Goal: Task Accomplishment & Management: Manage account settings

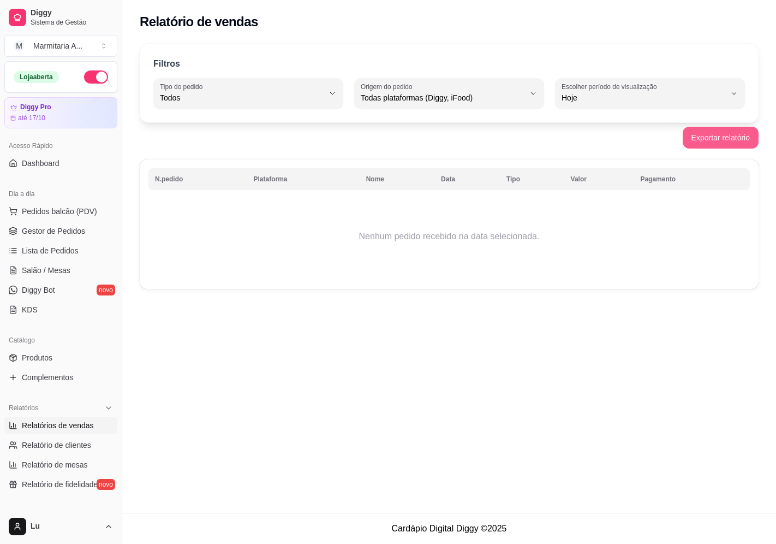
select select "ALL"
select select "0"
click at [78, 353] on link "Produtos" at bounding box center [60, 357] width 113 height 17
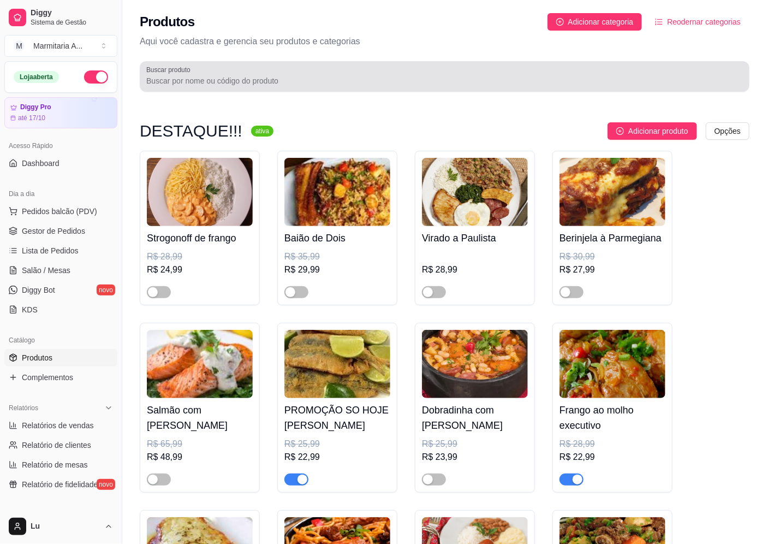
drag, startPoint x: 491, startPoint y: 80, endPoint x: 490, endPoint y: 92, distance: 11.5
click at [490, 92] on div "Produtos Adicionar categoria Reodernar categorias Aqui você cadastra e gerencia…" at bounding box center [444, 49] width 645 height 98
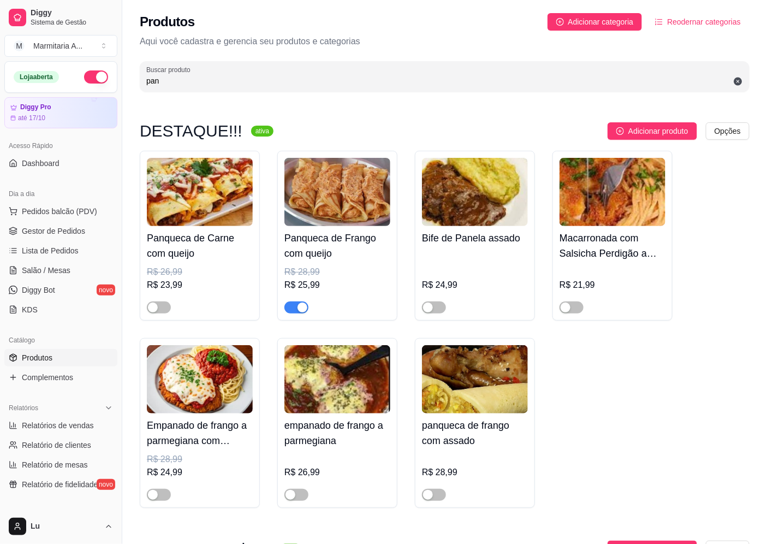
click at [295, 304] on span "button" at bounding box center [296, 307] width 24 height 12
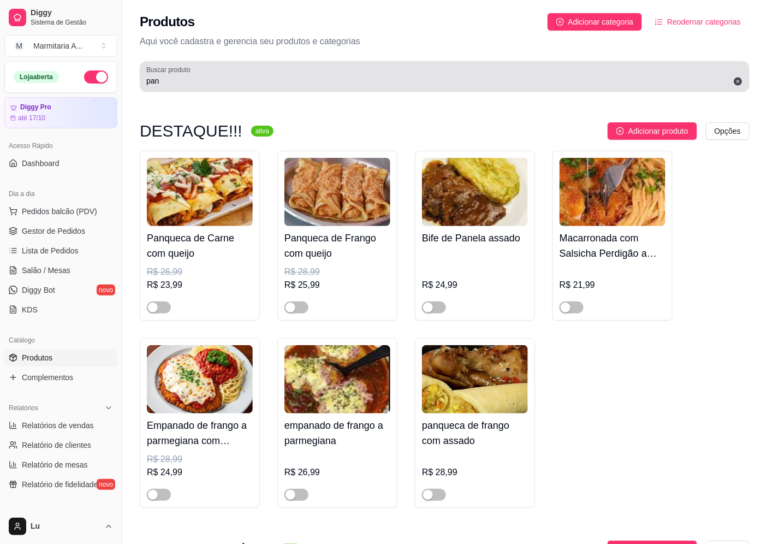
drag, startPoint x: 202, startPoint y: 86, endPoint x: 205, endPoint y: 81, distance: 6.1
click at [202, 86] on div "pan" at bounding box center [444, 77] width 597 height 22
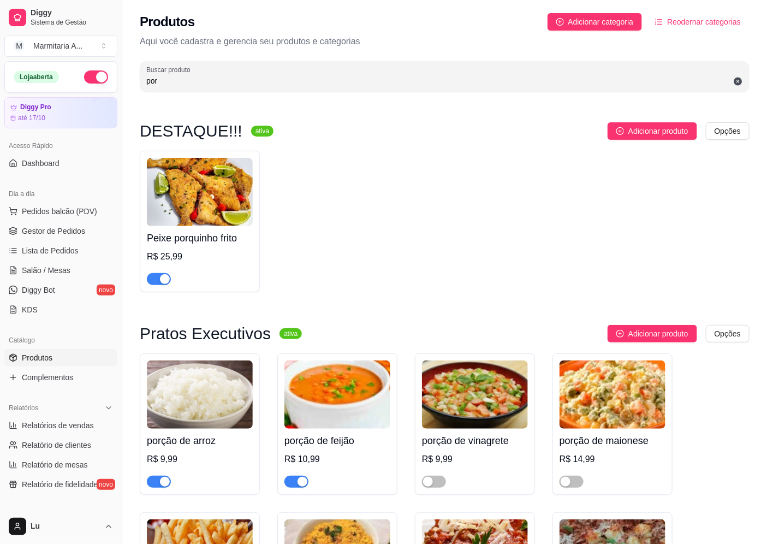
type input "por"
drag, startPoint x: 157, startPoint y: 281, endPoint x: 168, endPoint y: 272, distance: 13.9
click at [159, 281] on button "button" at bounding box center [159, 279] width 24 height 12
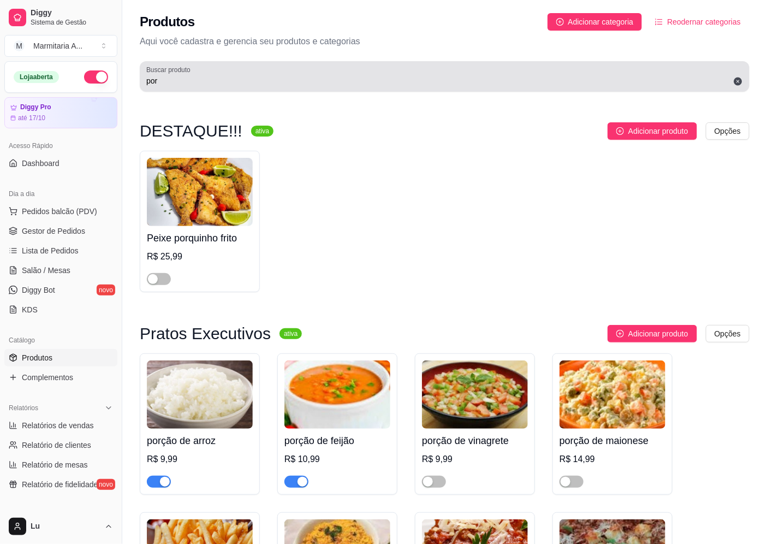
click at [140, 80] on div "Buscar produto por" at bounding box center [445, 76] width 610 height 31
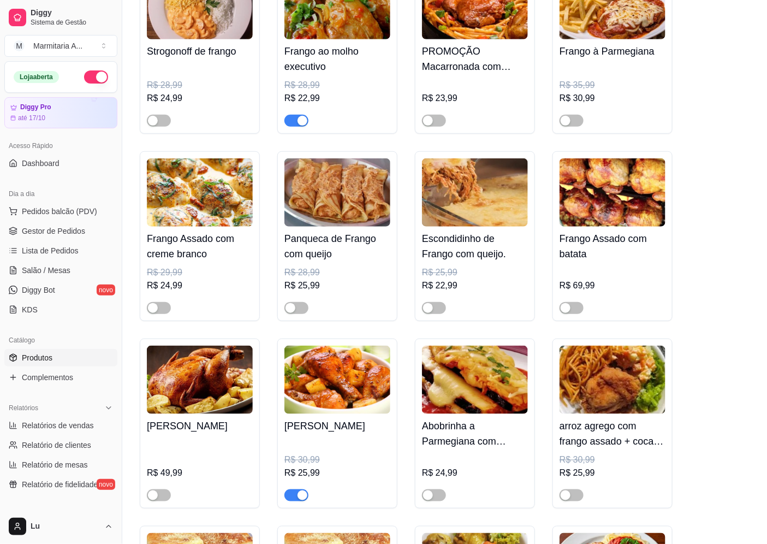
scroll to position [242, 0]
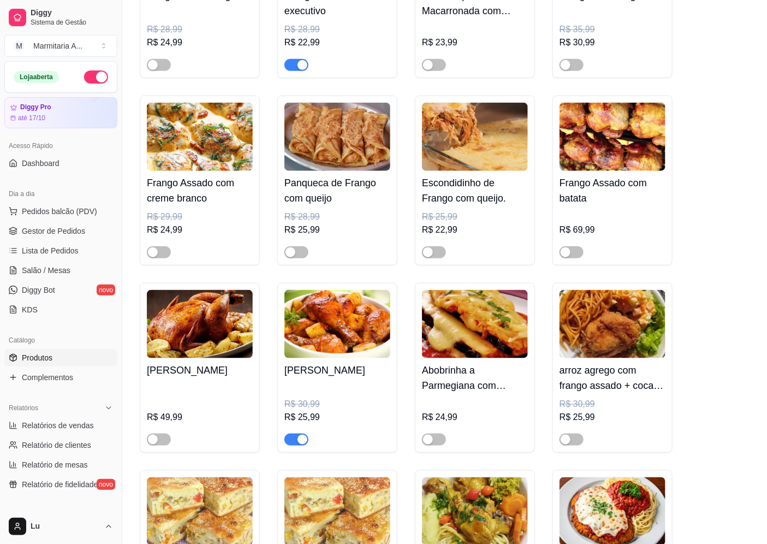
type input "fran"
click at [301, 443] on div "button" at bounding box center [303, 440] width 10 height 10
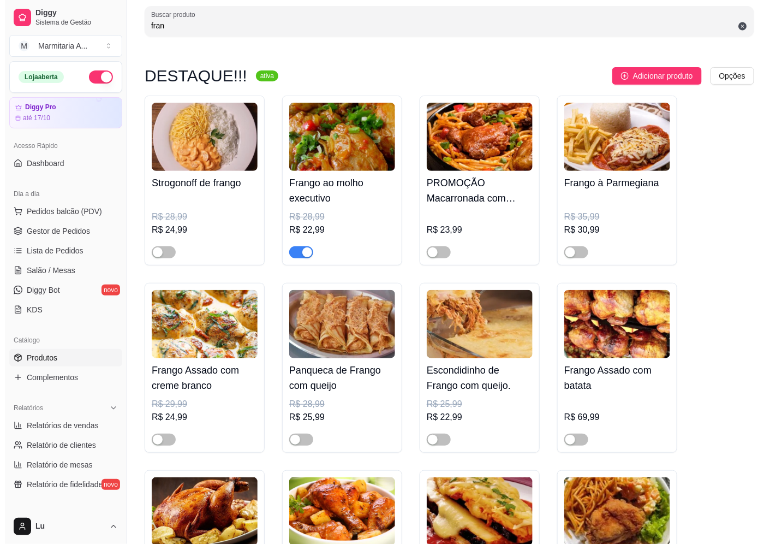
scroll to position [0, 0]
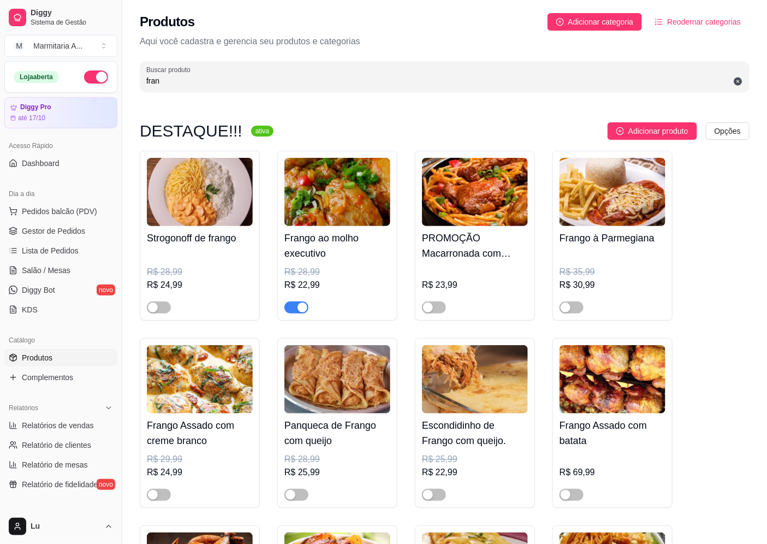
drag, startPoint x: 171, startPoint y: 81, endPoint x: 56, endPoint y: 84, distance: 115.2
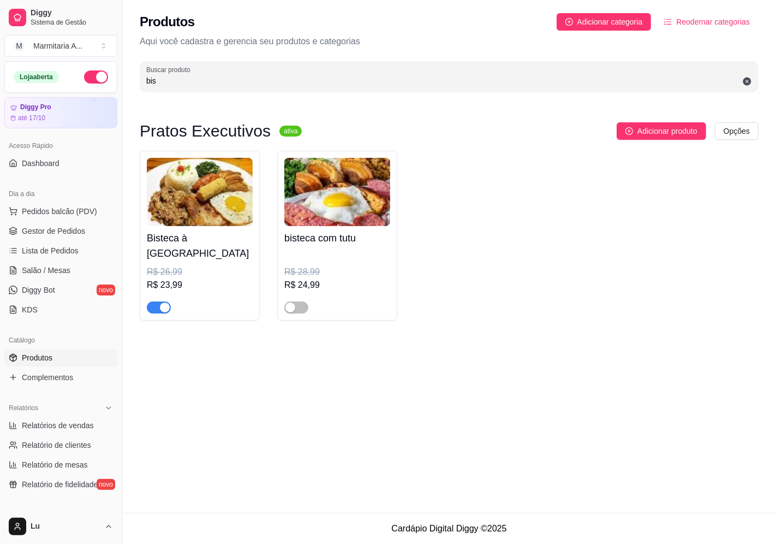
type input "bis"
click at [161, 301] on button "button" at bounding box center [159, 307] width 24 height 12
drag, startPoint x: 163, startPoint y: 84, endPoint x: 23, endPoint y: 55, distance: 142.7
click at [107, 85] on div "Diggy Sistema de Gestão M Marmitaria A ... Loja aberta Diggy Pro até 17/10 Aces…" at bounding box center [388, 272] width 776 height 544
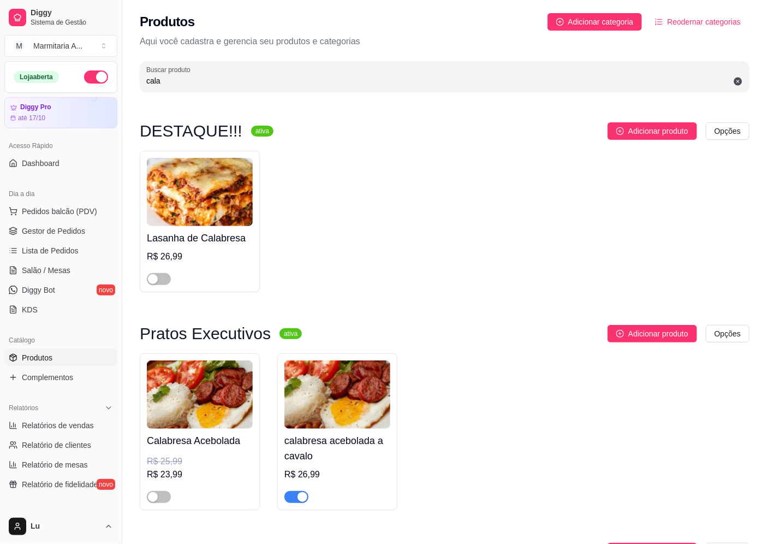
type input "cala"
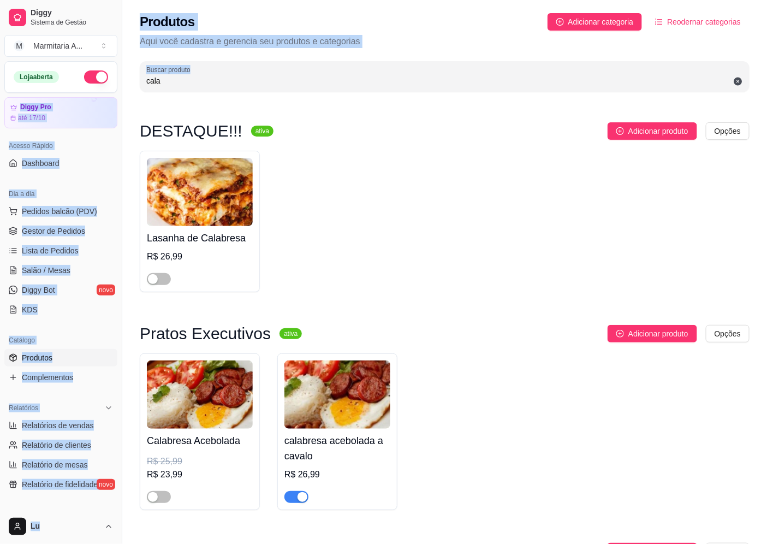
drag, startPoint x: 189, startPoint y: 72, endPoint x: 162, endPoint y: 79, distance: 28.3
click at [139, 88] on div "Produtos Adicionar categoria Reodernar categorias Aqui você cadastra e gerencia…" at bounding box center [444, 49] width 645 height 98
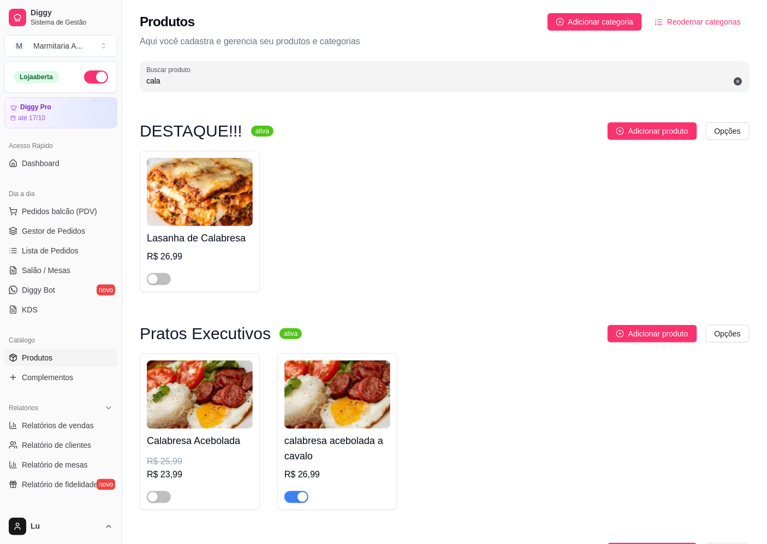
drag, startPoint x: 164, startPoint y: 79, endPoint x: 133, endPoint y: 83, distance: 30.9
click at [133, 83] on div "Produtos Adicionar categoria Reodernar categorias Aqui você cadastra e gerencia…" at bounding box center [444, 49] width 645 height 98
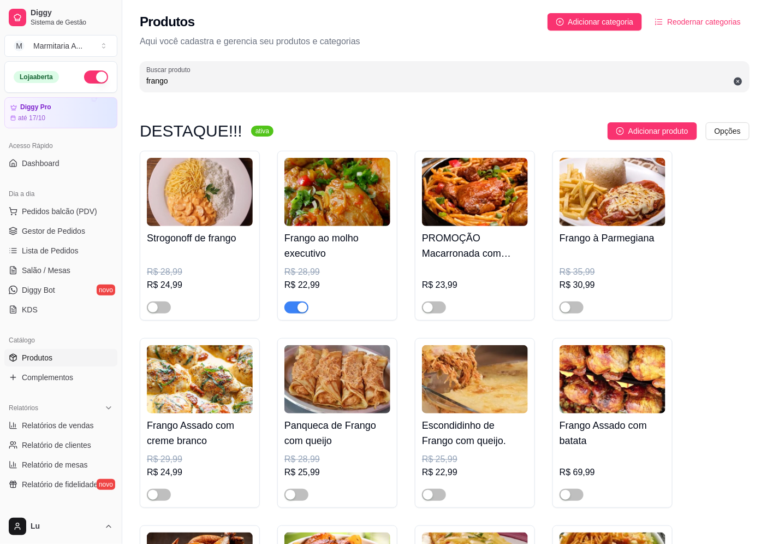
type input "frango"
click at [299, 302] on span "button" at bounding box center [296, 307] width 24 height 12
click at [60, 209] on span "Pedidos balcão (PDV)" at bounding box center [59, 211] width 75 height 11
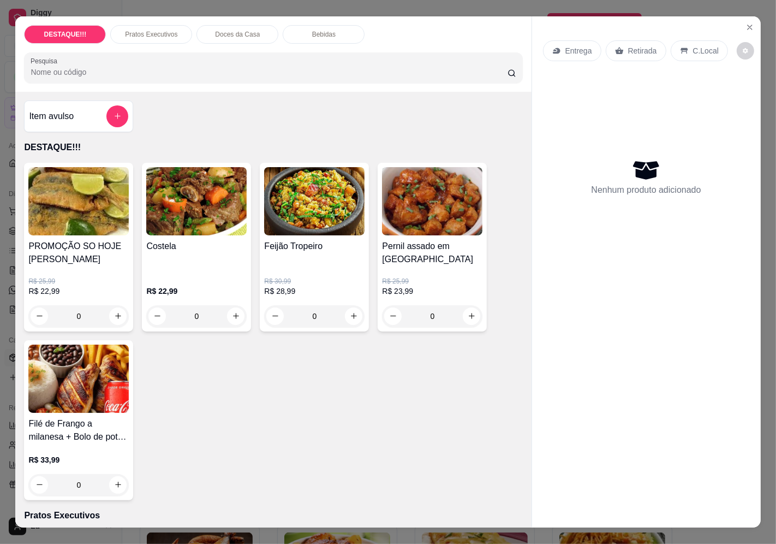
click at [553, 46] on icon at bounding box center [557, 50] width 9 height 9
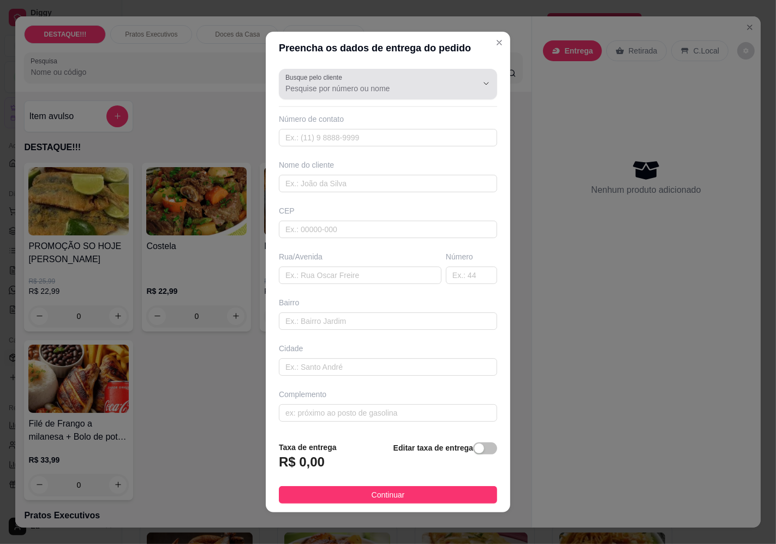
click at [413, 89] on input "Busque pelo cliente" at bounding box center [373, 88] width 175 height 11
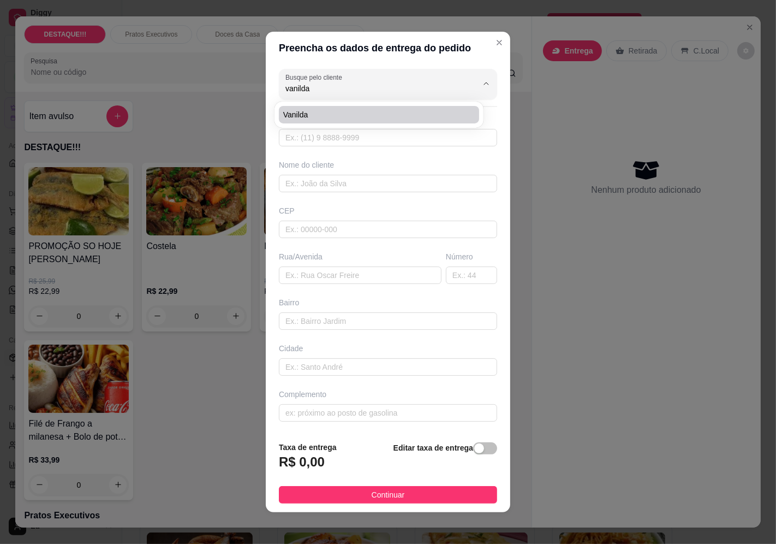
click at [336, 110] on span "Vanilda" at bounding box center [373, 114] width 181 height 11
type input "Vanilda"
type input "11975331339"
type input "Vanilda"
type input "04636003"
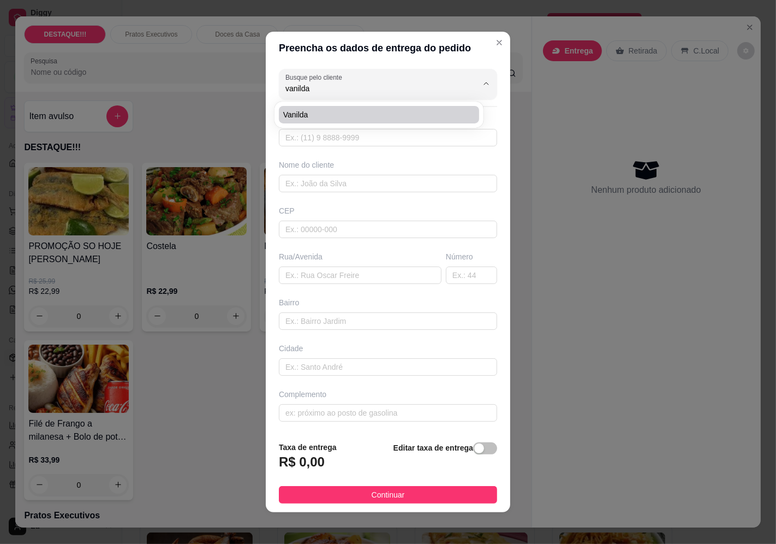
type input "Avenida Professor [PERSON_NAME]"
type input "2205"
type input "[GEOGRAPHIC_DATA]"
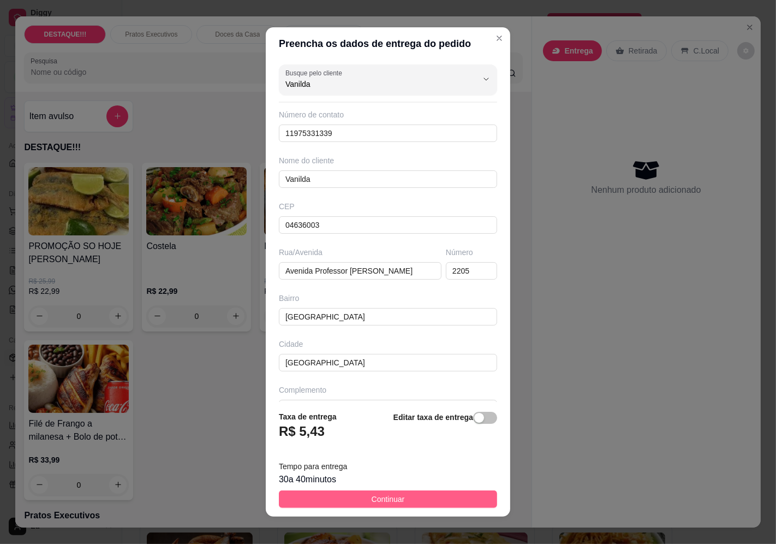
type input "Vanilda"
click at [459, 504] on button "Continuar" at bounding box center [388, 498] width 218 height 17
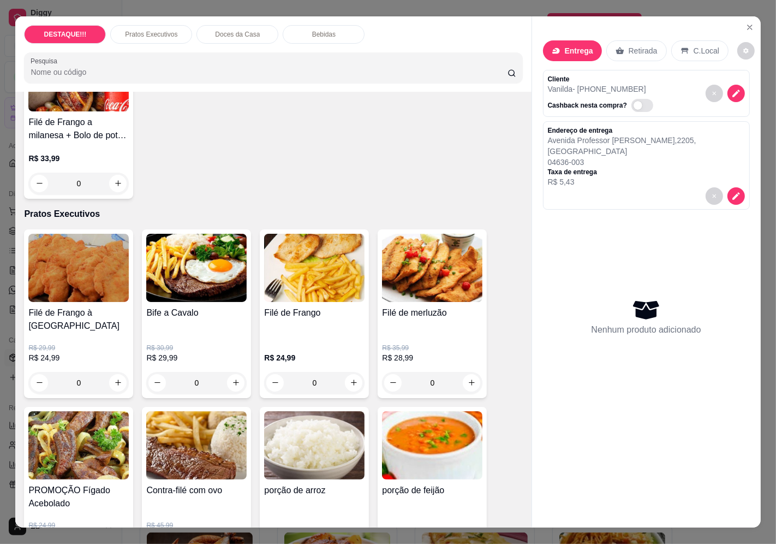
scroll to position [303, 0]
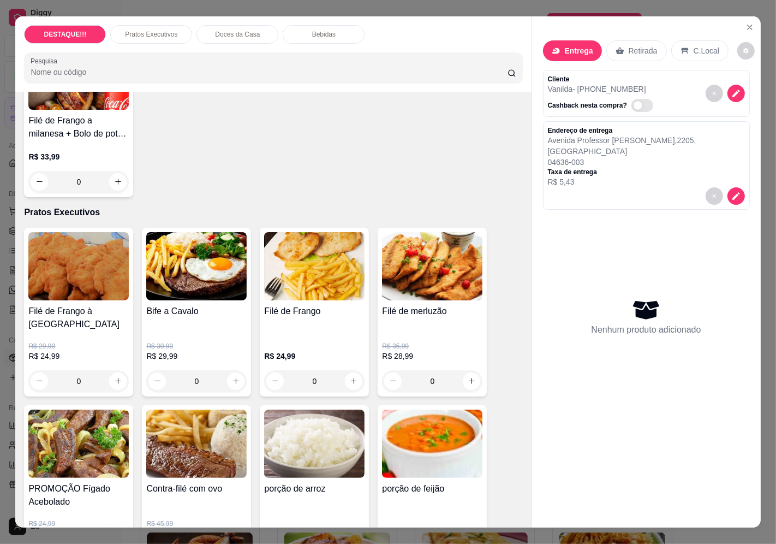
click at [121, 342] on p "R$ 29,99" at bounding box center [78, 346] width 100 height 9
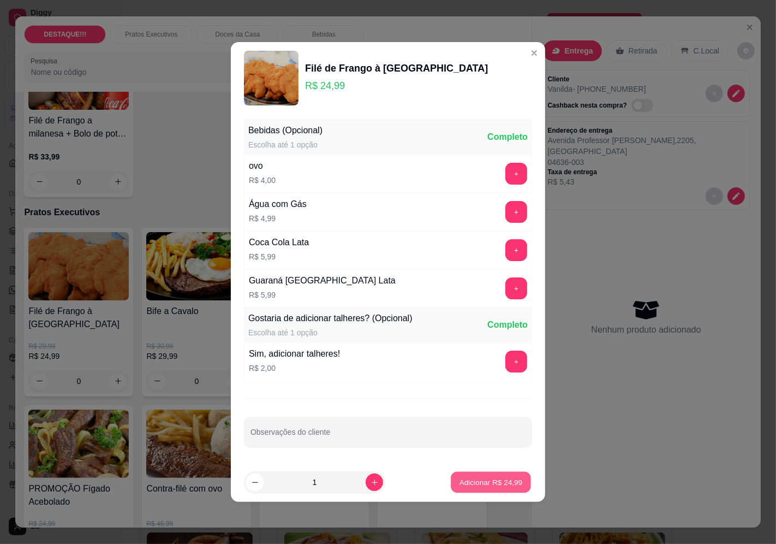
click at [517, 492] on button "Adicionar R$ 24,99" at bounding box center [491, 482] width 80 height 21
type input "1"
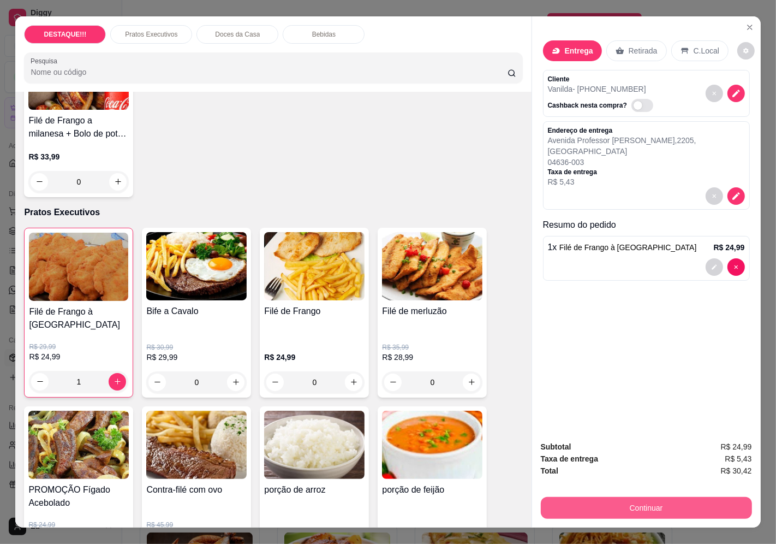
click at [695, 501] on button "Continuar" at bounding box center [646, 508] width 211 height 22
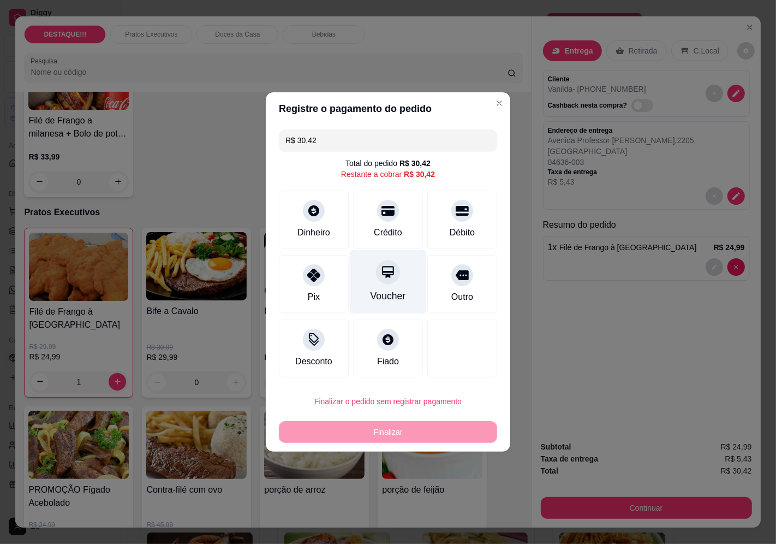
click at [387, 282] on div at bounding box center [388, 272] width 24 height 24
type input "R$ 0,00"
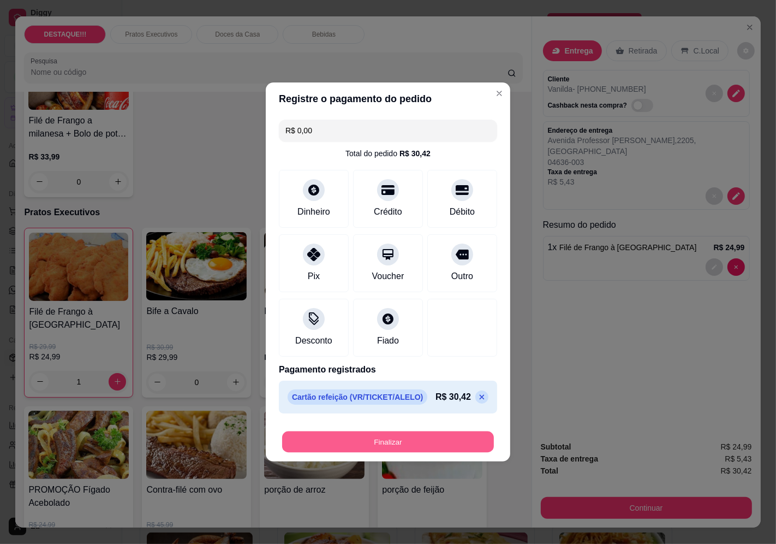
click at [427, 447] on button "Finalizar" at bounding box center [388, 441] width 212 height 21
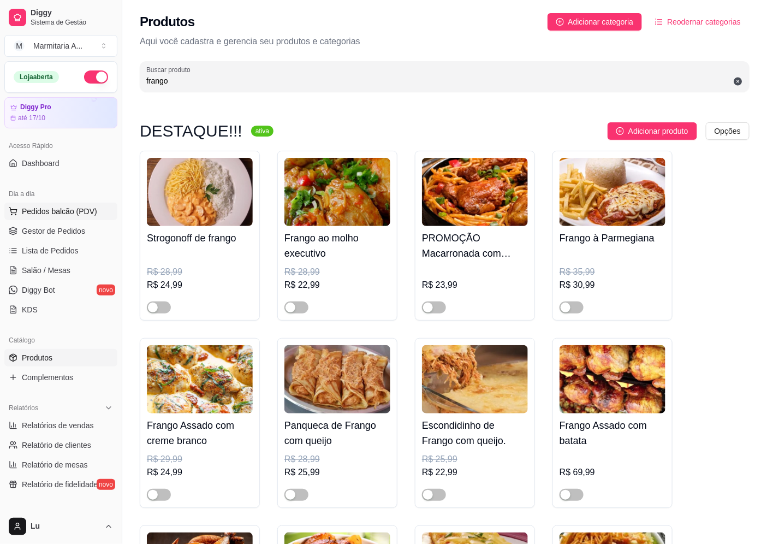
click at [58, 209] on span "Pedidos balcão (PDV)" at bounding box center [59, 211] width 75 height 11
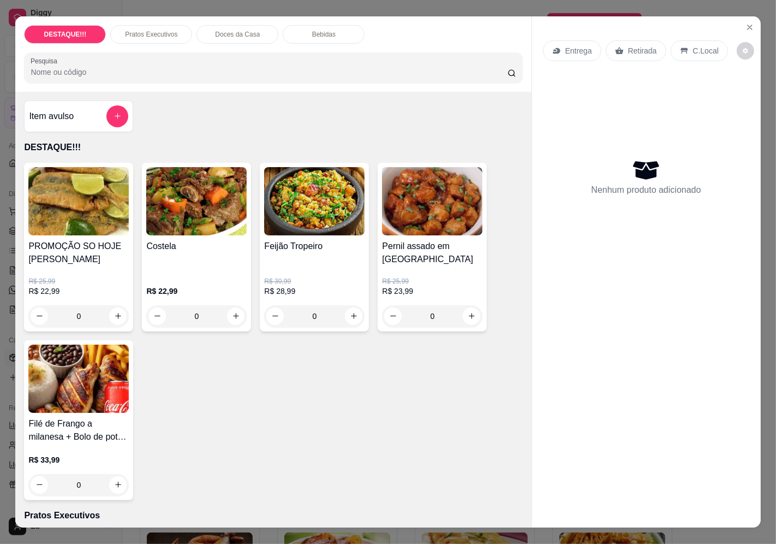
click at [571, 52] on div "Entrega" at bounding box center [572, 50] width 58 height 21
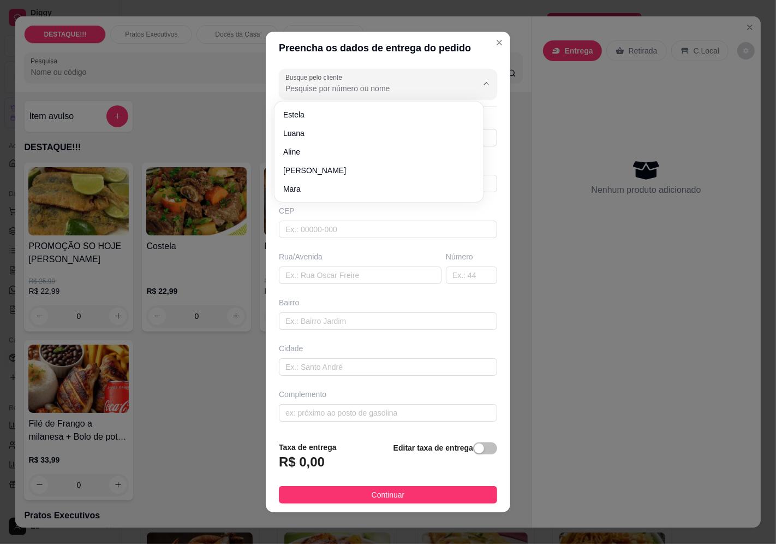
click at [422, 84] on input "Busque pelo cliente" at bounding box center [373, 88] width 175 height 11
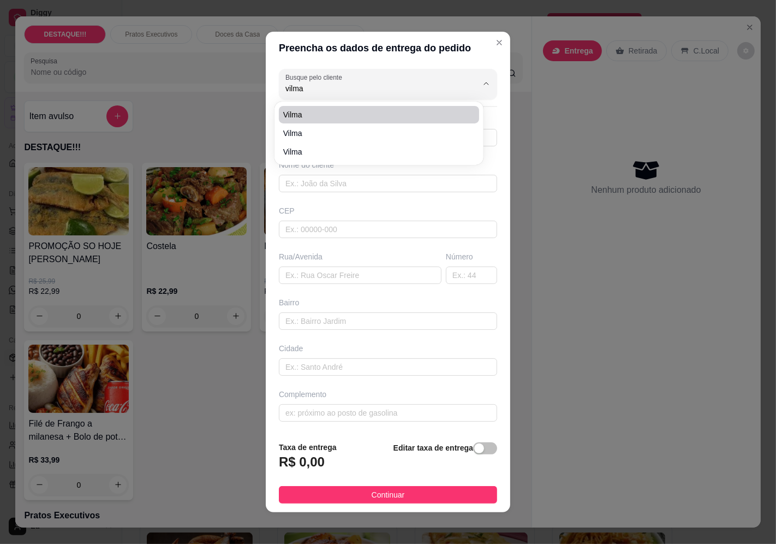
click at [298, 102] on div "[PERSON_NAME]" at bounding box center [379, 133] width 209 height 63
click at [298, 111] on span "Vilma" at bounding box center [373, 114] width 181 height 11
type input "Vilma"
type input "11934463332"
type input "Vilma"
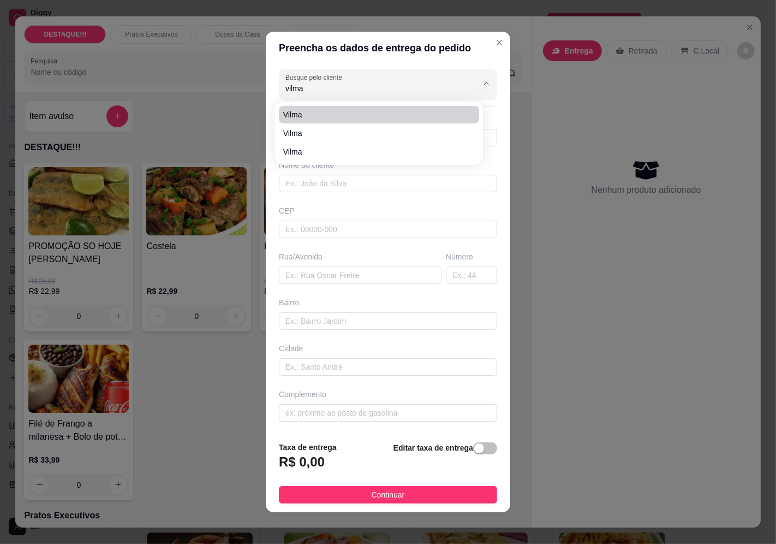
type input "04403040"
type input "[GEOGRAPHIC_DATA]"
type input "101"
type input "Vila Joaniza"
type input "[GEOGRAPHIC_DATA]"
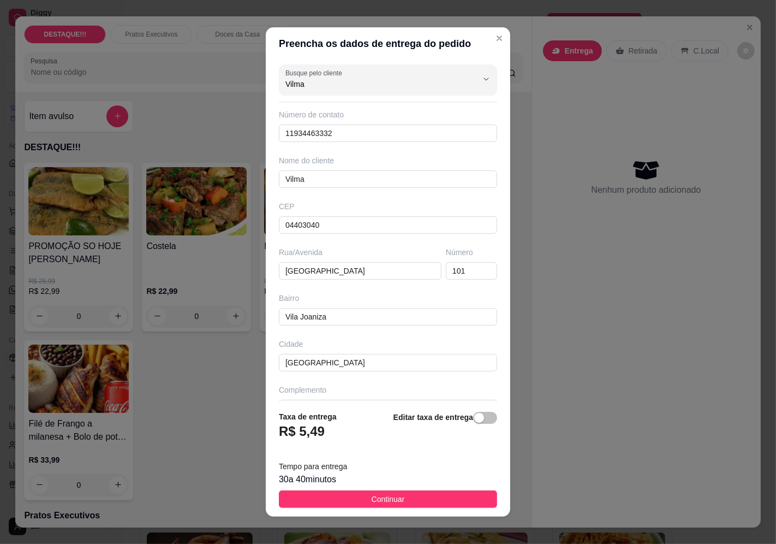
drag, startPoint x: 451, startPoint y: 494, endPoint x: 408, endPoint y: 476, distance: 46.0
click at [451, 495] on button "Continuar" at bounding box center [388, 498] width 218 height 17
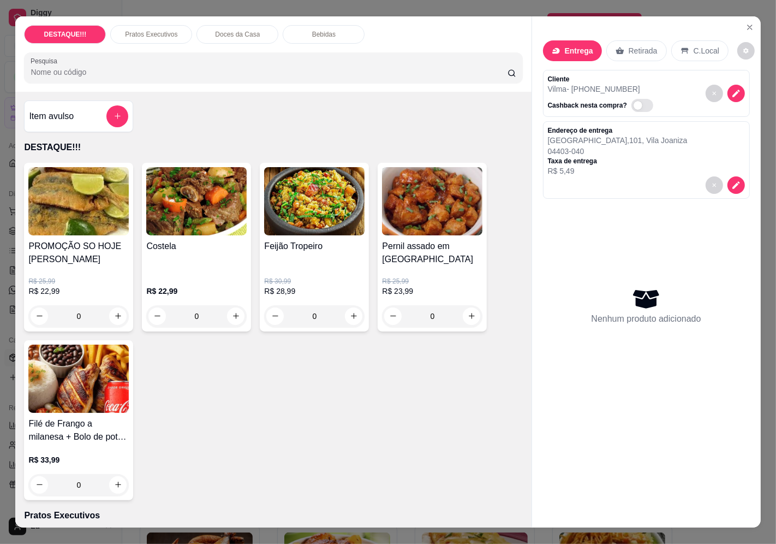
click at [568, 50] on p "Entrega" at bounding box center [579, 50] width 28 height 11
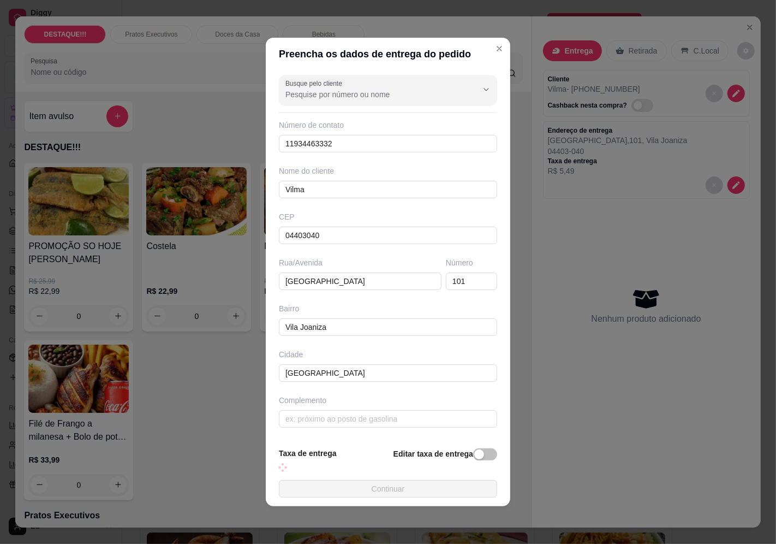
drag, startPoint x: 399, startPoint y: 74, endPoint x: 397, endPoint y: 92, distance: 18.0
click at [399, 80] on div "Busque pelo cliente Número de contato 11934463332 Nome do cliente Vilma CEP 044…" at bounding box center [388, 254] width 245 height 368
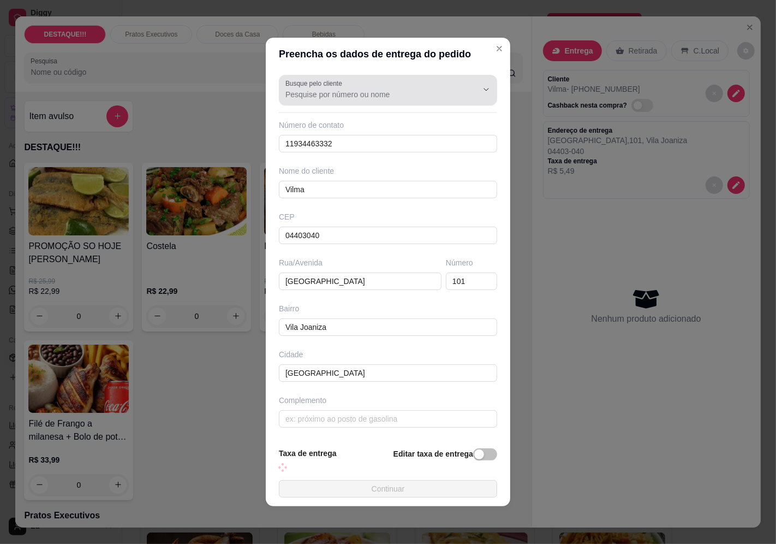
click at [397, 93] on div "Busque pelo cliente" at bounding box center [388, 90] width 218 height 31
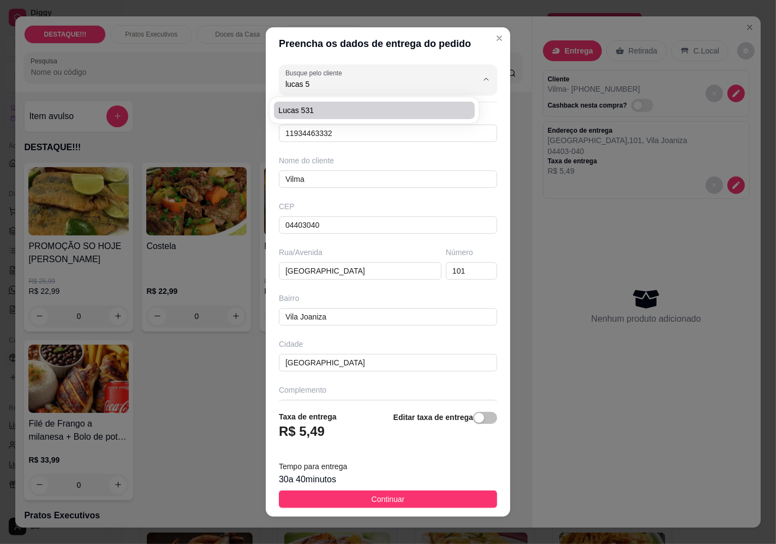
click at [389, 115] on span "lucas 531" at bounding box center [368, 110] width 181 height 11
type input "lucas 531"
type input "11943614450"
type input "lucas 531"
type input "04362030"
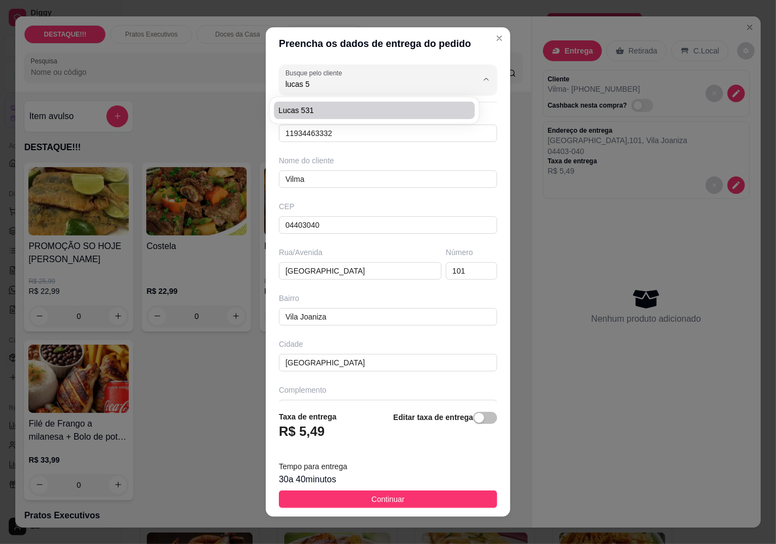
type input "[GEOGRAPHIC_DATA]"
type input "531"
type input "Vila Mascote"
type input "lucas 531"
click at [459, 497] on button "Continuar" at bounding box center [388, 498] width 218 height 17
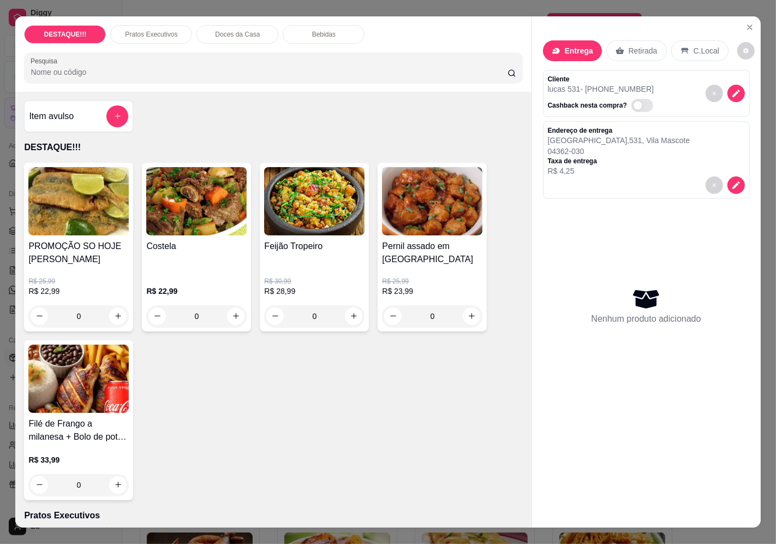
click at [161, 180] on img at bounding box center [196, 201] width 100 height 68
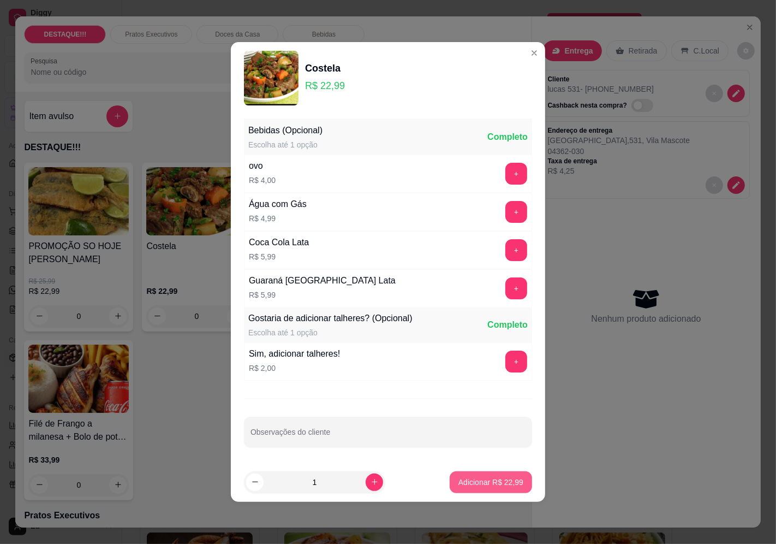
click at [496, 485] on p "Adicionar R$ 22,99" at bounding box center [491, 482] width 65 height 11
type input "1"
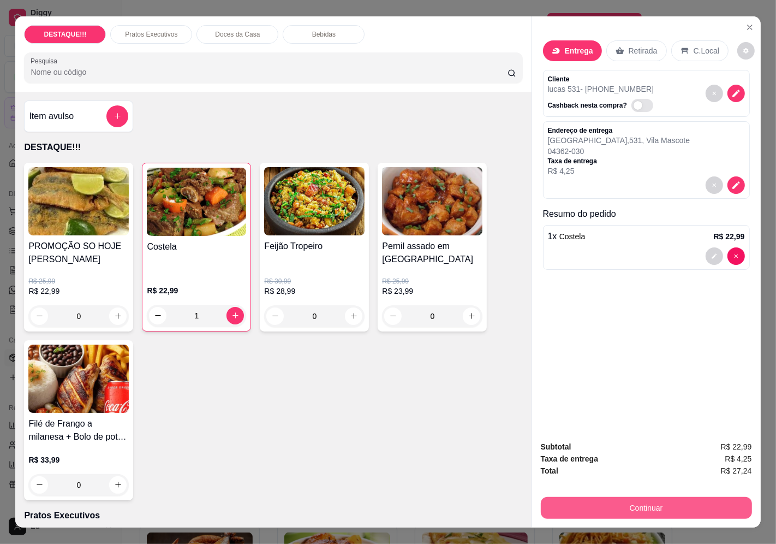
click at [711, 498] on button "Continuar" at bounding box center [646, 508] width 211 height 22
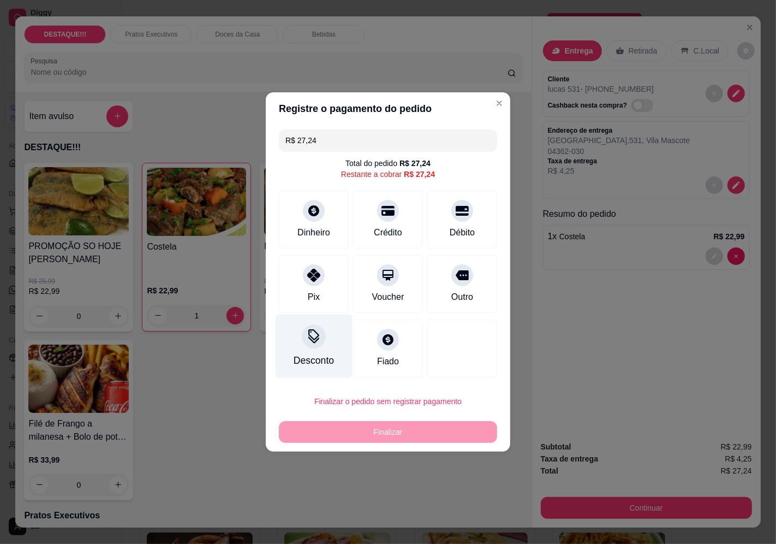
drag, startPoint x: 318, startPoint y: 276, endPoint x: 340, endPoint y: 314, distance: 44.8
click at [319, 276] on icon at bounding box center [313, 275] width 13 height 13
type input "R$ 0,00"
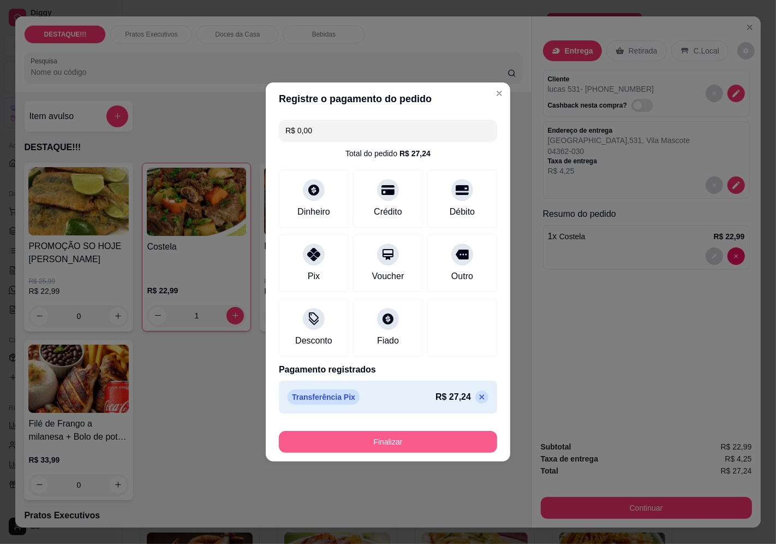
click at [427, 433] on button "Finalizar" at bounding box center [388, 442] width 218 height 22
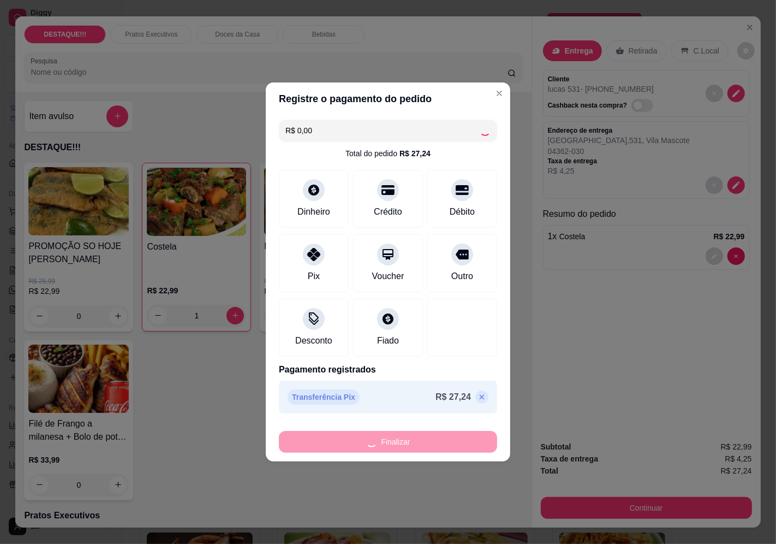
type input "0"
type input "-R$ 27,24"
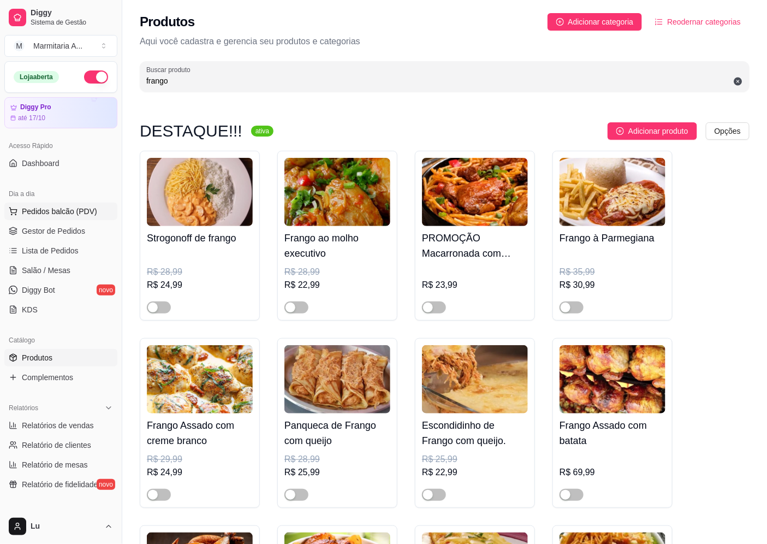
click at [51, 209] on span "Pedidos balcão (PDV)" at bounding box center [59, 211] width 75 height 11
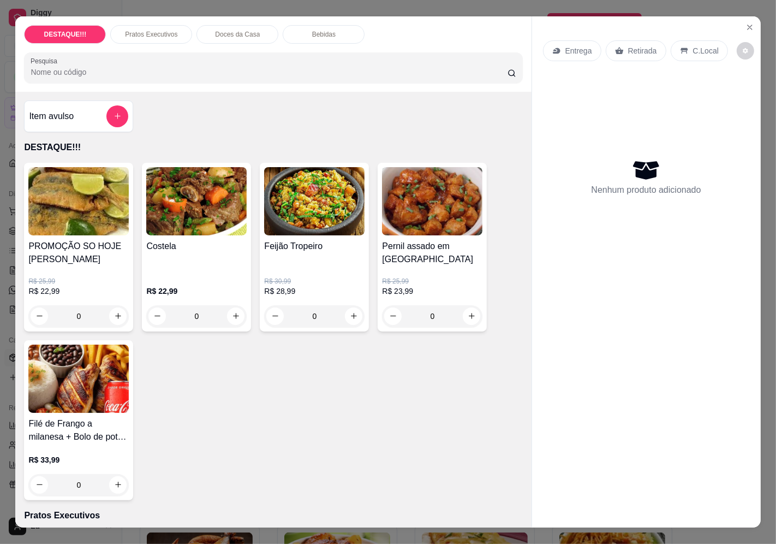
click at [566, 45] on p "Entrega" at bounding box center [579, 50] width 27 height 11
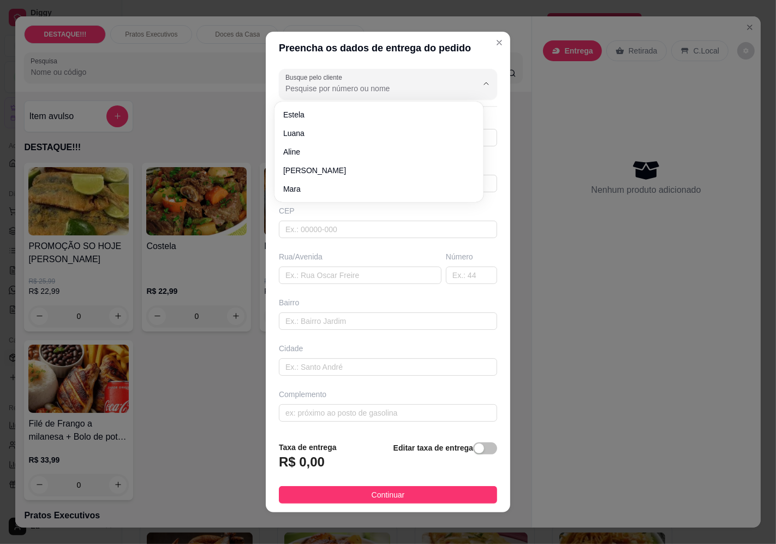
click at [417, 90] on input "Busque pelo cliente" at bounding box center [373, 88] width 175 height 11
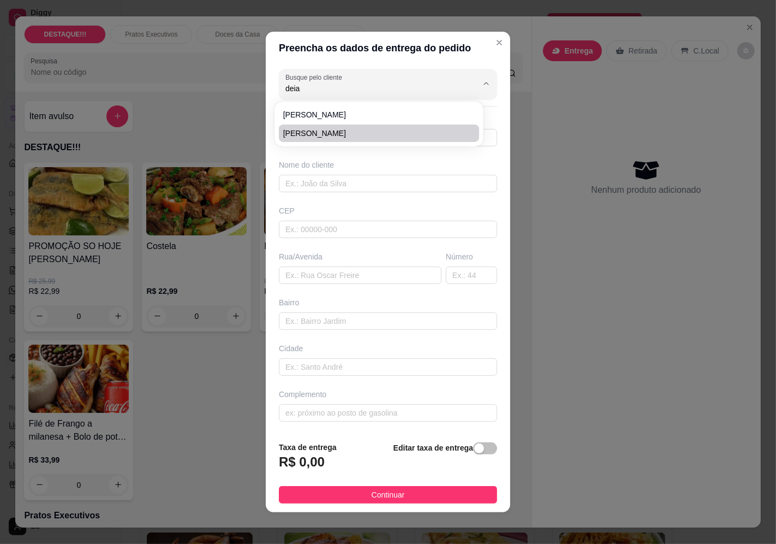
click at [365, 129] on span "[PERSON_NAME]" at bounding box center [373, 133] width 181 height 11
type input "[PERSON_NAME]"
type input "11951612101"
type input "[PERSON_NAME]"
type input "04368000"
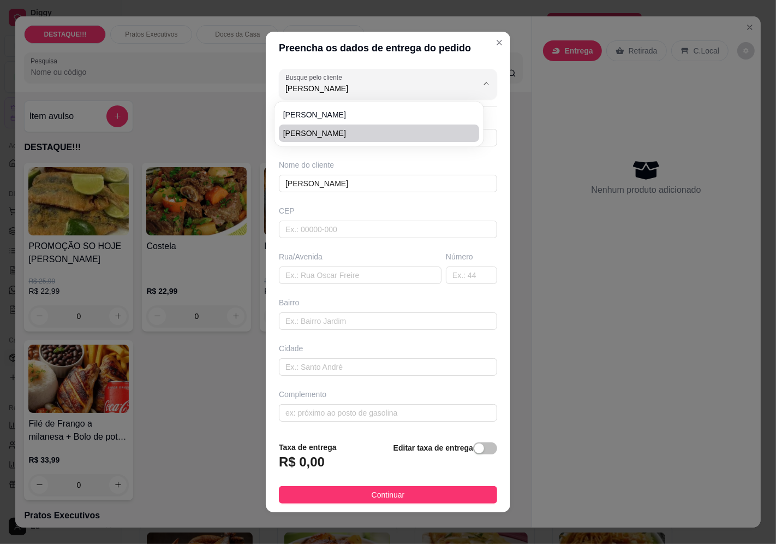
type input "[GEOGRAPHIC_DATA]"
type input "1940"
type input "Jabaquara"
type input "[GEOGRAPHIC_DATA]"
type input "Sala 14"
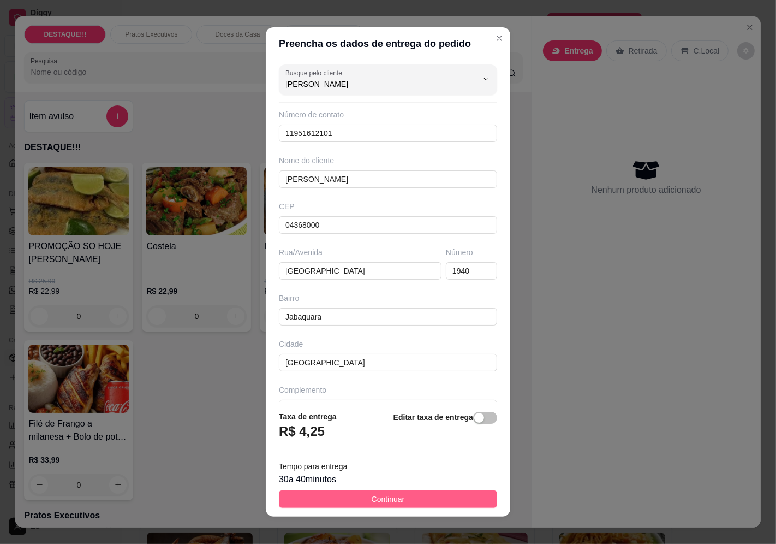
type input "[PERSON_NAME]"
click at [471, 505] on button "Continuar" at bounding box center [388, 498] width 218 height 17
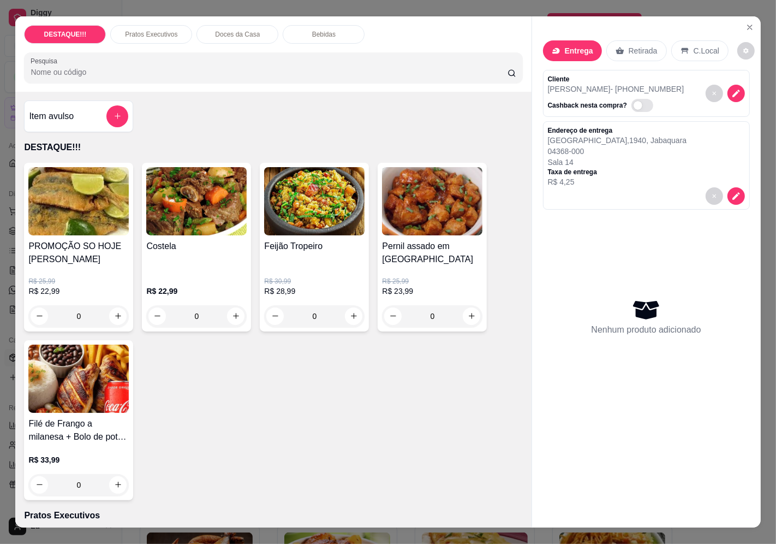
click at [207, 240] on h4 "Costela" at bounding box center [196, 246] width 100 height 13
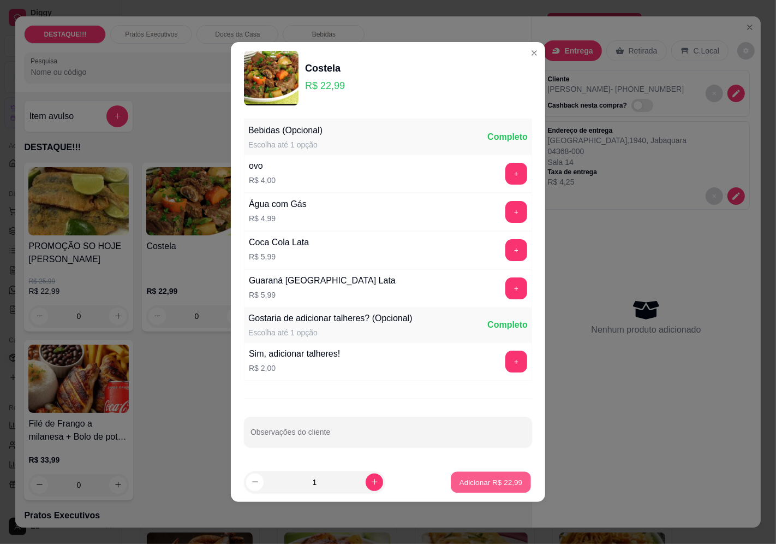
click at [492, 482] on p "Adicionar R$ 22,99" at bounding box center [491, 482] width 63 height 10
type input "1"
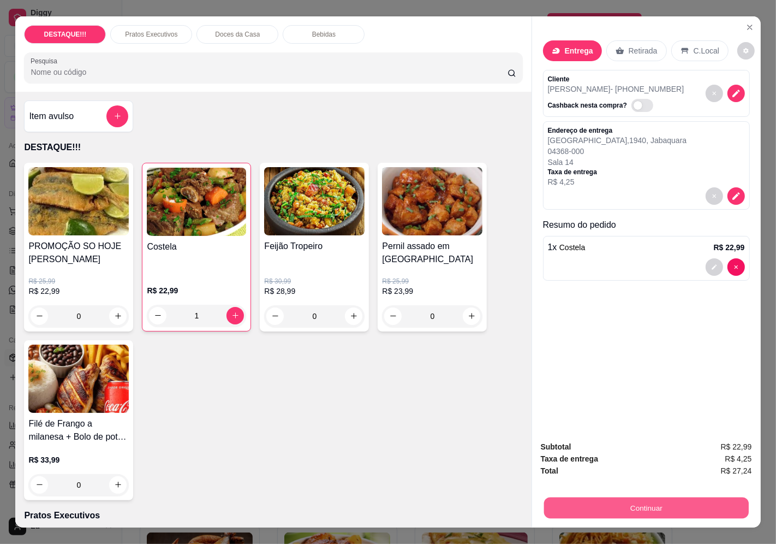
click at [637, 507] on button "Continuar" at bounding box center [646, 507] width 205 height 21
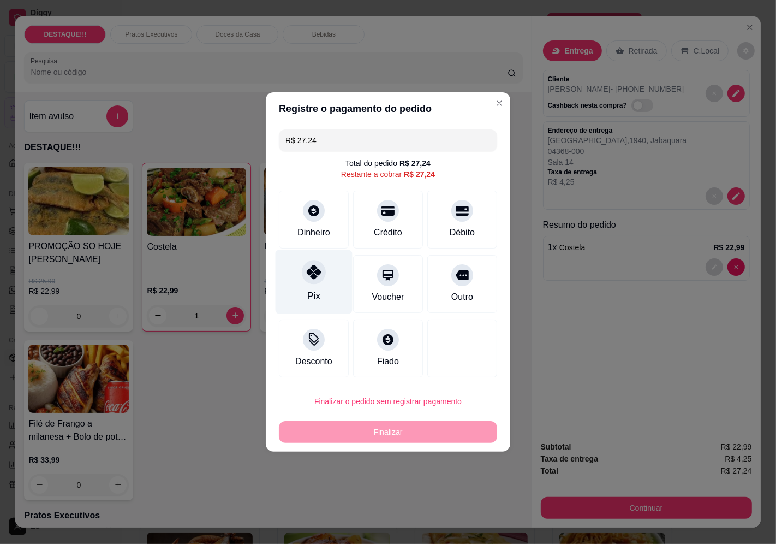
click at [324, 279] on div "Pix" at bounding box center [314, 282] width 77 height 64
type input "R$ 0,00"
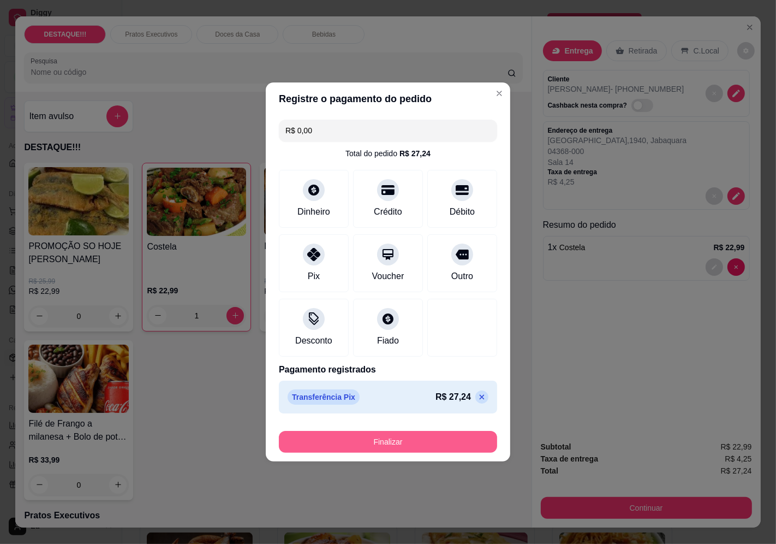
click at [381, 441] on button "Finalizar" at bounding box center [388, 442] width 218 height 22
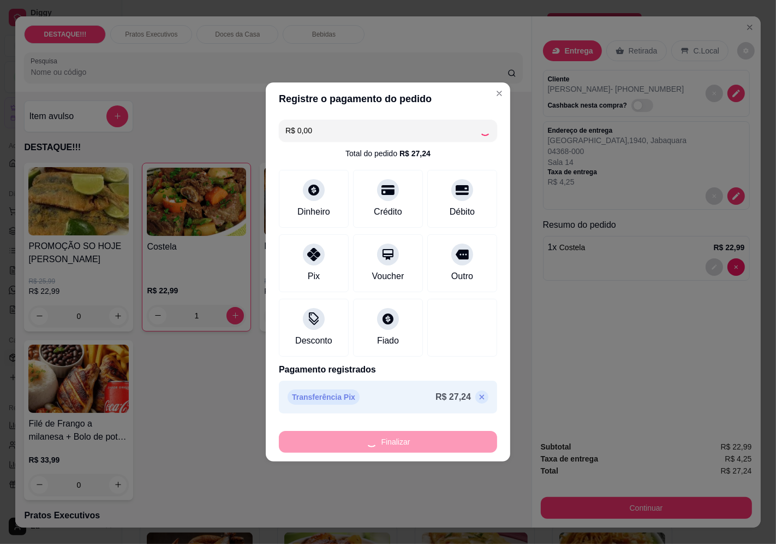
type input "0"
type input "-R$ 27,24"
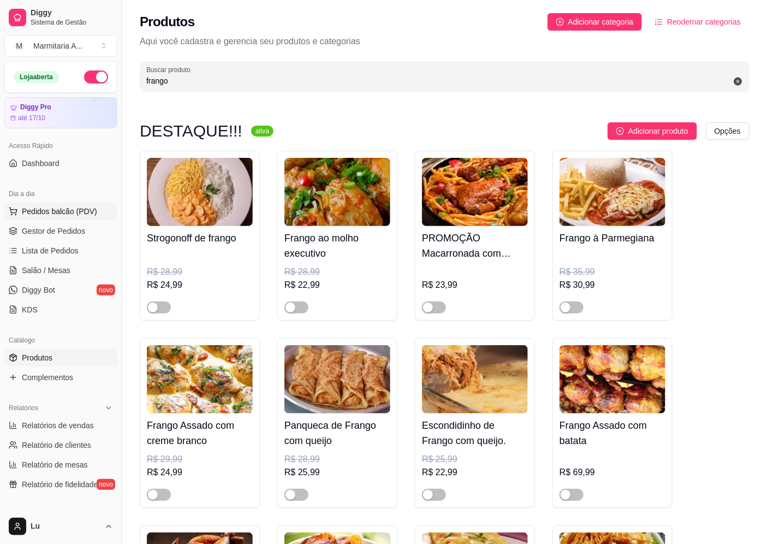
click at [84, 214] on span "Pedidos balcão (PDV)" at bounding box center [59, 211] width 75 height 11
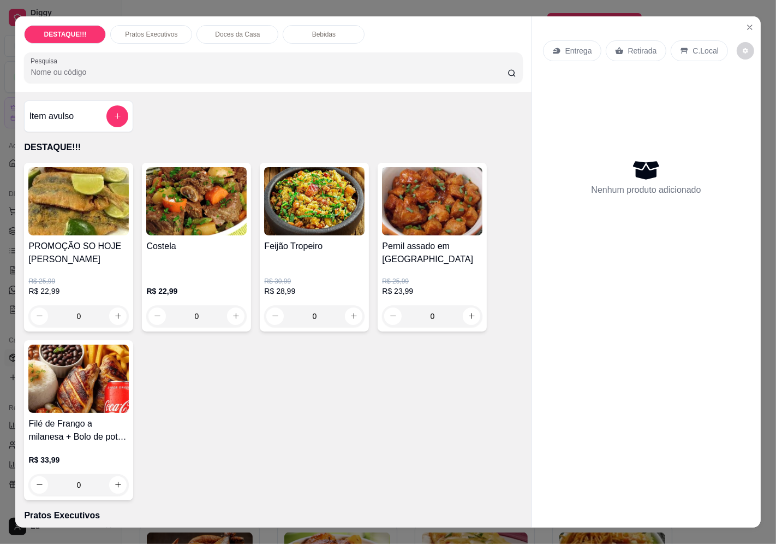
click at [565, 57] on div "Entrega Retirada C.Local" at bounding box center [646, 51] width 207 height 38
click at [566, 47] on p "Entrega" at bounding box center [579, 50] width 27 height 11
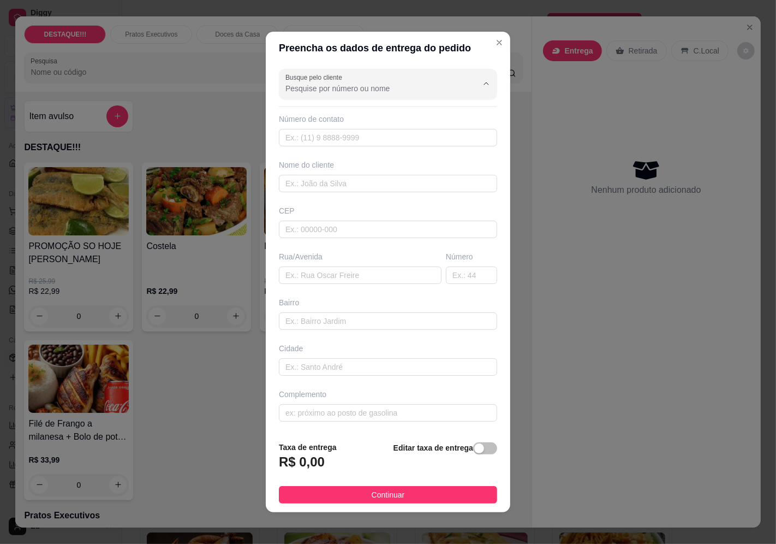
click at [440, 85] on input "Busque pelo cliente" at bounding box center [373, 88] width 175 height 11
click at [385, 117] on span "rafael 113" at bounding box center [373, 114] width 181 height 11
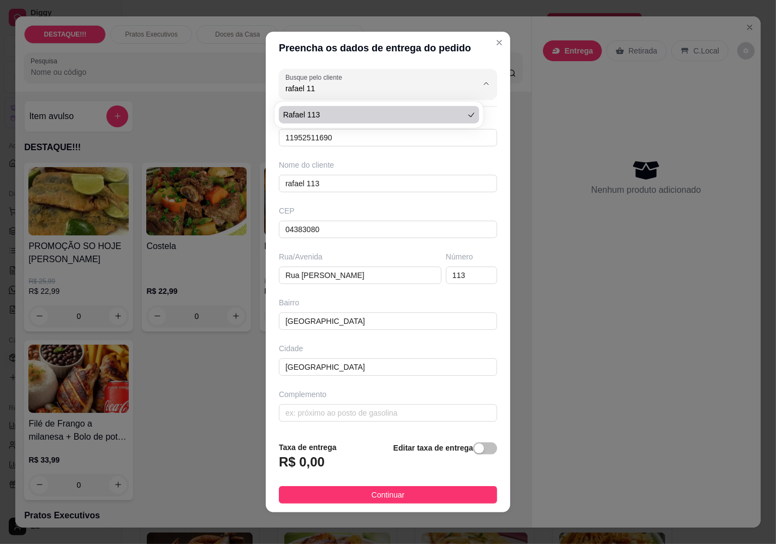
type input "rafael 113"
type input "11952511690"
type input "rafael 113"
type input "04383080"
type input "Rua [PERSON_NAME]"
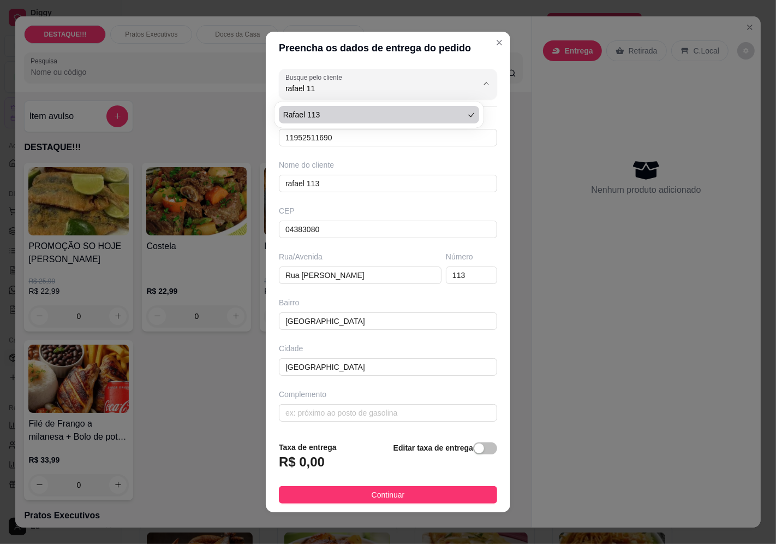
type input "113"
type input "[GEOGRAPHIC_DATA]"
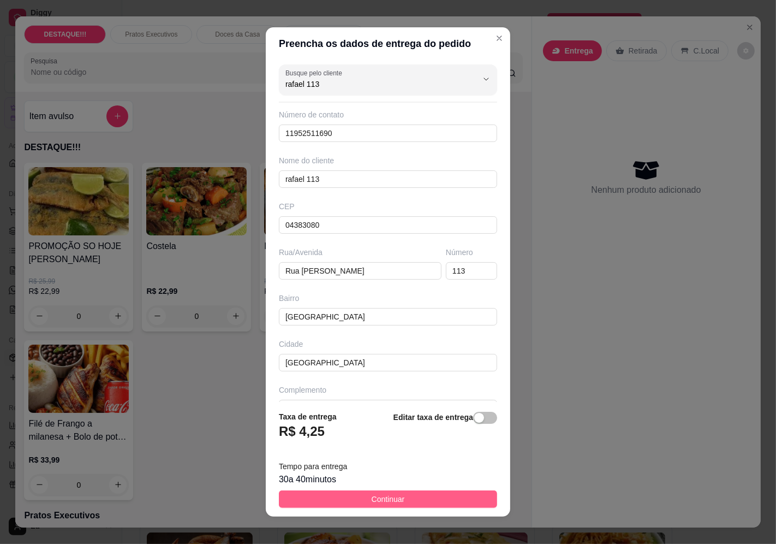
type input "rafael 113"
click at [477, 497] on button "Continuar" at bounding box center [388, 498] width 218 height 17
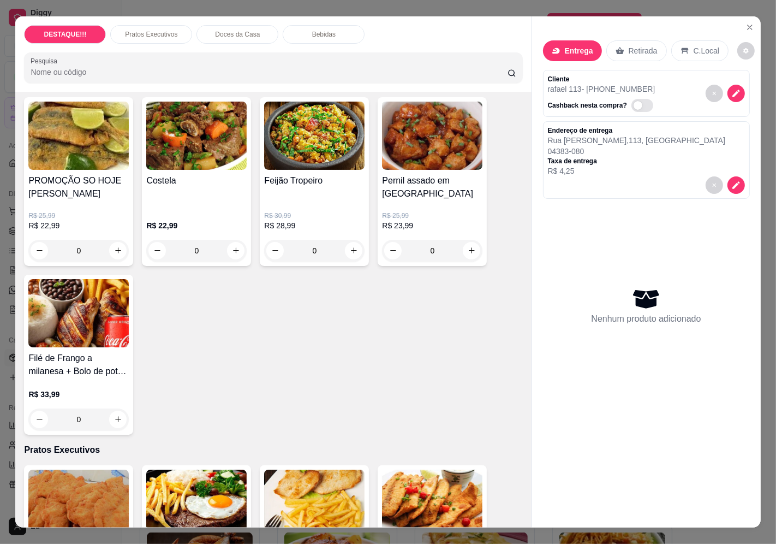
scroll to position [182, 0]
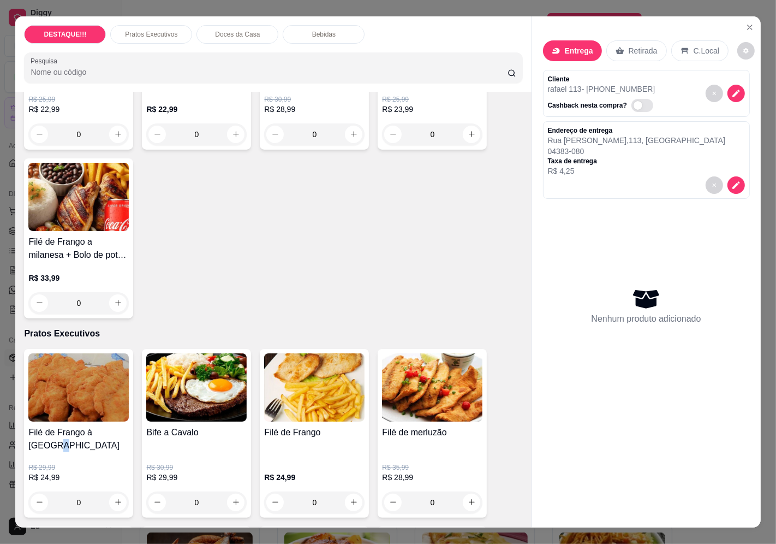
click at [115, 426] on h4 "Filé de Frango à [GEOGRAPHIC_DATA]" at bounding box center [78, 439] width 100 height 26
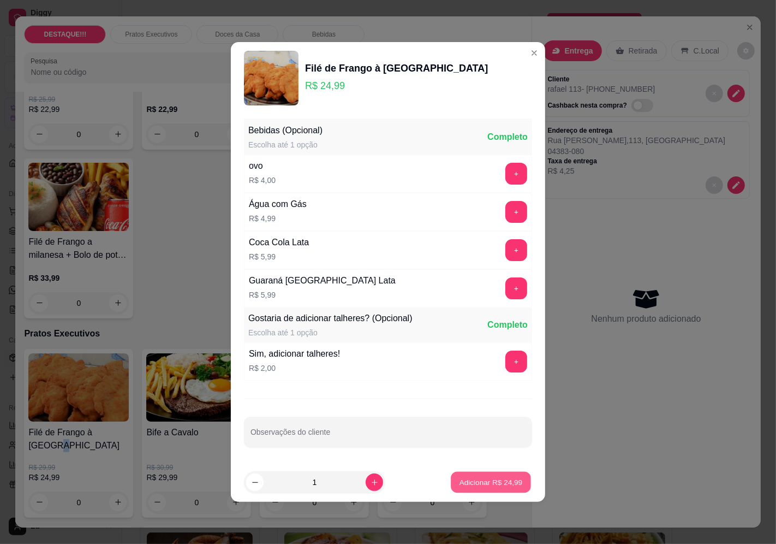
click at [460, 481] on p "Adicionar R$ 24,99" at bounding box center [491, 482] width 63 height 10
type input "1"
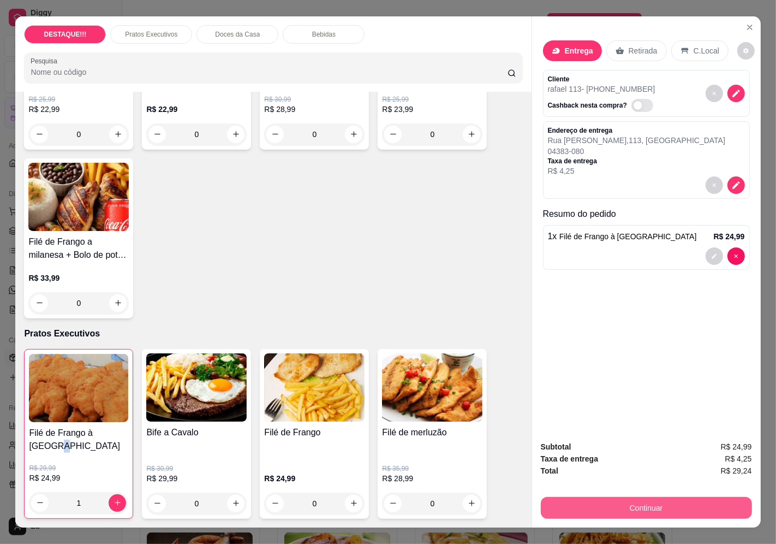
click at [607, 513] on button "Continuar" at bounding box center [646, 508] width 211 height 22
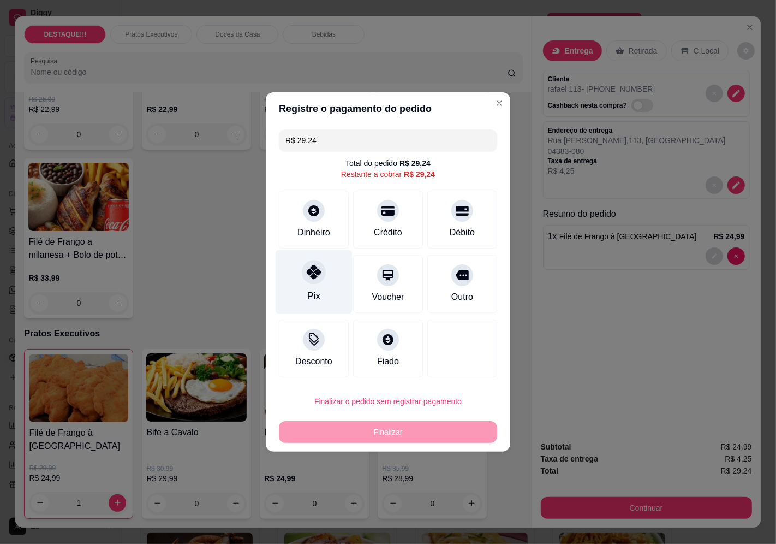
drag, startPoint x: 312, startPoint y: 281, endPoint x: 312, endPoint y: 287, distance: 6.6
click at [312, 281] on div at bounding box center [314, 272] width 24 height 24
type input "R$ 0,00"
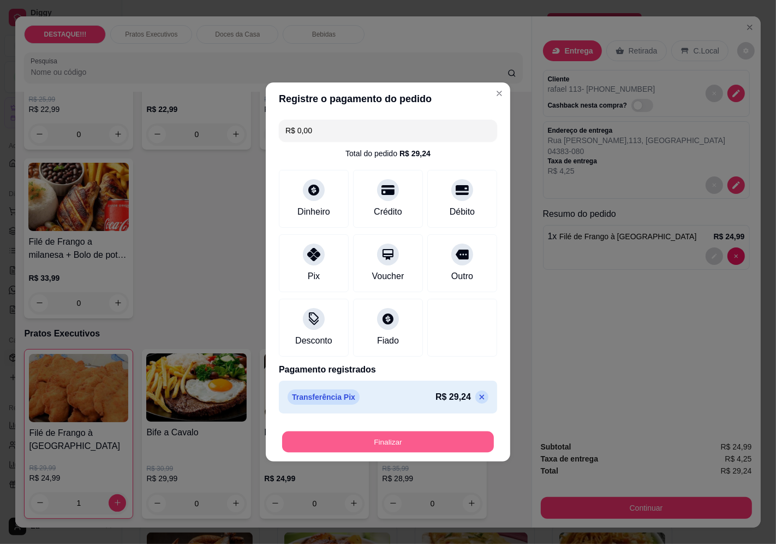
click at [363, 443] on button "Finalizar" at bounding box center [388, 441] width 212 height 21
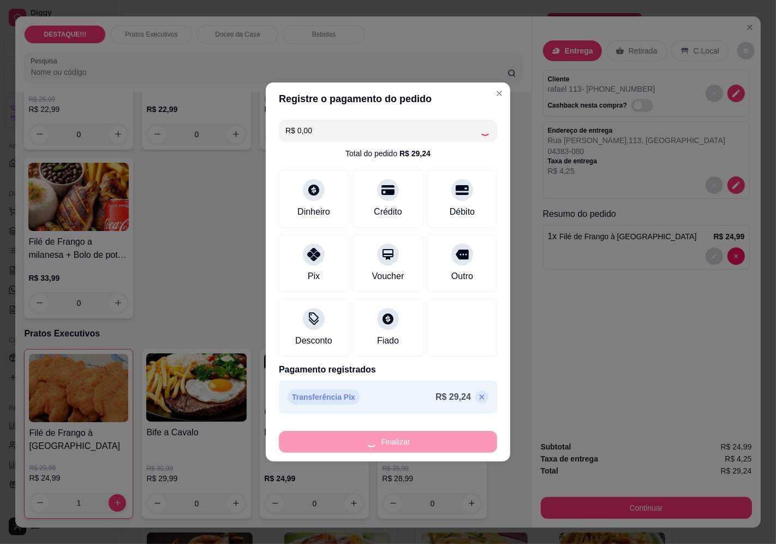
type input "0"
type input "-R$ 29,24"
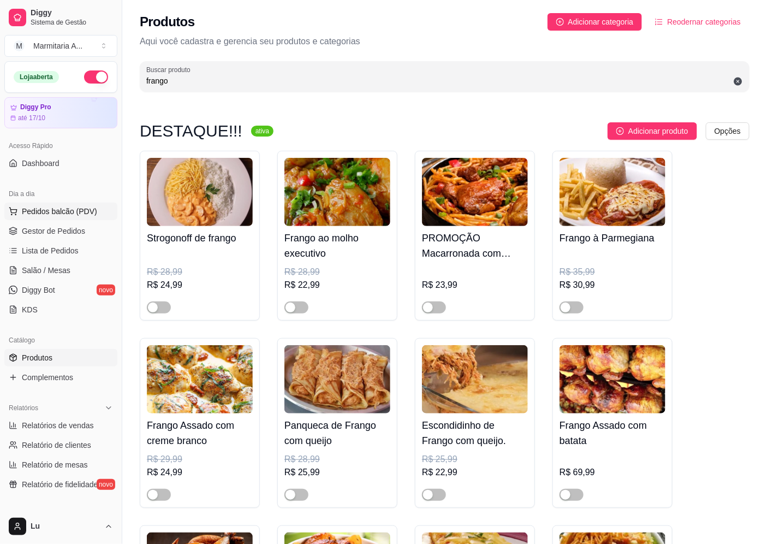
click at [84, 214] on span "Pedidos balcão (PDV)" at bounding box center [59, 211] width 75 height 11
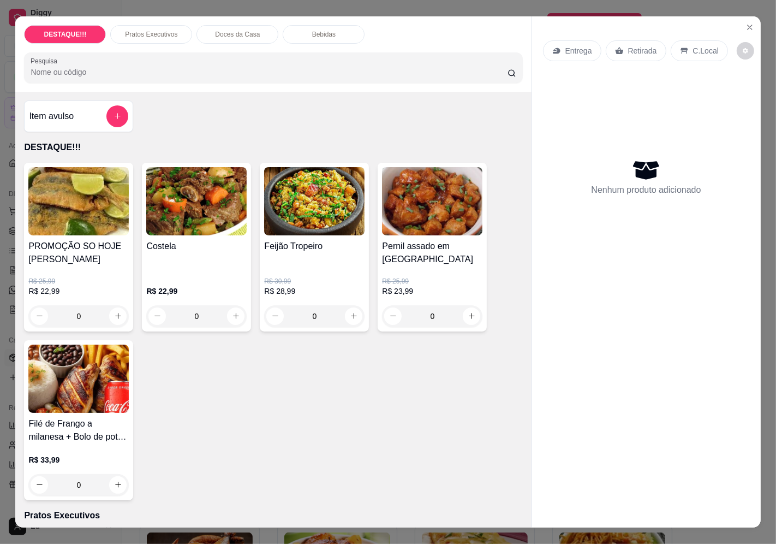
click at [560, 41] on div "Entrega" at bounding box center [572, 50] width 58 height 21
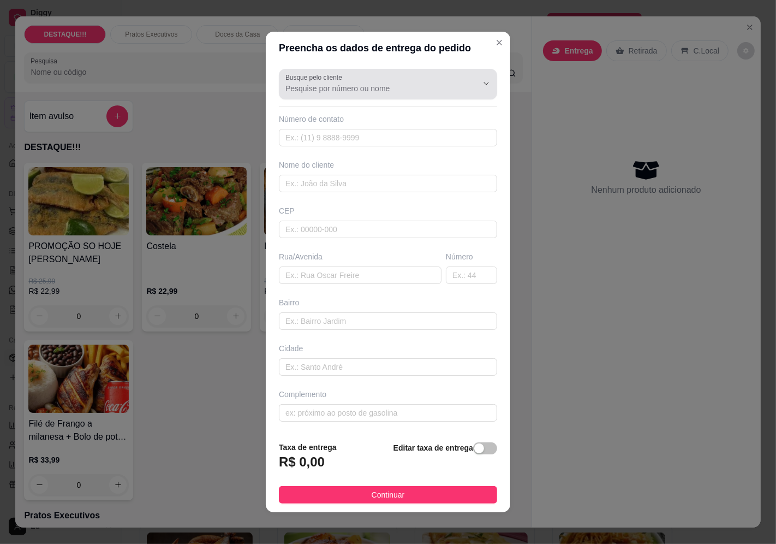
click at [421, 97] on div "Busque pelo cliente" at bounding box center [388, 84] width 218 height 31
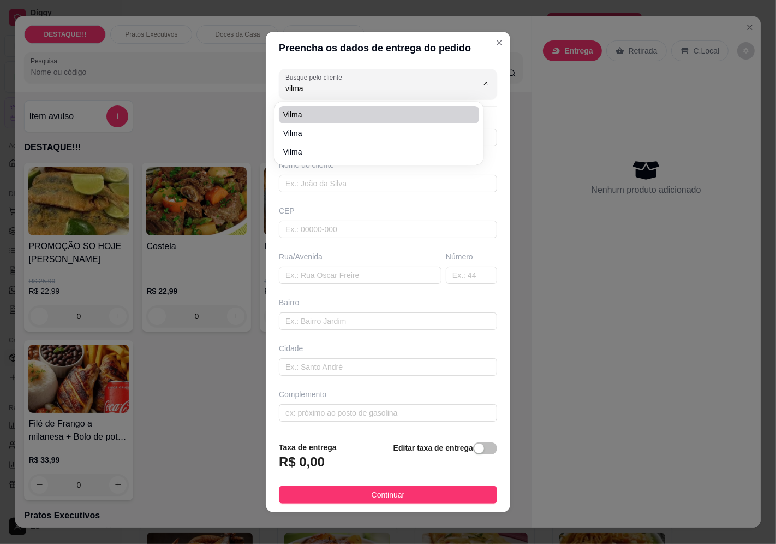
click at [318, 117] on span "Vilma" at bounding box center [373, 114] width 181 height 11
type input "Vilma"
type input "11934463332"
type input "Vilma"
type input "04403040"
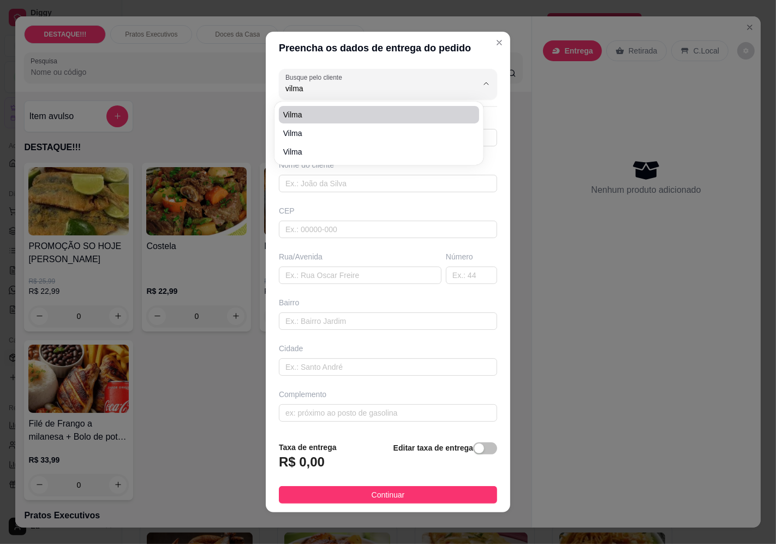
type input "[GEOGRAPHIC_DATA]"
type input "101"
type input "Vila Joaniza"
type input "[GEOGRAPHIC_DATA]"
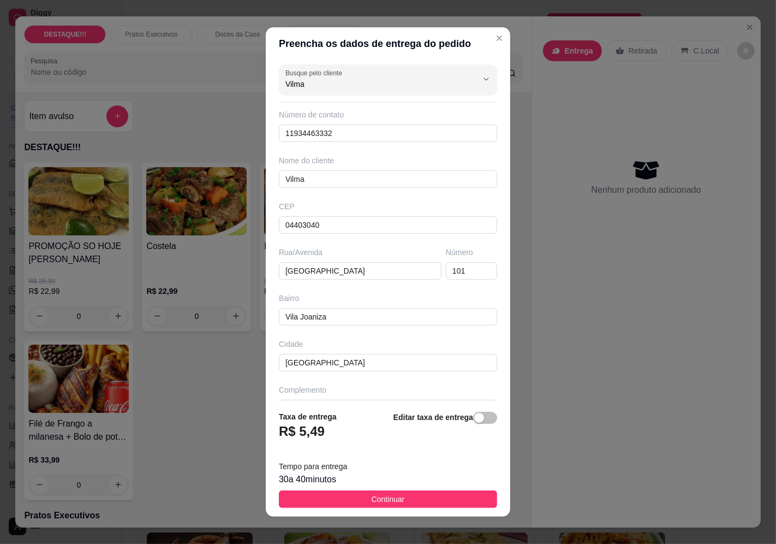
type input "Vilma"
click at [468, 498] on button "Continuar" at bounding box center [388, 498] width 218 height 17
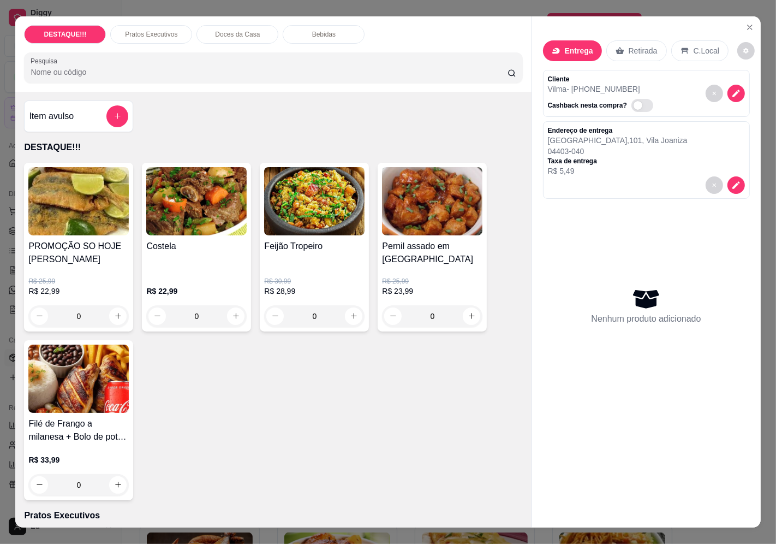
click at [288, 268] on div "R$ 30,99 R$ 28,99 0" at bounding box center [314, 296] width 100 height 61
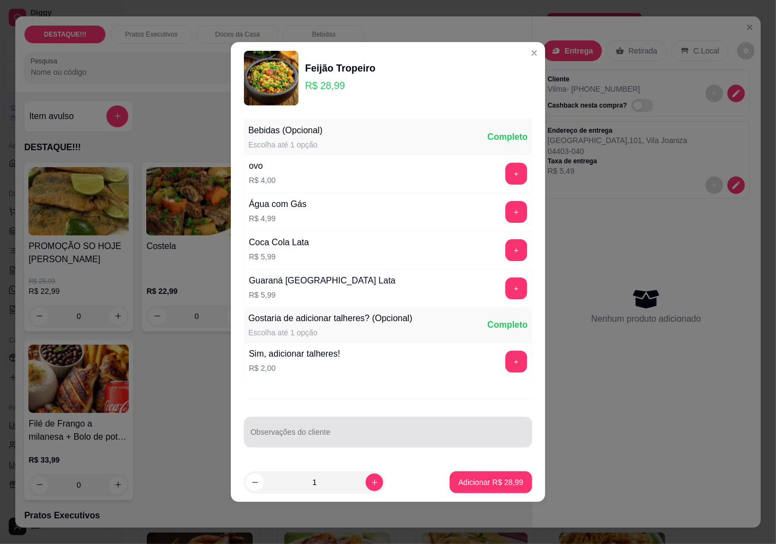
click at [453, 424] on div at bounding box center [388, 432] width 275 height 22
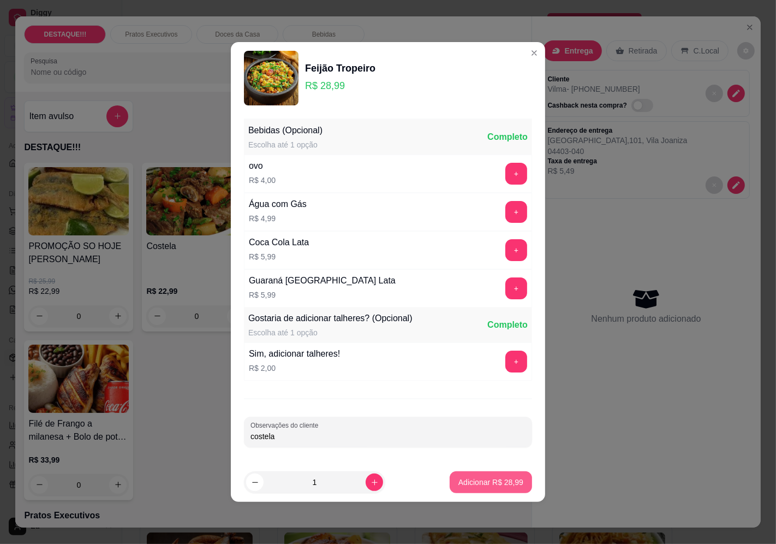
type input "costela"
click at [512, 483] on p "Adicionar R$ 28,99" at bounding box center [491, 482] width 65 height 11
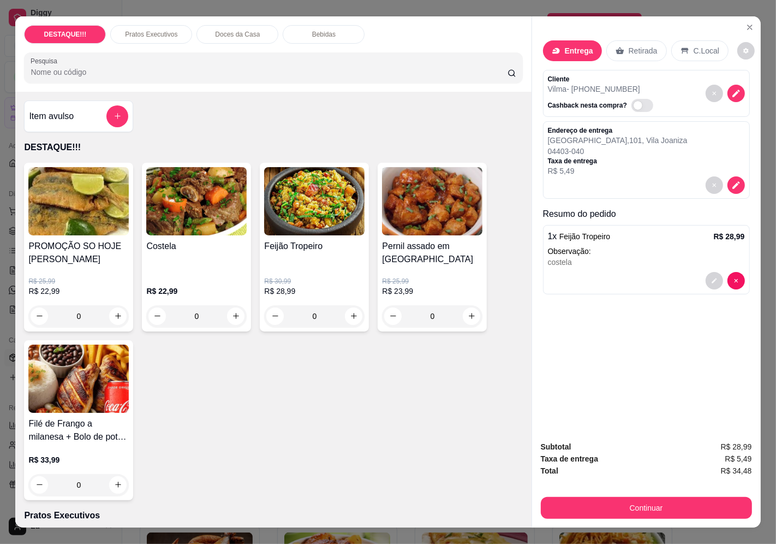
click at [553, 48] on icon at bounding box center [556, 51] width 7 height 6
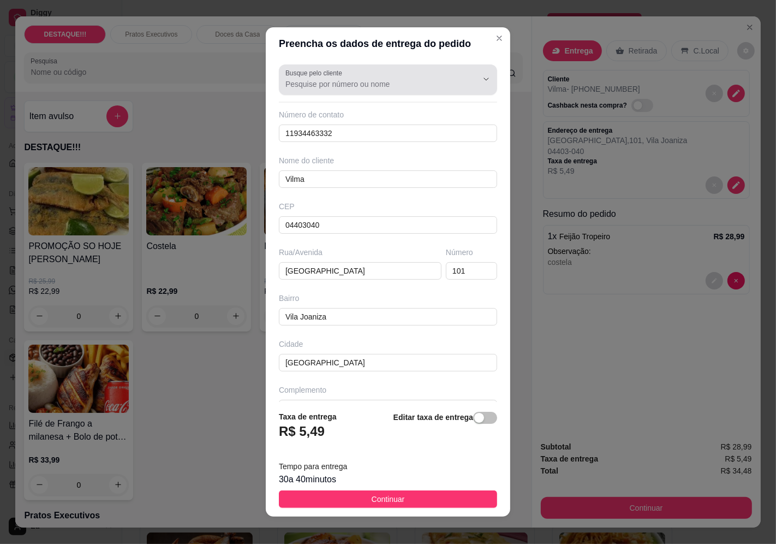
click at [462, 83] on button "Show suggestions" at bounding box center [470, 78] width 17 height 17
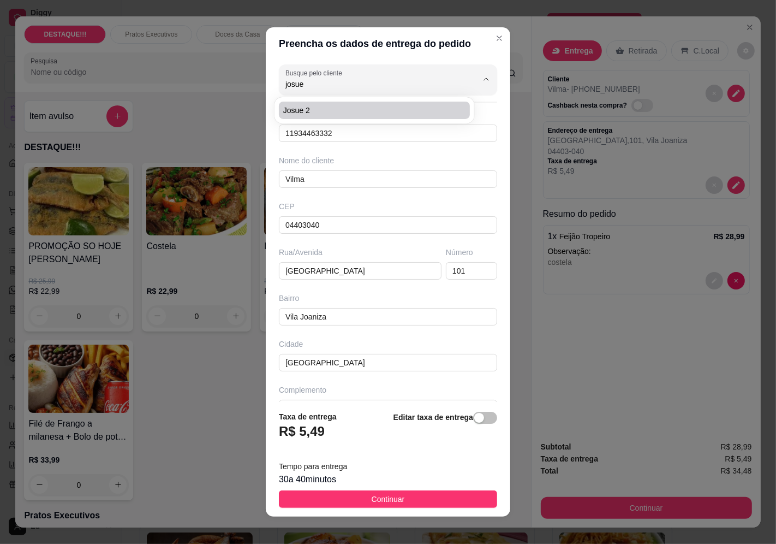
click at [348, 105] on span "josue 2" at bounding box center [369, 110] width 172 height 11
type input "josue 2"
type input "11972886322"
type input "josue 2"
type input "04377035"
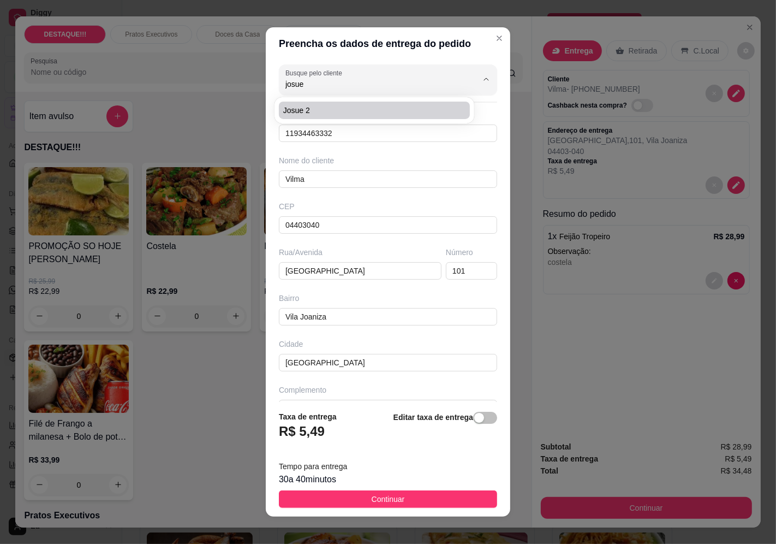
type input "rua cidade bagdá"
type input "647"
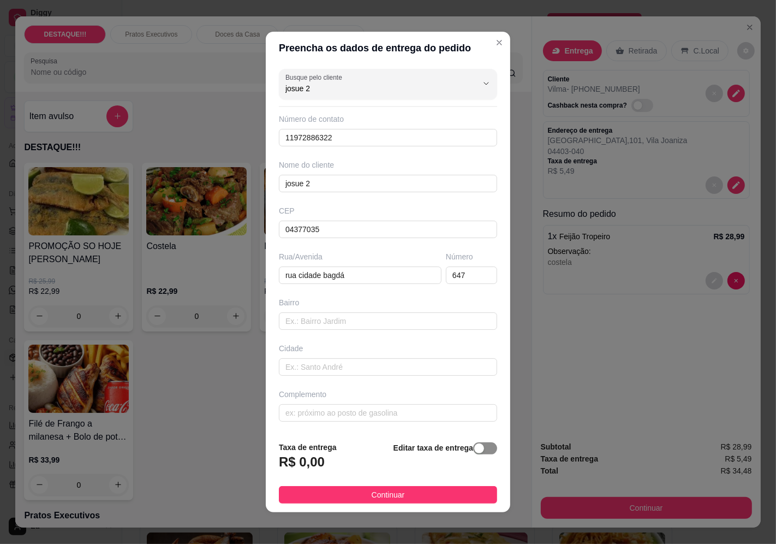
type input "josue 2"
click at [473, 450] on span "button" at bounding box center [485, 448] width 24 height 12
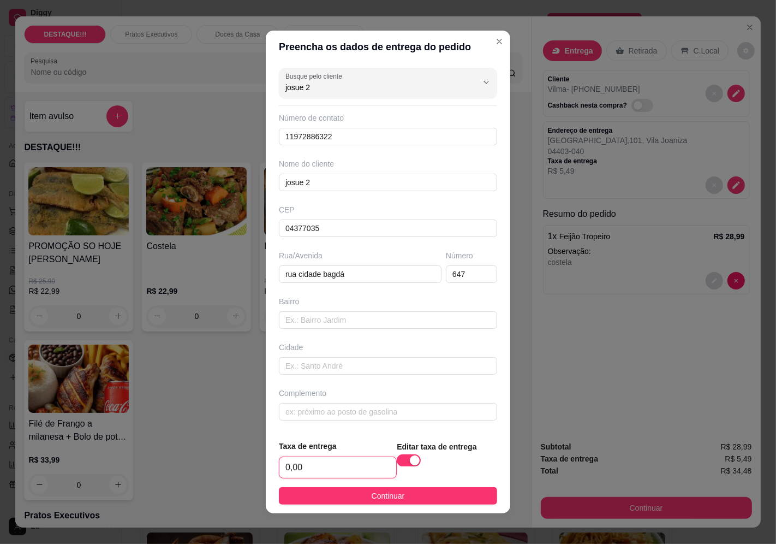
click at [360, 466] on input "0,00" at bounding box center [338, 467] width 117 height 21
type input "4,25"
click at [452, 501] on button "Continuar" at bounding box center [388, 495] width 218 height 17
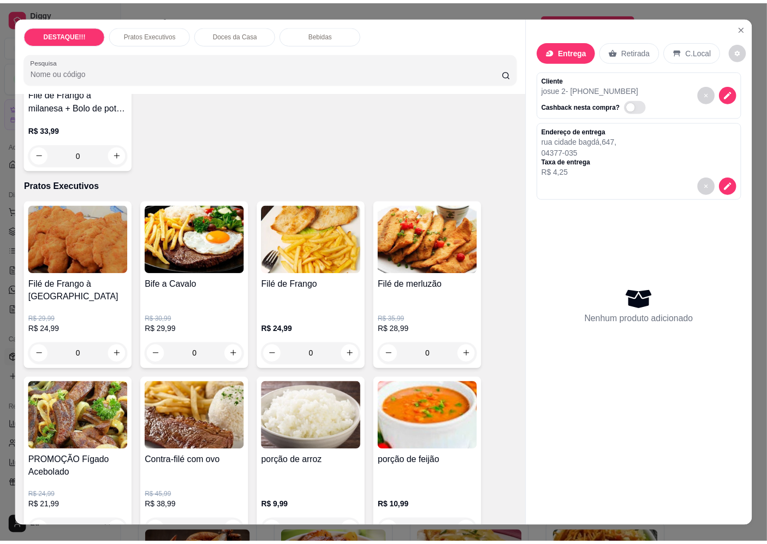
scroll to position [364, 0]
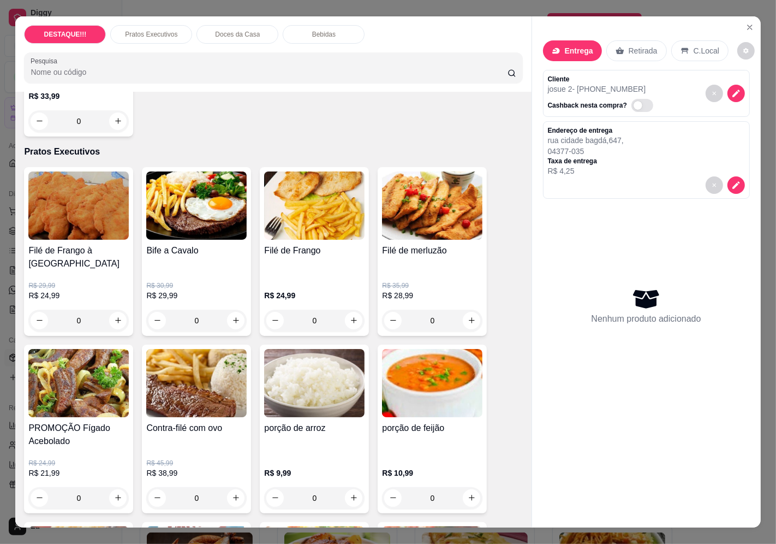
click at [90, 421] on h4 "PROMOÇÃO Fígado Acebolado" at bounding box center [78, 434] width 100 height 26
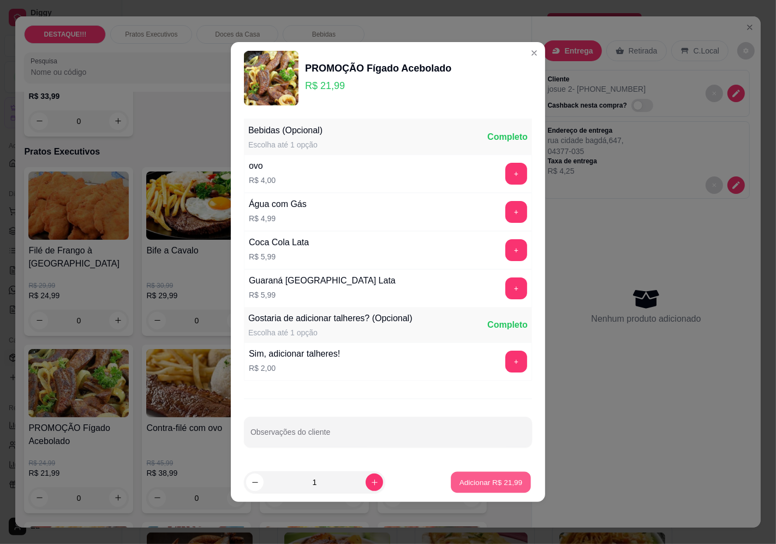
click at [510, 487] on p "Adicionar R$ 21,99" at bounding box center [491, 482] width 63 height 10
type input "1"
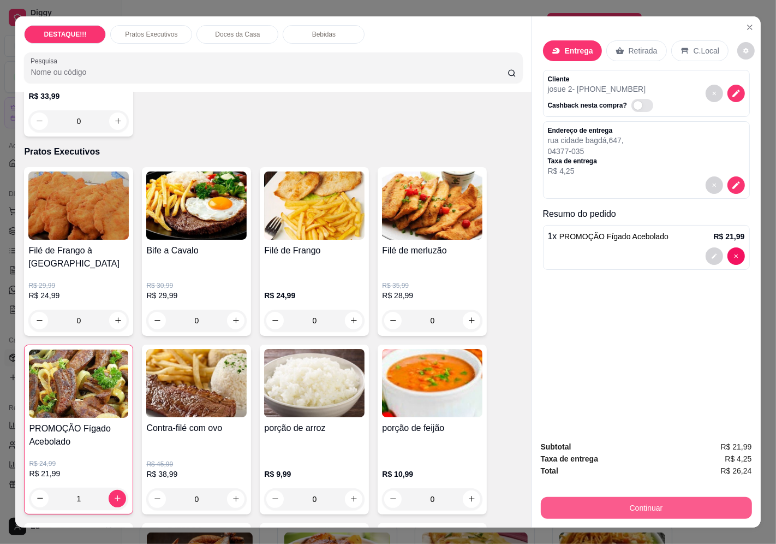
click at [702, 501] on button "Continuar" at bounding box center [646, 508] width 211 height 22
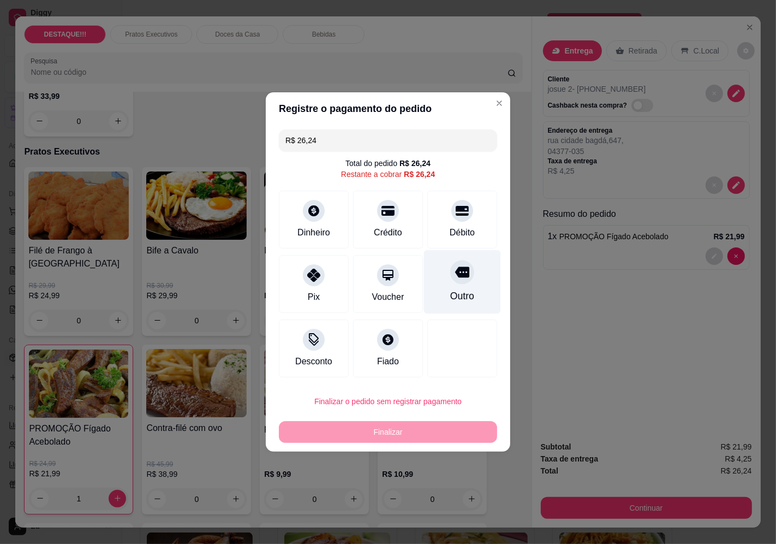
drag, startPoint x: 456, startPoint y: 227, endPoint x: 454, endPoint y: 263, distance: 36.6
click at [456, 231] on div "Débito" at bounding box center [462, 232] width 25 height 13
type input "R$ 0,00"
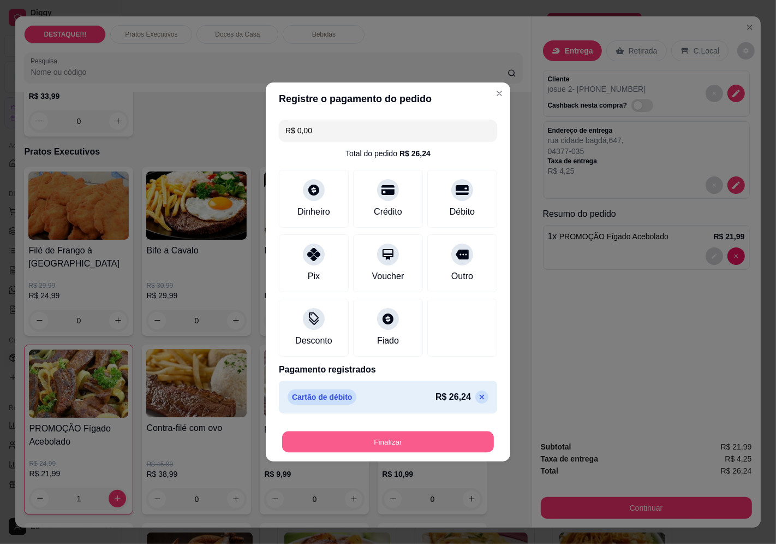
click at [456, 442] on button "Finalizar" at bounding box center [388, 441] width 212 height 21
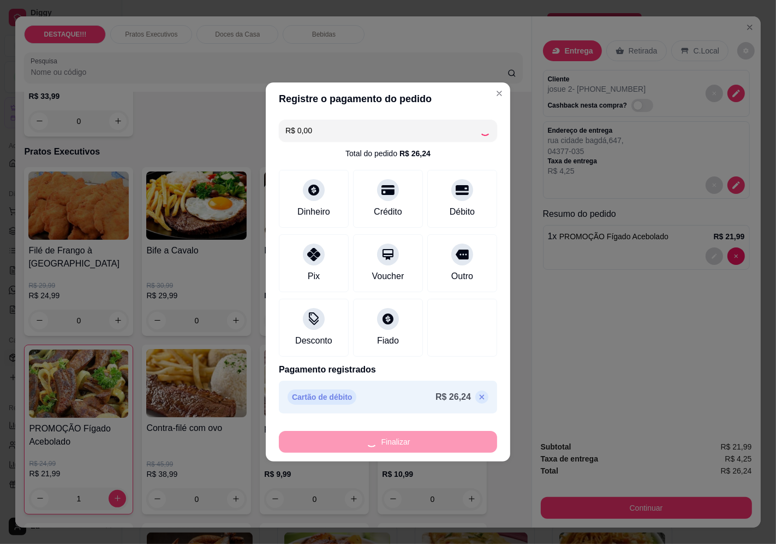
type input "0"
type input "-R$ 26,24"
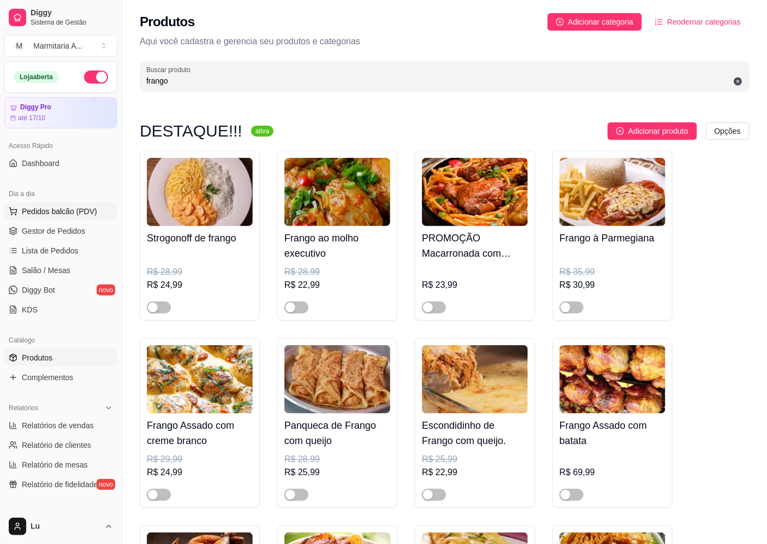
click at [66, 210] on span "Pedidos balcão (PDV)" at bounding box center [59, 211] width 75 height 11
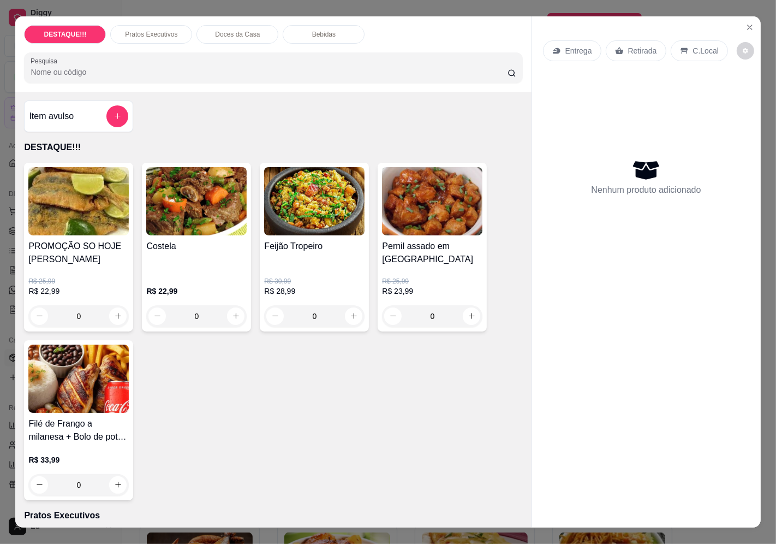
click at [566, 47] on p "Entrega" at bounding box center [579, 50] width 27 height 11
click at [369, 78] on div at bounding box center [388, 84] width 205 height 22
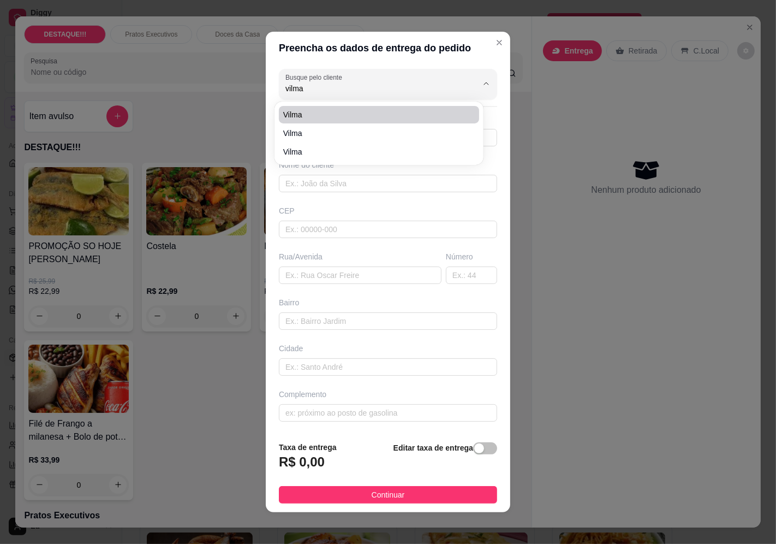
click at [300, 115] on span "Vilma" at bounding box center [373, 114] width 181 height 11
type input "Vilma"
type input "11934463332"
type input "Vilma"
type input "04403040"
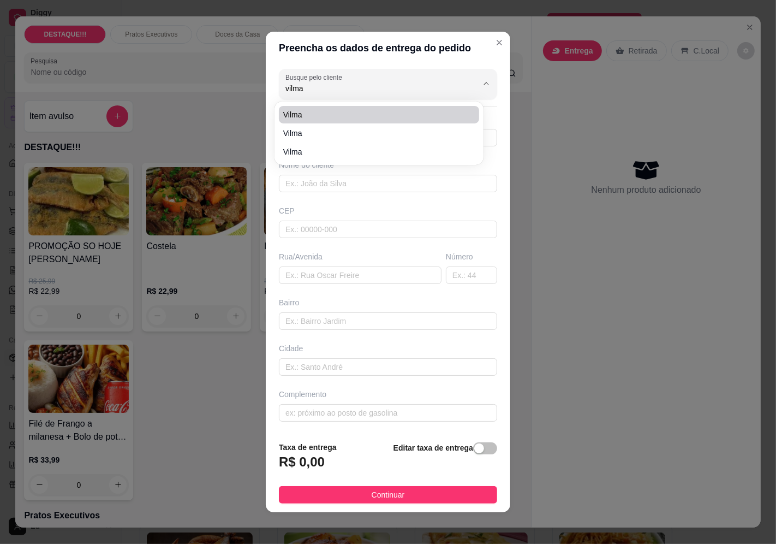
type input "[GEOGRAPHIC_DATA]"
type input "101"
type input "Vila Joaniza"
type input "[GEOGRAPHIC_DATA]"
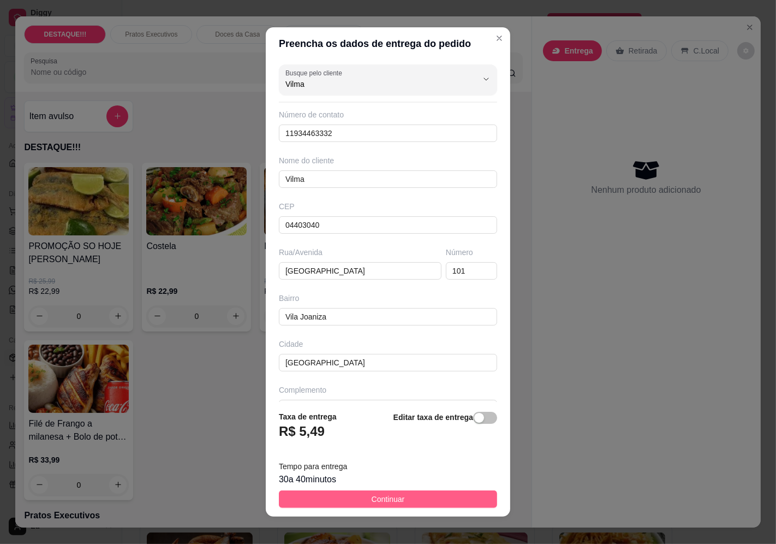
type input "Vilma"
click at [404, 495] on button "Continuar" at bounding box center [388, 498] width 218 height 17
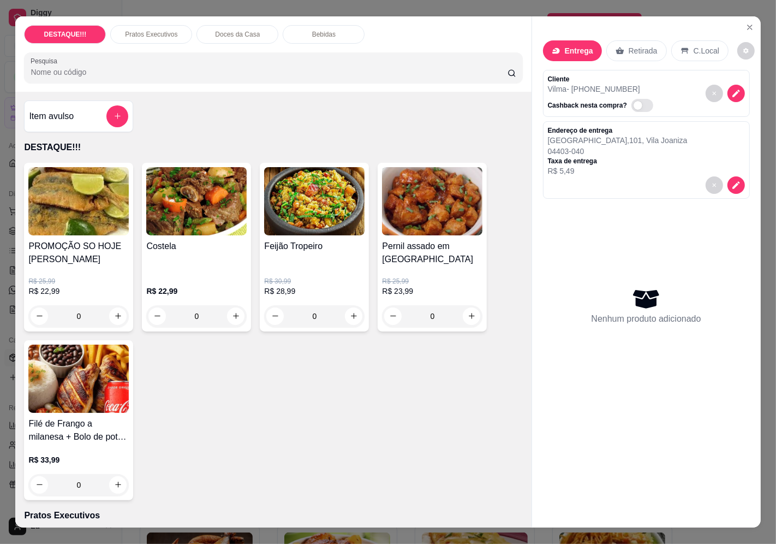
click at [188, 217] on img at bounding box center [196, 201] width 100 height 68
click at [323, 253] on div "Feijão Tropeiro" at bounding box center [314, 253] width 100 height 26
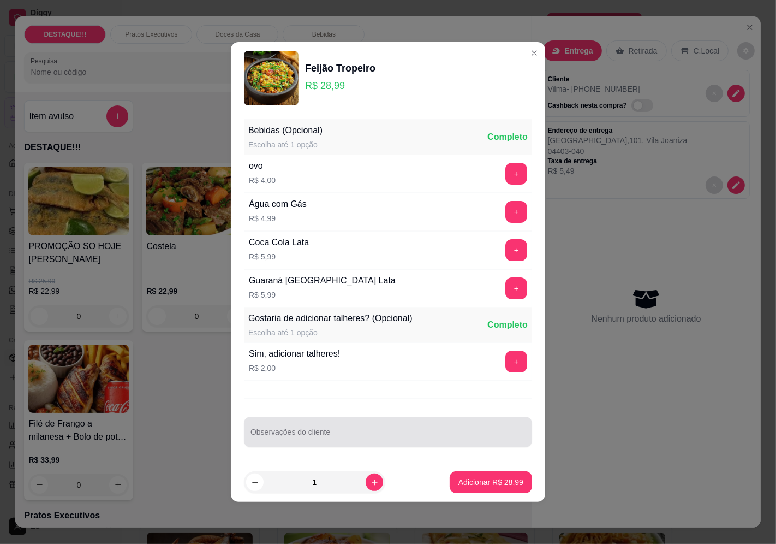
click at [359, 426] on div at bounding box center [388, 432] width 275 height 22
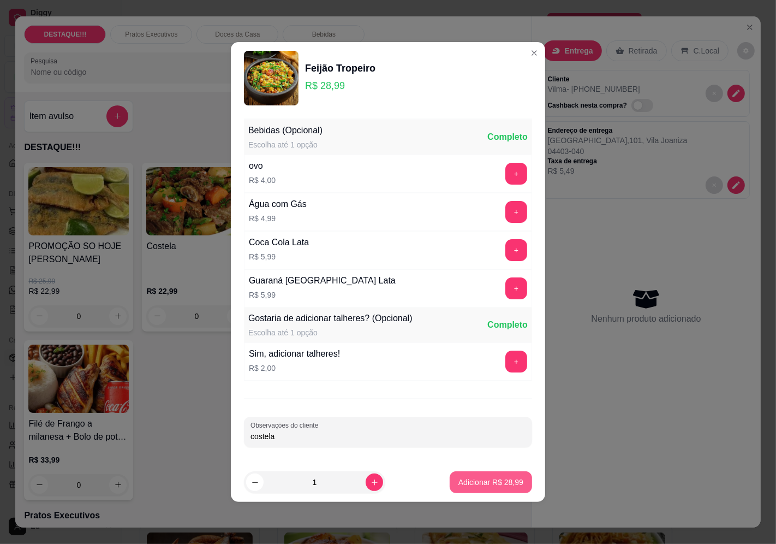
type input "costela"
click at [501, 482] on p "Adicionar R$ 28,99" at bounding box center [491, 482] width 65 height 11
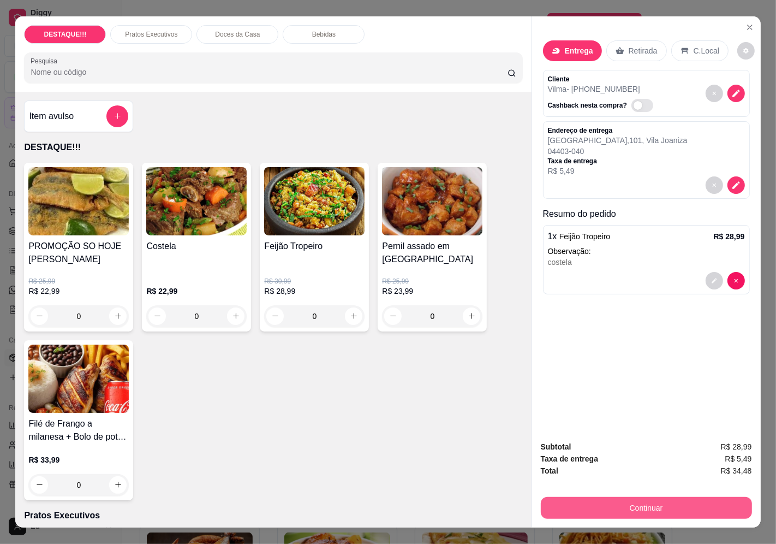
click at [639, 497] on button "Continuar" at bounding box center [646, 508] width 211 height 22
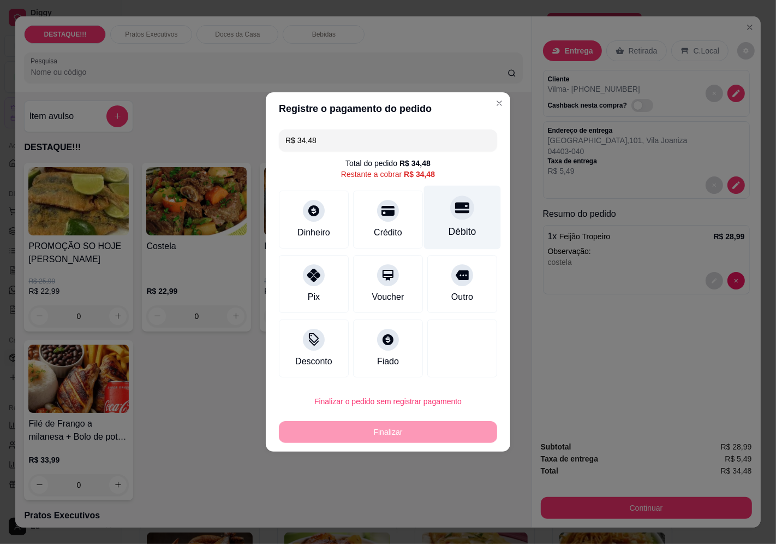
click at [455, 214] on icon at bounding box center [462, 207] width 14 height 14
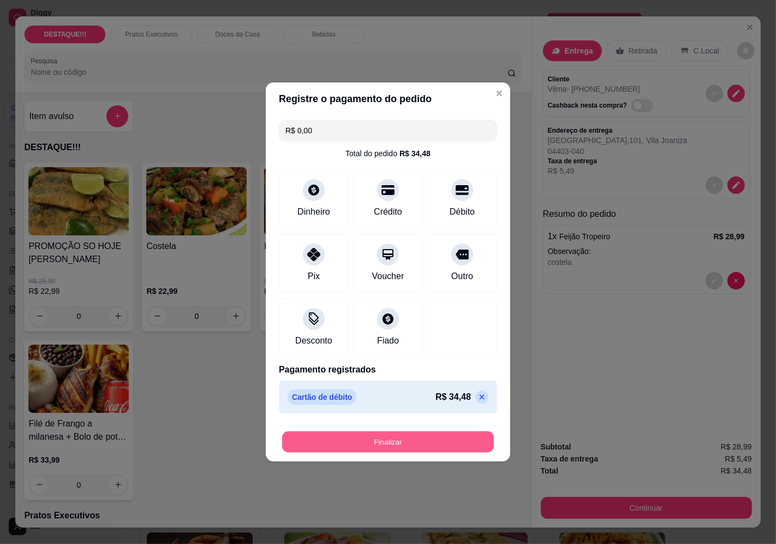
click at [439, 443] on button "Finalizar" at bounding box center [388, 441] width 212 height 21
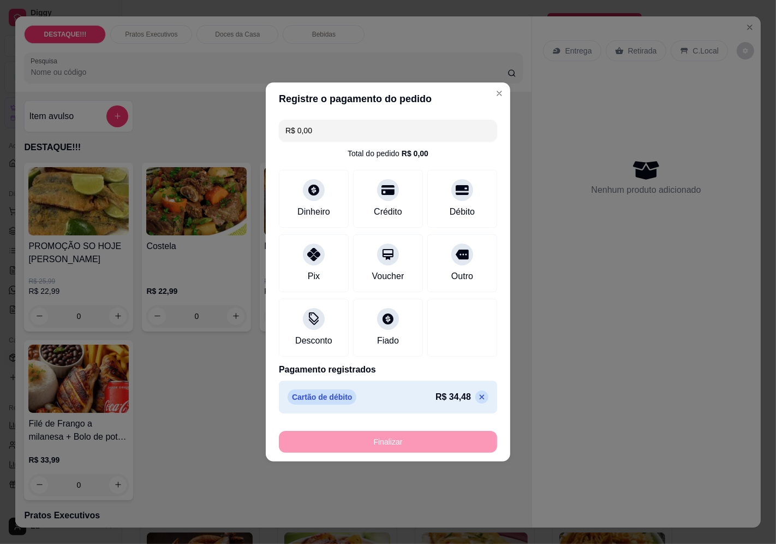
type input "-R$ 34,48"
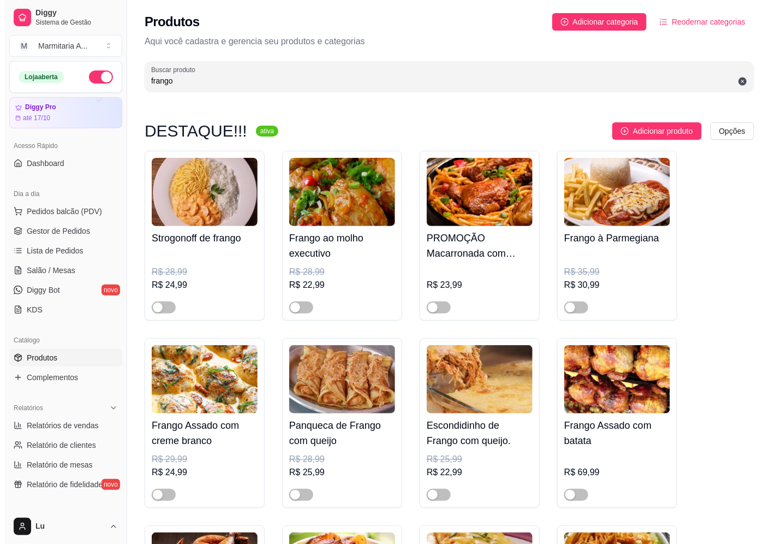
scroll to position [61, 0]
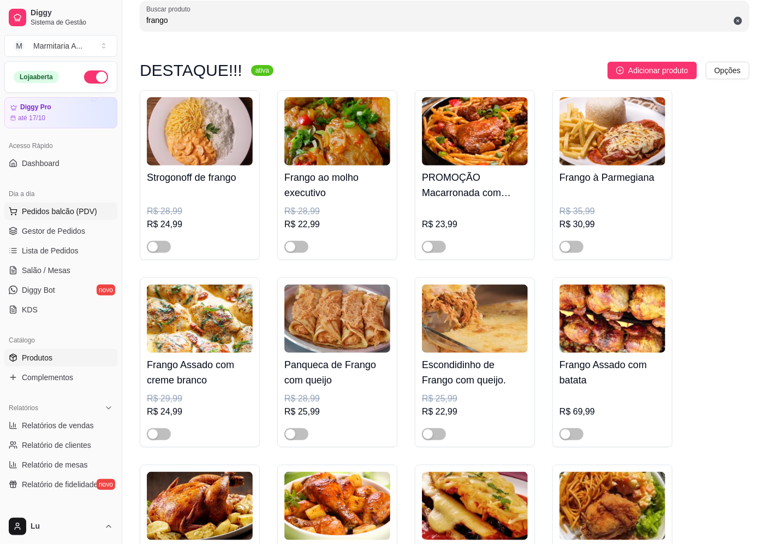
click at [85, 213] on span "Pedidos balcão (PDV)" at bounding box center [59, 211] width 75 height 11
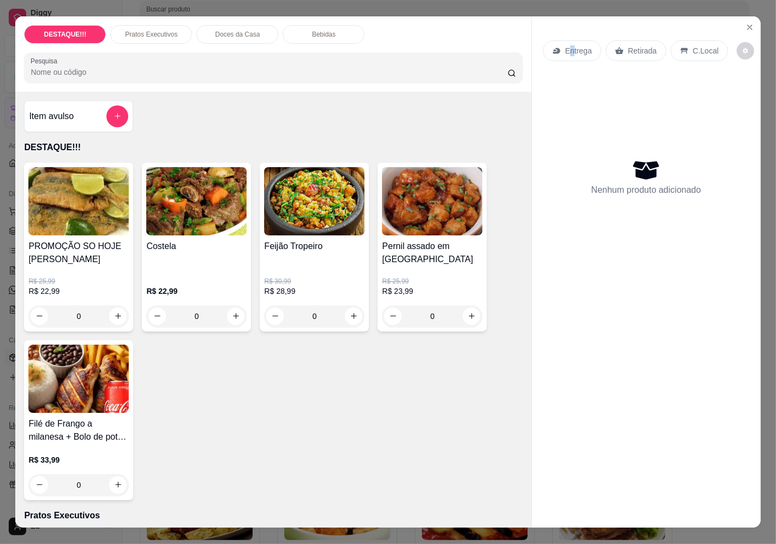
click at [568, 29] on div "Entrega Retirada C.Local Nenhum produto adicionado" at bounding box center [646, 263] width 229 height 494
click at [569, 47] on p "Entrega" at bounding box center [579, 50] width 27 height 11
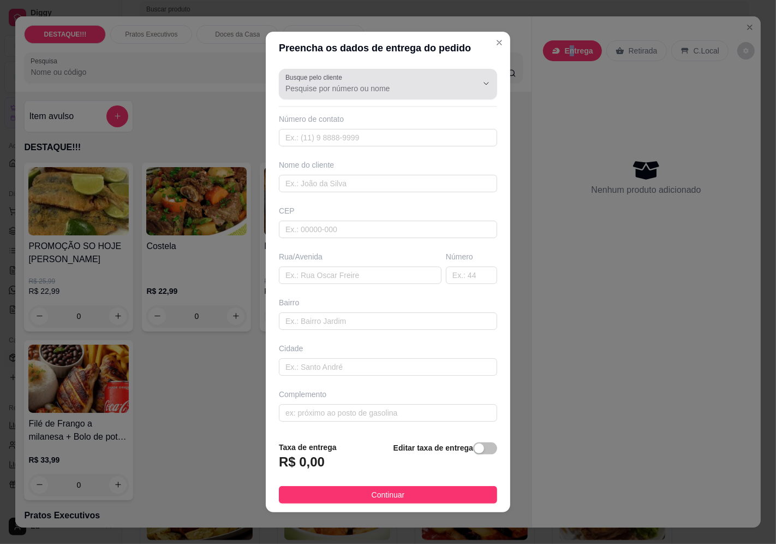
click at [301, 88] on input "Busque pelo cliente" at bounding box center [373, 88] width 175 height 11
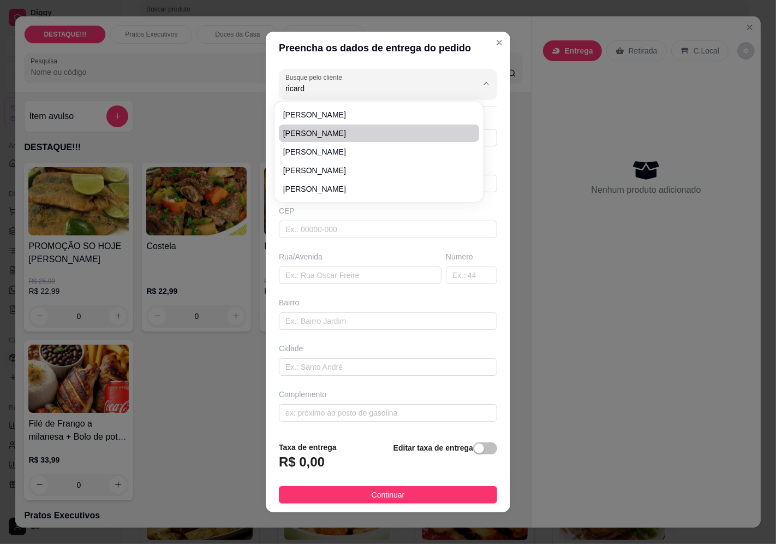
click at [343, 129] on span "[PERSON_NAME]" at bounding box center [373, 133] width 181 height 11
type input "[PERSON_NAME]"
type input "991728185"
type input "[PERSON_NAME]"
type input "04363000"
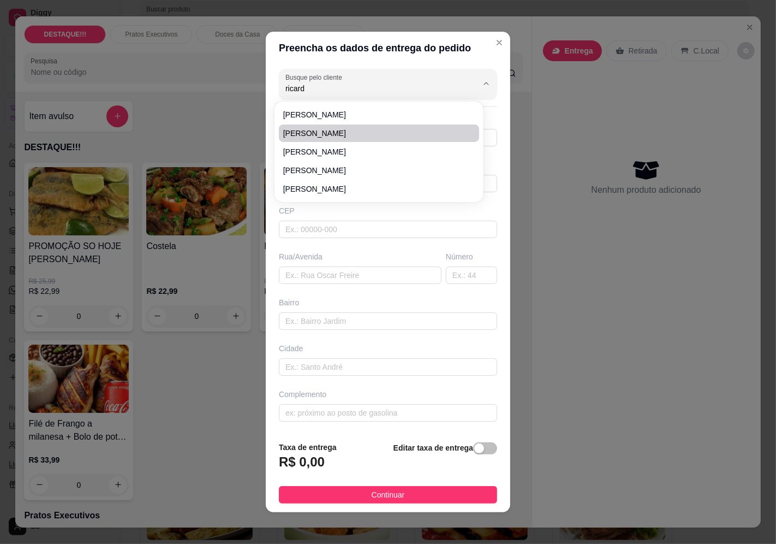
type input "[GEOGRAPHIC_DATA]"
type input "549"
type input "Vila Mascote"
type input "[GEOGRAPHIC_DATA]"
type input "apto 91"
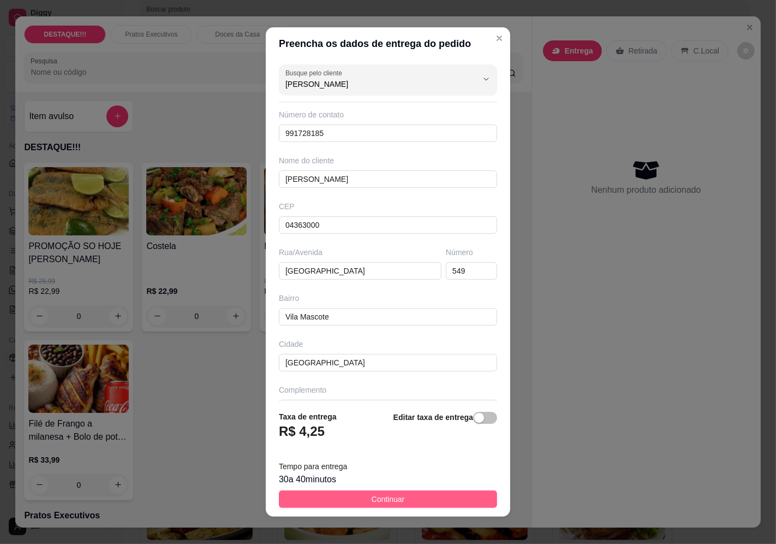
type input "[PERSON_NAME]"
click at [421, 496] on button "Continuar" at bounding box center [388, 498] width 218 height 17
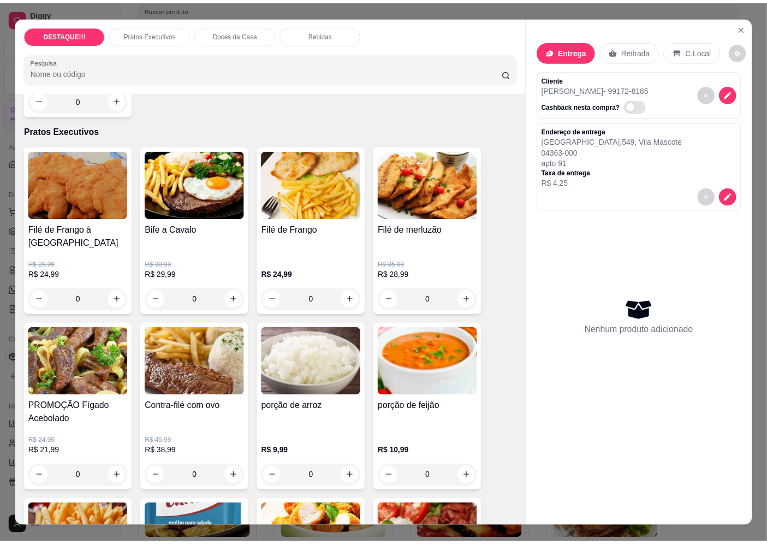
scroll to position [424, 0]
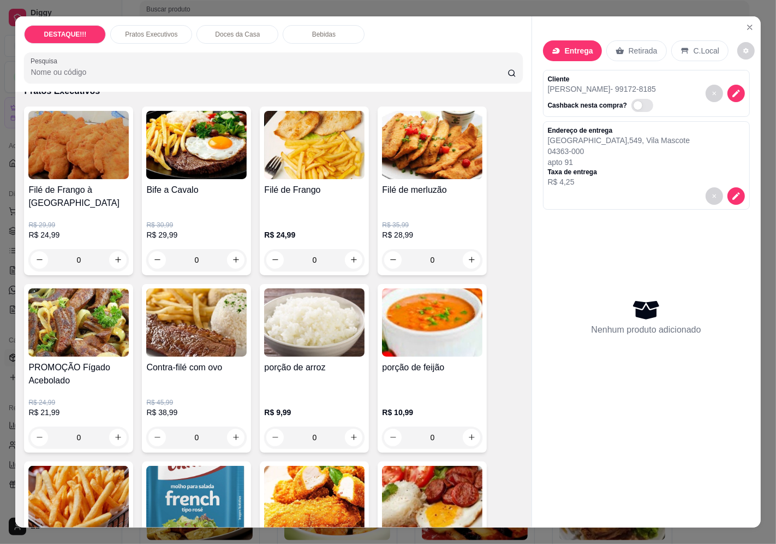
click at [394, 185] on h4 "Filé de merluzão" at bounding box center [432, 189] width 100 height 13
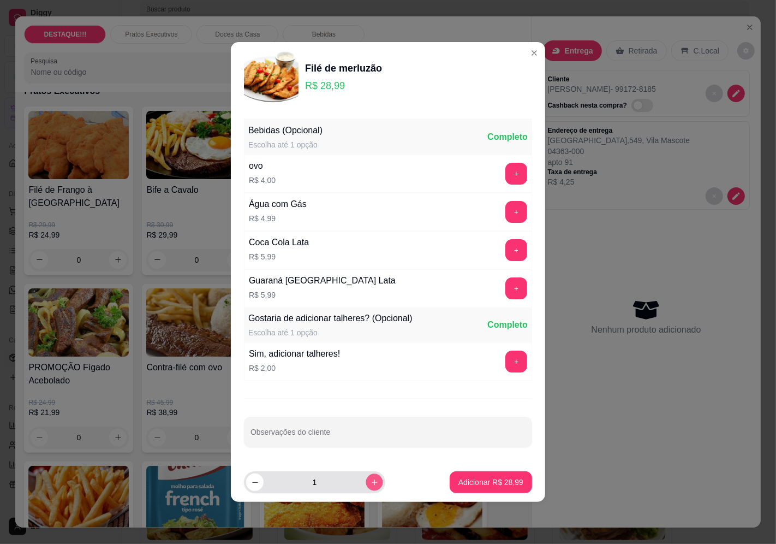
click at [371, 480] on icon "increase-product-quantity" at bounding box center [375, 482] width 8 height 8
type input "2"
click at [515, 483] on button "Adicionar R$ 57,98" at bounding box center [491, 482] width 82 height 22
type input "2"
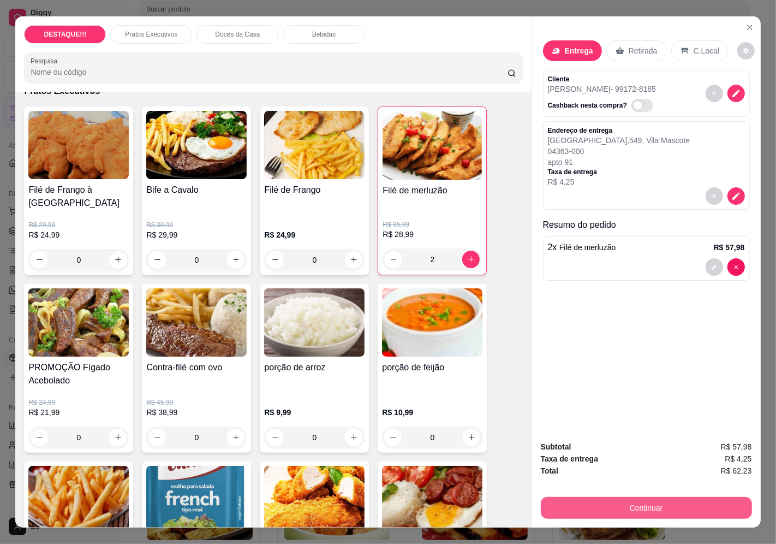
click at [630, 500] on button "Continuar" at bounding box center [646, 508] width 211 height 22
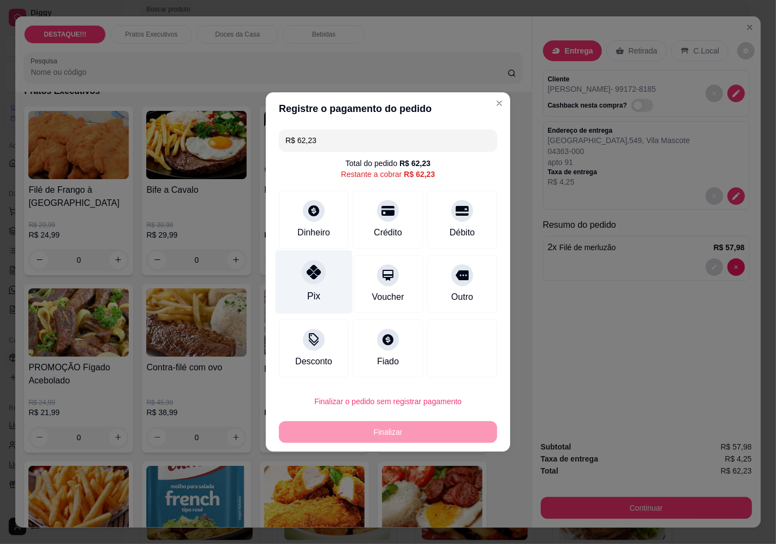
click at [319, 270] on div at bounding box center [314, 272] width 24 height 24
type input "R$ 0,00"
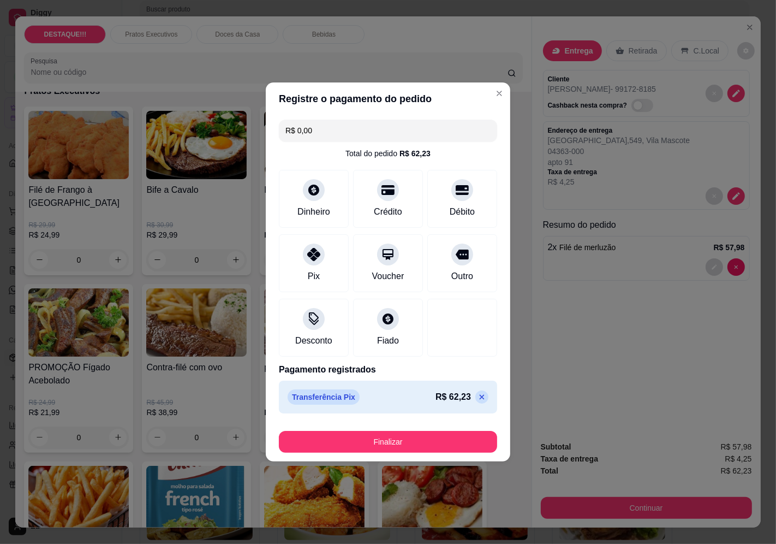
click at [393, 460] on footer "Finalizar" at bounding box center [388, 440] width 245 height 44
click at [400, 448] on button "Finalizar" at bounding box center [388, 441] width 212 height 21
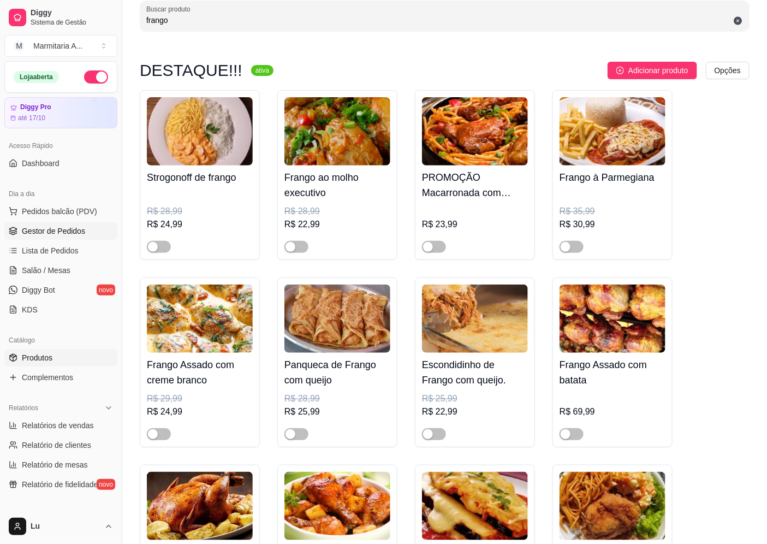
click at [104, 236] on link "Gestor de Pedidos" at bounding box center [60, 230] width 113 height 17
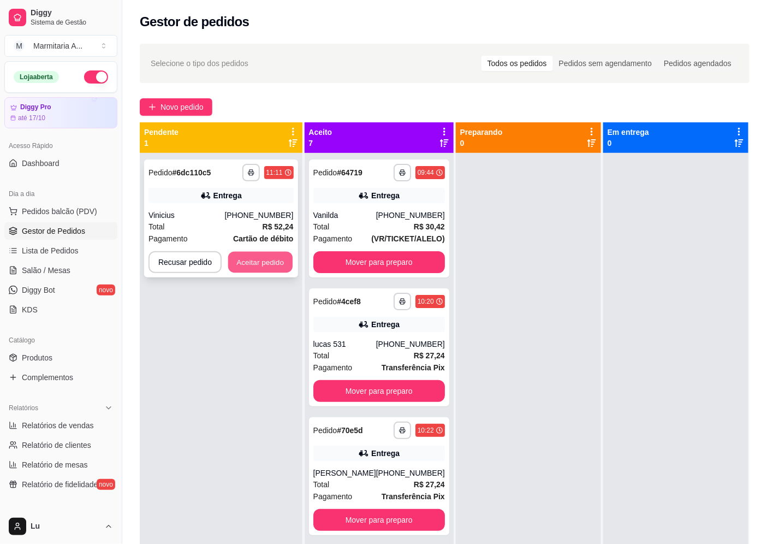
click at [259, 271] on button "Aceitar pedido" at bounding box center [260, 262] width 64 height 21
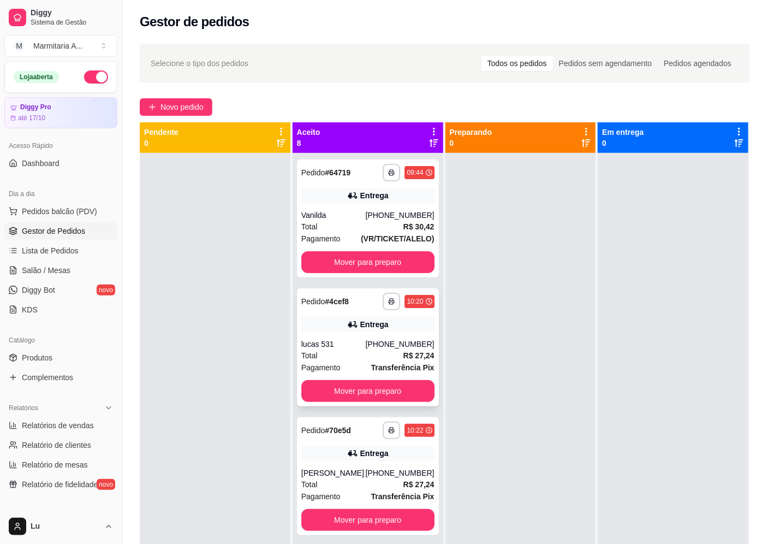
click at [379, 358] on div "Total R$ 27,24" at bounding box center [367, 355] width 133 height 12
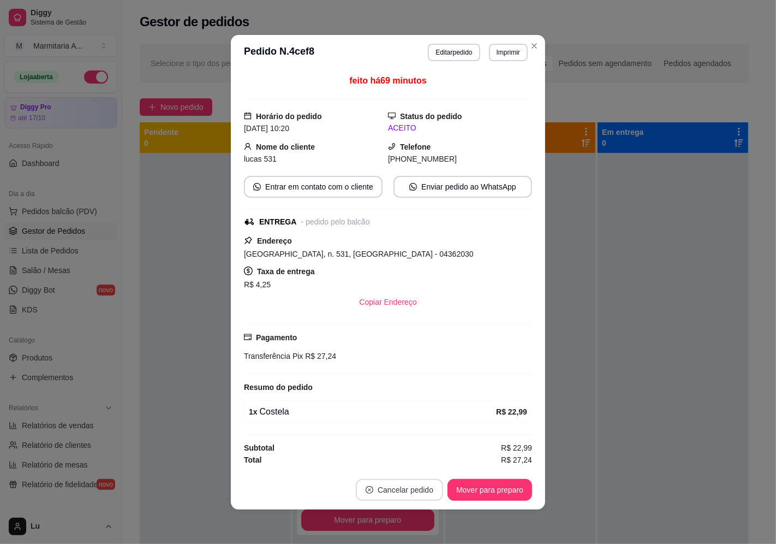
click at [417, 493] on button "Cancelar pedido" at bounding box center [399, 490] width 87 height 22
click at [430, 462] on button "Sim" at bounding box center [426, 463] width 44 height 22
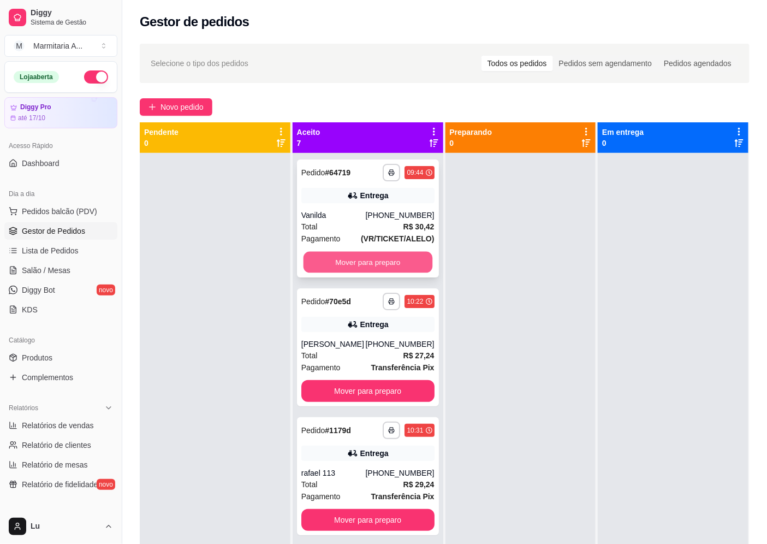
click at [396, 255] on button "Mover para preparo" at bounding box center [367, 262] width 129 height 21
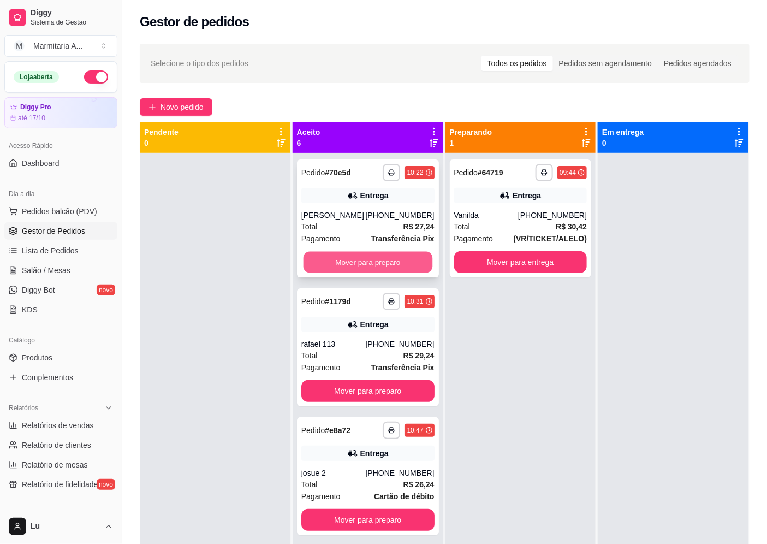
click at [401, 264] on button "Mover para preparo" at bounding box center [367, 262] width 129 height 21
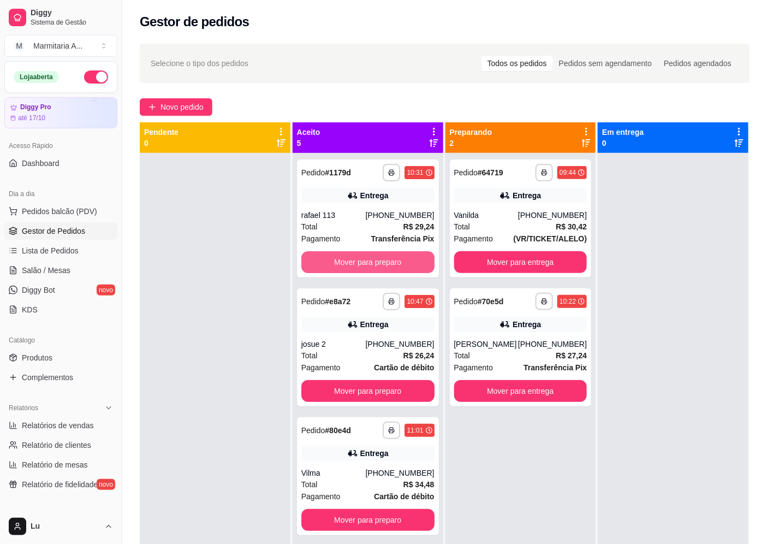
click at [401, 264] on button "Mover para preparo" at bounding box center [367, 262] width 133 height 22
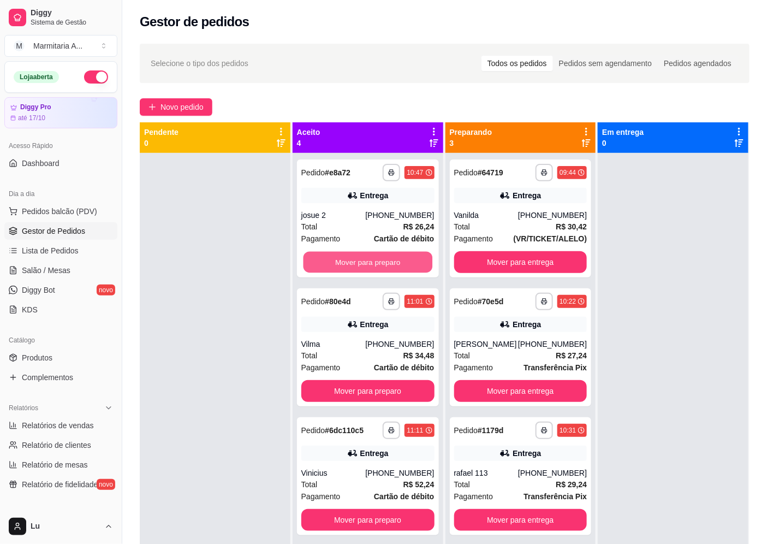
click at [401, 264] on button "Mover para preparo" at bounding box center [367, 262] width 129 height 21
click at [401, 264] on button "Mover para preparo" at bounding box center [367, 262] width 133 height 22
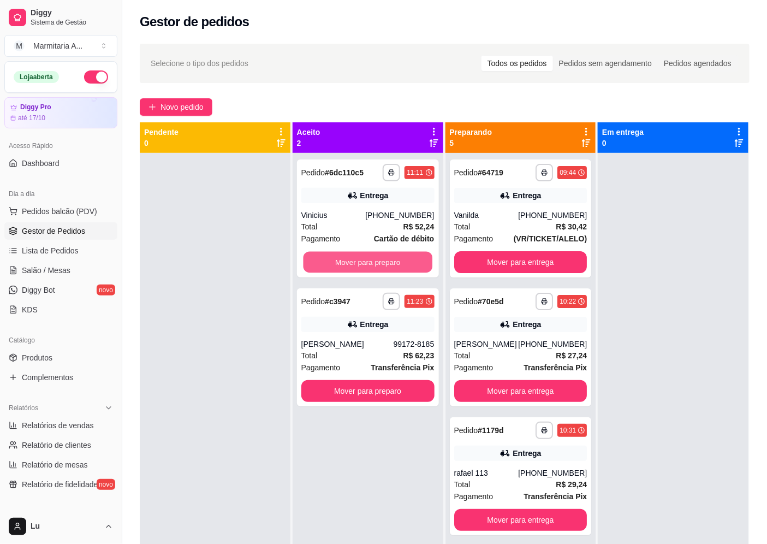
click at [400, 264] on button "Mover para preparo" at bounding box center [367, 262] width 129 height 21
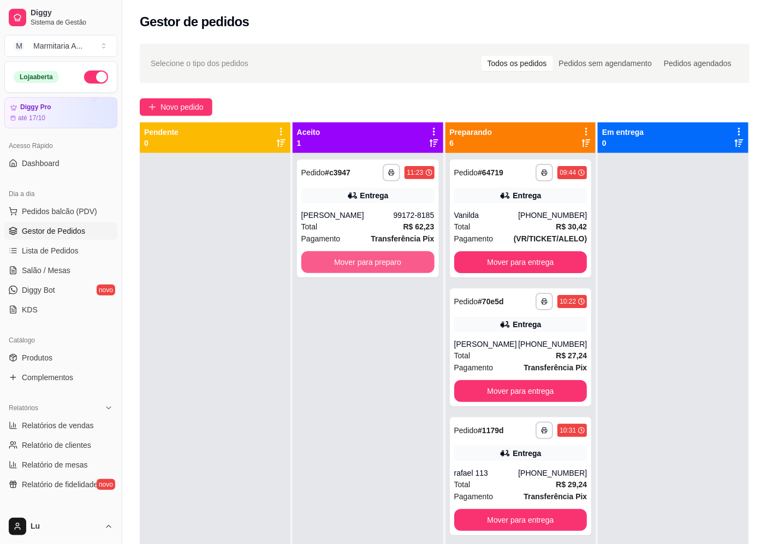
click at [400, 264] on button "Mover para preparo" at bounding box center [367, 262] width 133 height 22
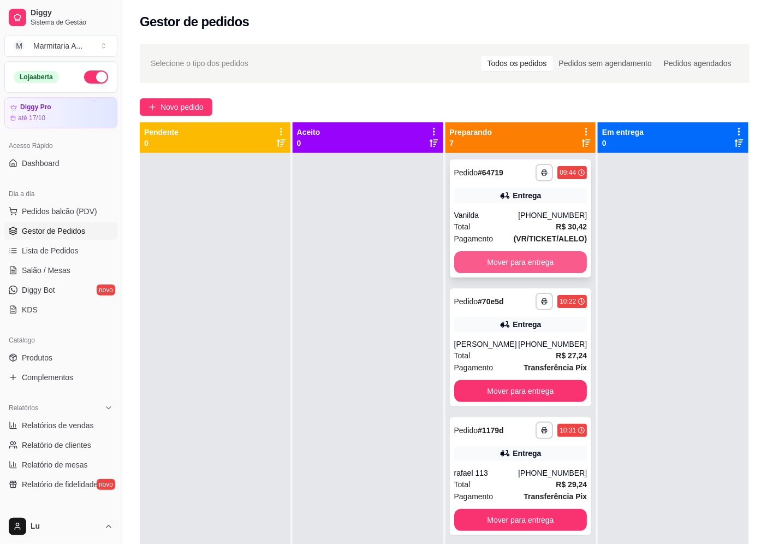
click at [519, 254] on button "Mover para entrega" at bounding box center [520, 262] width 133 height 22
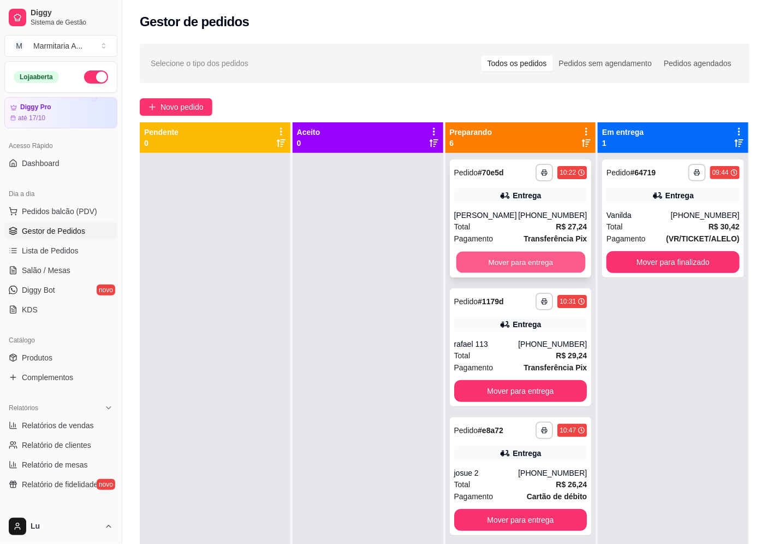
click at [520, 254] on button "Mover para entrega" at bounding box center [520, 262] width 129 height 21
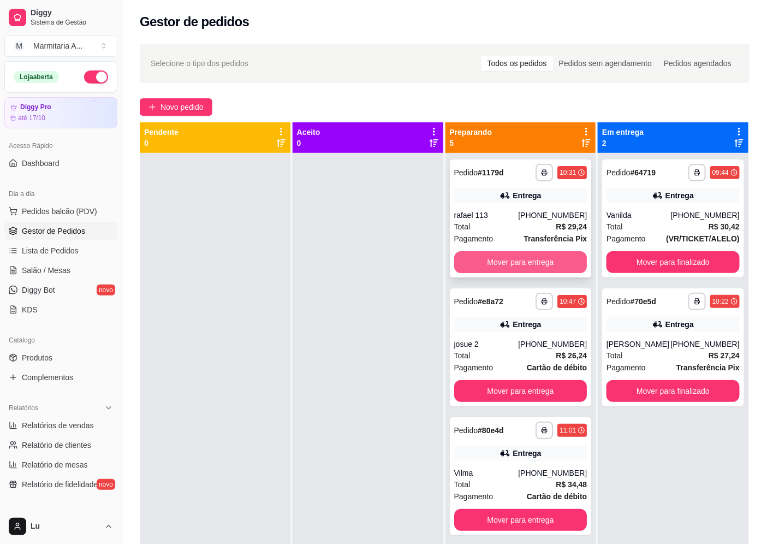
click at [526, 257] on button "Mover para entrega" at bounding box center [520, 262] width 133 height 22
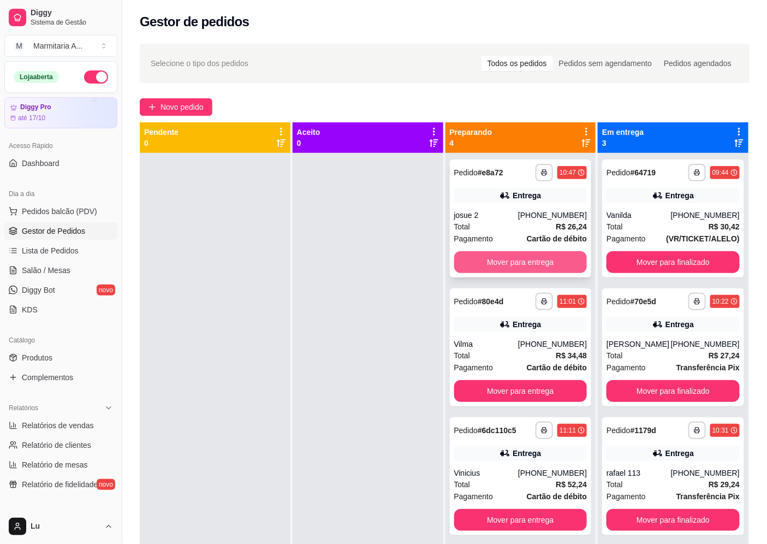
click at [533, 259] on button "Mover para entrega" at bounding box center [520, 262] width 133 height 22
click at [552, 261] on button "Mover para entrega" at bounding box center [520, 262] width 129 height 21
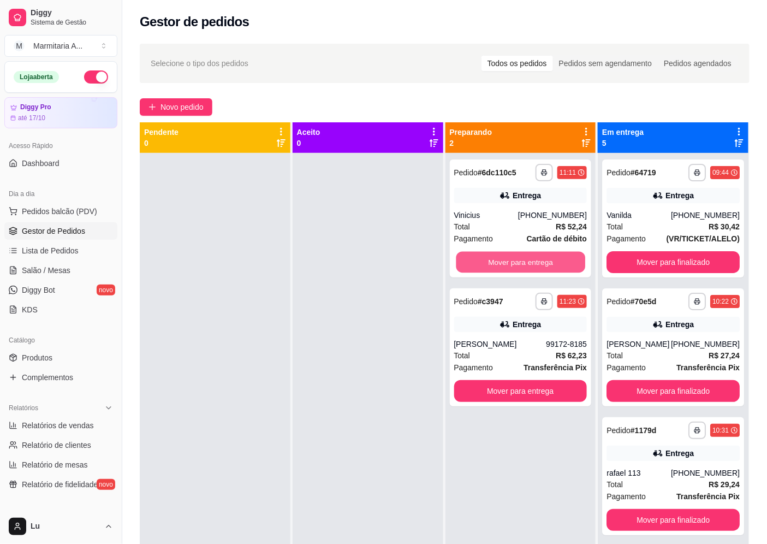
click at [552, 261] on button "Mover para entrega" at bounding box center [520, 262] width 129 height 21
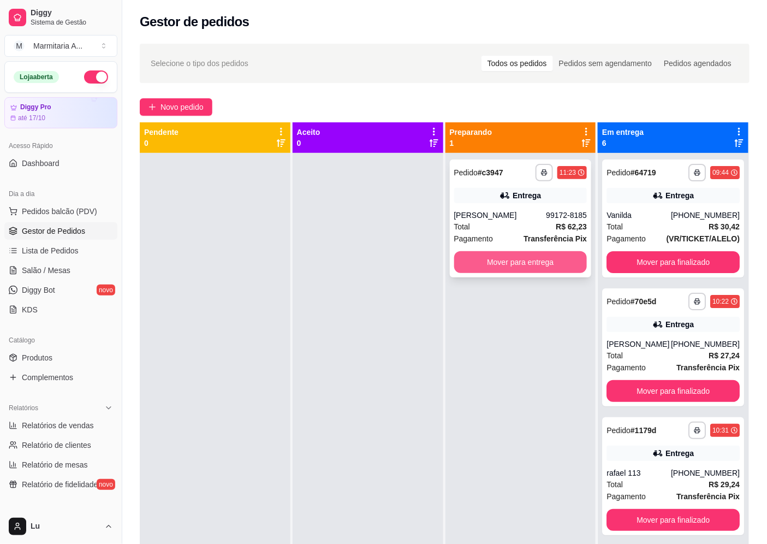
click at [552, 262] on button "Mover para entrega" at bounding box center [520, 262] width 133 height 22
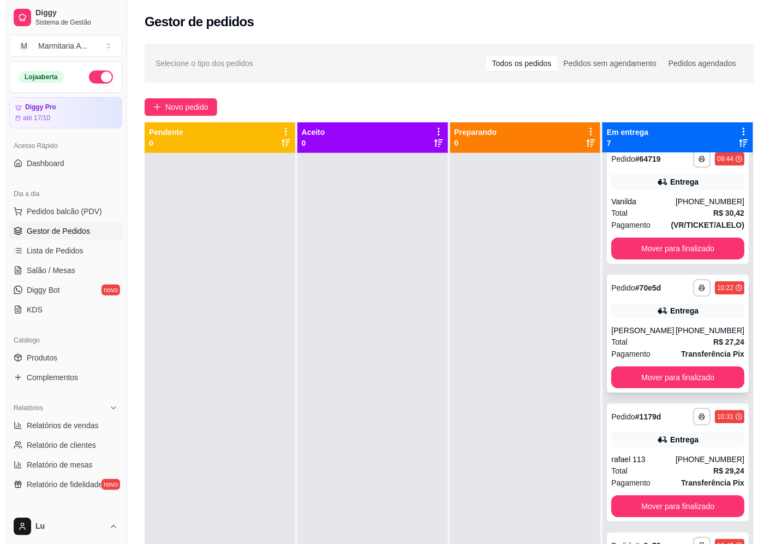
scroll to position [4, 0]
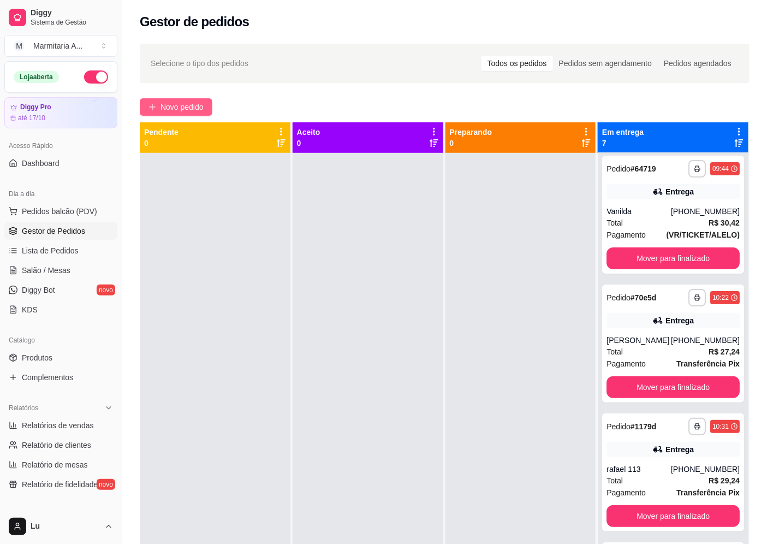
click at [189, 113] on button "Novo pedido" at bounding box center [176, 106] width 73 height 17
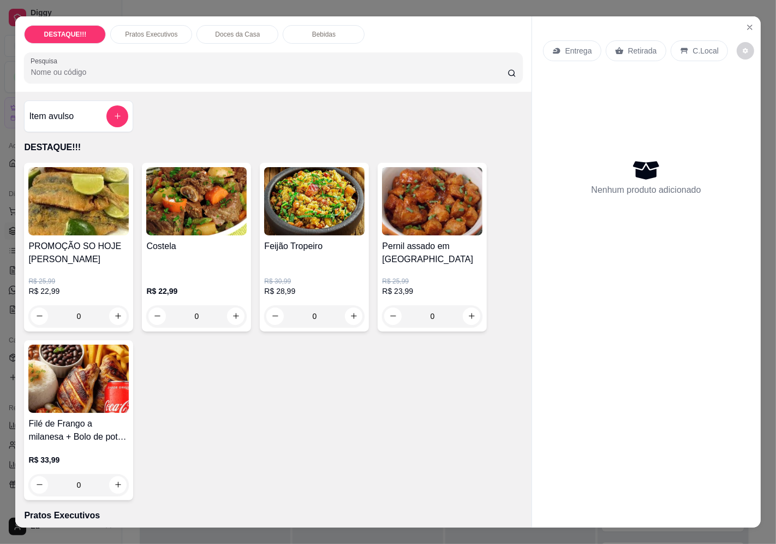
click at [566, 47] on p "Entrega" at bounding box center [579, 50] width 27 height 11
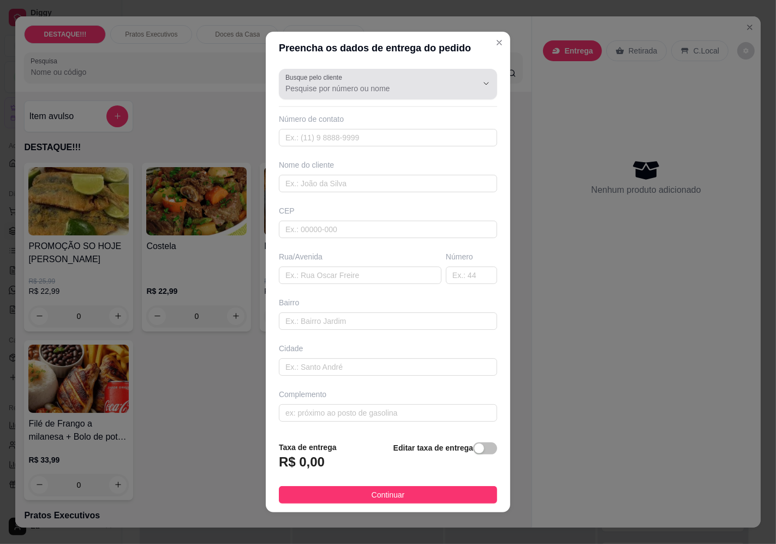
click at [329, 87] on input "Busque pelo cliente" at bounding box center [373, 88] width 175 height 11
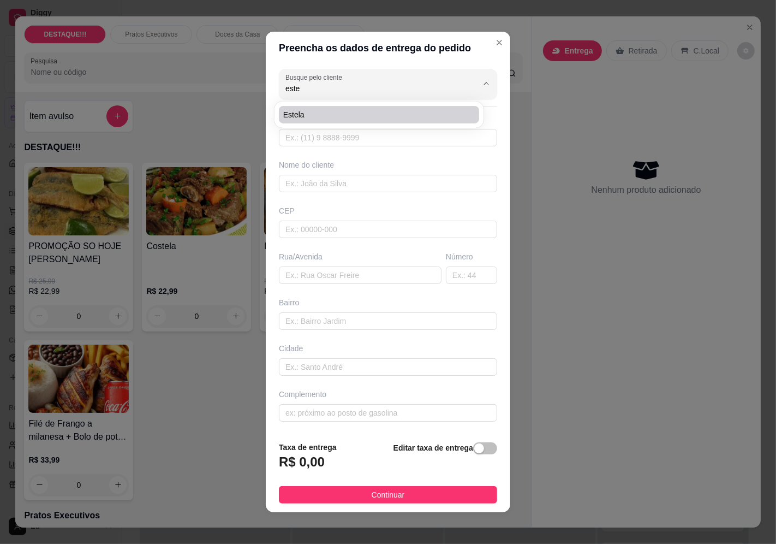
click at [337, 115] on span "estela" at bounding box center [373, 114] width 181 height 11
type input "estela"
type input "11994914730"
type input "estela"
type input "04366000"
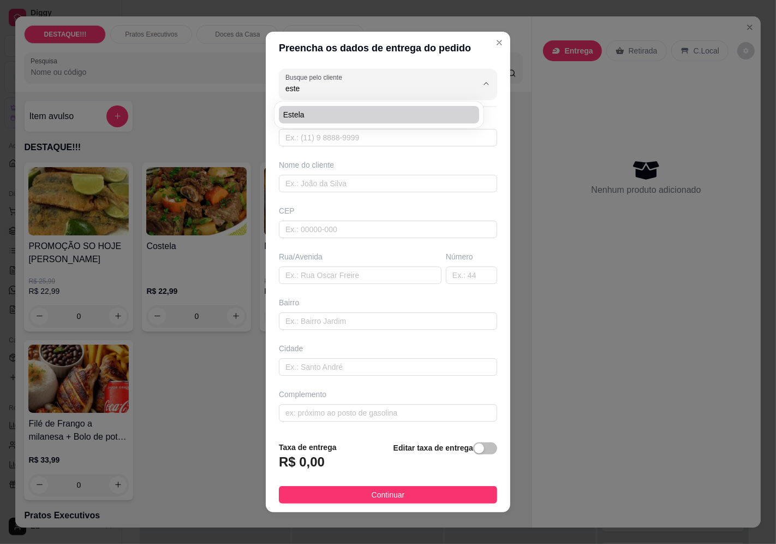
type input "Avenida Cupecê"
type input "1784"
type input "Jardim Prudência"
type input "[GEOGRAPHIC_DATA]"
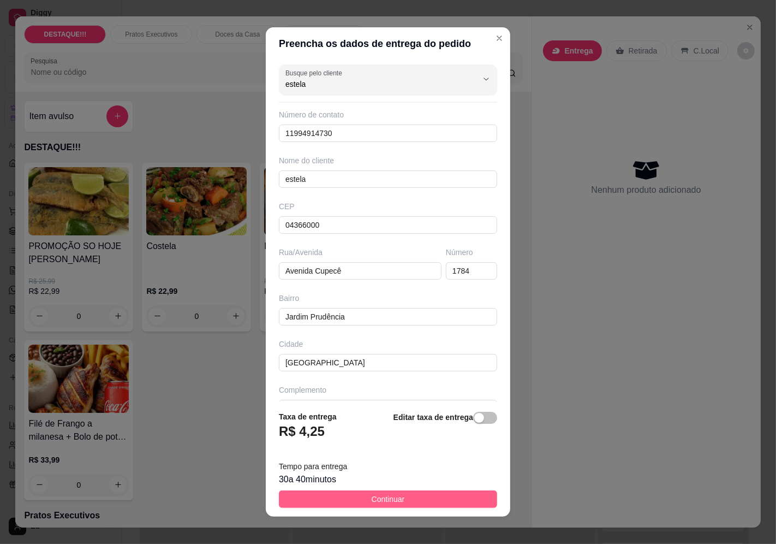
type input "estela"
click at [419, 494] on button "Continuar" at bounding box center [388, 498] width 218 height 17
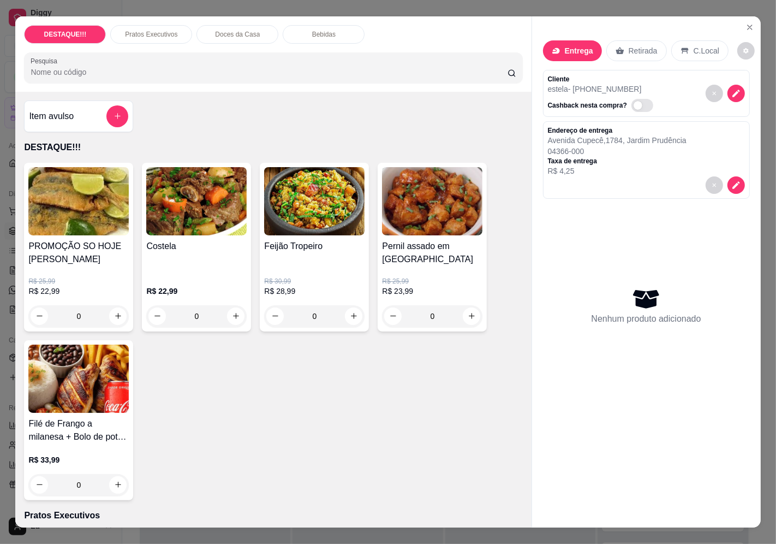
drag, startPoint x: 181, startPoint y: 281, endPoint x: 208, endPoint y: 297, distance: 31.4
click at [208, 297] on div "R$ 22,99 0" at bounding box center [196, 306] width 100 height 41
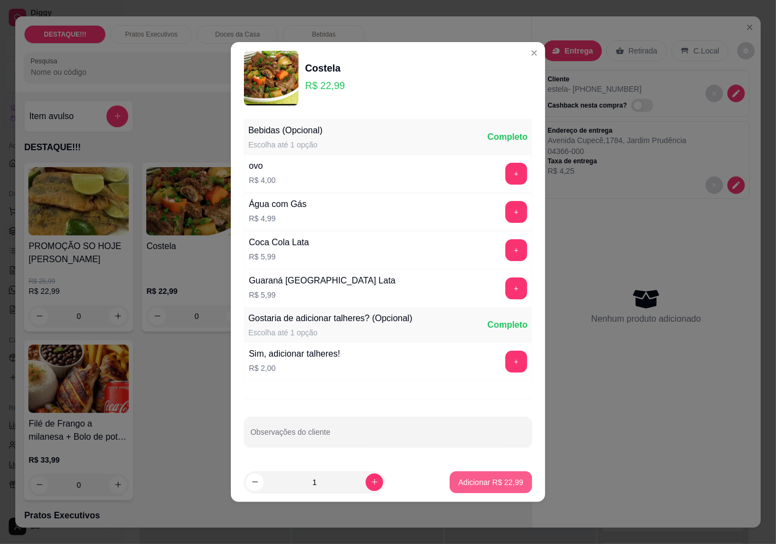
click at [483, 483] on p "Adicionar R$ 22,99" at bounding box center [491, 482] width 65 height 11
type input "1"
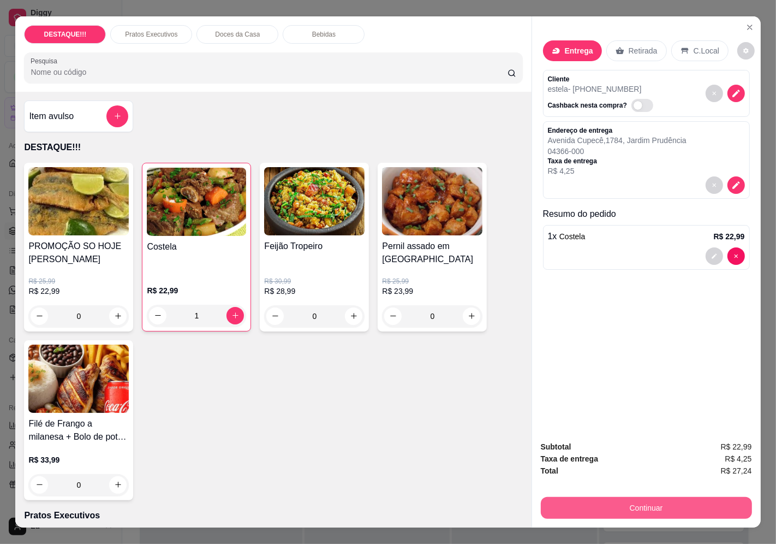
click at [706, 507] on button "Continuar" at bounding box center [646, 508] width 211 height 22
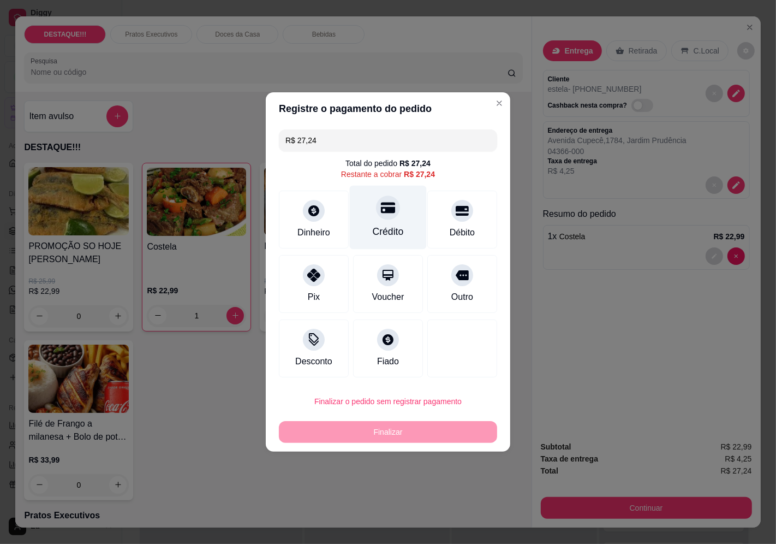
click at [389, 209] on icon at bounding box center [388, 208] width 14 height 11
type input "R$ 0,00"
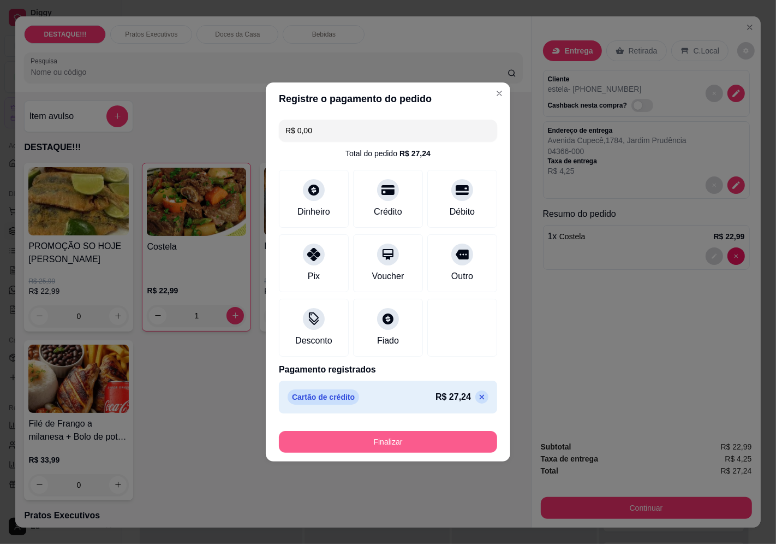
click at [472, 443] on button "Finalizar" at bounding box center [388, 442] width 218 height 22
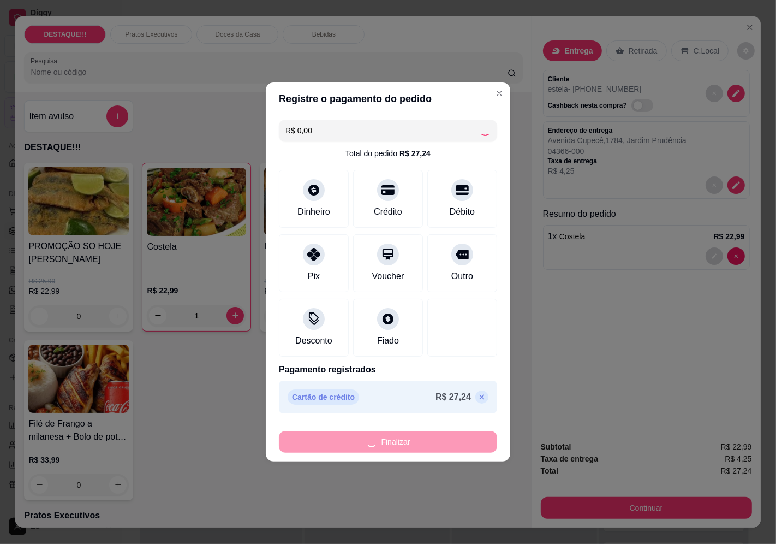
type input "0"
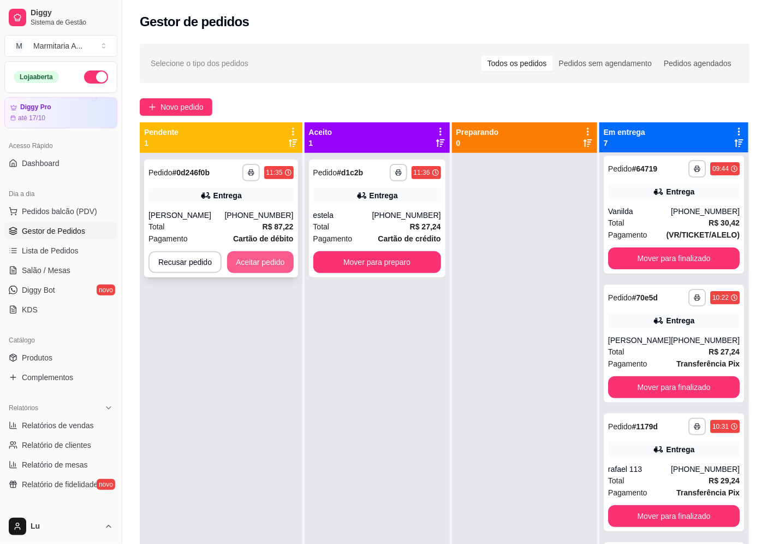
click at [269, 260] on button "Aceitar pedido" at bounding box center [260, 262] width 67 height 22
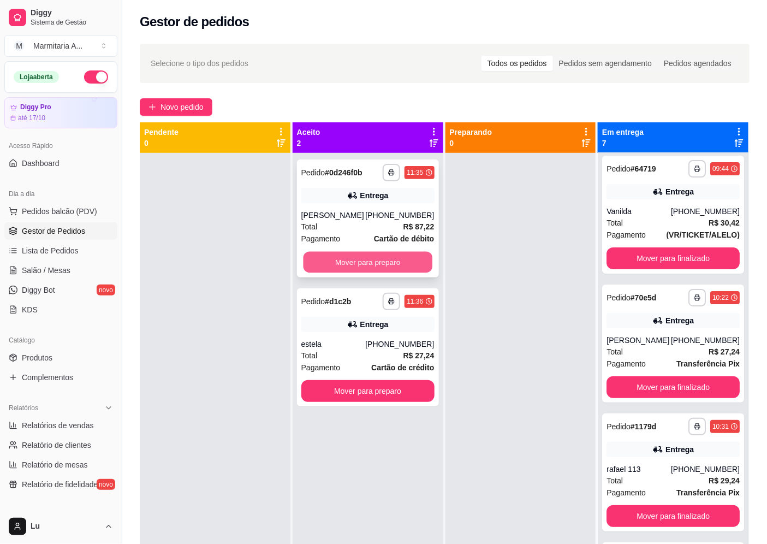
click at [411, 264] on button "Mover para preparo" at bounding box center [367, 262] width 129 height 21
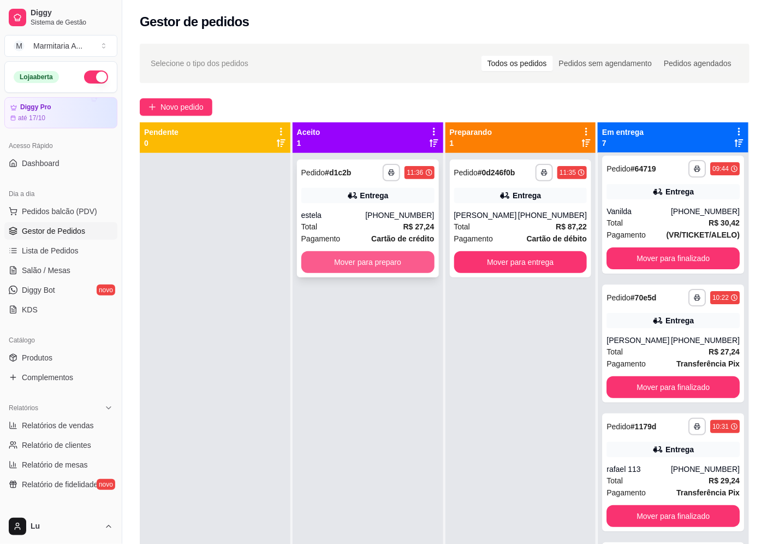
click at [410, 266] on button "Mover para preparo" at bounding box center [367, 262] width 133 height 22
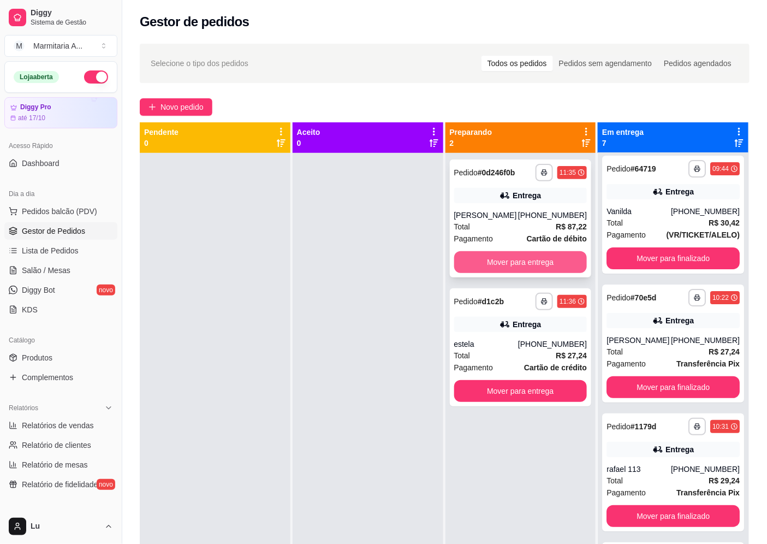
click at [473, 258] on button "Mover para entrega" at bounding box center [520, 262] width 133 height 22
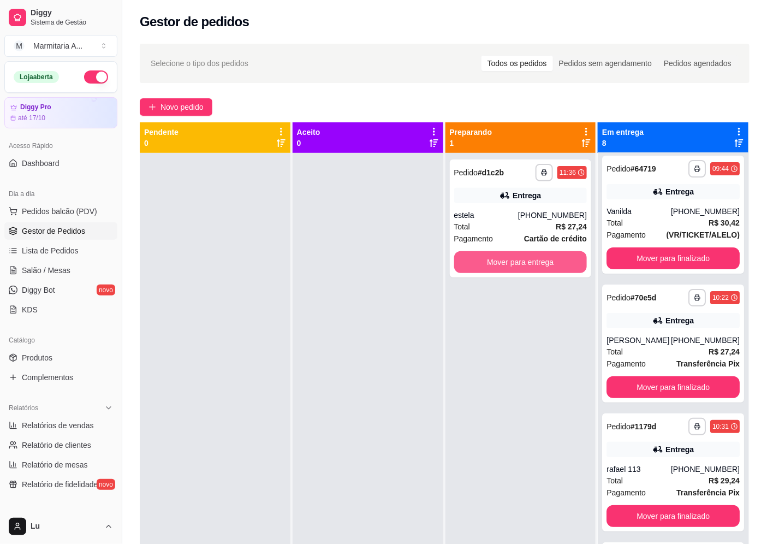
click at [473, 258] on button "Mover para entrega" at bounding box center [520, 262] width 133 height 22
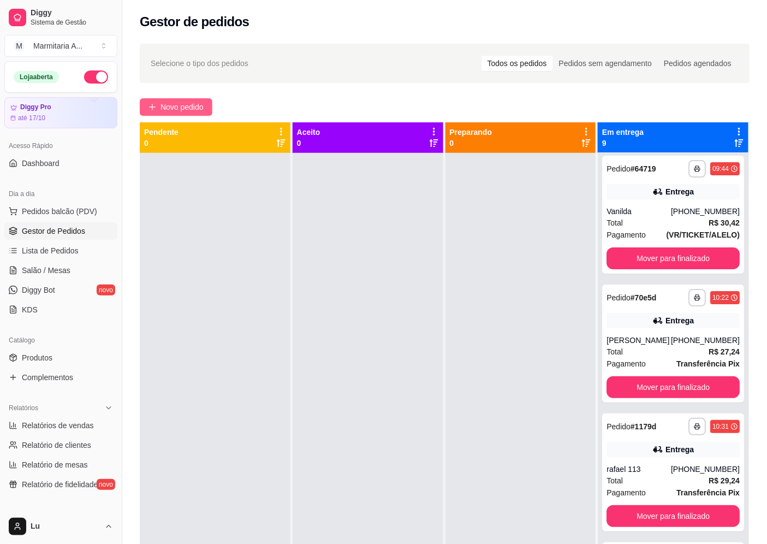
click at [204, 106] on span "Novo pedido" at bounding box center [182, 107] width 43 height 12
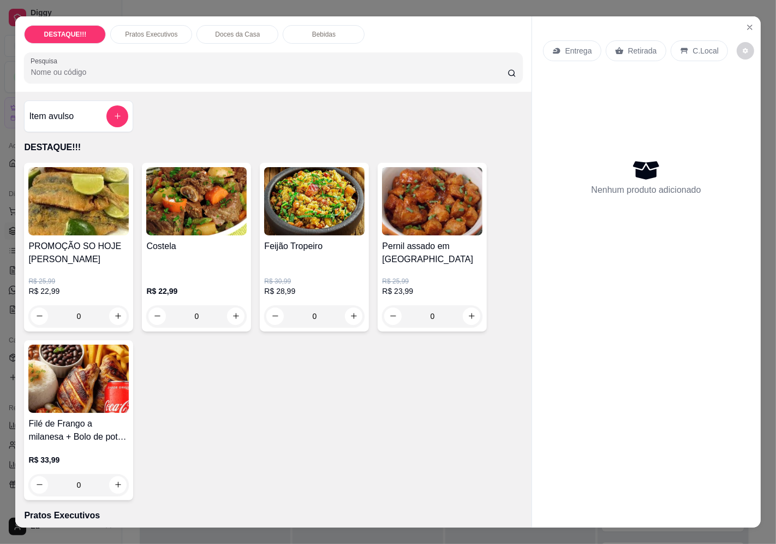
click at [553, 48] on icon at bounding box center [556, 51] width 7 height 6
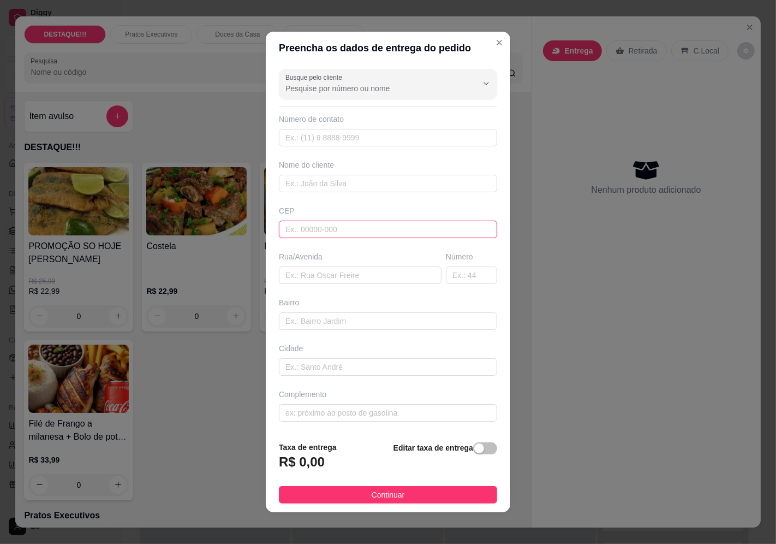
click at [373, 227] on input "text" at bounding box center [388, 229] width 218 height 17
paste input "04455060"
type input "04455060"
type input "Rua [PERSON_NAME]"
type input "[GEOGRAPHIC_DATA]"
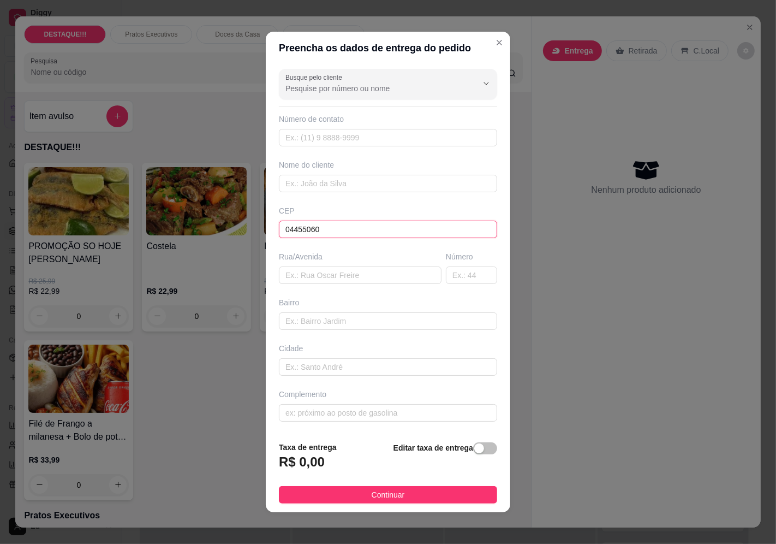
type input "[GEOGRAPHIC_DATA]"
type input "04455060"
drag, startPoint x: 478, startPoint y: 278, endPoint x: 457, endPoint y: 273, distance: 21.5
click at [477, 278] on input "text" at bounding box center [471, 274] width 51 height 17
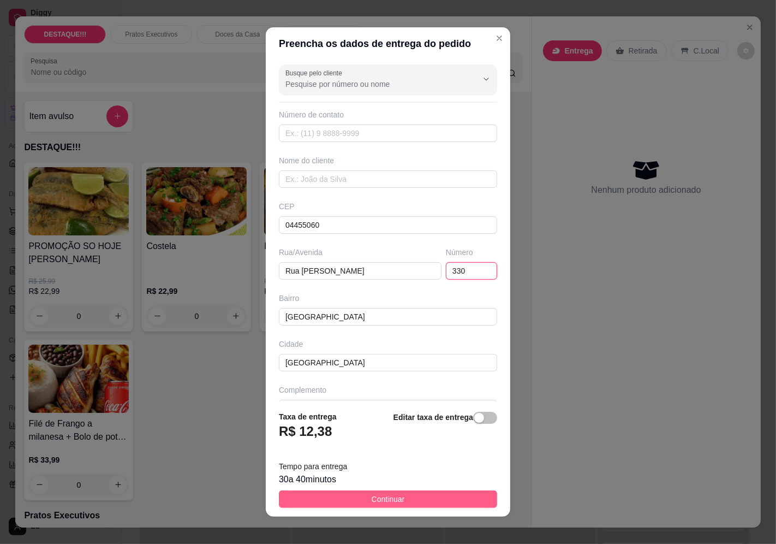
type input "330"
click at [457, 497] on button "Continuar" at bounding box center [388, 498] width 218 height 17
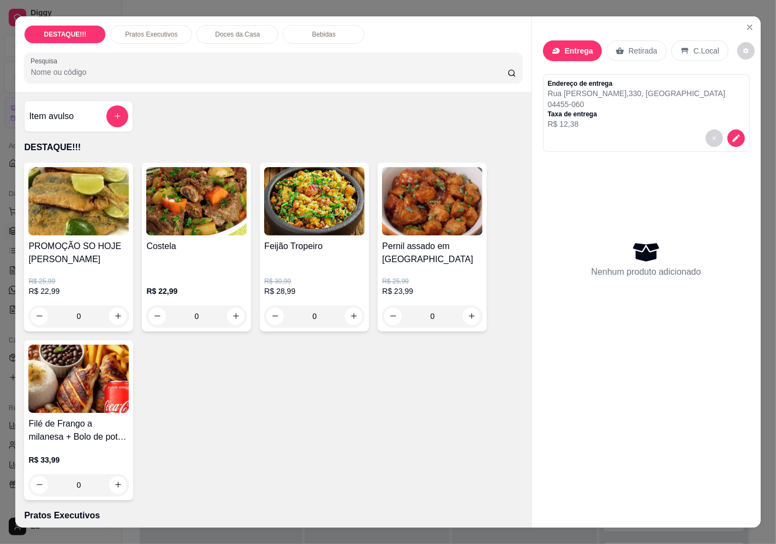
click at [537, 53] on div "Entrega Retirada C.Local Endereço de entrega [STREET_ADDRESS][PERSON_NAME] de e…" at bounding box center [646, 263] width 229 height 494
click at [554, 48] on icon at bounding box center [556, 51] width 7 height 6
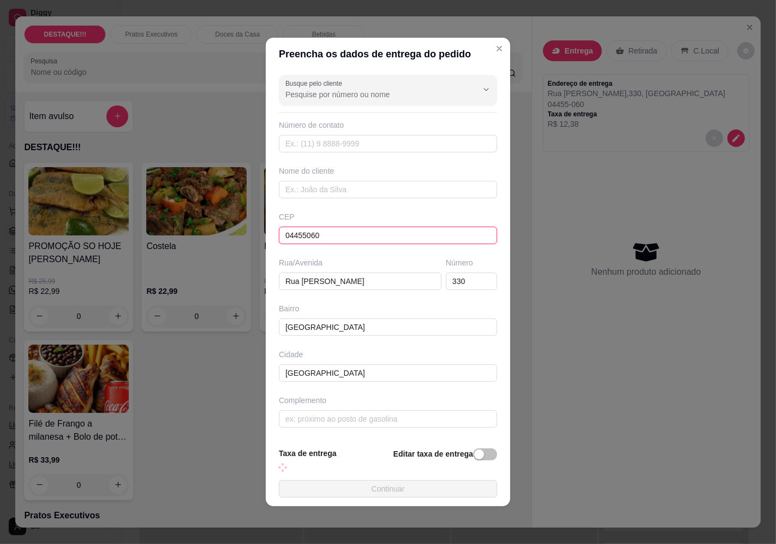
drag, startPoint x: 333, startPoint y: 232, endPoint x: 145, endPoint y: 173, distance: 197.0
click at [149, 226] on div "Preencha os dados de entrega do pedido Busque pelo cliente Número de contato No…" at bounding box center [388, 272] width 776 height 544
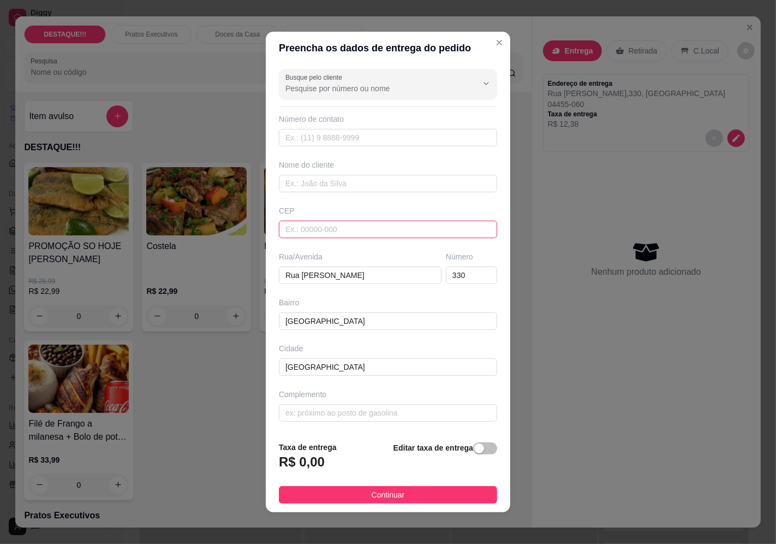
paste input "04646000"
type input "04646000"
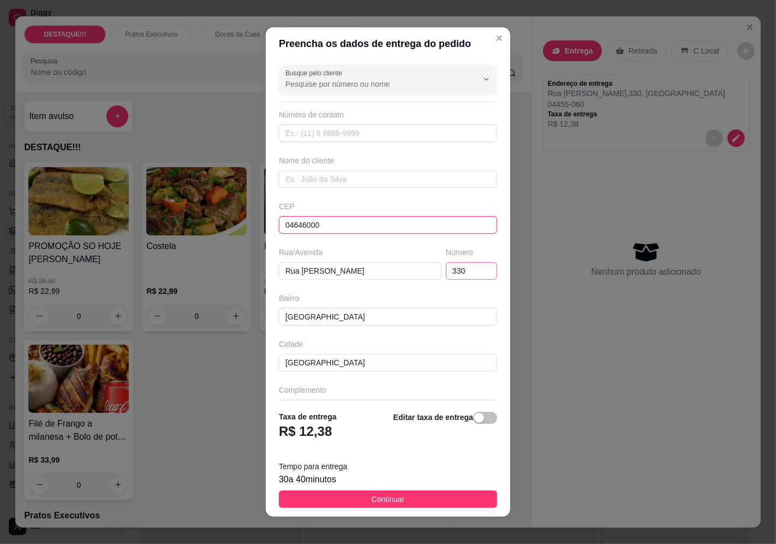
type input "Rua [PERSON_NAME]"
type input "Chácara [GEOGRAPHIC_DATA]"
type input "04646000"
drag, startPoint x: 462, startPoint y: 276, endPoint x: 394, endPoint y: 261, distance: 69.8
click at [396, 262] on div "Rua/[STREET_ADDRESS][PERSON_NAME]" at bounding box center [388, 263] width 223 height 33
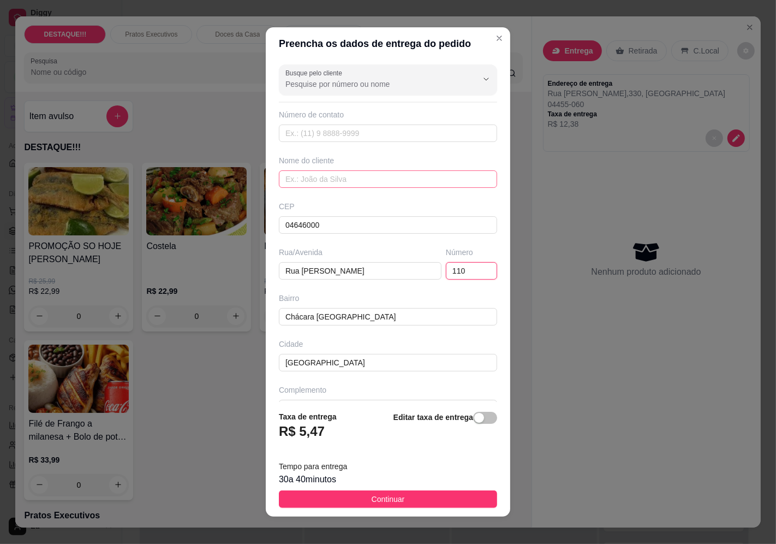
type input "110"
click at [338, 179] on input "text" at bounding box center [388, 178] width 218 height 17
type input "patricia"
click at [320, 129] on input "text" at bounding box center [388, 132] width 218 height 17
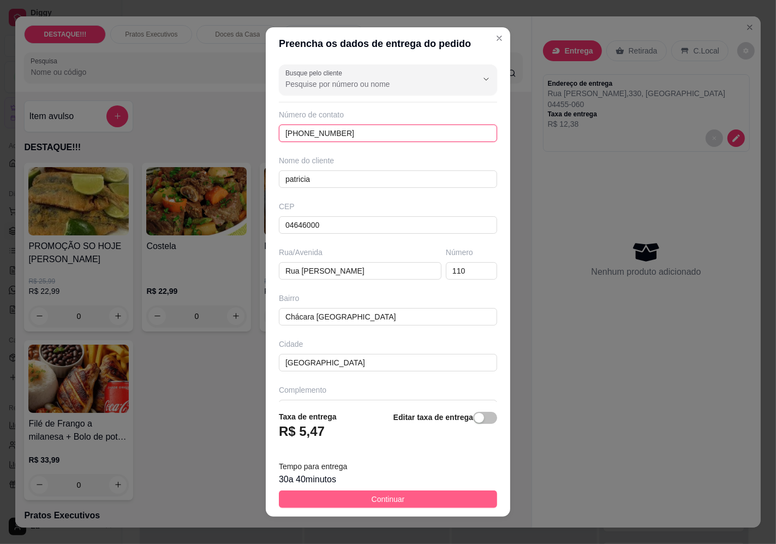
type input "[PHONE_NUMBER]"
click at [396, 502] on button "Continuar" at bounding box center [388, 498] width 218 height 17
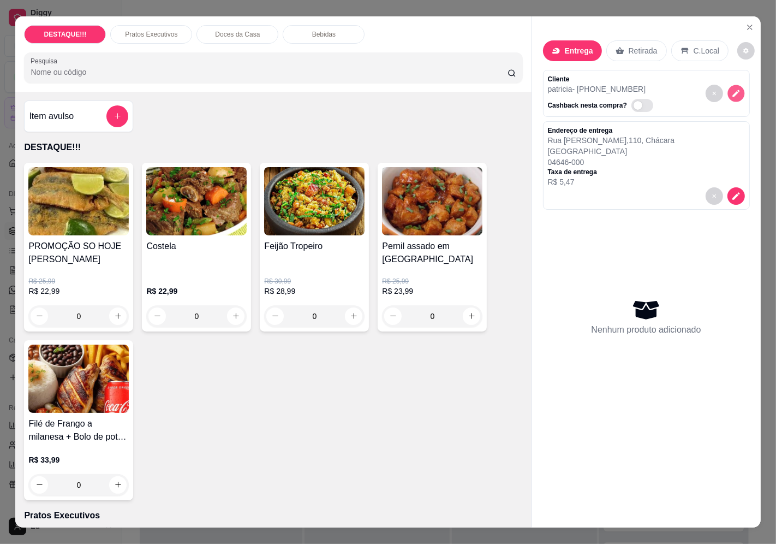
click at [738, 90] on button "decrease-product-quantity" at bounding box center [736, 93] width 17 height 17
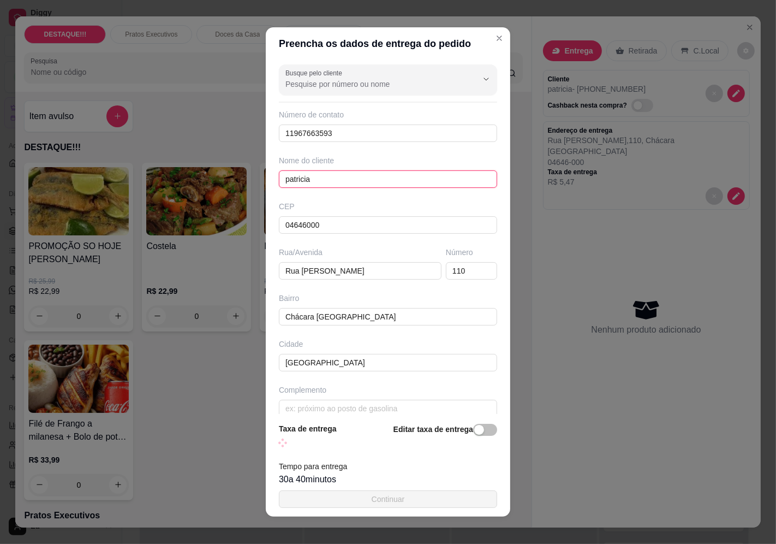
click at [371, 170] on input "patricia" at bounding box center [388, 178] width 218 height 17
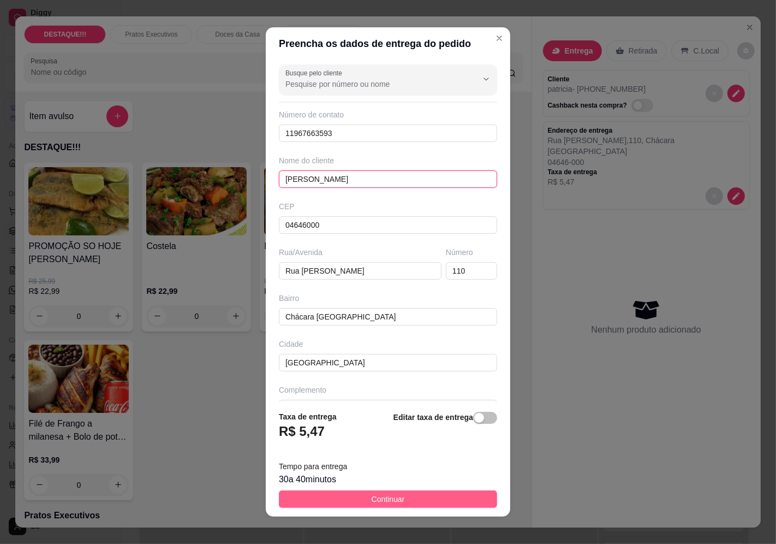
type input "[PERSON_NAME]"
click at [415, 500] on button "Continuar" at bounding box center [388, 498] width 218 height 17
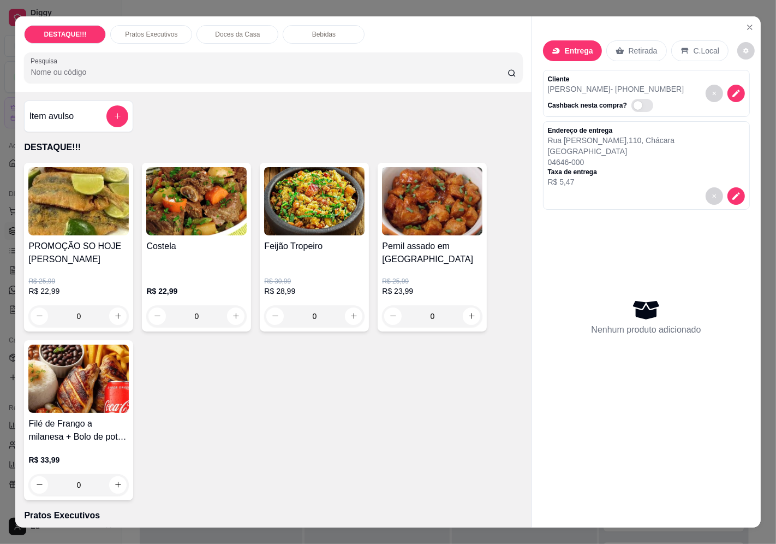
click at [159, 225] on img at bounding box center [196, 201] width 100 height 68
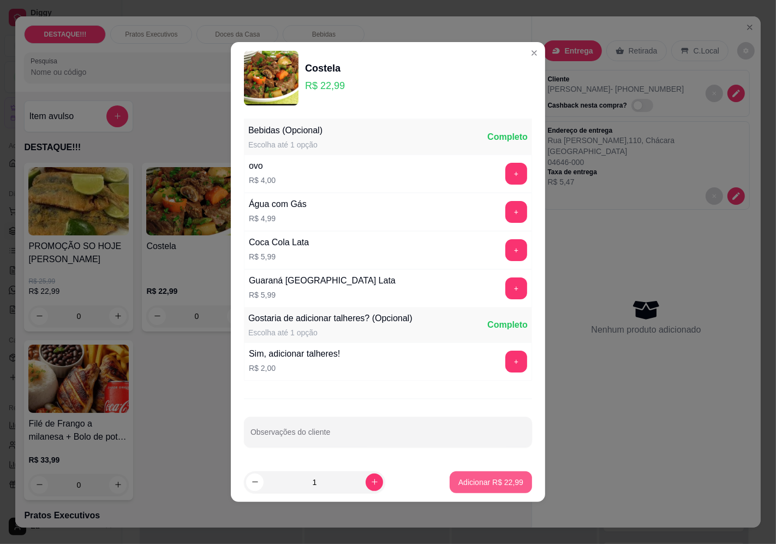
click at [490, 483] on p "Adicionar R$ 22,99" at bounding box center [491, 482] width 65 height 11
type input "1"
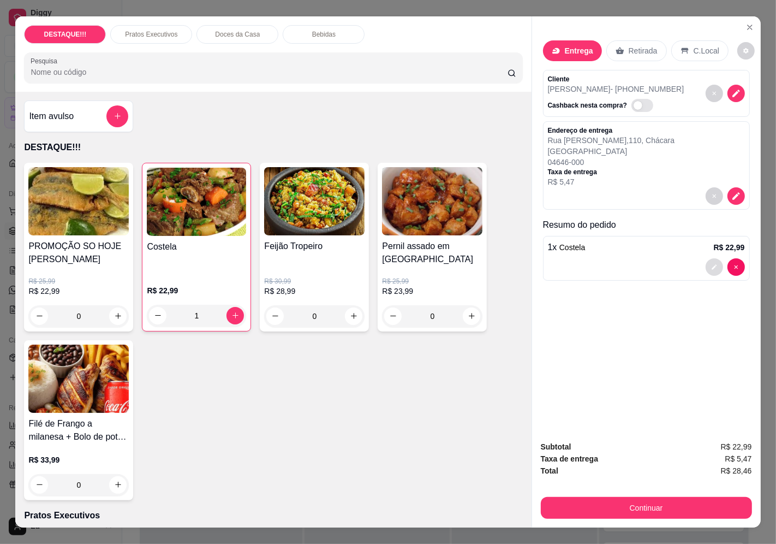
click at [711, 264] on icon "decrease-product-quantity" at bounding box center [714, 267] width 7 height 7
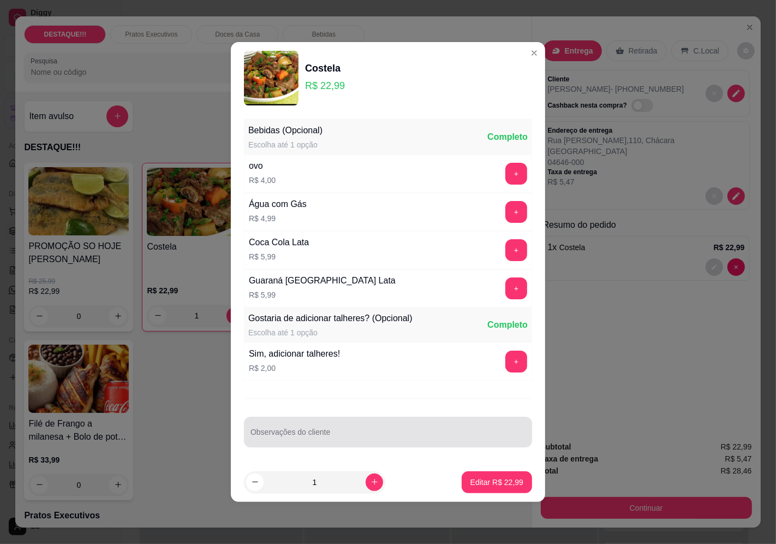
click at [351, 438] on input "Observações do cliente" at bounding box center [388, 436] width 275 height 11
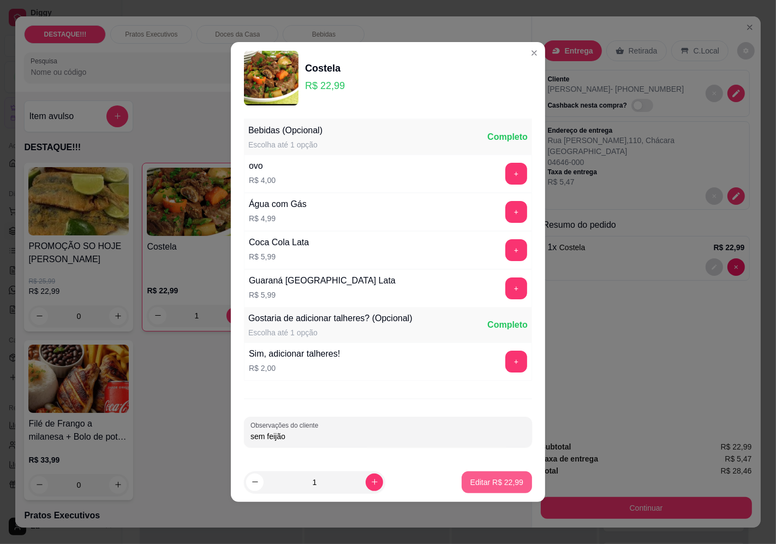
type input "sem feijão"
click at [499, 482] on p "Editar R$ 22,99" at bounding box center [497, 482] width 53 height 11
type input "0"
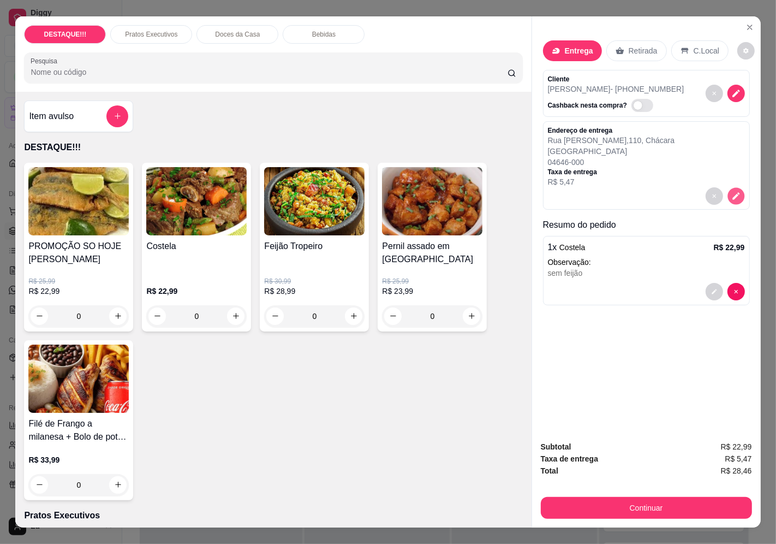
click at [732, 191] on icon "decrease-product-quantity" at bounding box center [736, 195] width 9 height 9
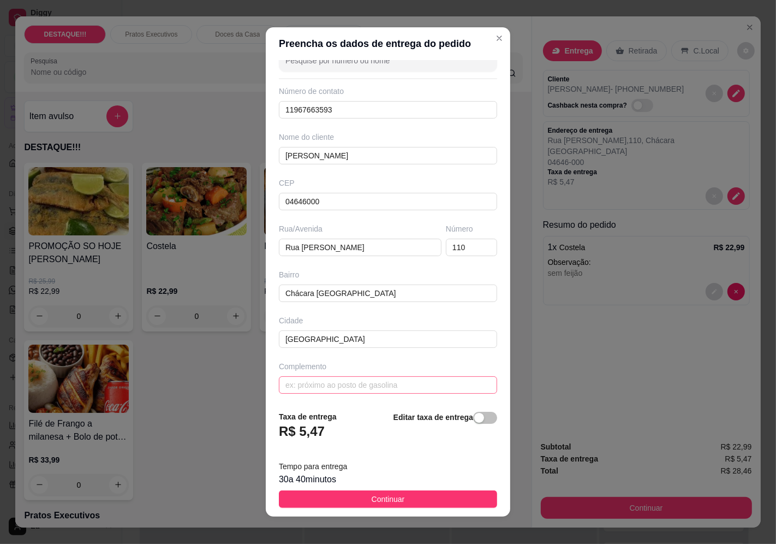
scroll to position [26, 0]
click at [370, 378] on input "text" at bounding box center [388, 381] width 218 height 17
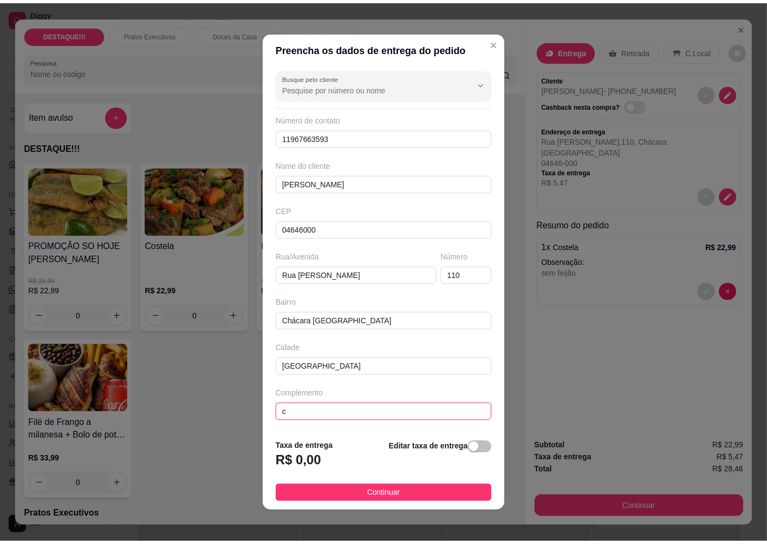
scroll to position [0, 0]
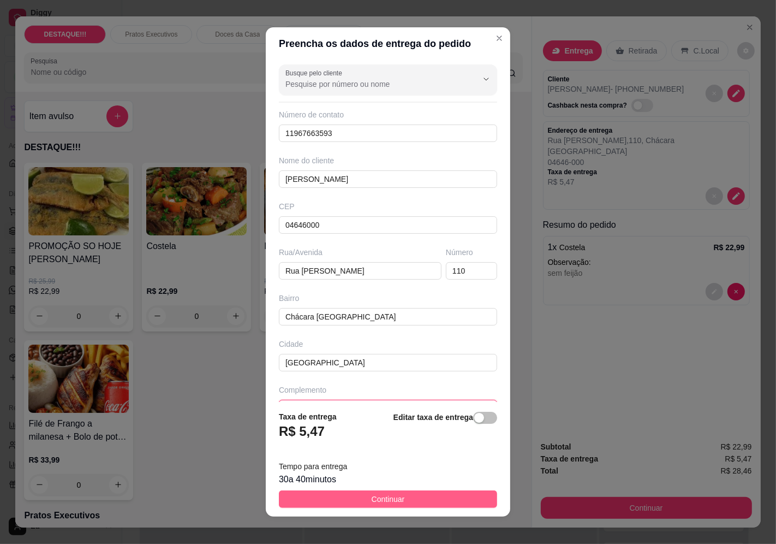
type input "correios"
click at [460, 497] on button "Continuar" at bounding box center [388, 498] width 218 height 17
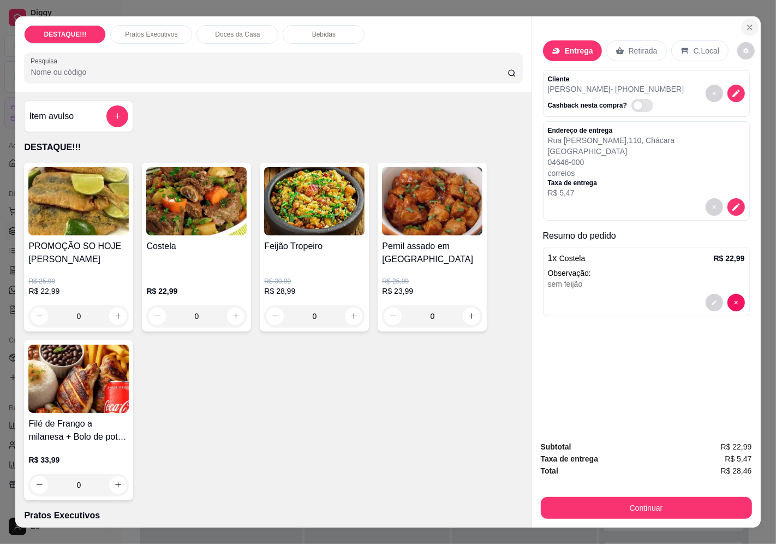
click at [751, 19] on button "Close" at bounding box center [749, 27] width 17 height 17
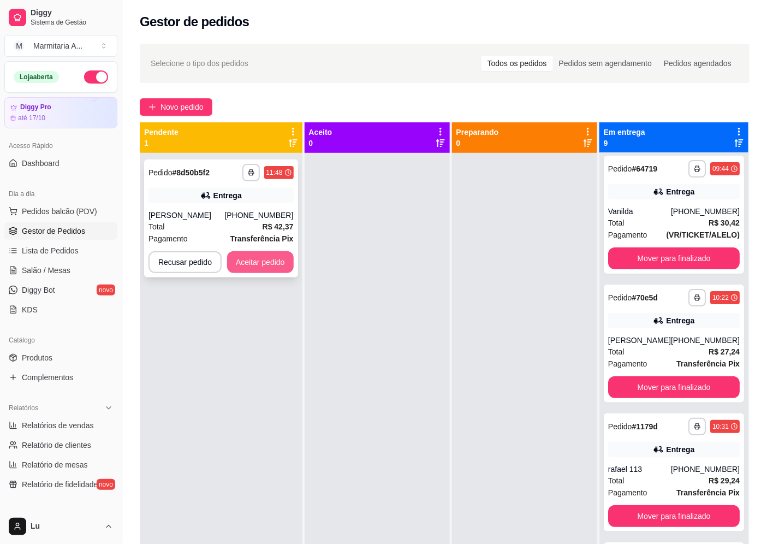
click at [269, 260] on button "Aceitar pedido" at bounding box center [260, 262] width 67 height 22
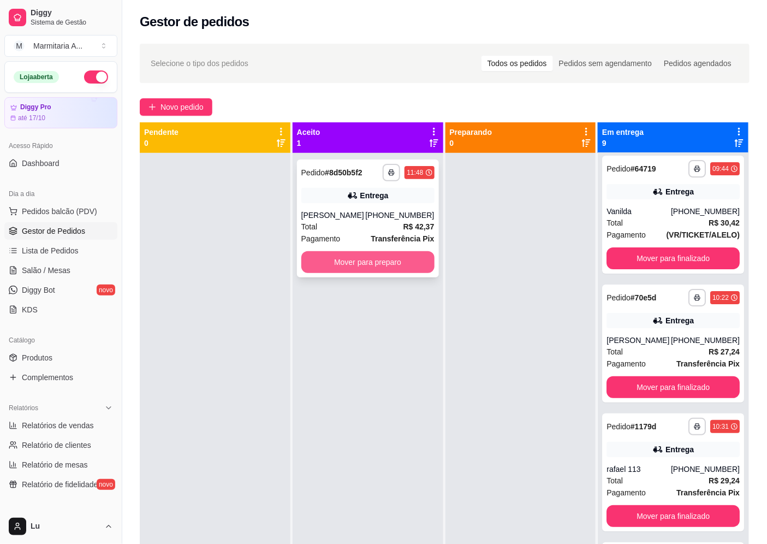
click at [388, 264] on button "Mover para preparo" at bounding box center [367, 262] width 133 height 22
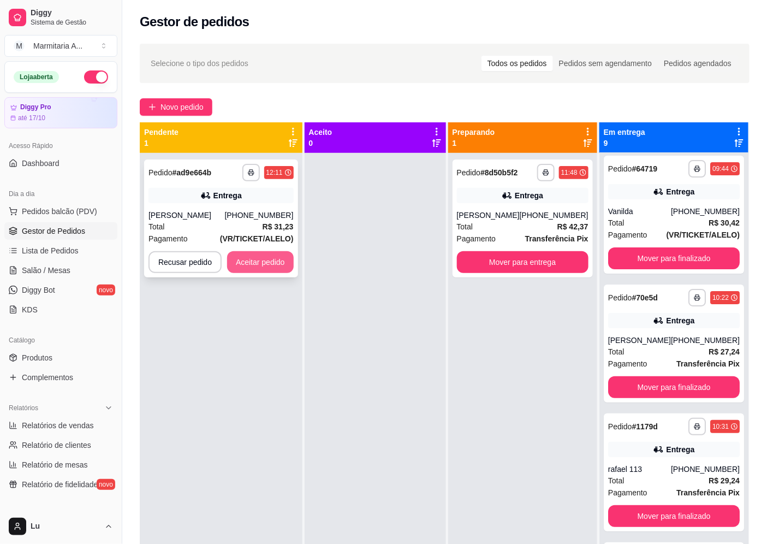
click at [256, 268] on button "Aceitar pedido" at bounding box center [260, 262] width 67 height 22
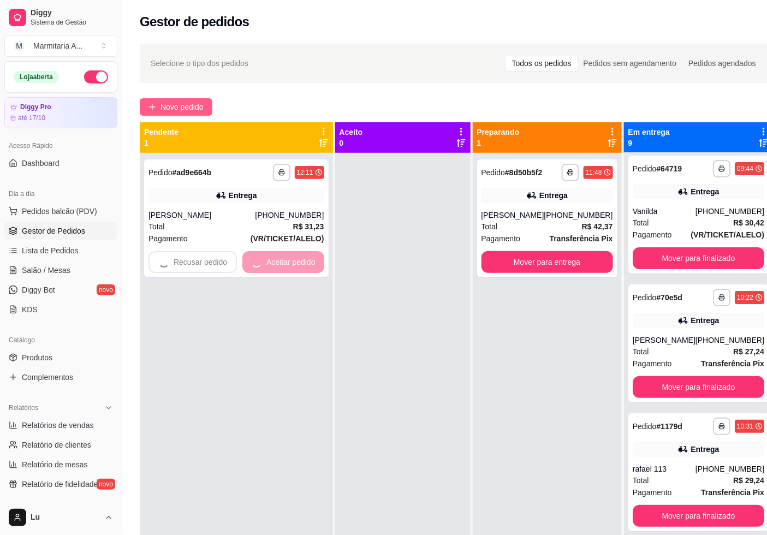
click at [174, 113] on button "Novo pedido" at bounding box center [176, 106] width 73 height 17
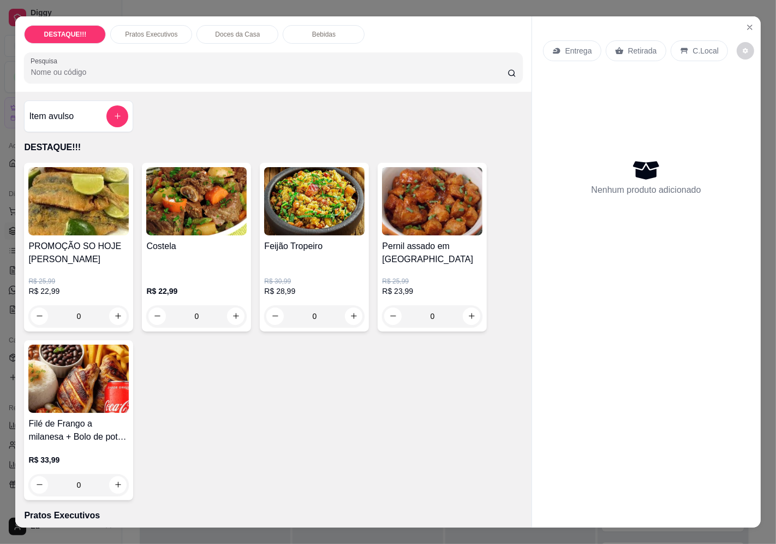
click at [574, 50] on p "Entrega" at bounding box center [579, 50] width 27 height 11
click at [391, 93] on input "Busque pelo cliente" at bounding box center [373, 88] width 175 height 11
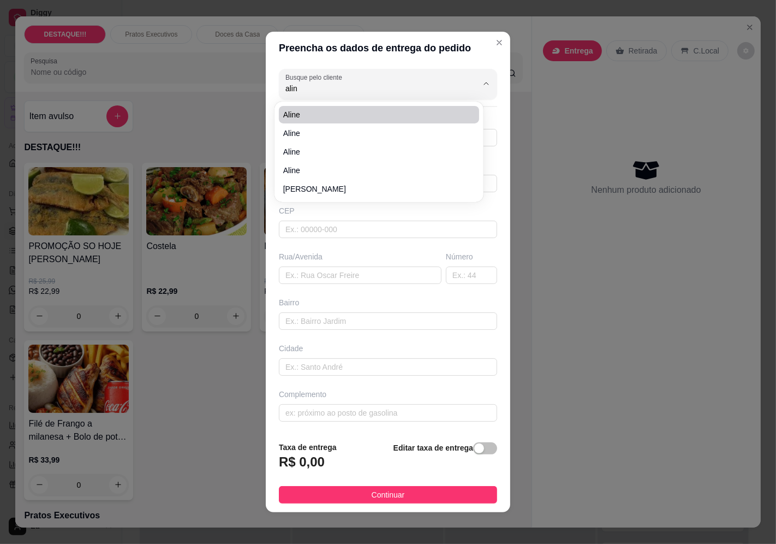
click at [328, 118] on span "aline" at bounding box center [373, 114] width 181 height 11
type input "aline"
type input "11987937736"
type input "aline"
type input "04362060"
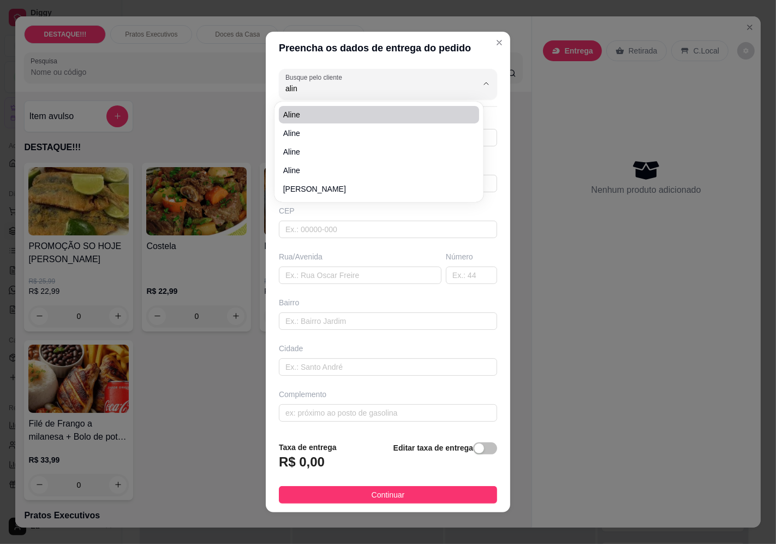
type input "Rua Engenheiro [PERSON_NAME]"
type input "540"
type input "Vila Mascote"
type input "[GEOGRAPHIC_DATA]"
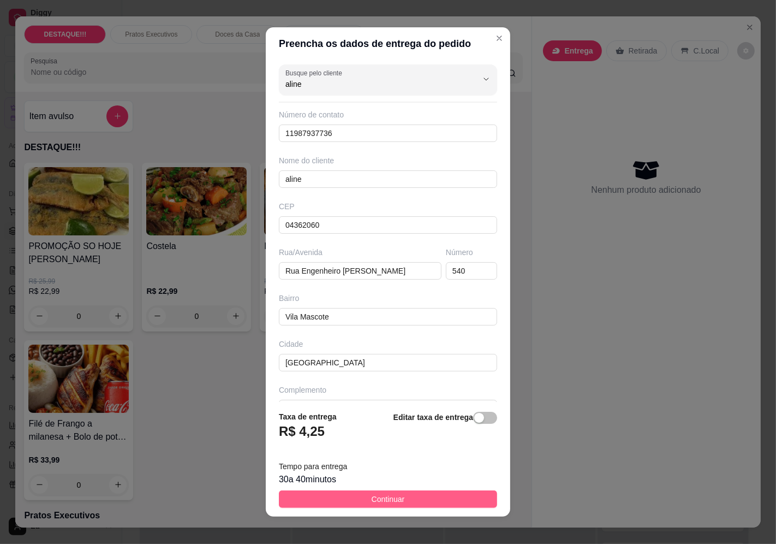
type input "aline"
click at [442, 504] on button "Continuar" at bounding box center [388, 498] width 218 height 17
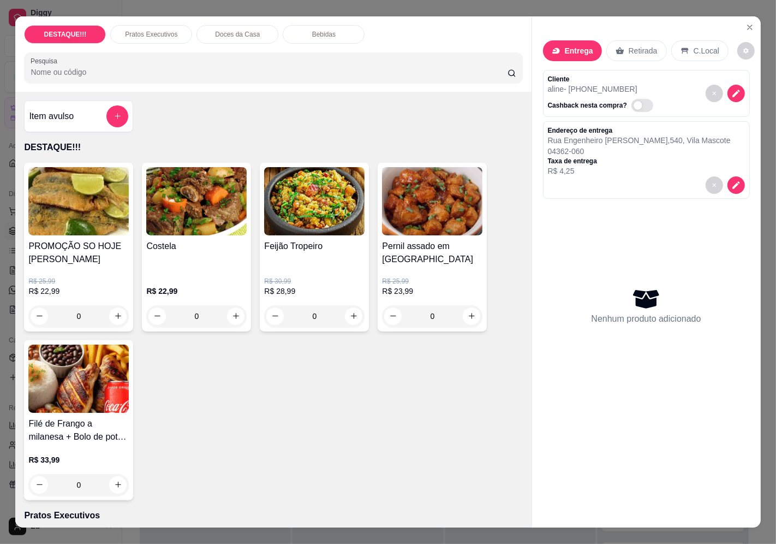
click at [191, 204] on img at bounding box center [196, 201] width 100 height 68
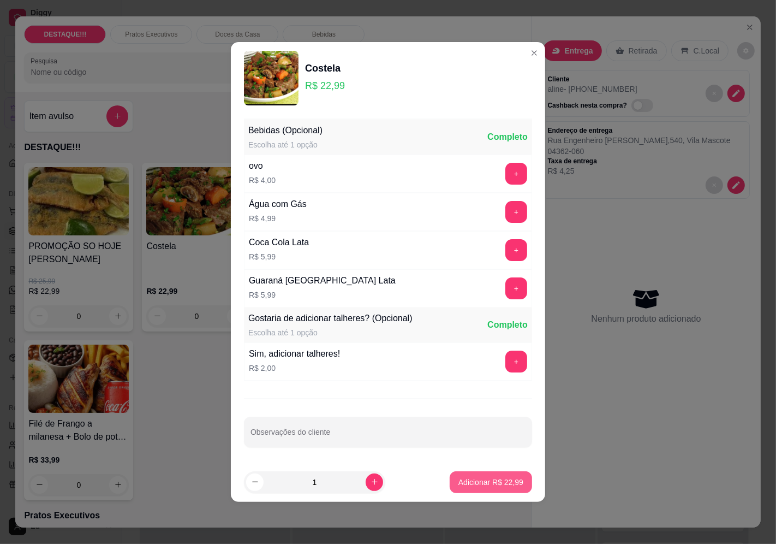
click at [496, 479] on p "Adicionar R$ 22,99" at bounding box center [491, 482] width 65 height 11
type input "1"
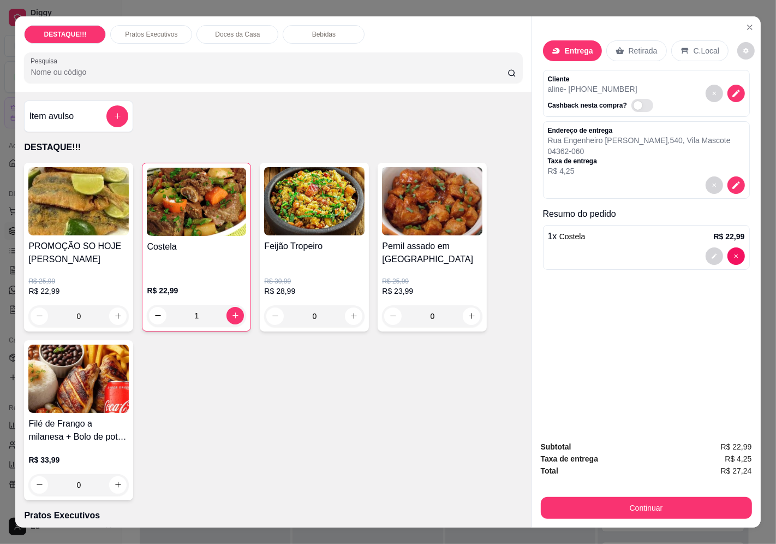
click at [78, 417] on h4 "Filé de Frango a milanesa + Bolo de pote gelado" at bounding box center [78, 430] width 100 height 26
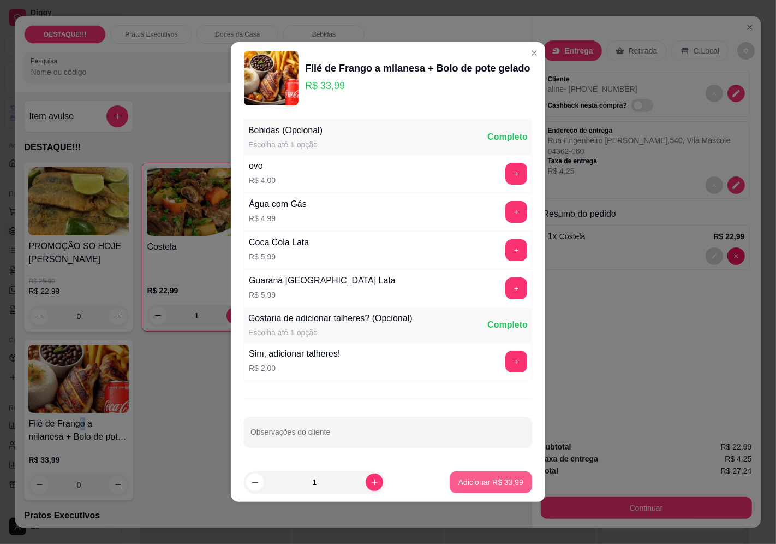
click at [494, 487] on p "Adicionar R$ 33,99" at bounding box center [491, 482] width 65 height 11
type input "1"
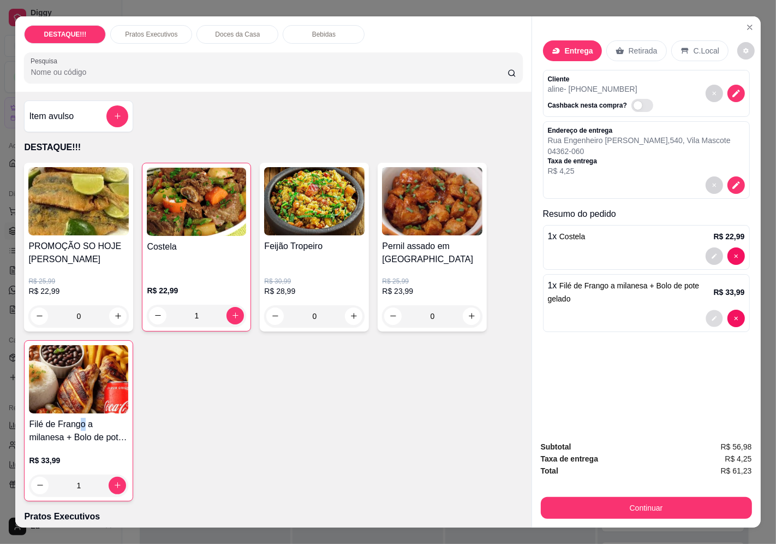
click at [711, 316] on icon "decrease-product-quantity" at bounding box center [714, 318] width 7 height 7
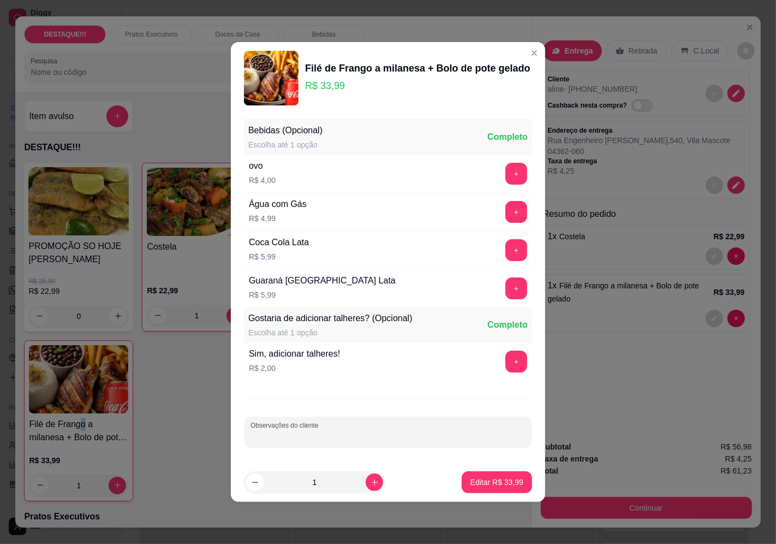
click at [476, 438] on input "Observações do cliente" at bounding box center [388, 436] width 275 height 11
type input "morango"
click at [506, 477] on button "Editar R$ 33,99" at bounding box center [497, 482] width 70 height 22
type input "0"
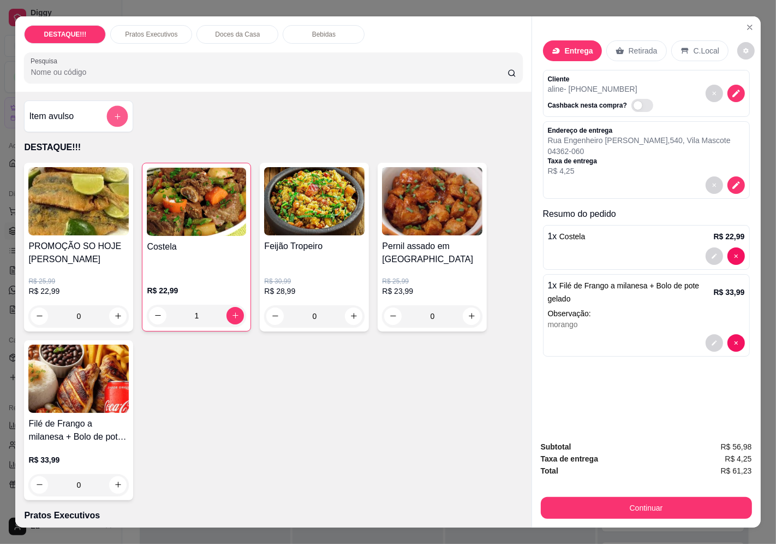
click at [119, 112] on button "add-separate-item" at bounding box center [117, 115] width 21 height 21
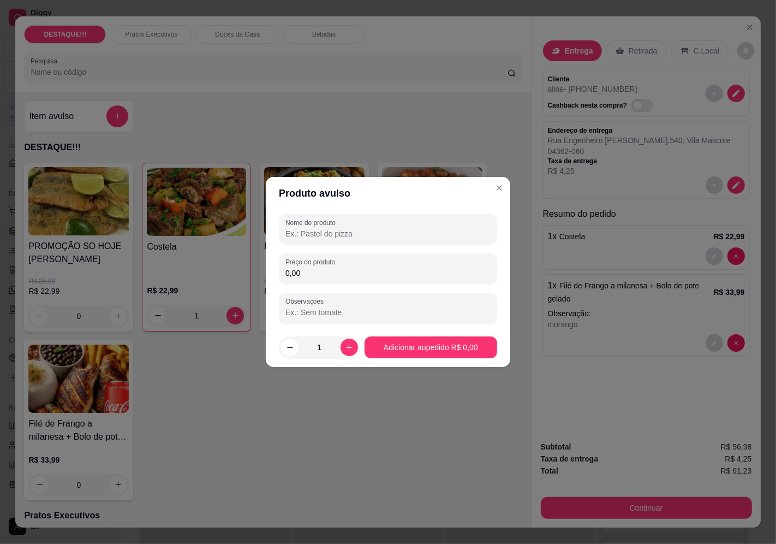
click at [329, 232] on input "Nome do produto" at bounding box center [388, 233] width 205 height 11
type input "coca cola"
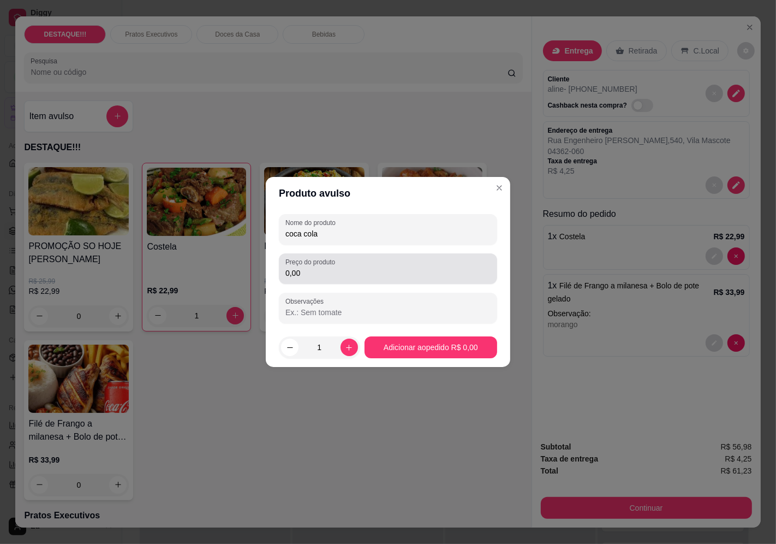
click at [388, 266] on div "0,00" at bounding box center [388, 269] width 205 height 22
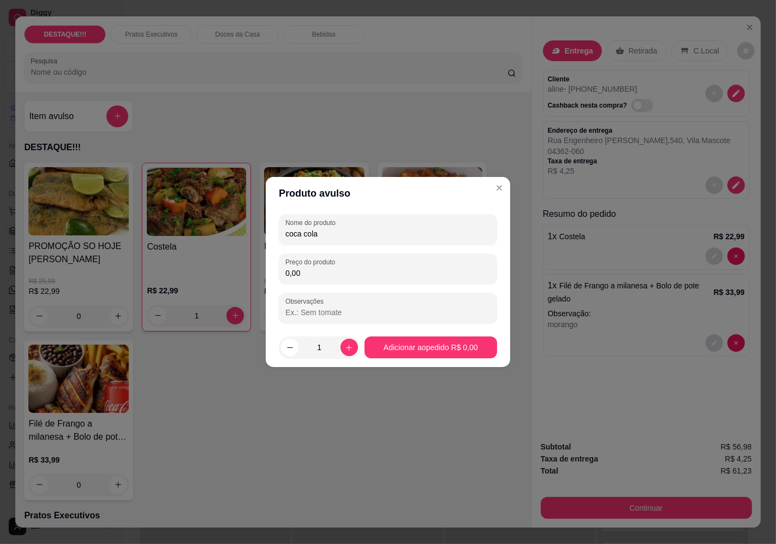
type input "0,00"
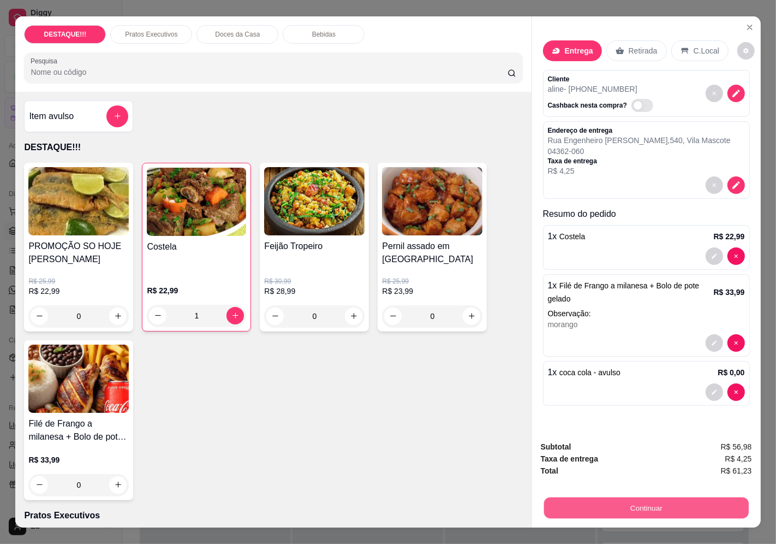
click at [605, 497] on button "Continuar" at bounding box center [646, 507] width 205 height 21
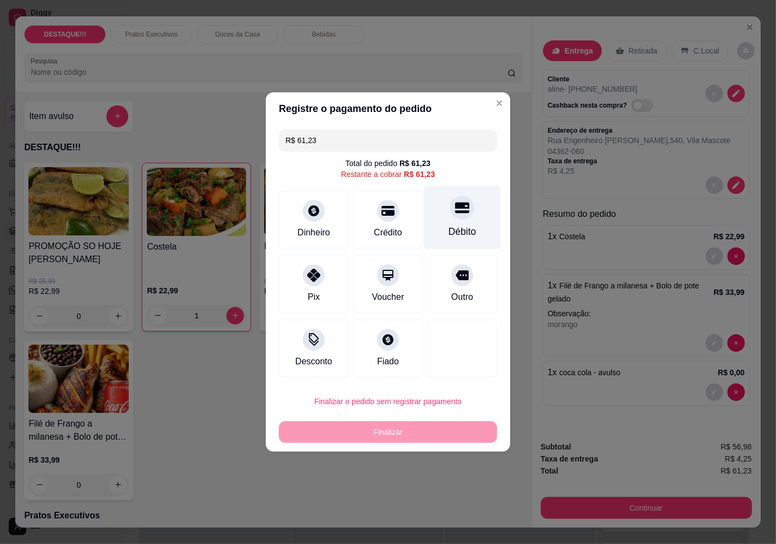
click at [449, 218] on div "Débito" at bounding box center [462, 218] width 77 height 64
type input "R$ 0,00"
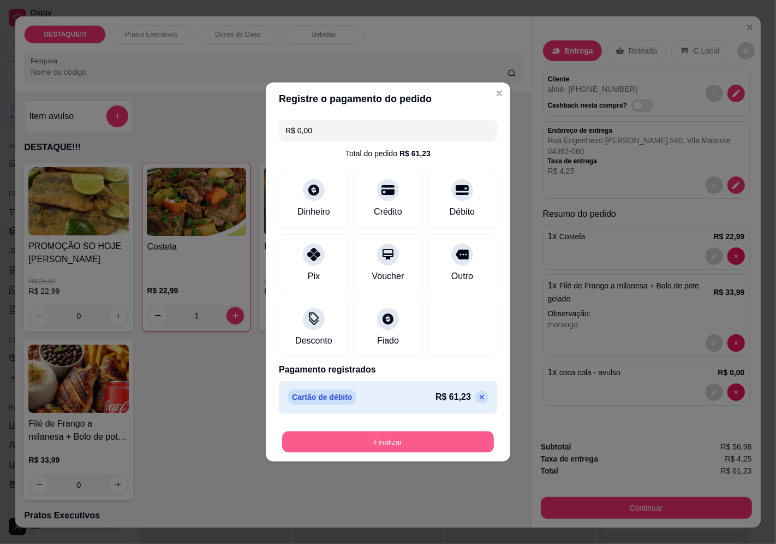
click at [441, 438] on button "Finalizar" at bounding box center [388, 441] width 212 height 21
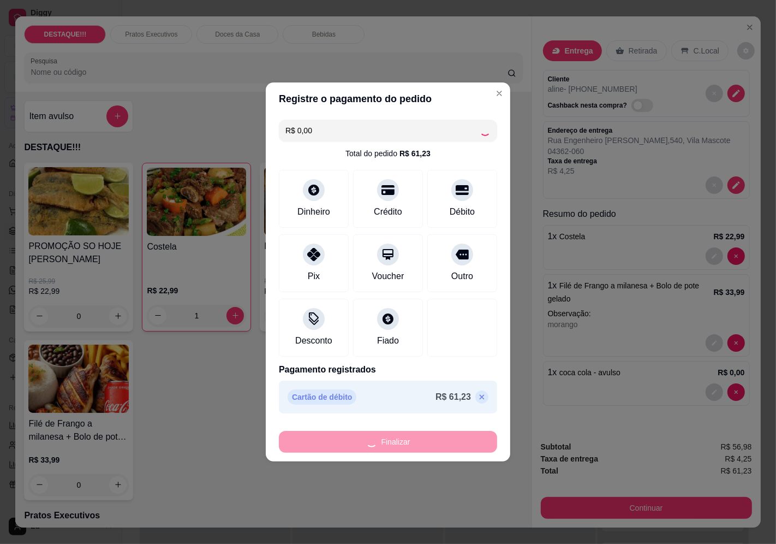
type input "0"
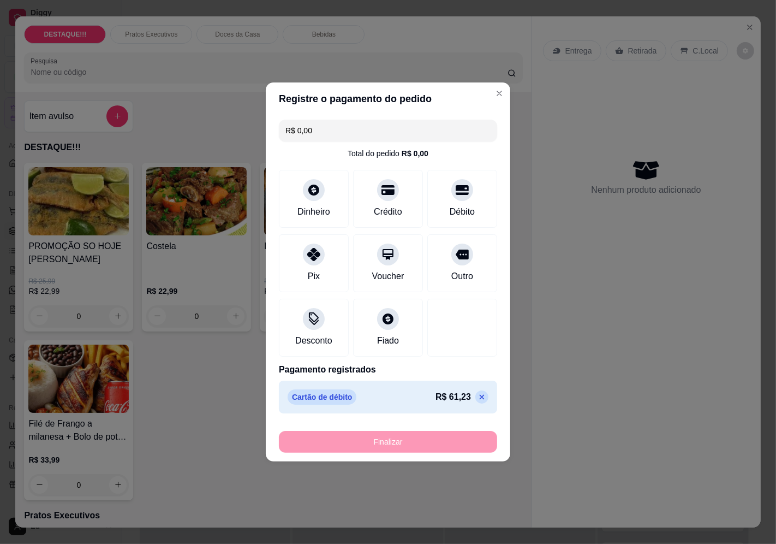
type input "-R$ 61,23"
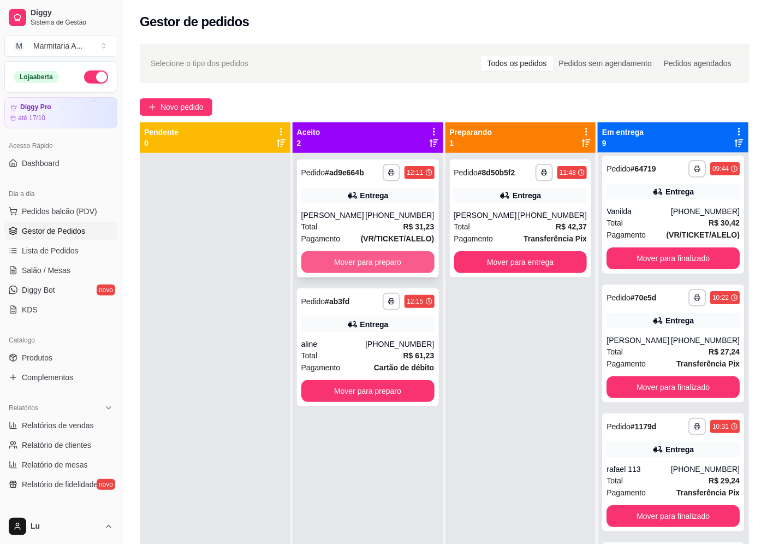
click at [397, 268] on button "Mover para preparo" at bounding box center [367, 262] width 133 height 22
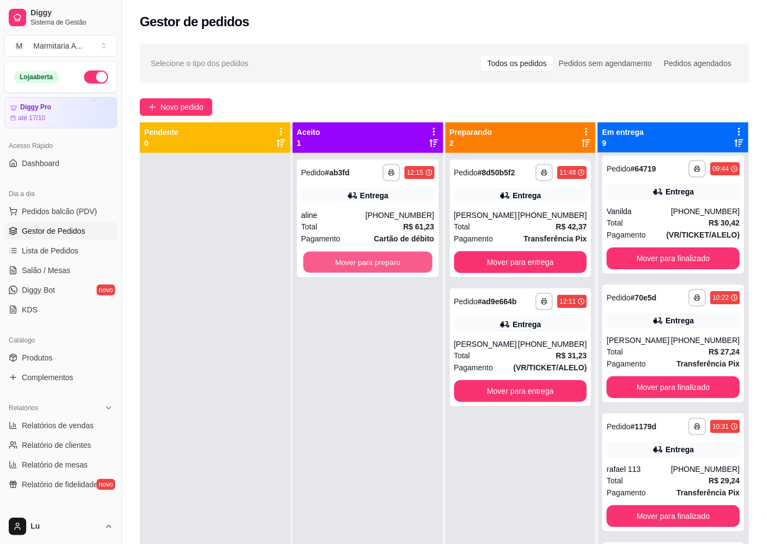
click at [393, 268] on button "Mover para preparo" at bounding box center [367, 262] width 129 height 21
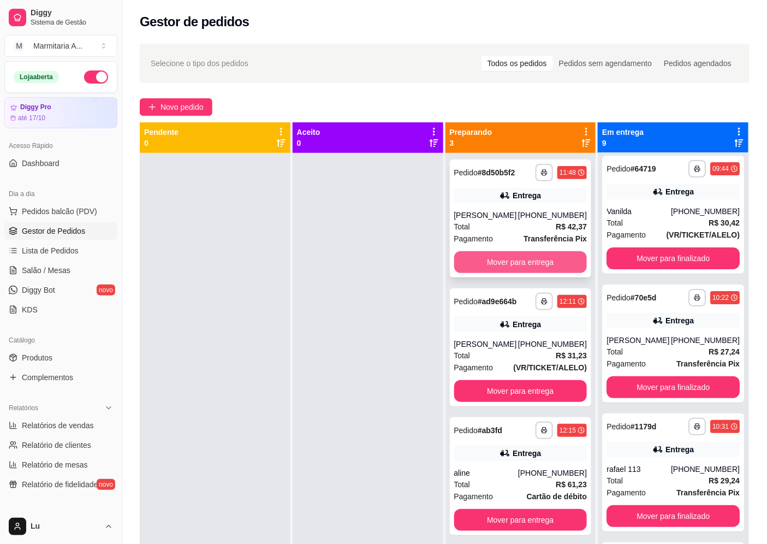
click at [494, 271] on button "Mover para entrega" at bounding box center [520, 262] width 133 height 22
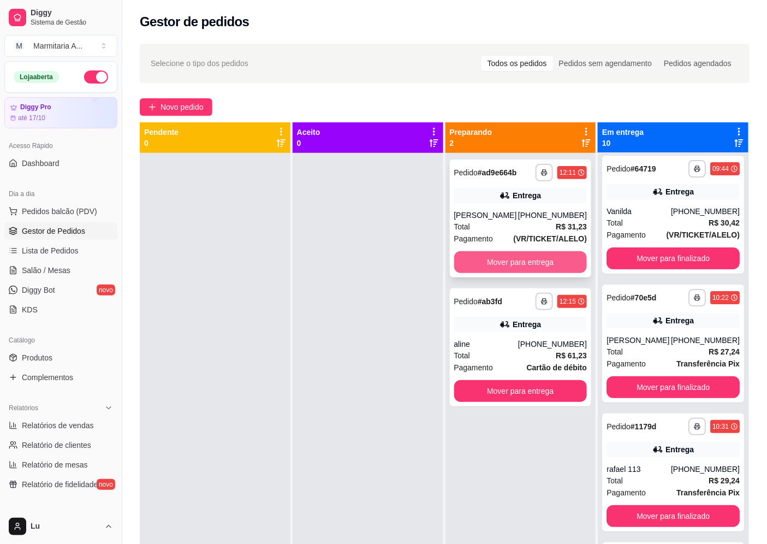
click at [554, 258] on button "Mover para entrega" at bounding box center [520, 262] width 133 height 22
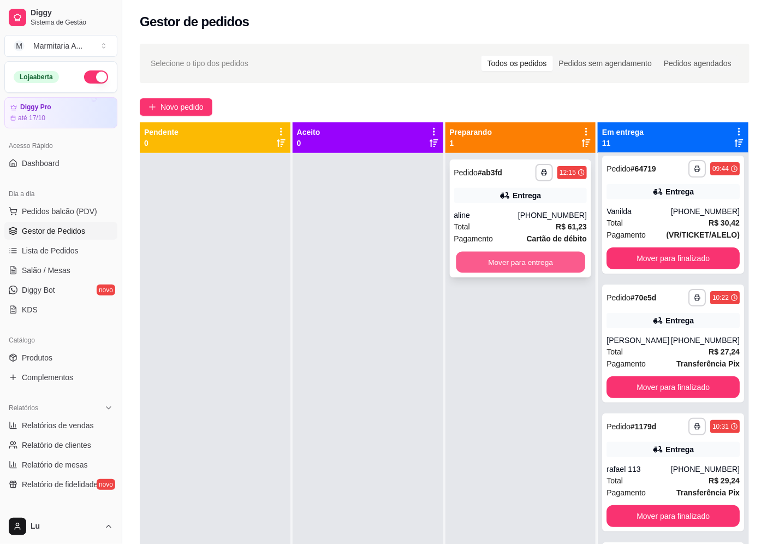
click at [560, 260] on button "Mover para entrega" at bounding box center [520, 262] width 129 height 21
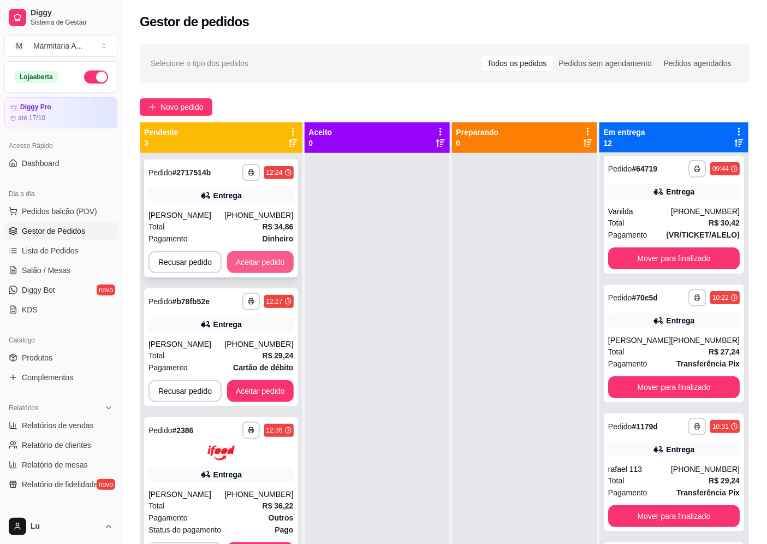
click at [274, 259] on button "Aceitar pedido" at bounding box center [260, 262] width 67 height 22
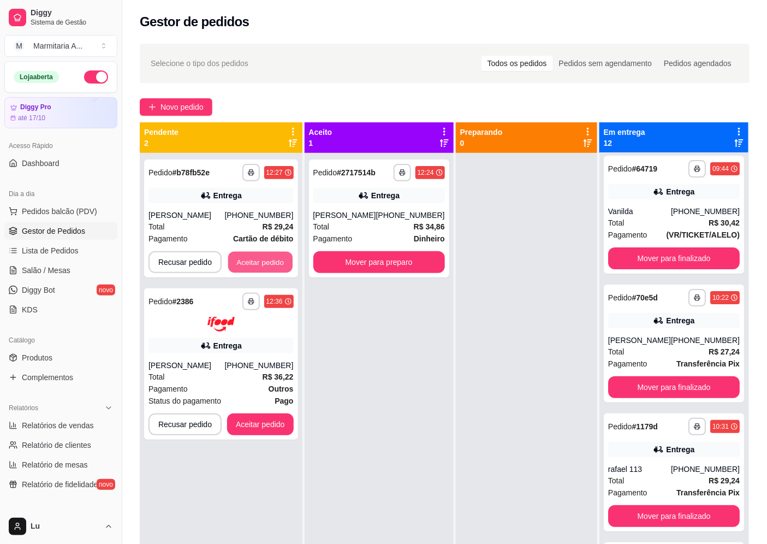
click at [269, 262] on button "Aceitar pedido" at bounding box center [260, 262] width 64 height 21
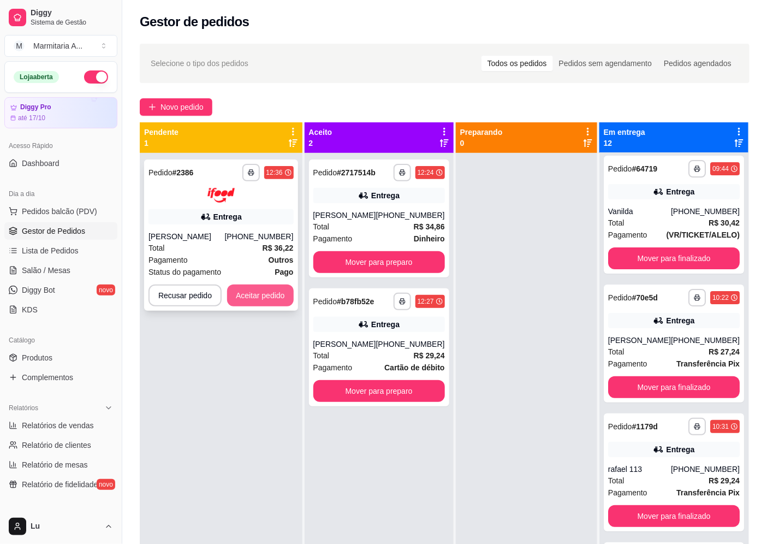
click at [276, 292] on button "Aceitar pedido" at bounding box center [260, 295] width 67 height 22
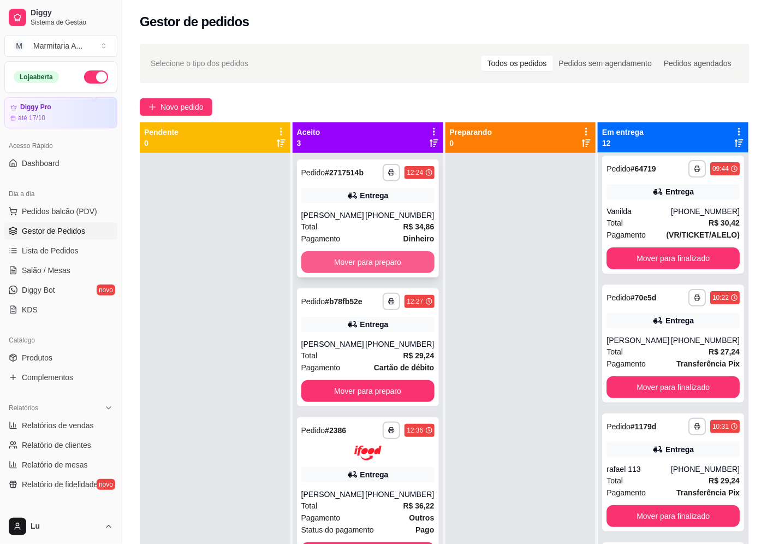
click at [393, 252] on button "Mover para preparo" at bounding box center [367, 262] width 133 height 22
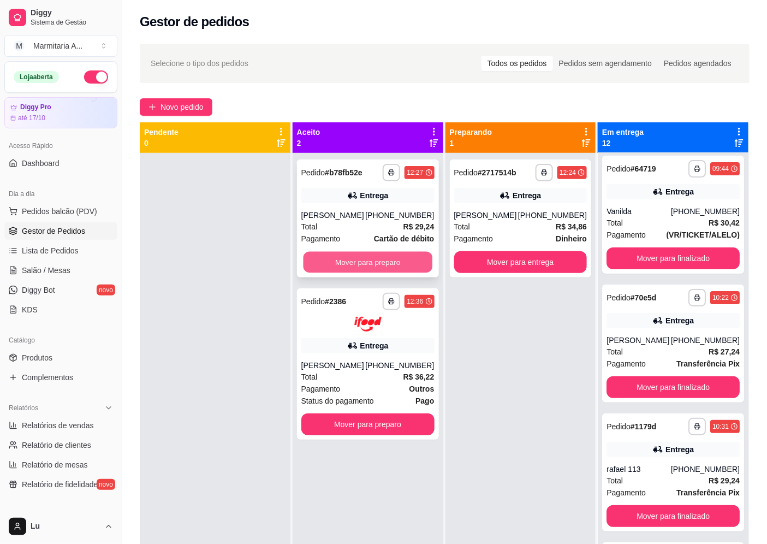
click at [390, 262] on button "Mover para preparo" at bounding box center [367, 262] width 129 height 21
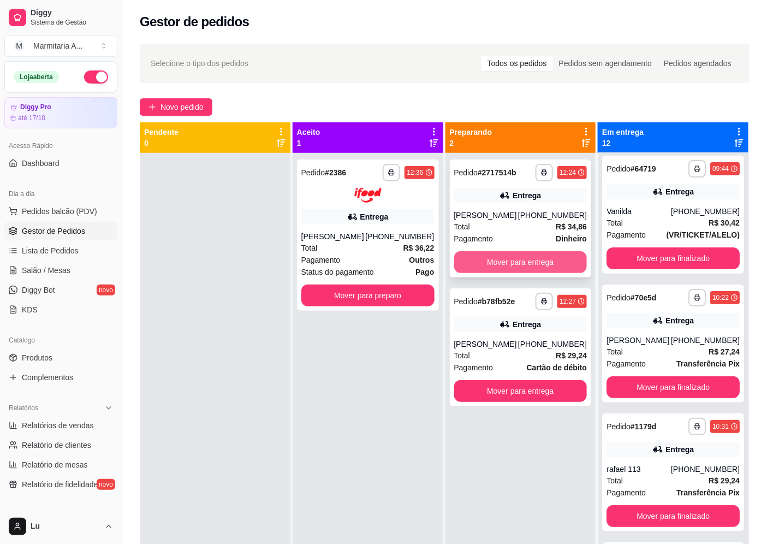
click at [577, 258] on button "Mover para entrega" at bounding box center [520, 262] width 133 height 22
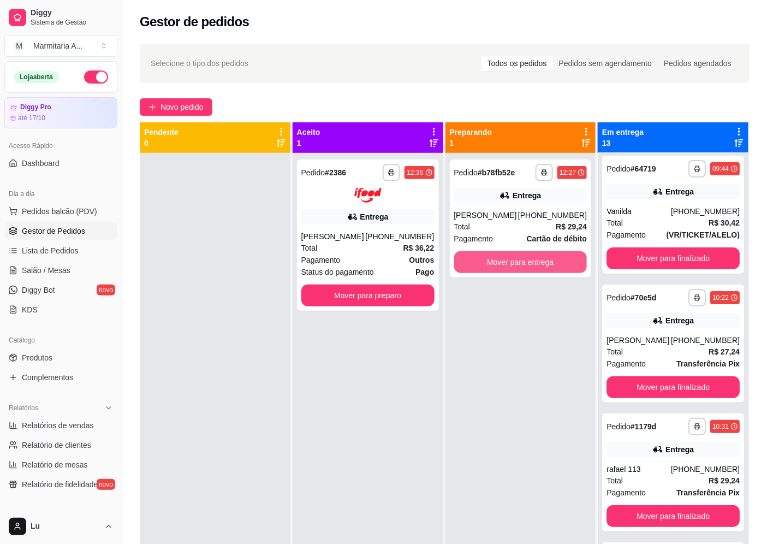
click at [555, 266] on button "Mover para entrega" at bounding box center [520, 262] width 133 height 22
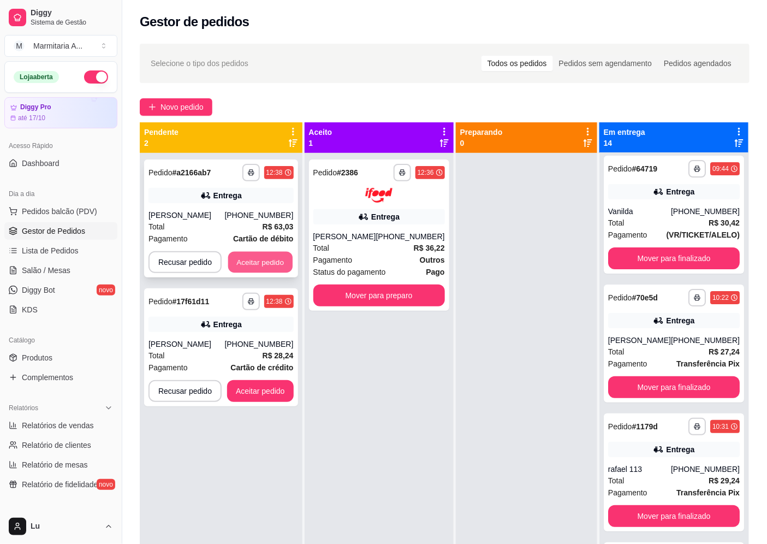
click at [251, 273] on button "Aceitar pedido" at bounding box center [260, 262] width 64 height 21
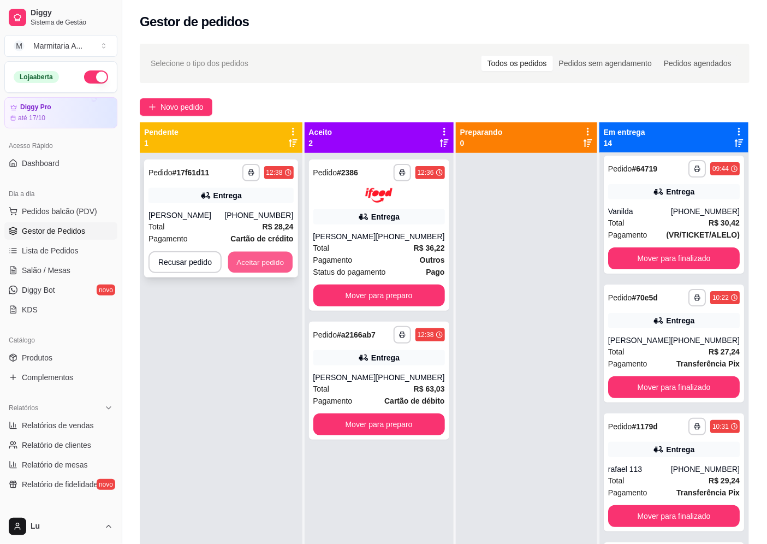
click at [281, 268] on button "Aceitar pedido" at bounding box center [260, 262] width 64 height 21
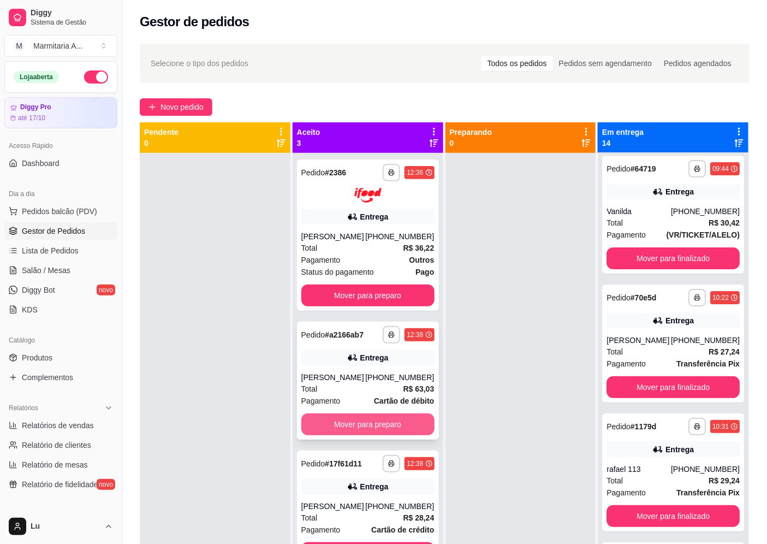
click at [417, 435] on button "Mover para preparo" at bounding box center [367, 424] width 133 height 22
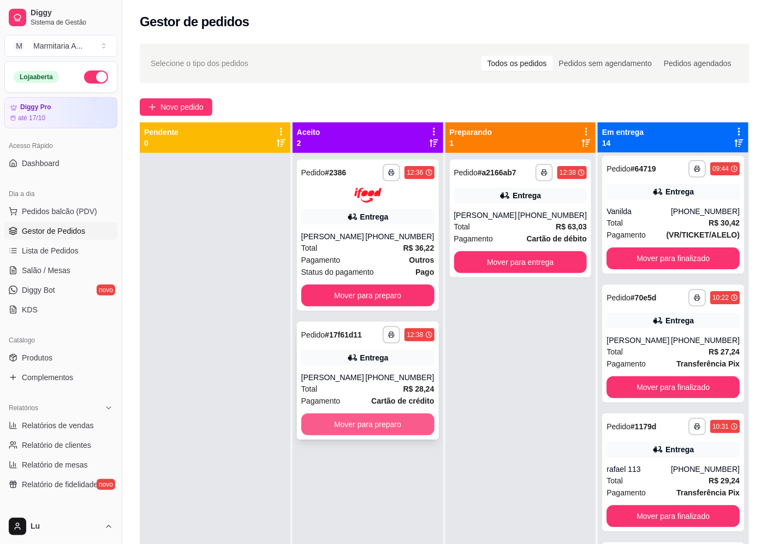
click at [413, 435] on button "Mover para preparo" at bounding box center [367, 424] width 133 height 22
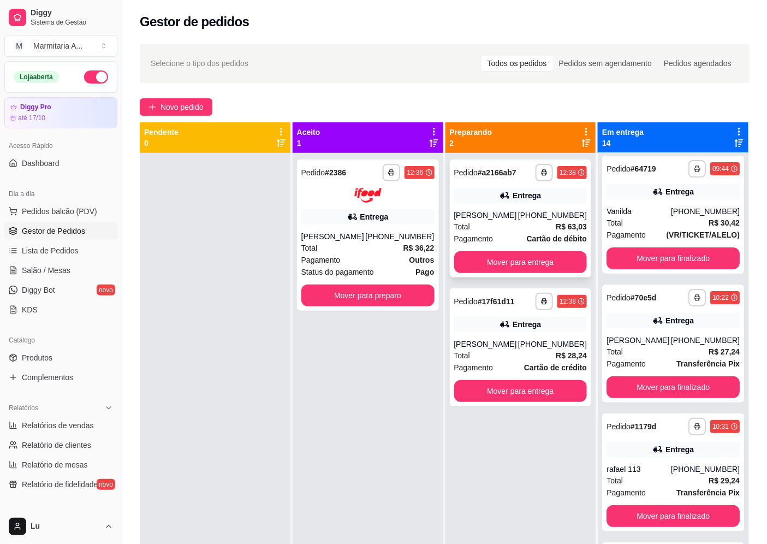
click at [536, 259] on div "**********" at bounding box center [521, 218] width 142 height 118
click at [542, 273] on button "Mover para entrega" at bounding box center [520, 262] width 129 height 21
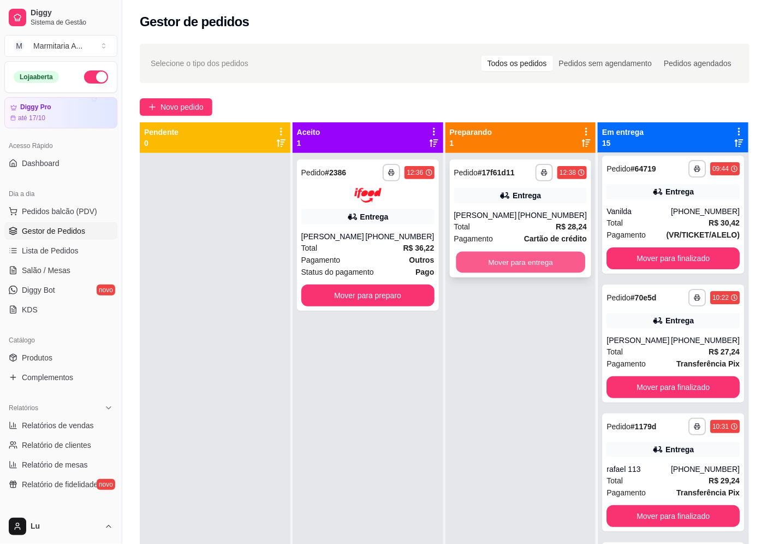
click at [549, 265] on button "Mover para entrega" at bounding box center [520, 262] width 129 height 21
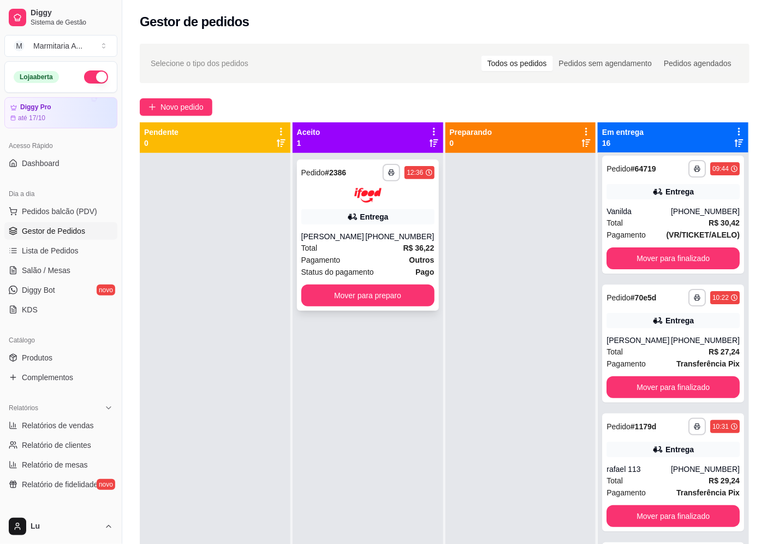
click at [400, 254] on div "Total R$ 36,22" at bounding box center [367, 248] width 133 height 12
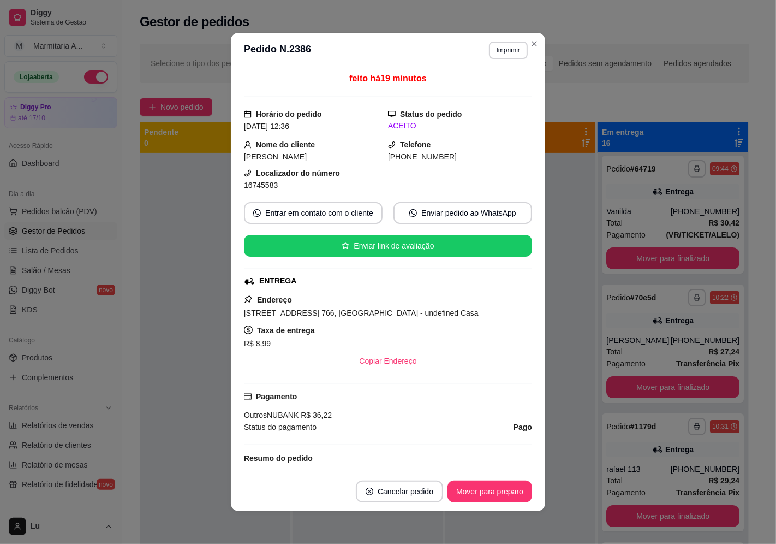
click at [415, 159] on span "[PHONE_NUMBER]" at bounding box center [422, 156] width 69 height 9
click at [261, 187] on span "16745583" at bounding box center [261, 185] width 34 height 9
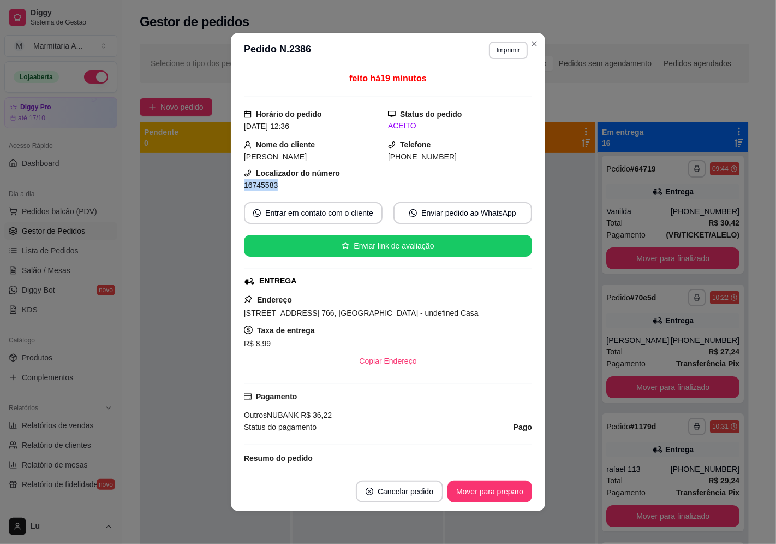
click at [260, 187] on span "16745583" at bounding box center [261, 185] width 34 height 9
copy div "16745583 Entrar em contato com o cliente Enviar pedido ao WhatsApp Enviar link …"
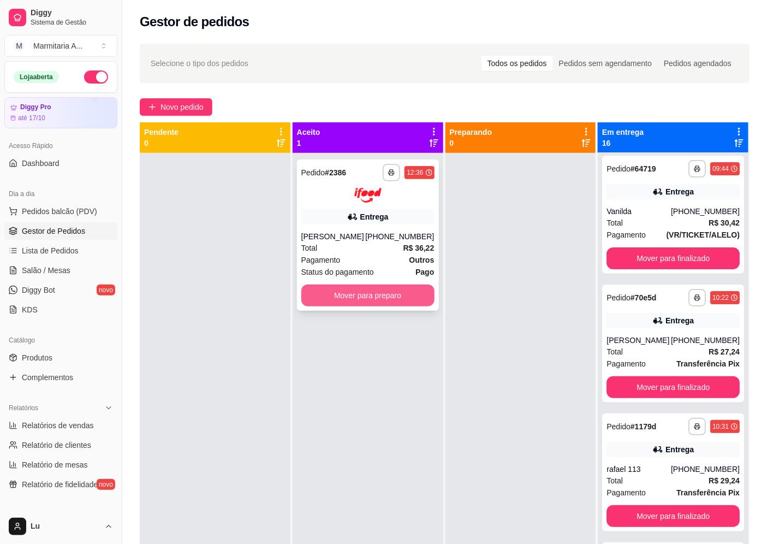
click at [399, 304] on button "Mover para preparo" at bounding box center [367, 295] width 133 height 22
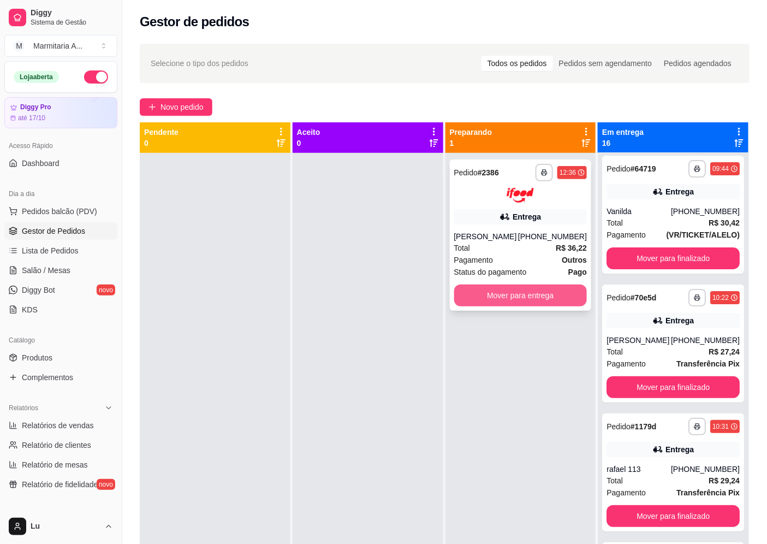
click at [528, 306] on button "Mover para entrega" at bounding box center [520, 295] width 133 height 22
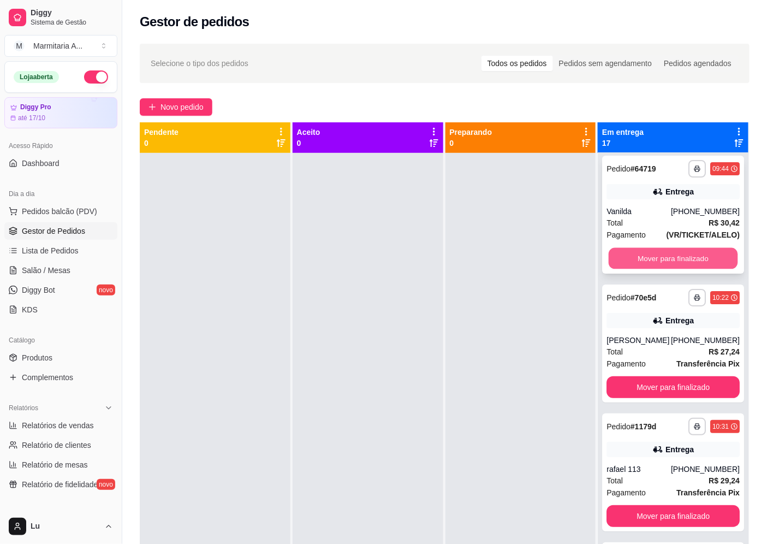
click at [700, 253] on button "Mover para finalizado" at bounding box center [673, 258] width 129 height 21
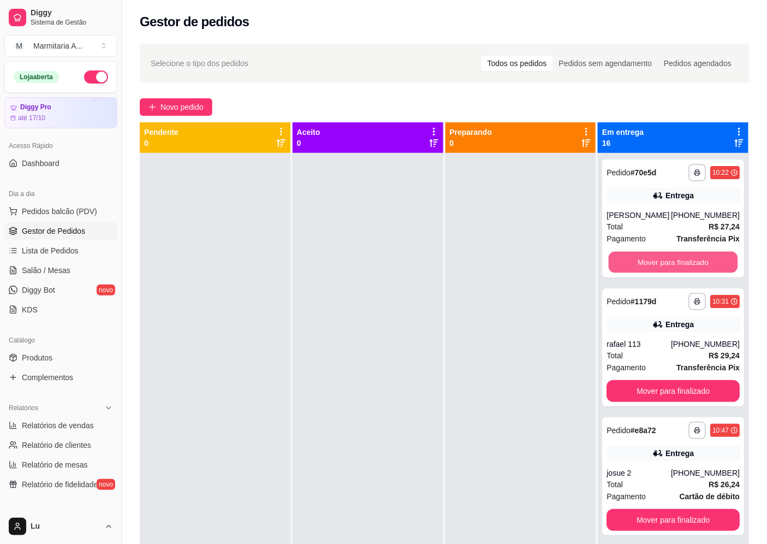
click at [700, 253] on button "Mover para finalizado" at bounding box center [673, 262] width 129 height 21
click at [700, 380] on button "Mover para finalizado" at bounding box center [673, 391] width 133 height 22
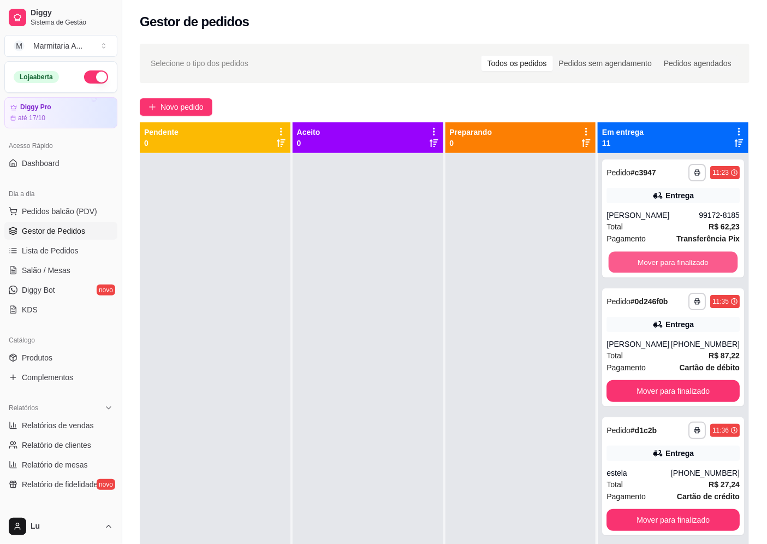
click at [700, 253] on button "Mover para finalizado" at bounding box center [673, 262] width 129 height 21
click at [700, 253] on button "Mover para finalizado" at bounding box center [673, 262] width 133 height 22
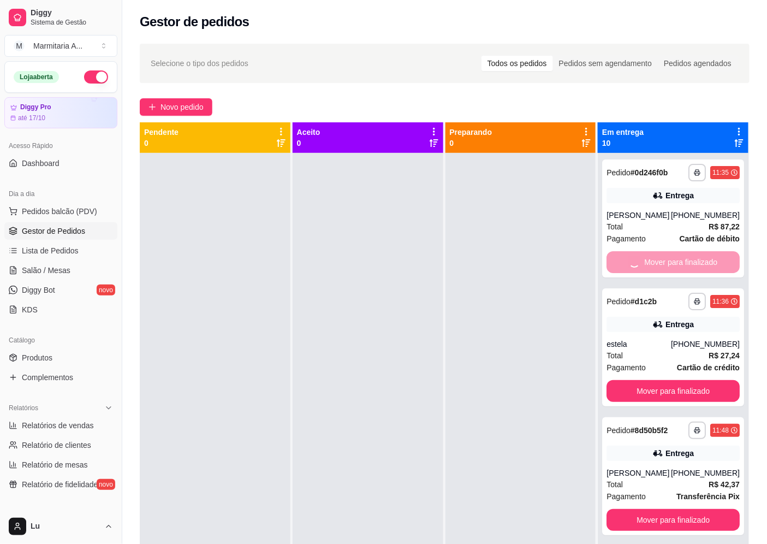
click at [700, 380] on button "Mover para finalizado" at bounding box center [673, 391] width 133 height 22
click at [700, 253] on button "Mover para finalizado" at bounding box center [673, 262] width 129 height 21
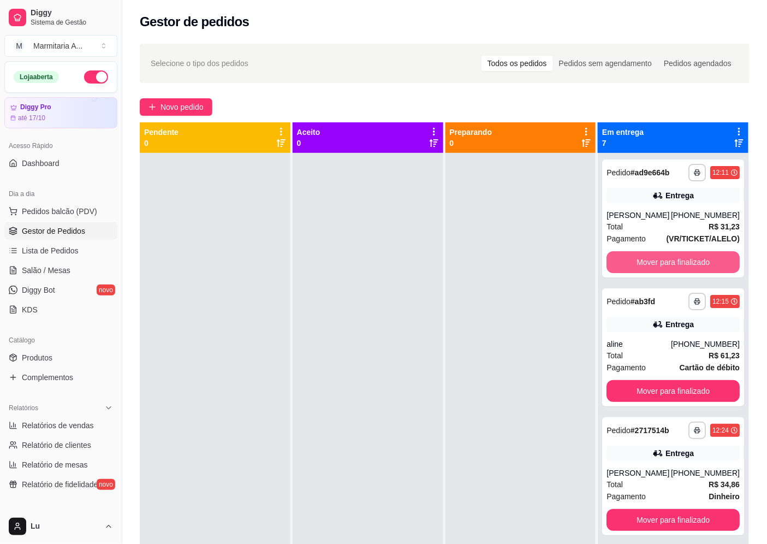
click at [700, 253] on button "Mover para finalizado" at bounding box center [673, 262] width 133 height 22
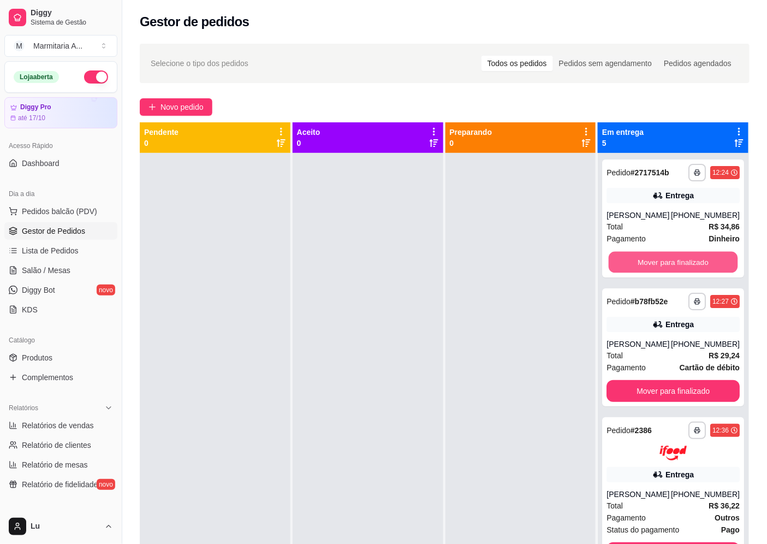
click at [700, 253] on button "Mover para finalizado" at bounding box center [673, 262] width 129 height 21
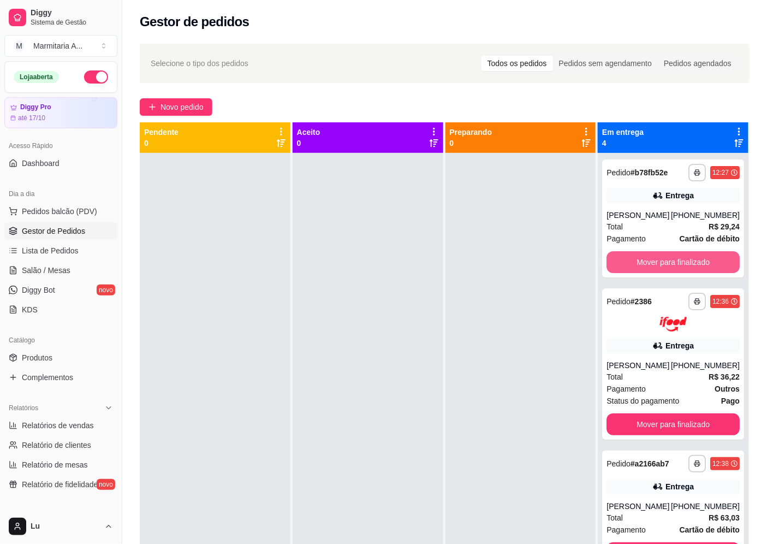
click at [700, 253] on button "Mover para finalizado" at bounding box center [673, 262] width 133 height 22
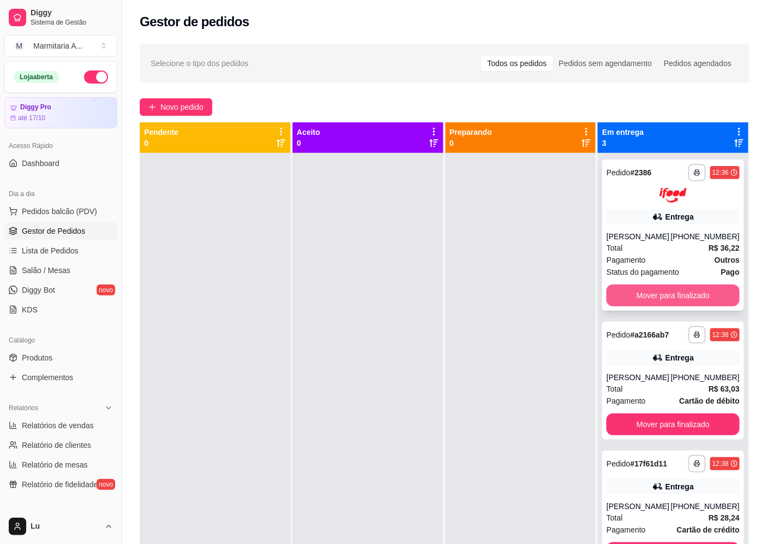
click at [694, 462] on icon "button" at bounding box center [696, 463] width 5 height 3
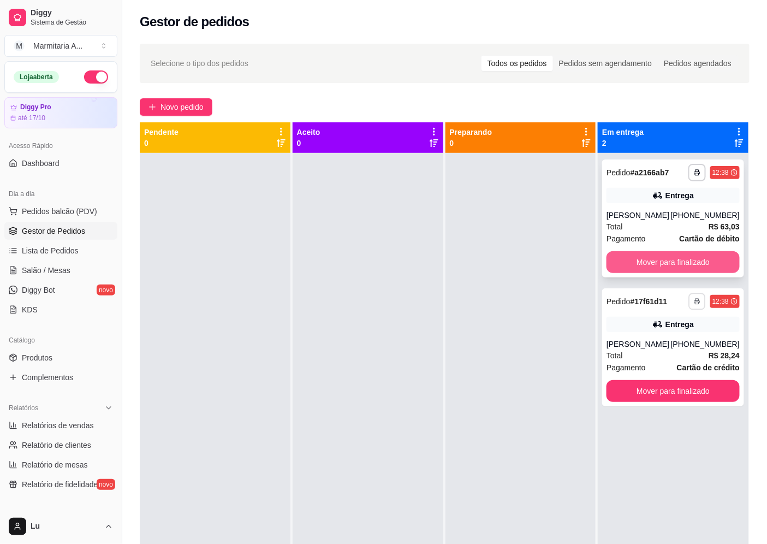
click at [705, 265] on button "Mover para finalizado" at bounding box center [673, 262] width 133 height 22
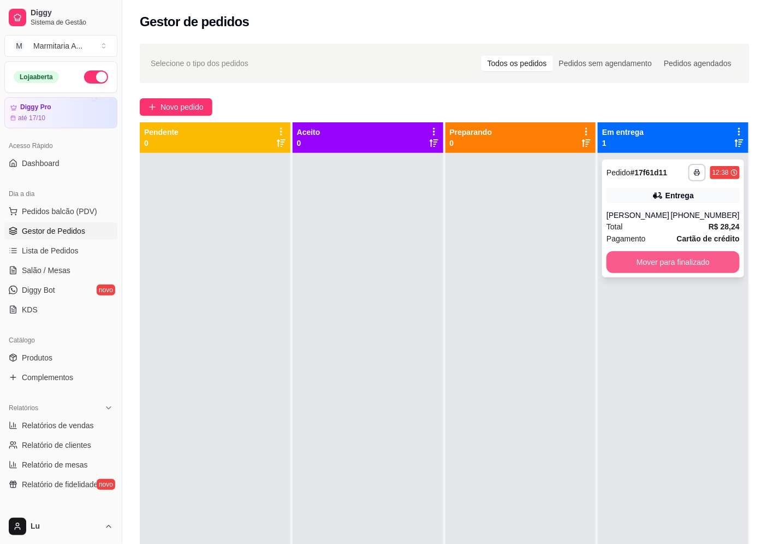
click at [660, 260] on button "Mover para finalizado" at bounding box center [673, 262] width 133 height 22
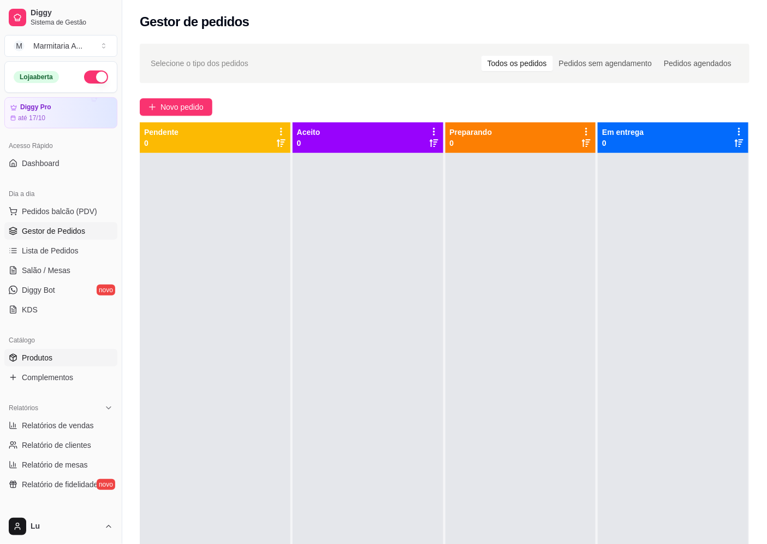
click at [64, 355] on link "Produtos" at bounding box center [60, 357] width 113 height 17
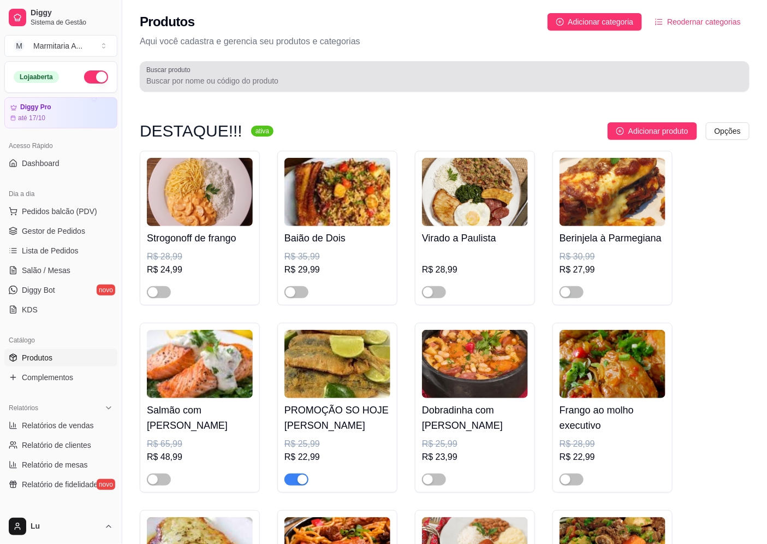
click at [334, 87] on div "Buscar produto" at bounding box center [445, 76] width 610 height 31
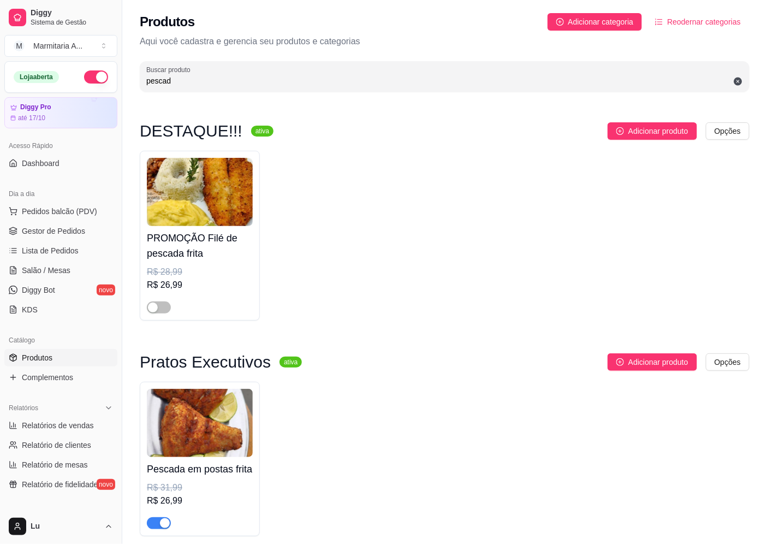
type input "pescad"
click at [164, 528] on span "button" at bounding box center [159, 523] width 24 height 12
drag, startPoint x: 66, startPoint y: 217, endPoint x: 74, endPoint y: 227, distance: 12.4
click at [72, 222] on ul "Pedidos balcão (PDV) Gestor de Pedidos Lista de Pedidos Salão / Mesas Diggy Bot…" at bounding box center [60, 261] width 113 height 116
click at [74, 227] on span "Gestor de Pedidos" at bounding box center [53, 230] width 63 height 11
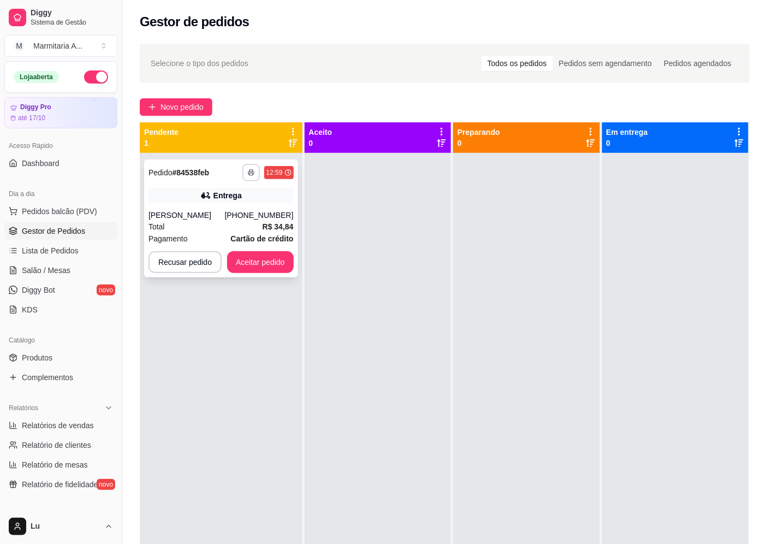
click at [253, 166] on button "button" at bounding box center [250, 172] width 17 height 17
click at [246, 206] on button "IMPRESSORA" at bounding box center [220, 210] width 76 height 17
click at [201, 115] on button "Novo pedido" at bounding box center [176, 106] width 73 height 17
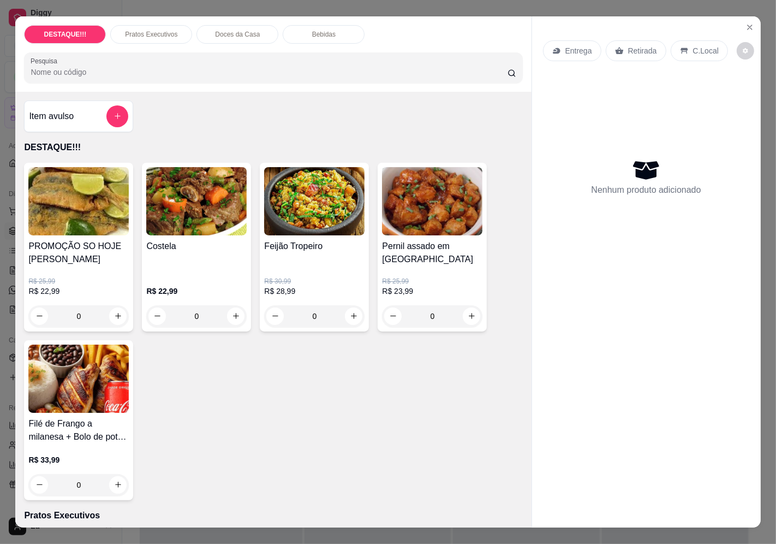
click at [640, 46] on p "Retirada" at bounding box center [642, 50] width 29 height 11
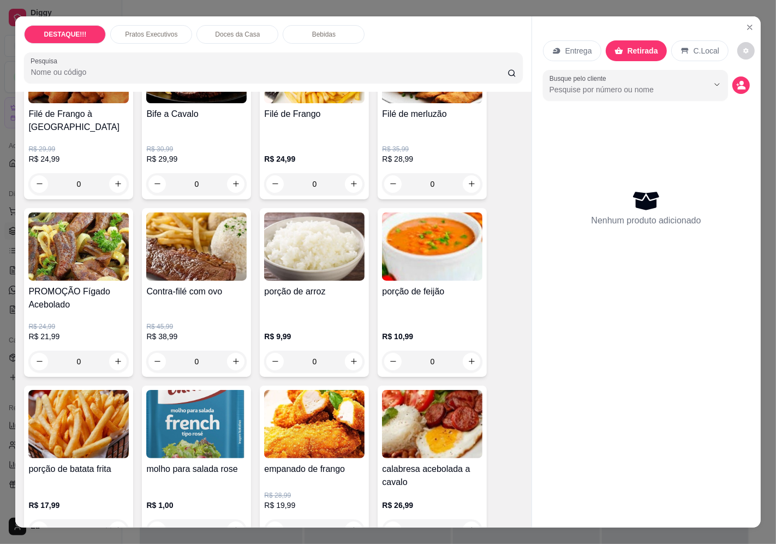
scroll to position [607, 0]
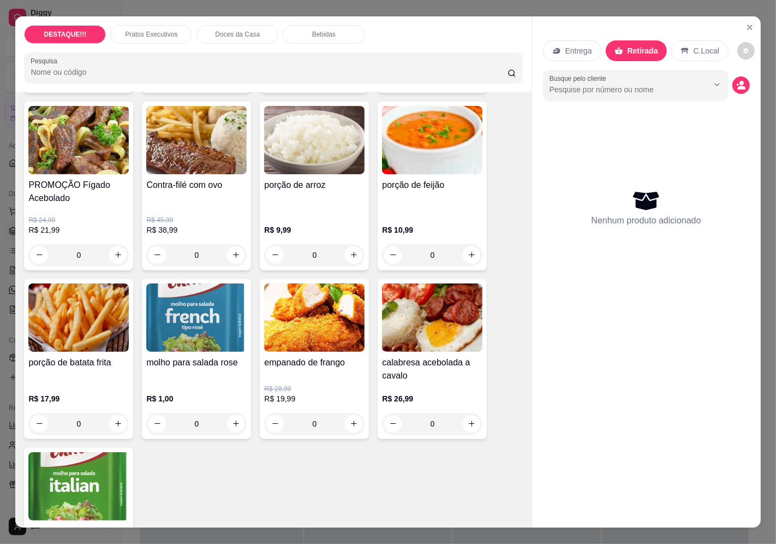
click at [461, 358] on h4 "calabresa acebolada a cavalo" at bounding box center [432, 369] width 100 height 26
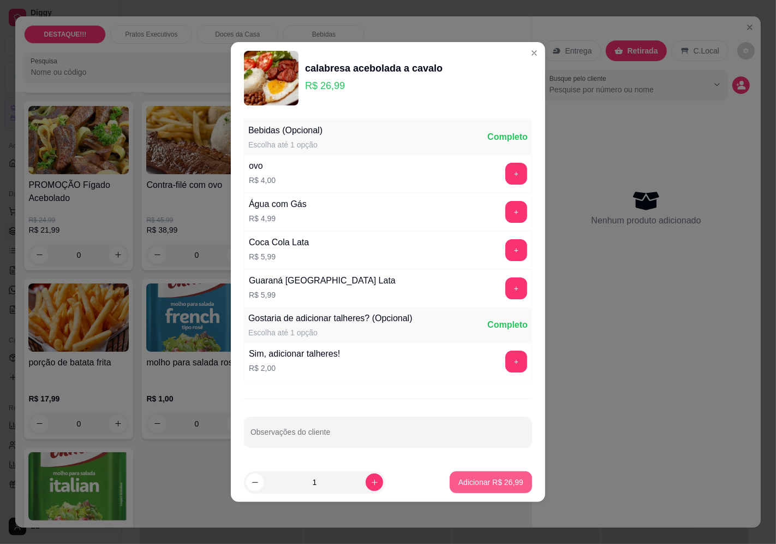
click at [510, 484] on p "Adicionar R$ 26,99" at bounding box center [491, 482] width 65 height 11
type input "1"
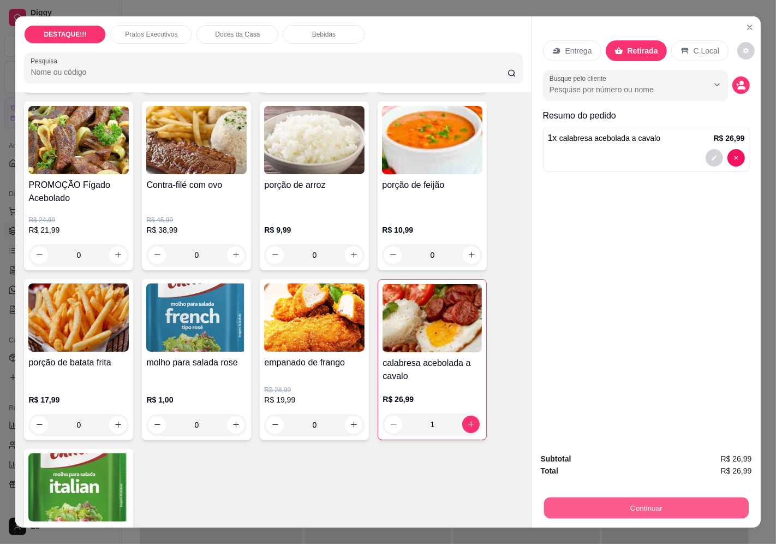
click at [594, 505] on button "Continuar" at bounding box center [646, 507] width 205 height 21
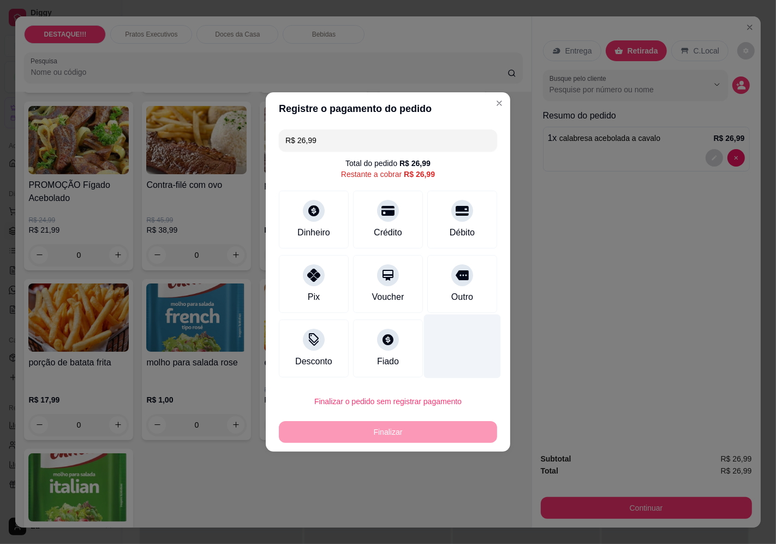
drag, startPoint x: 444, startPoint y: 208, endPoint x: 442, endPoint y: 309, distance: 101.0
click at [452, 209] on div at bounding box center [463, 211] width 22 height 22
type input "R$ 0,00"
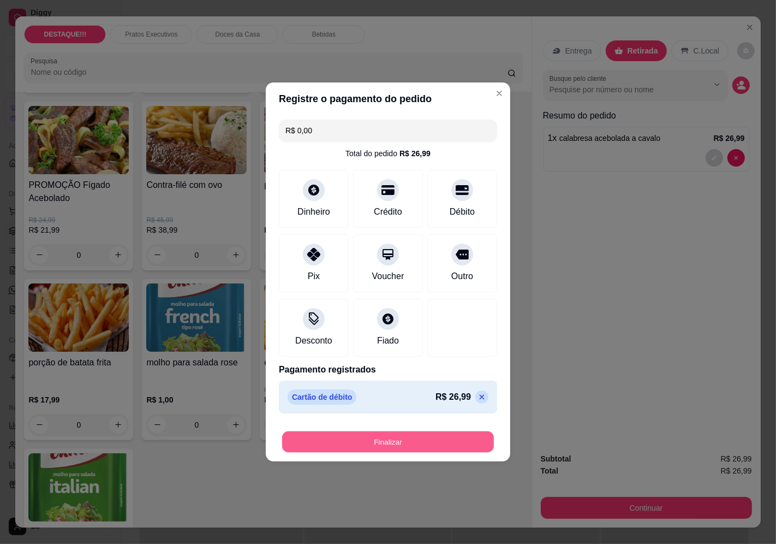
click at [457, 441] on button "Finalizar" at bounding box center [388, 441] width 212 height 21
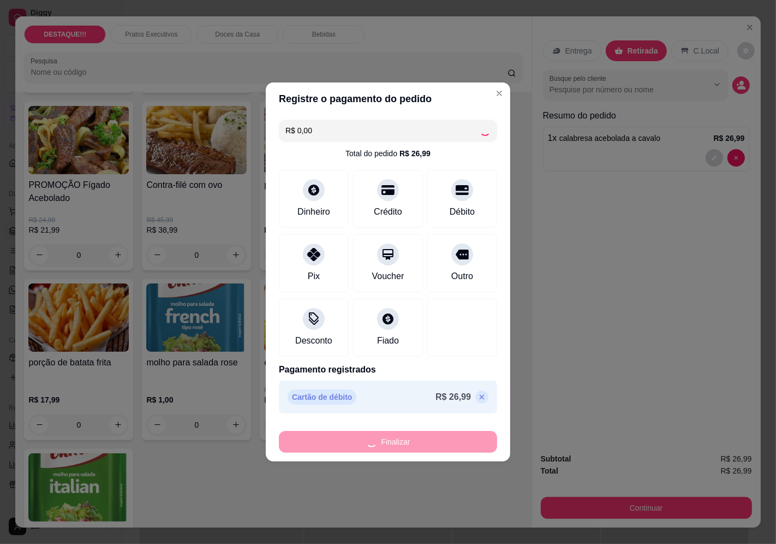
type input "0"
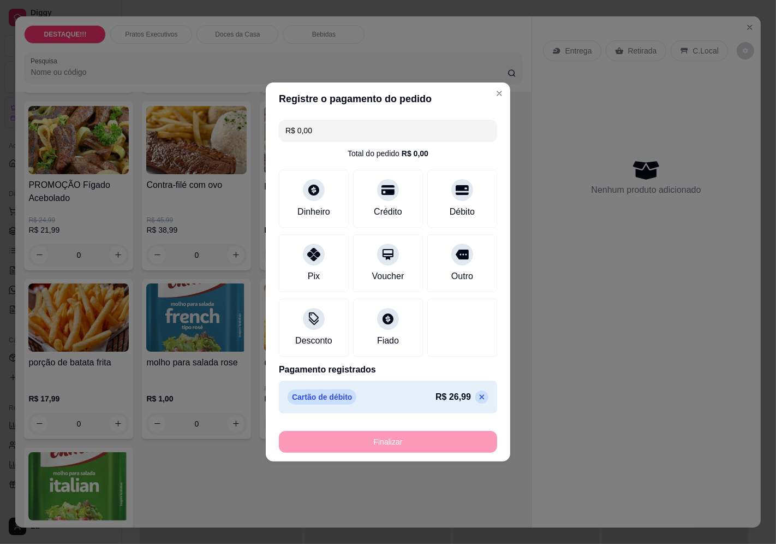
type input "-R$ 26,99"
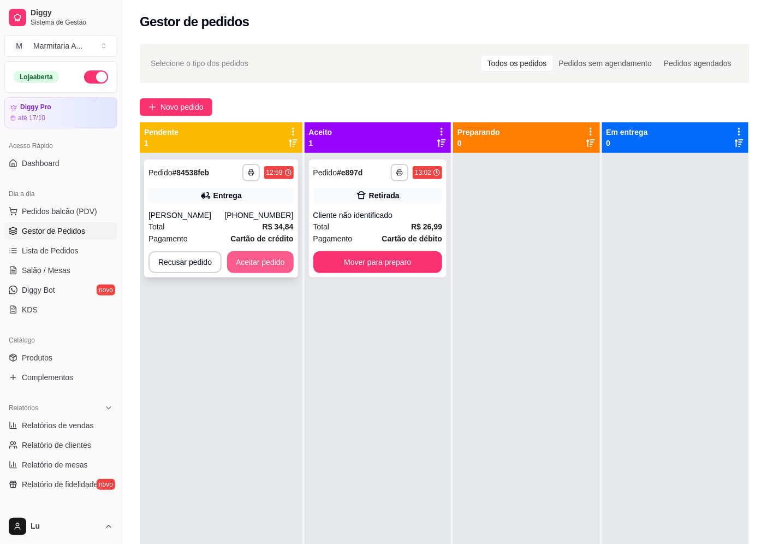
click at [272, 257] on button "Aceitar pedido" at bounding box center [260, 262] width 67 height 22
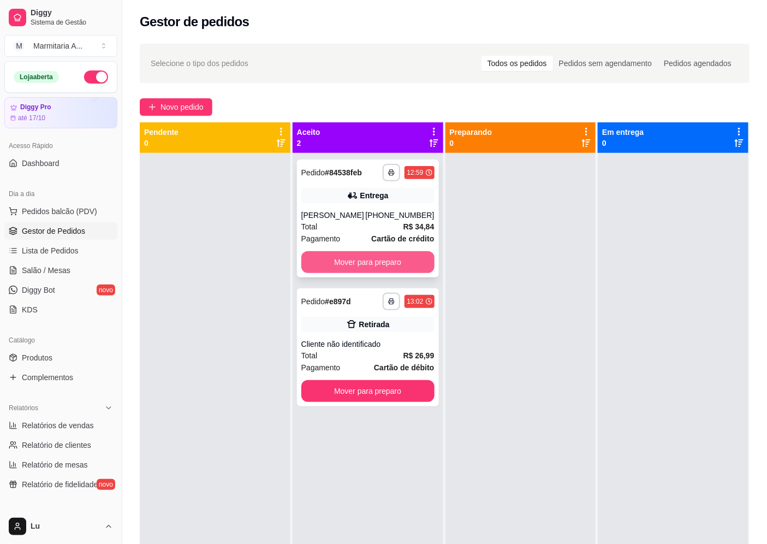
click at [386, 265] on button "Mover para preparo" at bounding box center [367, 262] width 133 height 22
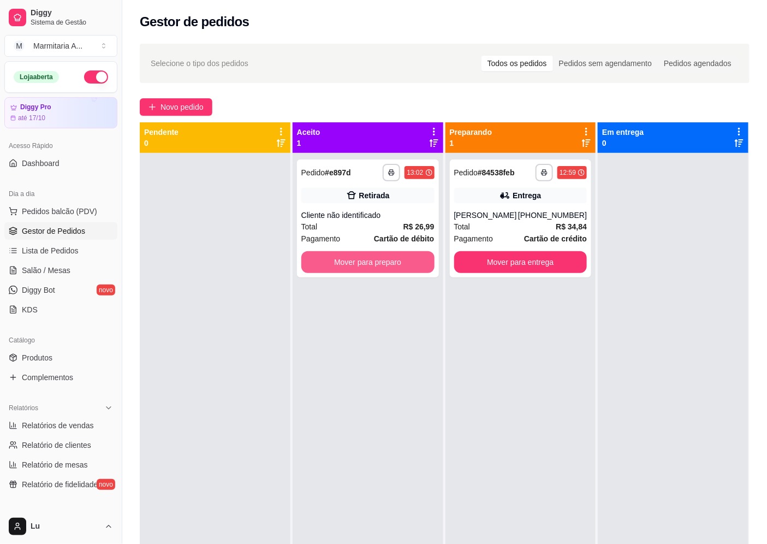
click at [386, 265] on button "Mover para preparo" at bounding box center [367, 262] width 133 height 22
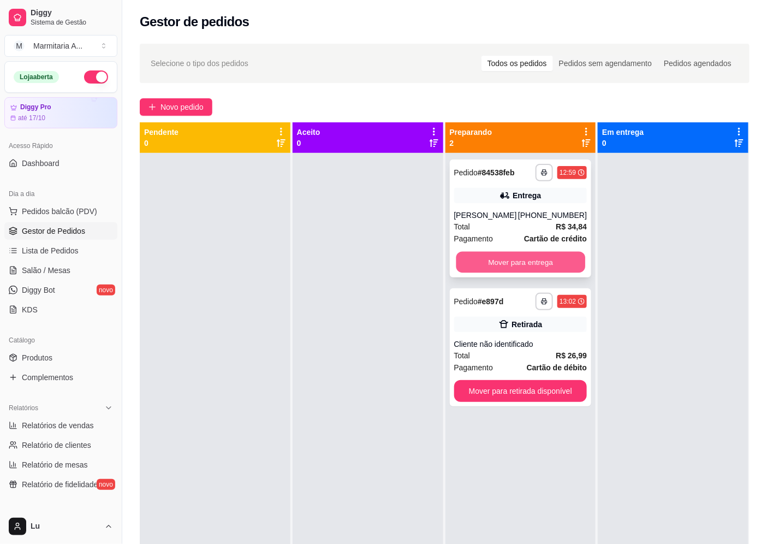
click at [528, 265] on button "Mover para entrega" at bounding box center [520, 262] width 129 height 21
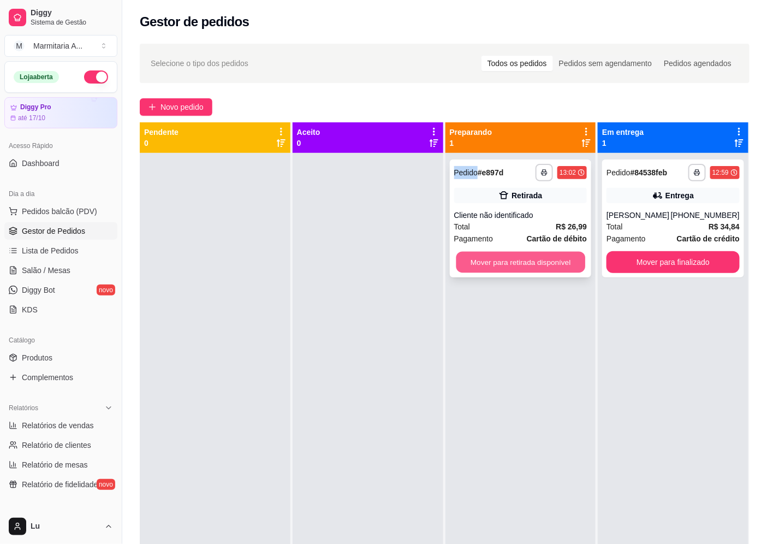
click at [528, 266] on button "Mover para retirada disponível" at bounding box center [520, 262] width 129 height 21
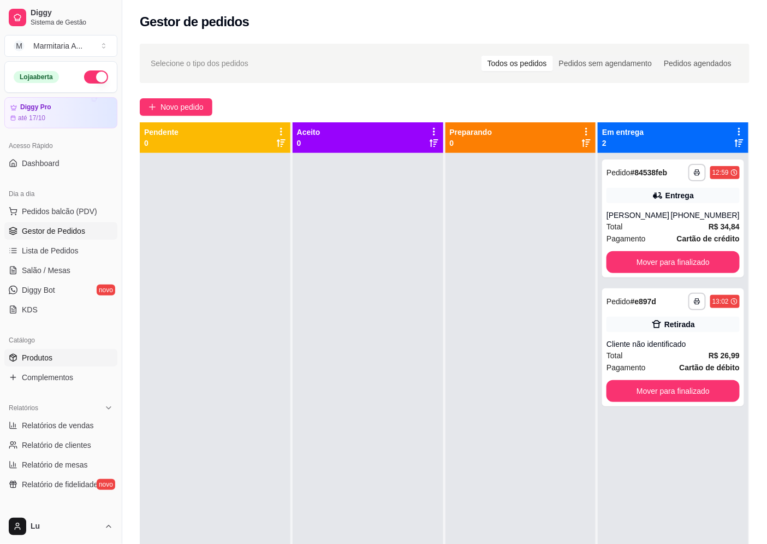
click at [63, 363] on link "Produtos" at bounding box center [60, 357] width 113 height 17
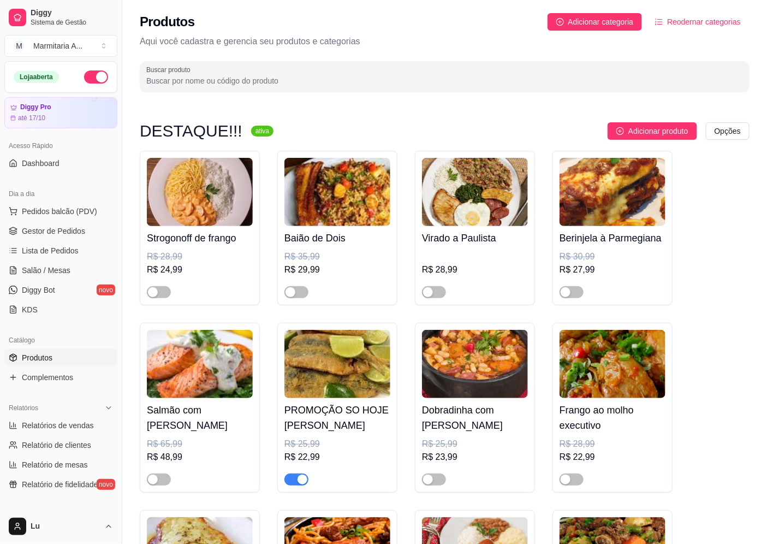
click at [269, 81] on input "Buscar produto" at bounding box center [444, 80] width 597 height 11
click at [326, 359] on img at bounding box center [337, 364] width 106 height 68
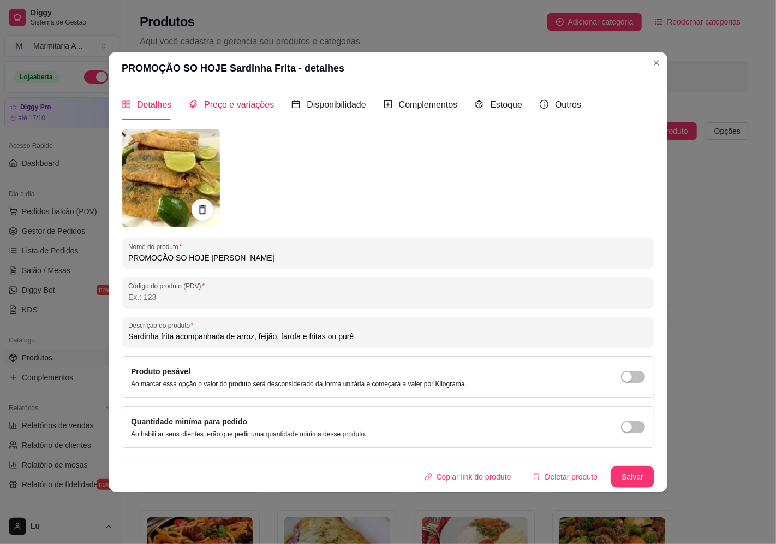
click at [252, 106] on span "Preço e variações" at bounding box center [239, 104] width 70 height 9
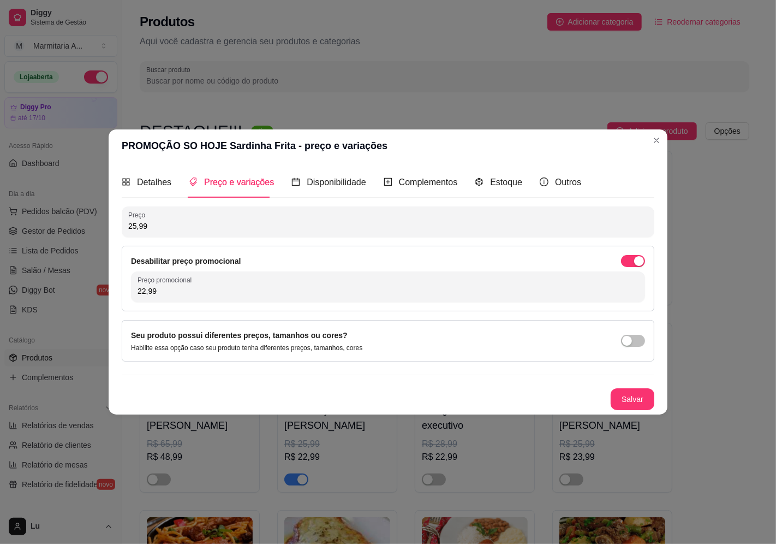
drag, startPoint x: 197, startPoint y: 296, endPoint x: 116, endPoint y: 294, distance: 81.4
click at [116, 294] on div "Detalhes Preço e variações Disponibilidade Complementos Estoque Outros Nome do …" at bounding box center [388, 288] width 559 height 252
drag, startPoint x: 152, startPoint y: 291, endPoint x: 113, endPoint y: 292, distance: 38.8
click at [113, 292] on div "Detalhes Preço e variações Disponibilidade Complementos Estoque Outros Nome do …" at bounding box center [388, 288] width 559 height 252
drag, startPoint x: 167, startPoint y: 286, endPoint x: 90, endPoint y: 286, distance: 76.4
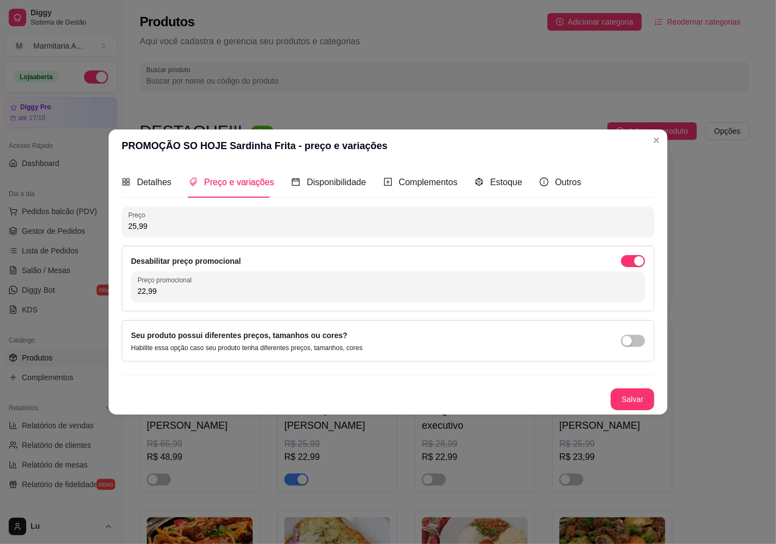
click at [90, 286] on div "PROMOÇÃO SO HOJE Sardinha Frita - preço e variações Detalhes Preço e variações …" at bounding box center [388, 272] width 776 height 544
type input "19,99"
click at [634, 402] on button "Salvar" at bounding box center [632, 399] width 43 height 21
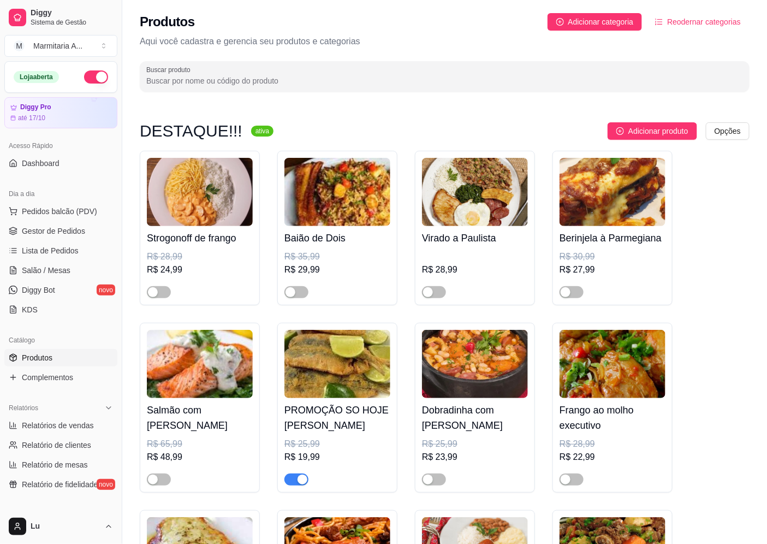
click at [178, 80] on input "Buscar produto" at bounding box center [444, 80] width 597 height 11
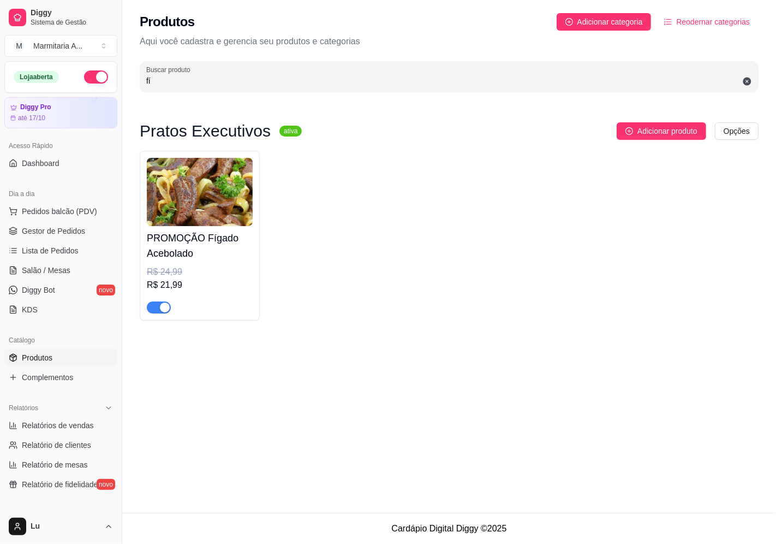
type input "fí"
click at [248, 249] on h4 "PROMOÇÃO Fígado Acebolado" at bounding box center [200, 245] width 106 height 31
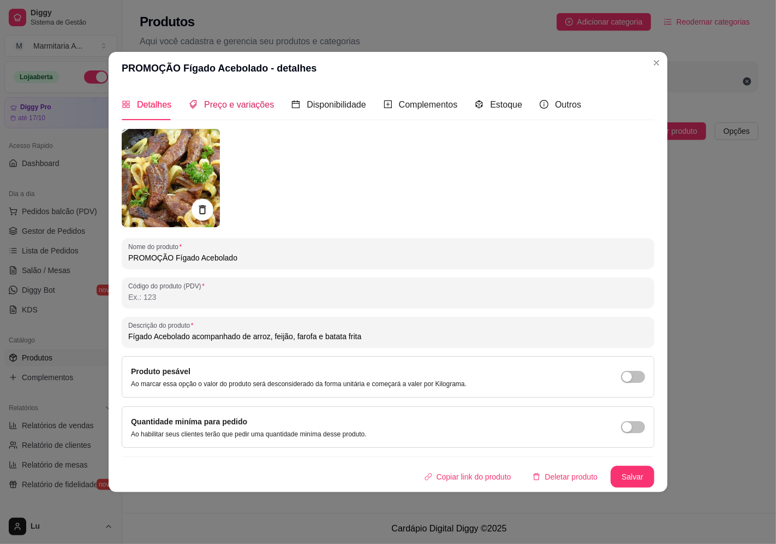
click at [234, 111] on div "Preço e variações" at bounding box center [231, 105] width 85 height 14
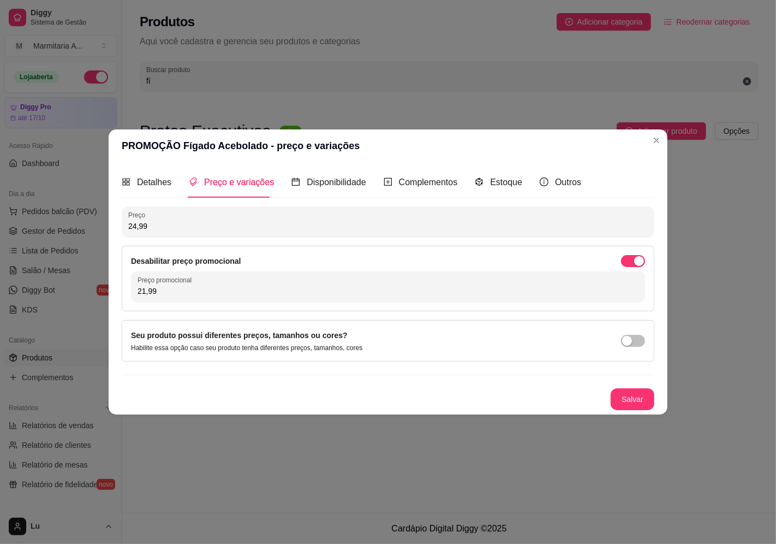
drag, startPoint x: 170, startPoint y: 219, endPoint x: 104, endPoint y: 221, distance: 66.1
click at [103, 221] on div "PROMOÇÃO Fígado Acebolado - preço e variações Detalhes Preço e variações Dispon…" at bounding box center [388, 272] width 776 height 544
drag, startPoint x: 161, startPoint y: 228, endPoint x: 124, endPoint y: 226, distance: 36.1
click at [124, 226] on div "Preço 24,99" at bounding box center [388, 221] width 533 height 31
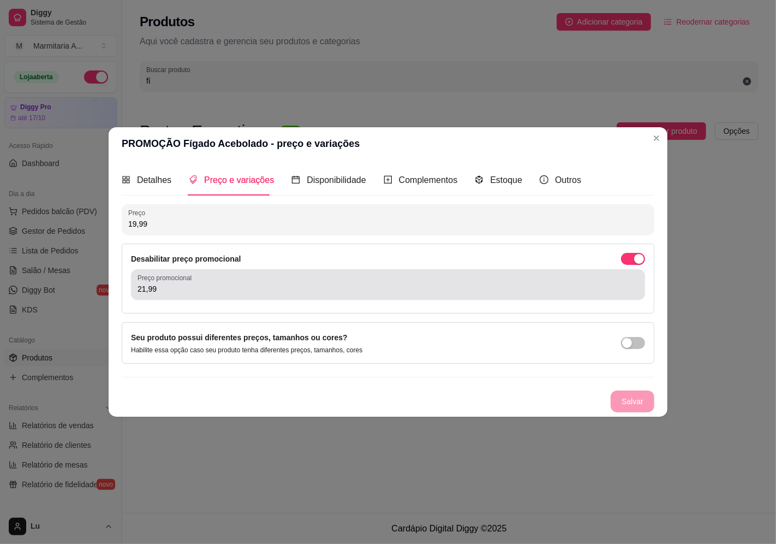
type input "19,99"
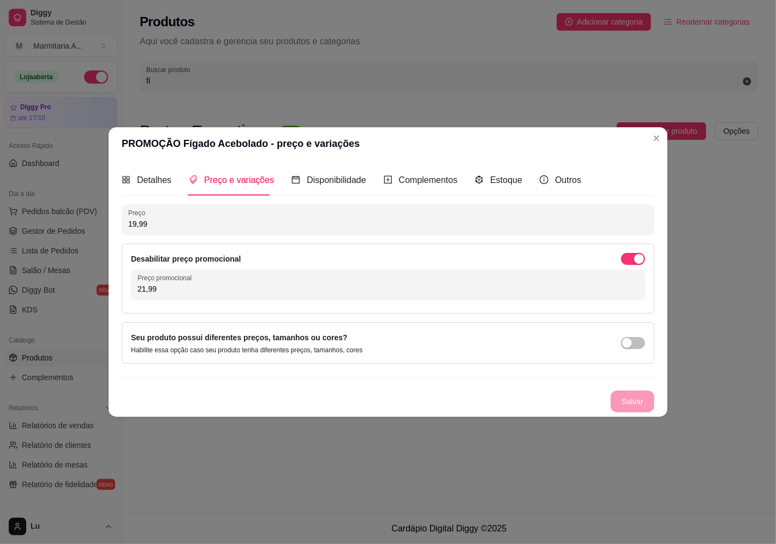
drag, startPoint x: 167, startPoint y: 288, endPoint x: 85, endPoint y: 285, distance: 82.5
click at [85, 285] on div "PROMOÇÃO Fígado Acebolado - preço e variações Detalhes Preço e variações Dispon…" at bounding box center [388, 272] width 776 height 544
type input "19,99"
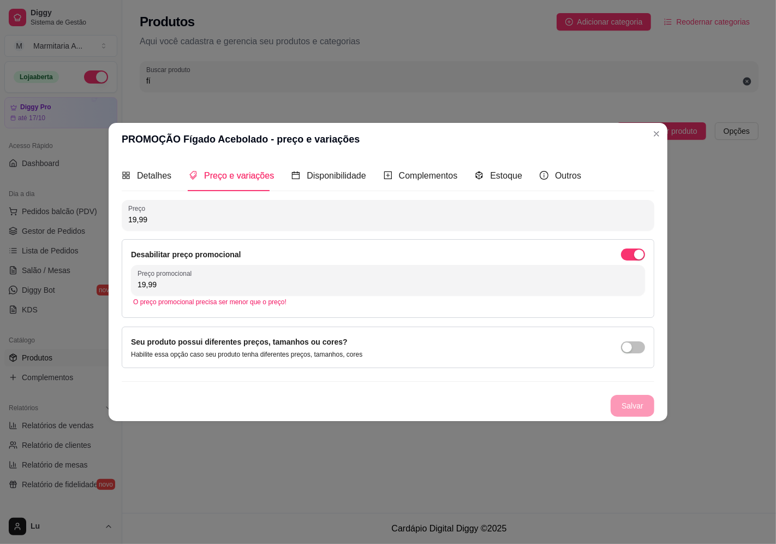
drag, startPoint x: 171, startPoint y: 228, endPoint x: 82, endPoint y: 225, distance: 89.0
click at [82, 225] on div "PROMOÇÃO Fígado Acebolado - preço e variações Detalhes Preço e variações Dispon…" at bounding box center [388, 272] width 776 height 544
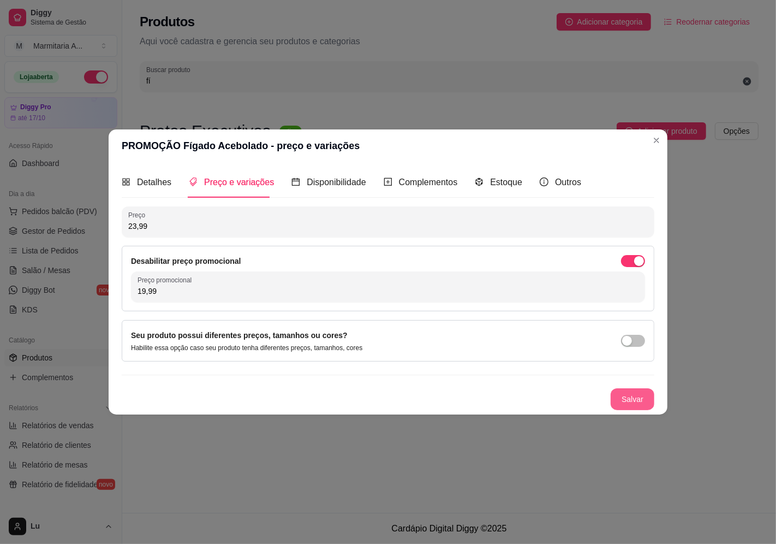
type input "23,99"
click at [637, 401] on button "Salvar" at bounding box center [632, 399] width 43 height 21
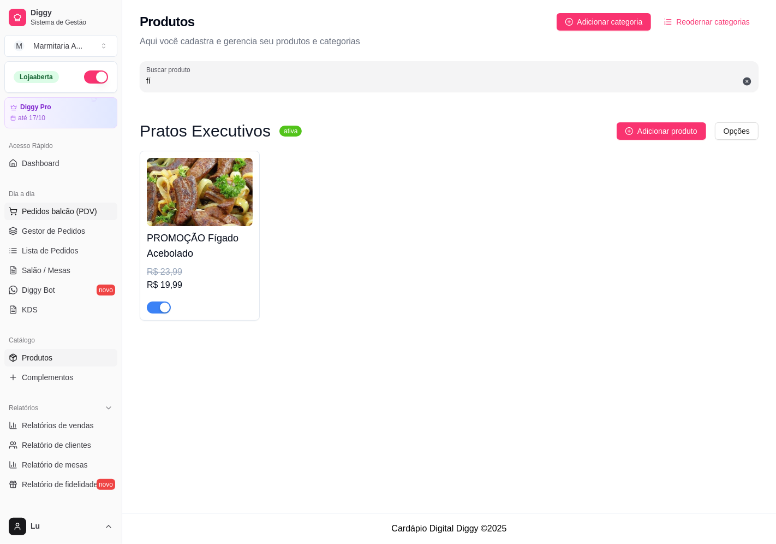
click at [96, 205] on button "Pedidos balcão (PDV)" at bounding box center [60, 211] width 113 height 17
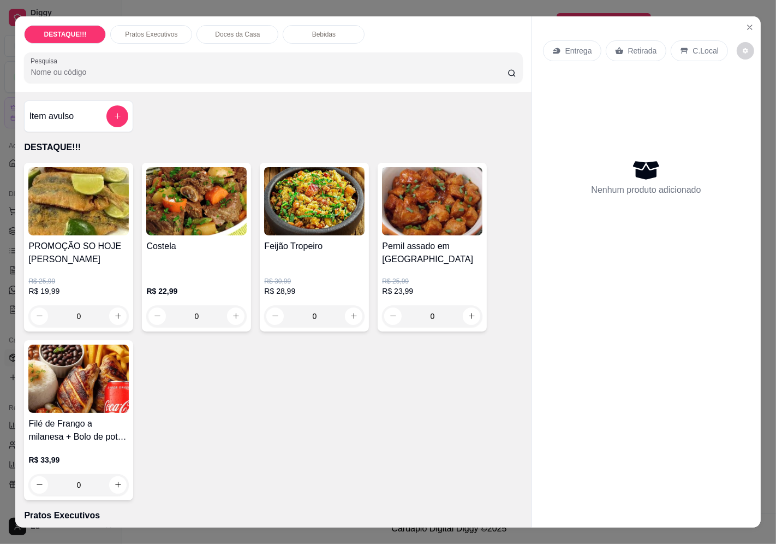
click at [584, 45] on p "Entrega" at bounding box center [579, 50] width 27 height 11
click at [443, 80] on div at bounding box center [388, 84] width 205 height 22
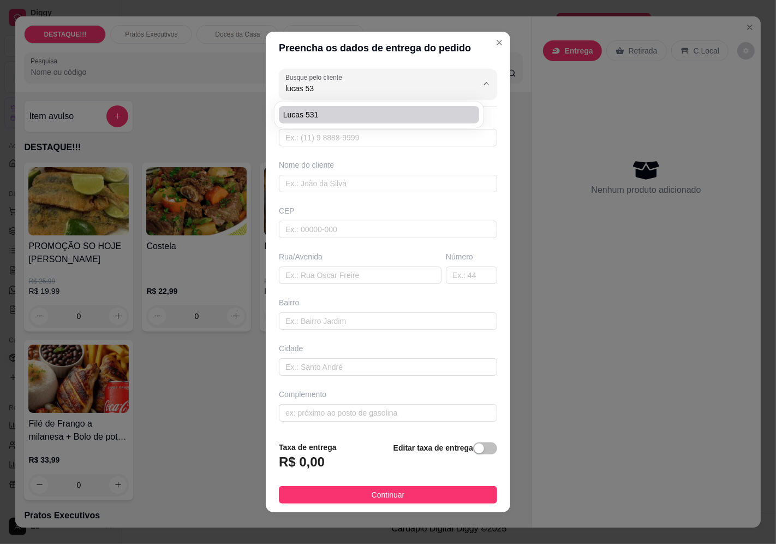
click at [329, 115] on span "lucas 531" at bounding box center [373, 114] width 181 height 11
type input "lucas 531"
type input "11943614450"
type input "lucas 531"
type input "04362030"
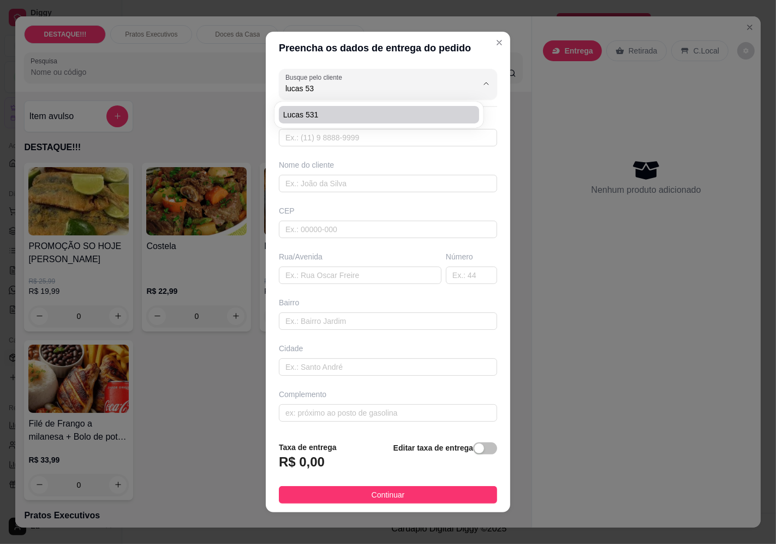
type input "[GEOGRAPHIC_DATA]"
type input "531"
type input "Vila Mascote"
type input "[GEOGRAPHIC_DATA]"
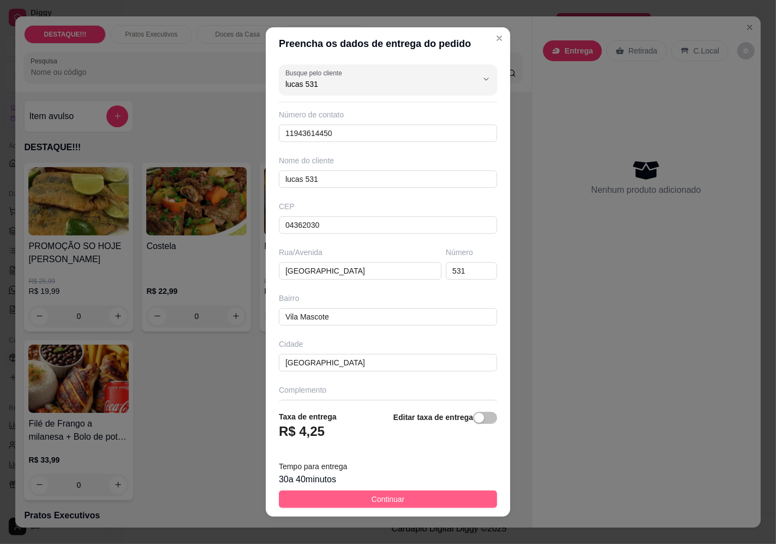
type input "lucas 531"
click at [390, 504] on span "Continuar" at bounding box center [388, 499] width 33 height 12
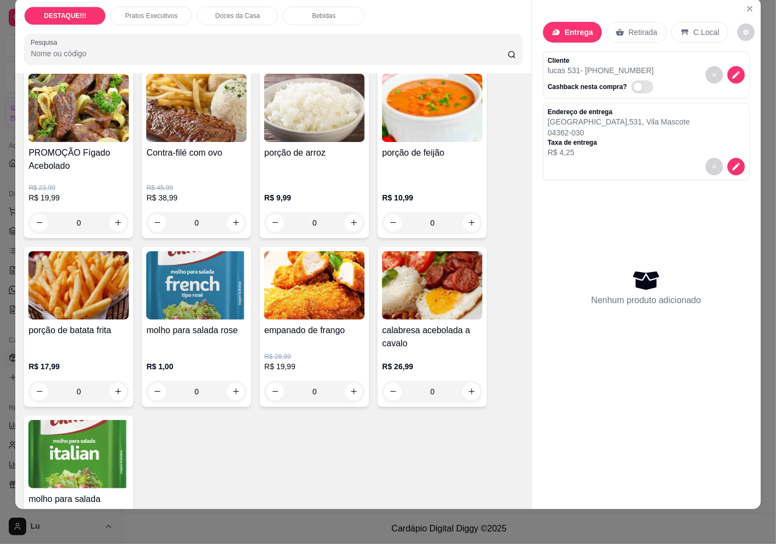
scroll to position [910, 0]
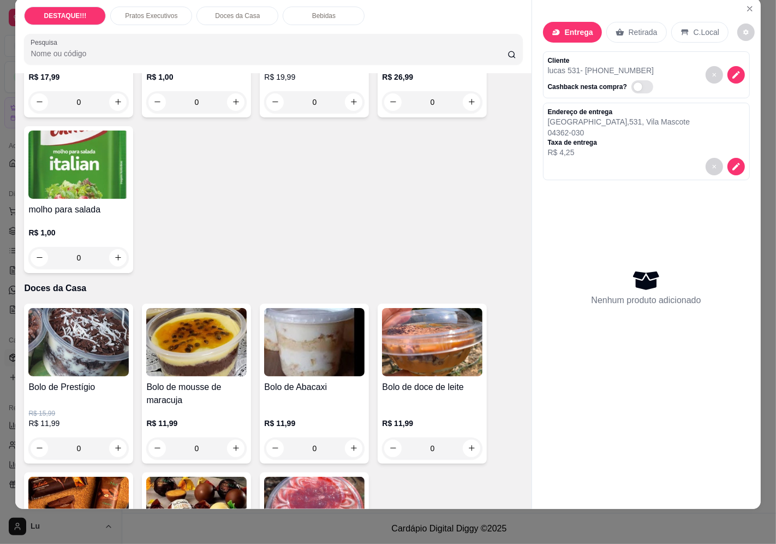
click at [237, 407] on div "R$ 11,99 0" at bounding box center [196, 433] width 100 height 52
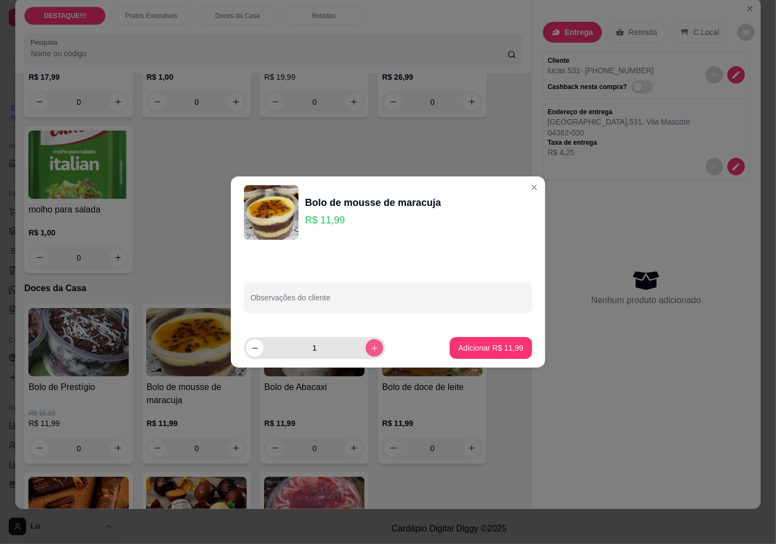
click at [372, 351] on button "increase-product-quantity" at bounding box center [374, 347] width 17 height 17
type input "2"
click at [478, 351] on p "Adicionar R$ 23,98" at bounding box center [491, 347] width 65 height 11
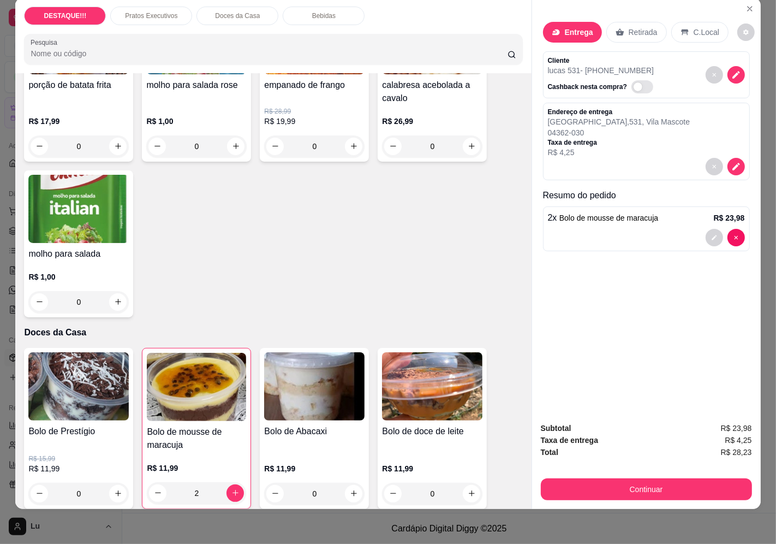
scroll to position [424, 0]
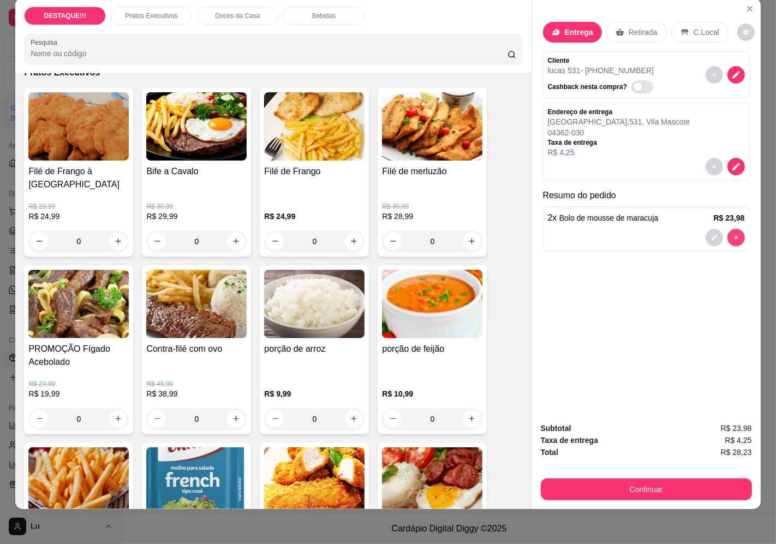
type input "0"
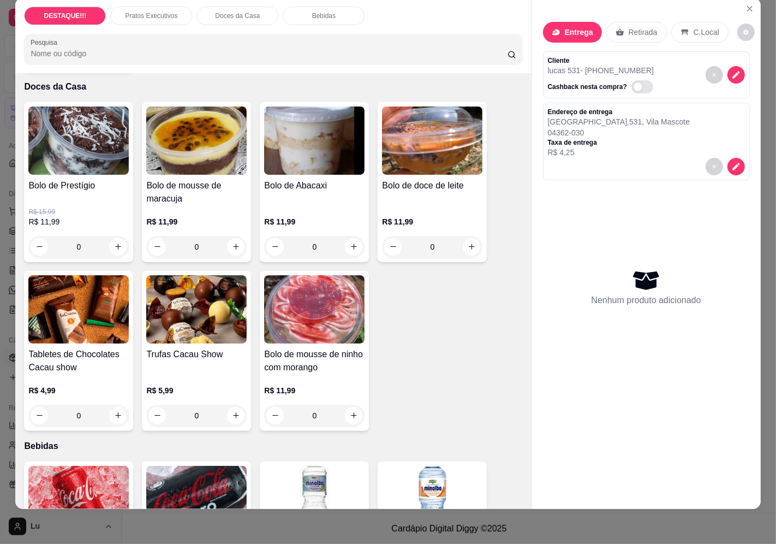
scroll to position [1213, 0]
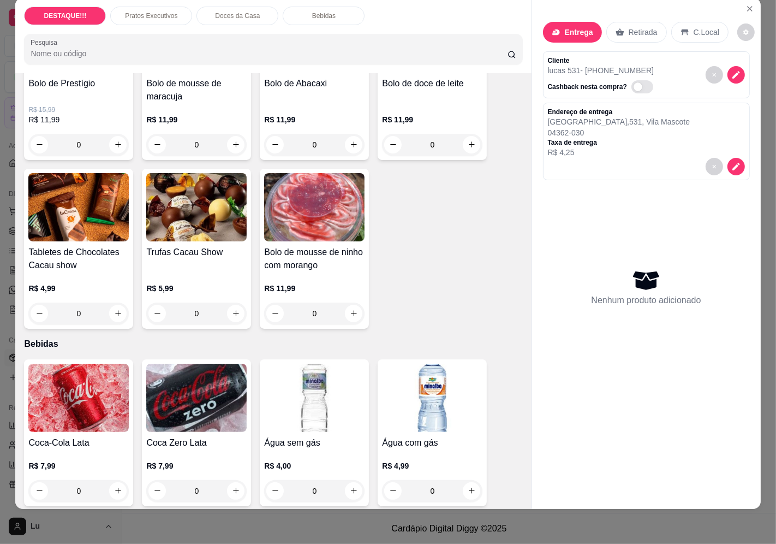
click at [72, 134] on input "0" at bounding box center [78, 145] width 61 height 22
click at [91, 105] on p "R$ 15,99" at bounding box center [78, 109] width 100 height 9
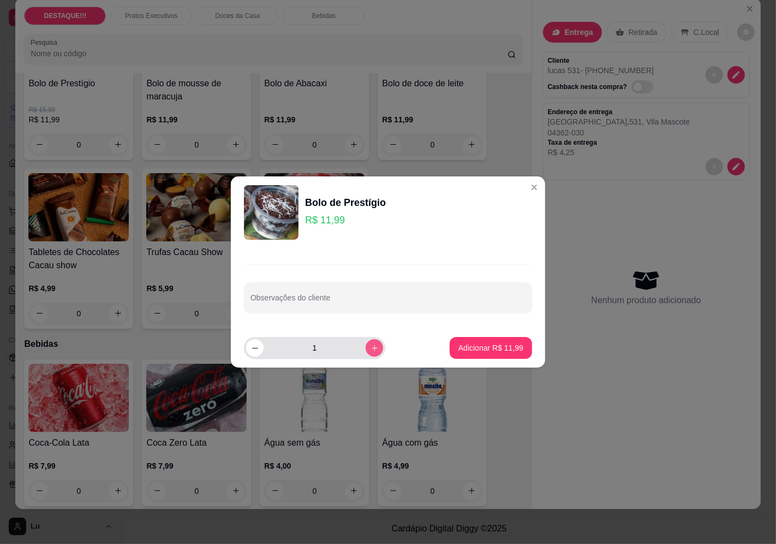
click at [366, 352] on button "increase-product-quantity" at bounding box center [374, 347] width 17 height 17
type input "2"
click at [479, 352] on p "Adicionar R$ 23,98" at bounding box center [491, 347] width 63 height 10
type input "2"
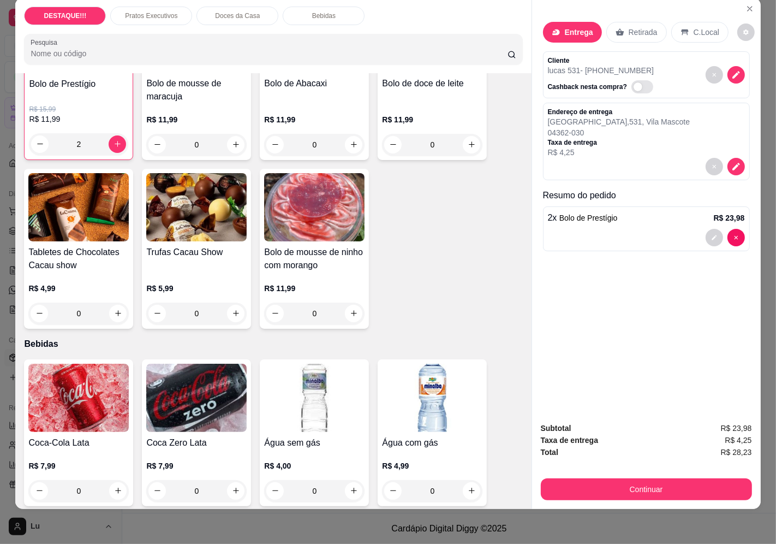
scroll to position [1214, 0]
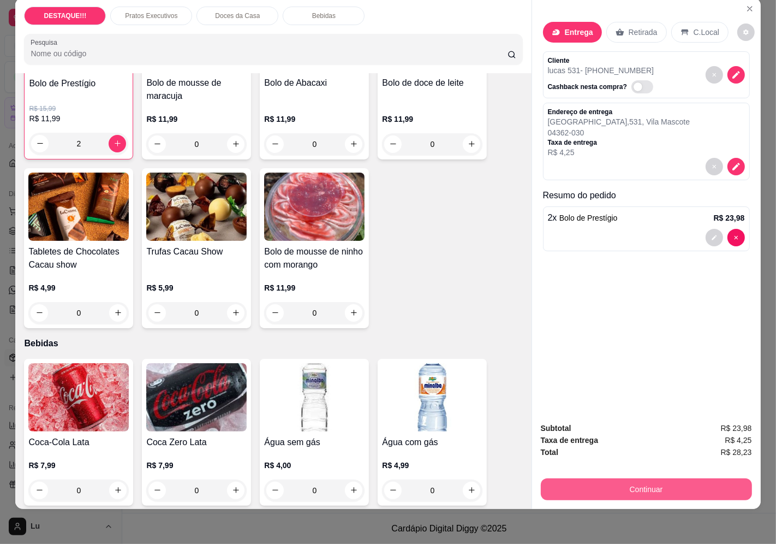
click at [661, 486] on button "Continuar" at bounding box center [646, 489] width 211 height 22
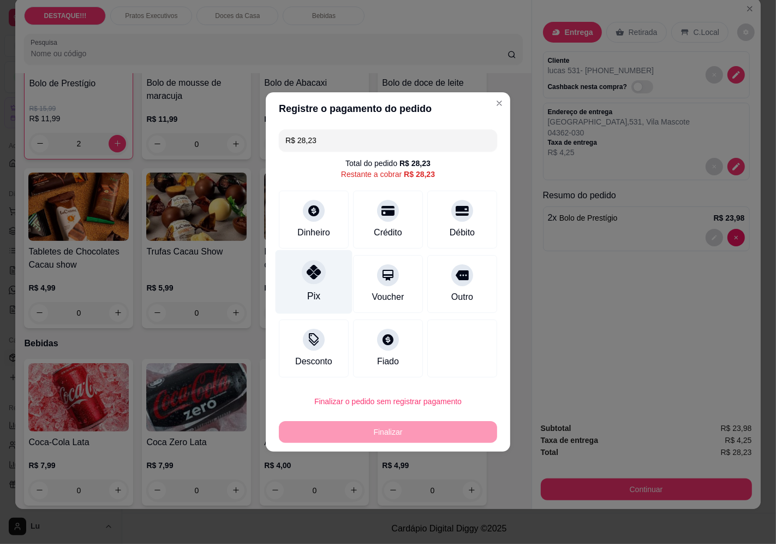
click at [310, 275] on icon at bounding box center [314, 272] width 14 height 14
type input "R$ 0,00"
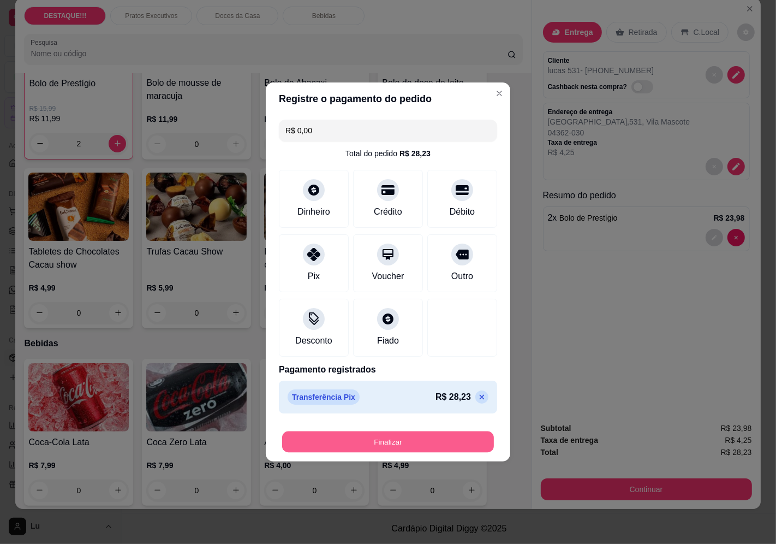
click at [375, 437] on button "Finalizar" at bounding box center [388, 441] width 212 height 21
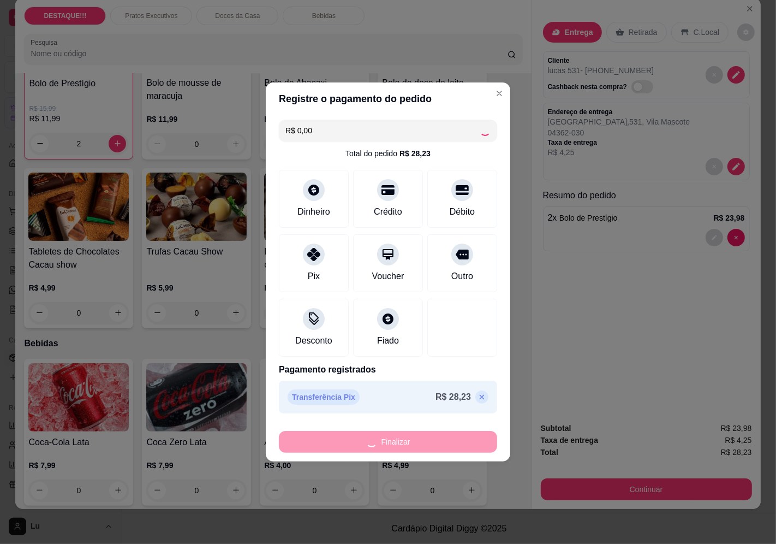
type input "0"
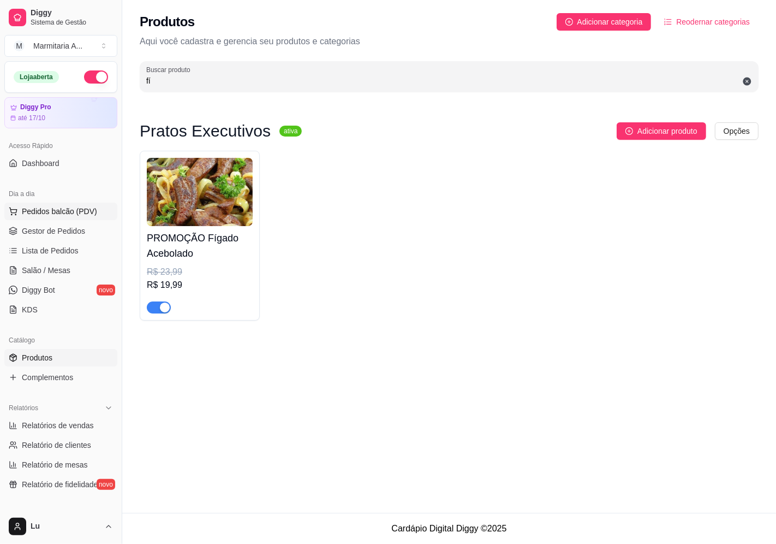
click at [78, 222] on link "Gestor de Pedidos" at bounding box center [60, 230] width 113 height 17
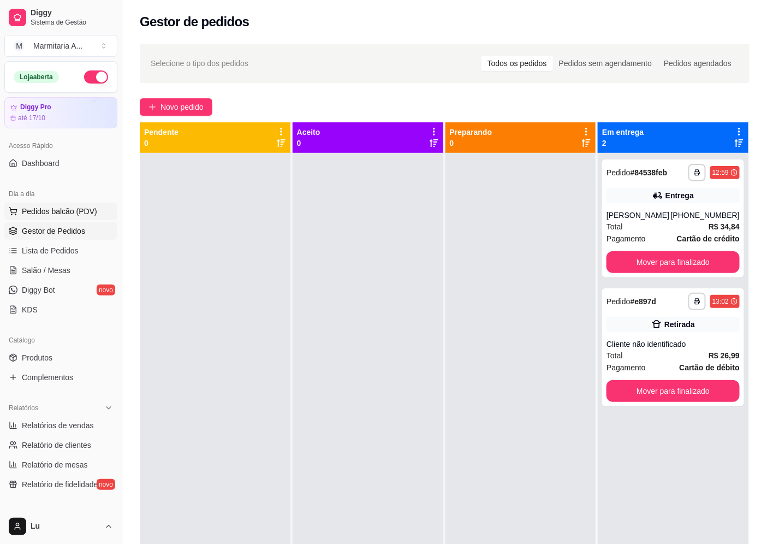
click at [78, 215] on span "Pedidos balcão (PDV)" at bounding box center [59, 211] width 75 height 11
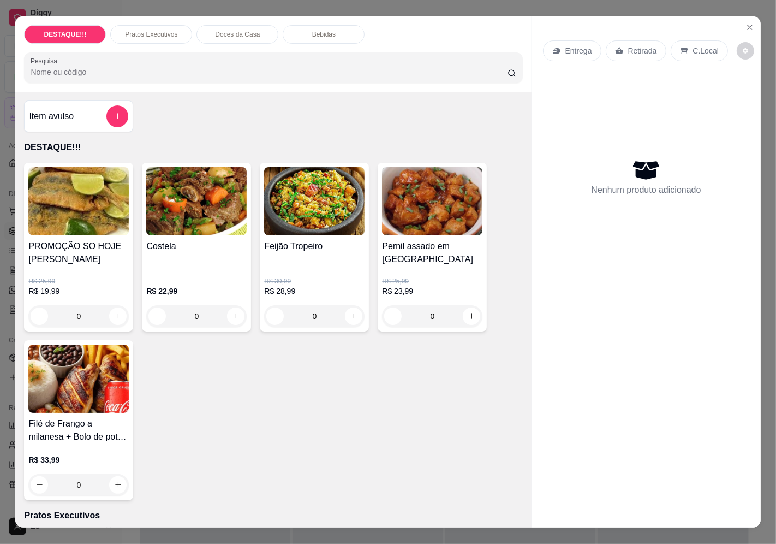
click at [573, 46] on p "Entrega" at bounding box center [579, 50] width 27 height 11
click at [366, 91] on input "Busque pelo cliente" at bounding box center [373, 88] width 175 height 11
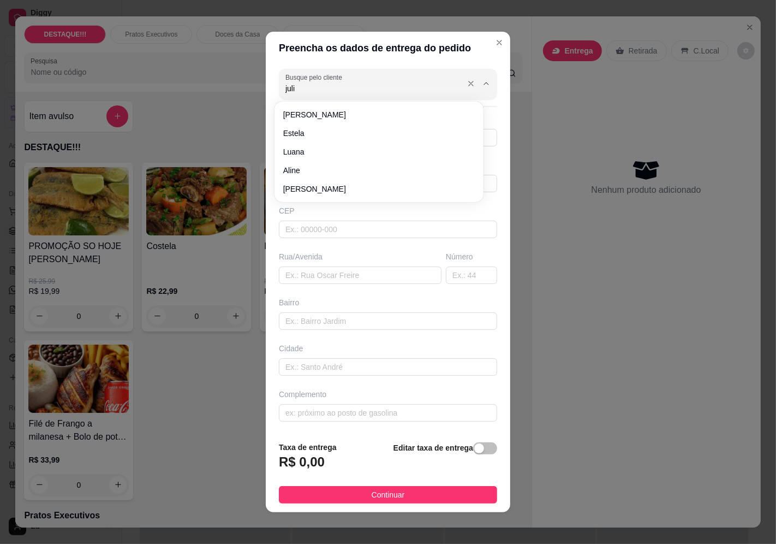
type input "julio"
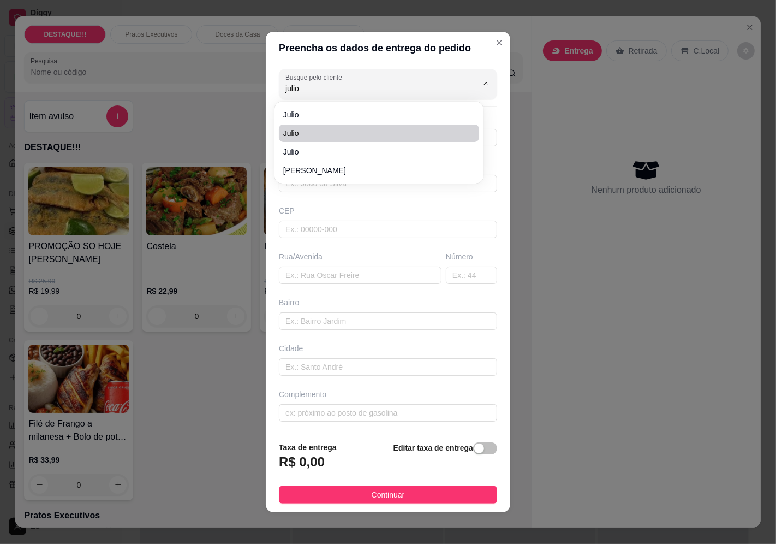
click at [323, 132] on span "julio" at bounding box center [373, 133] width 181 height 11
type input "11976230907"
type input "julio"
type input "04363060"
type input "[GEOGRAPHIC_DATA]"
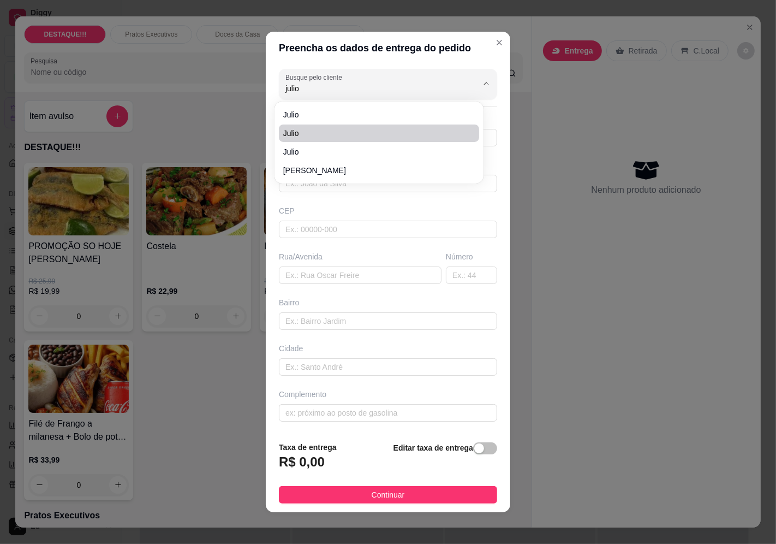
type input "31"
type input "Vila Mascote"
type input "[GEOGRAPHIC_DATA]"
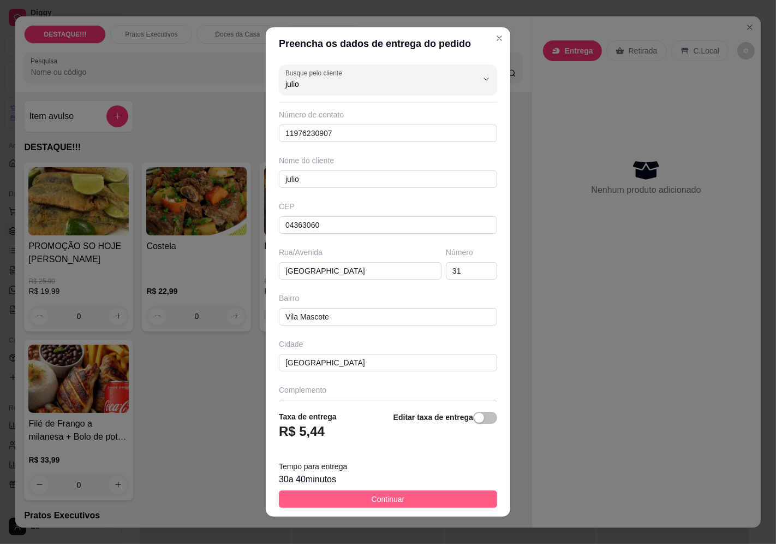
type input "julio"
drag, startPoint x: 462, startPoint y: 503, endPoint x: 534, endPoint y: 484, distance: 74.6
click at [467, 501] on button "Continuar" at bounding box center [388, 498] width 218 height 17
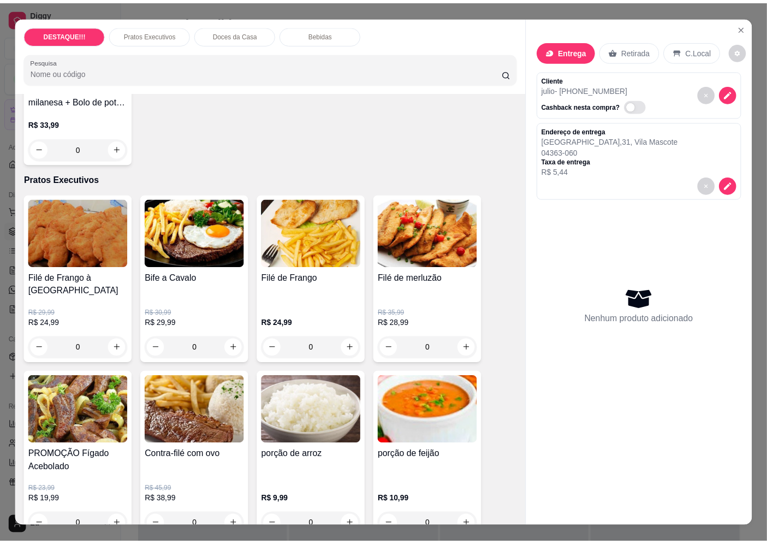
scroll to position [424, 0]
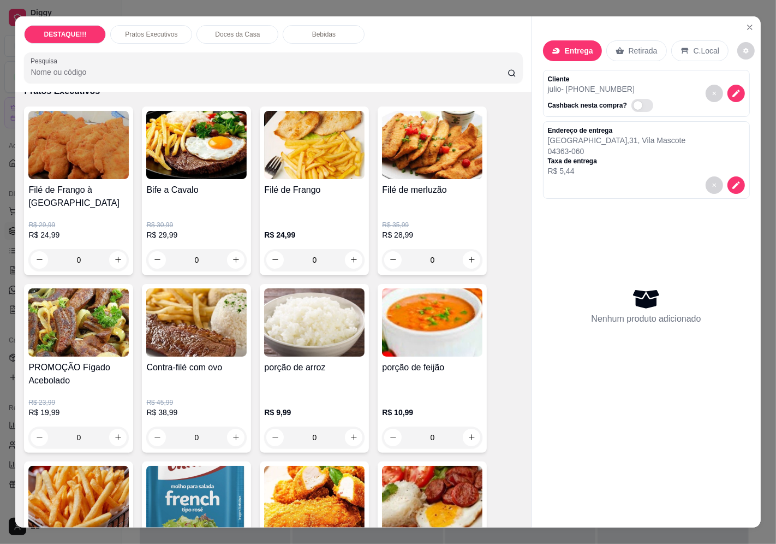
click at [192, 210] on div "R$ 30,99 R$ 29,99 0" at bounding box center [196, 240] width 100 height 61
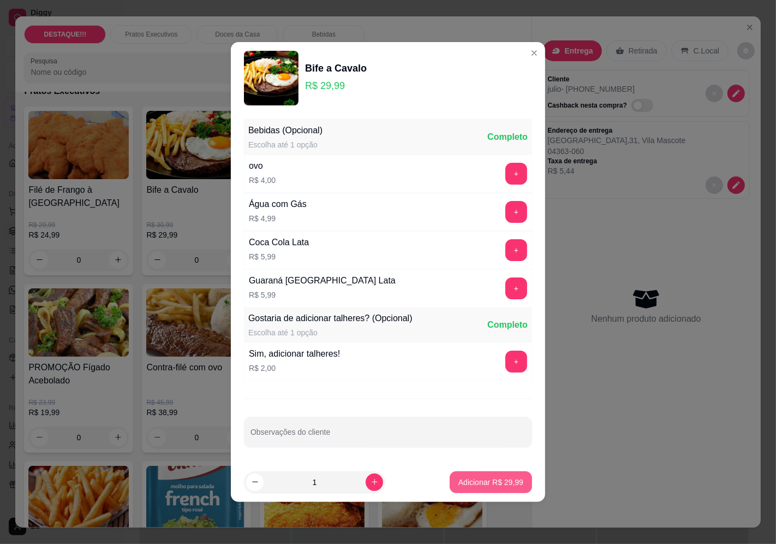
click at [490, 481] on p "Adicionar R$ 29,99" at bounding box center [491, 482] width 65 height 11
type input "1"
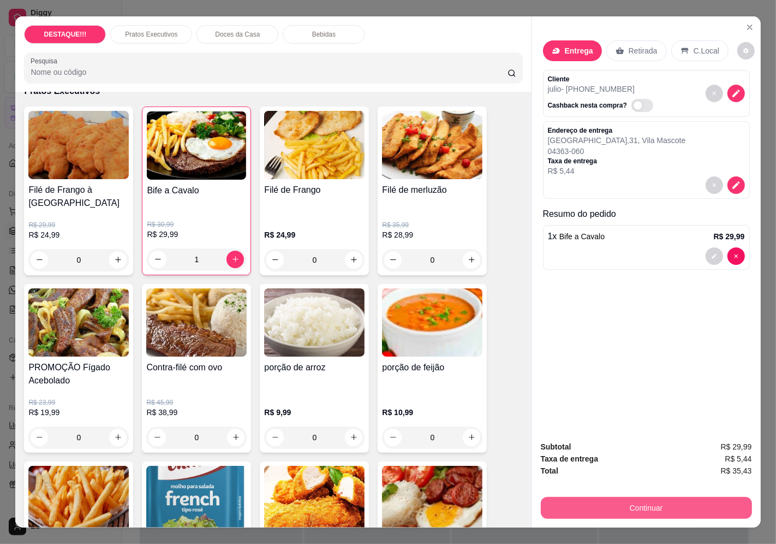
click at [654, 499] on button "Continuar" at bounding box center [646, 508] width 211 height 22
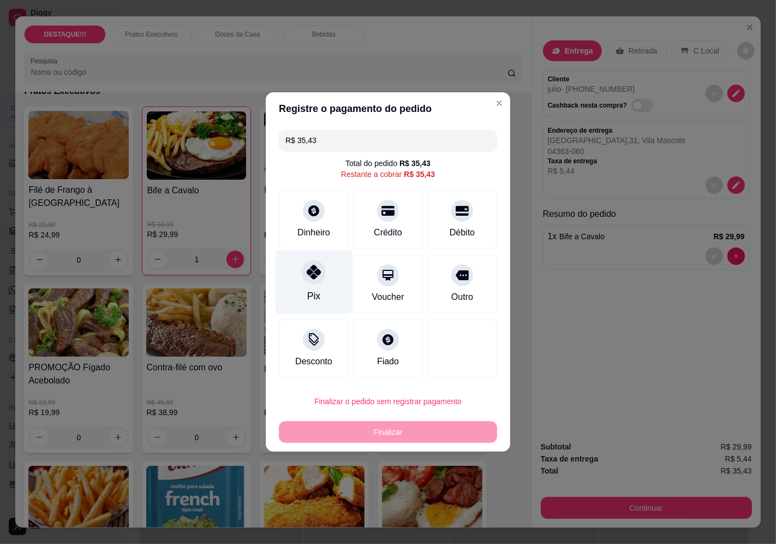
click at [305, 290] on div "Pix" at bounding box center [314, 282] width 77 height 64
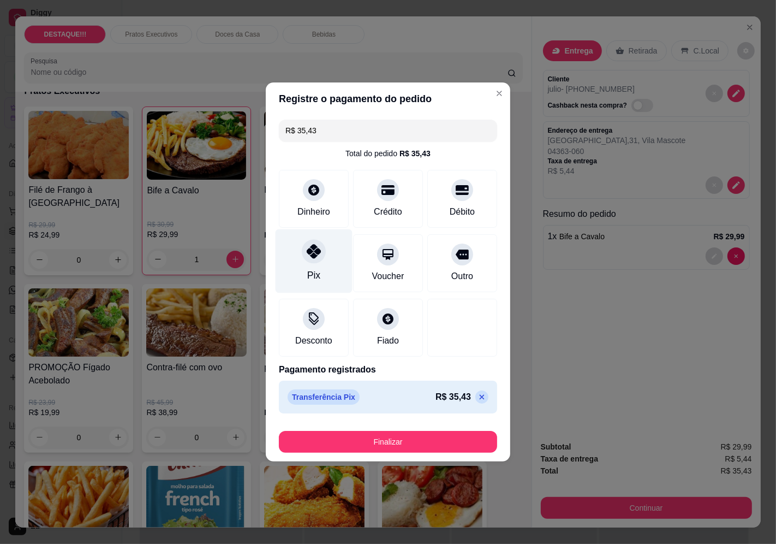
type input "R$ 0,00"
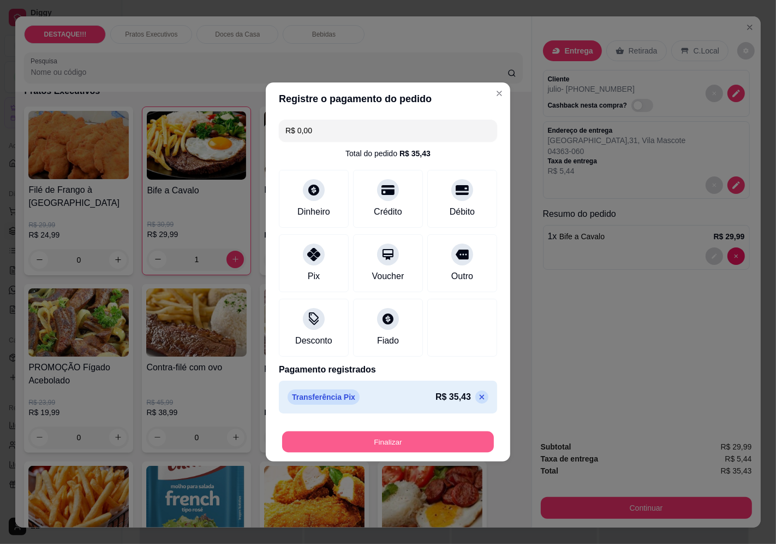
click at [376, 444] on button "Finalizar" at bounding box center [388, 441] width 212 height 21
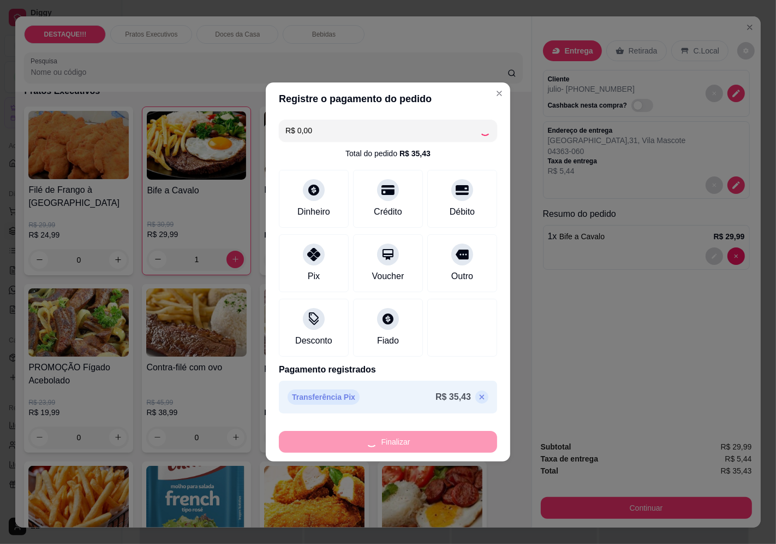
type input "0"
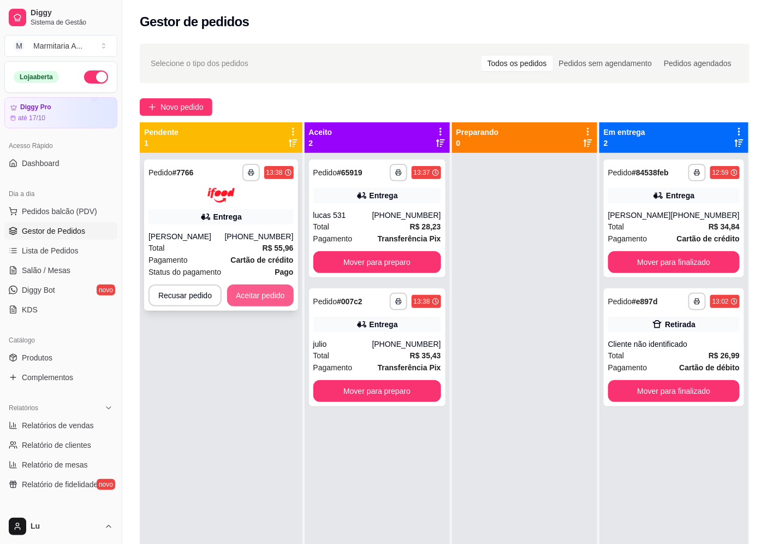
click at [274, 306] on button "Aceitar pedido" at bounding box center [260, 295] width 67 height 22
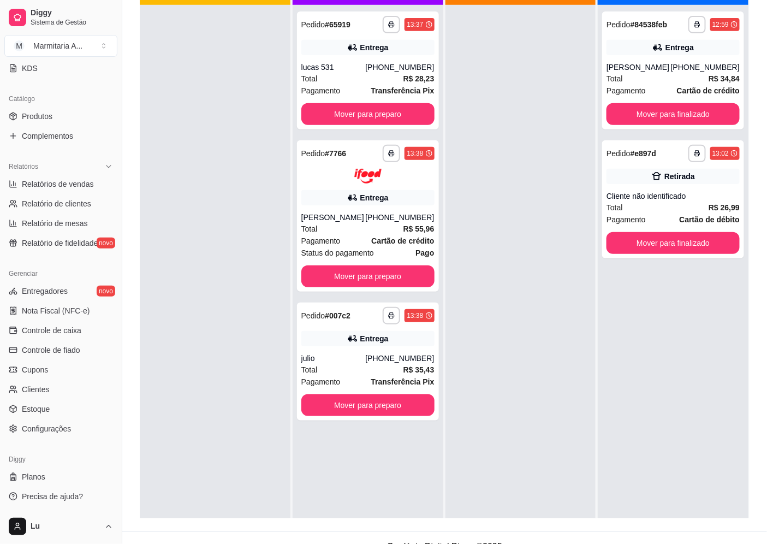
scroll to position [167, 0]
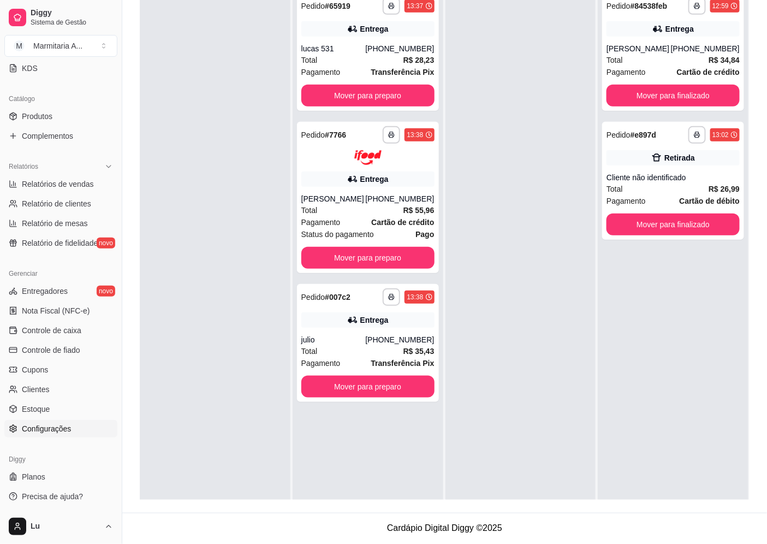
click at [56, 428] on span "Configurações" at bounding box center [46, 428] width 49 height 11
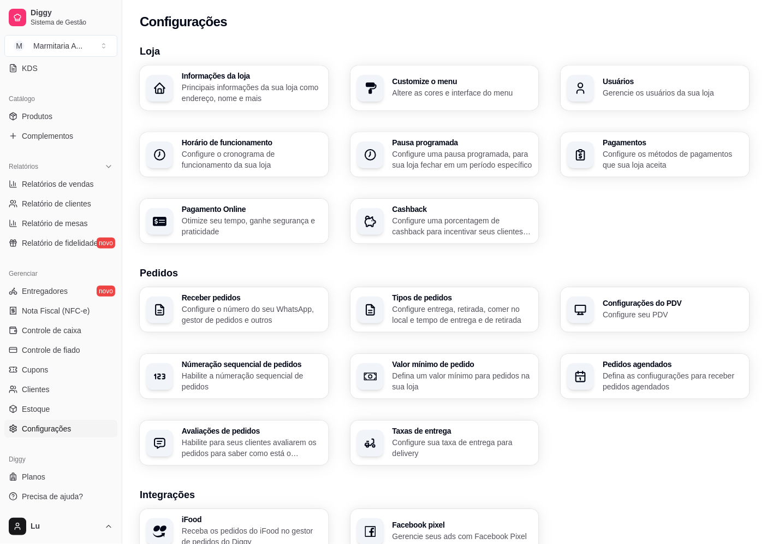
click at [231, 161] on p "Configure o cronograma de funcionamento da sua loja" at bounding box center [252, 160] width 140 height 22
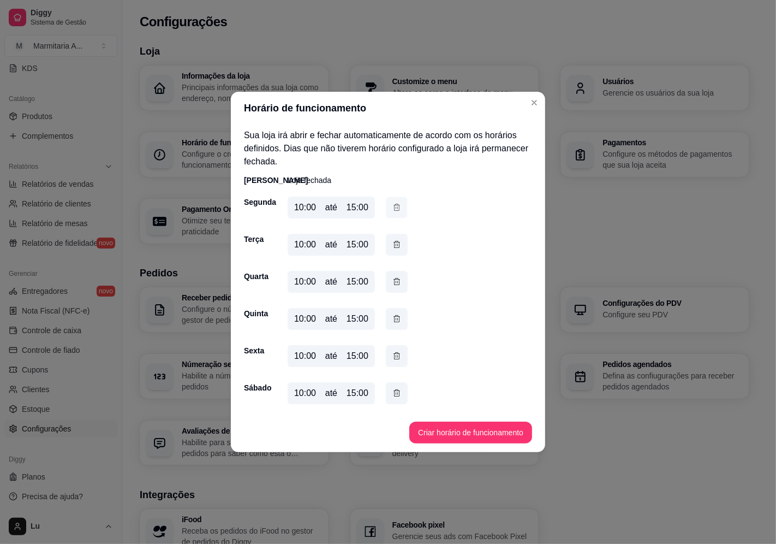
click at [391, 206] on button "button" at bounding box center [397, 207] width 21 height 21
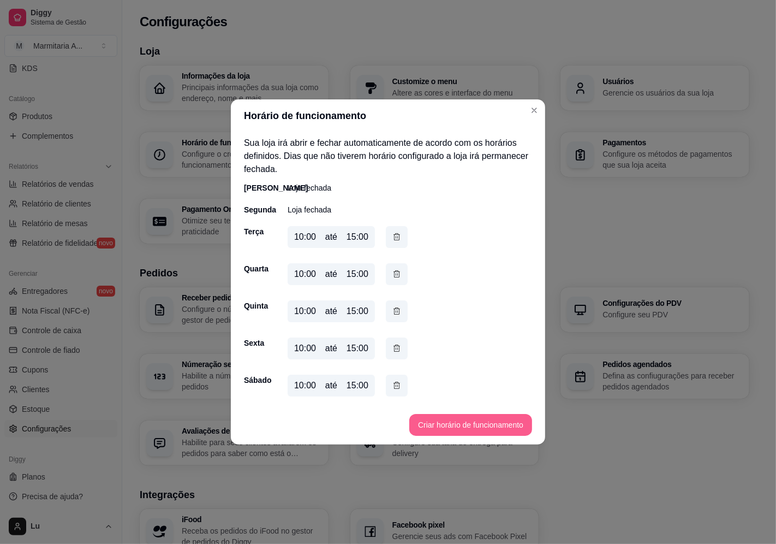
click at [467, 433] on button "Criar horário de funcionamento" at bounding box center [470, 425] width 123 height 22
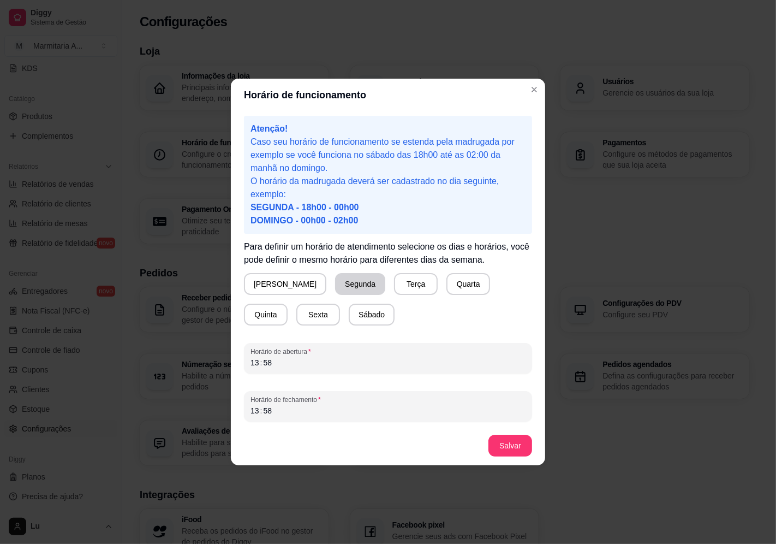
click at [335, 284] on button "Segunda" at bounding box center [360, 284] width 50 height 22
click at [393, 290] on button "Terça" at bounding box center [414, 284] width 43 height 21
click at [444, 290] on button "Quarta" at bounding box center [466, 284] width 44 height 22
click at [288, 304] on button "Quinta" at bounding box center [266, 315] width 44 height 22
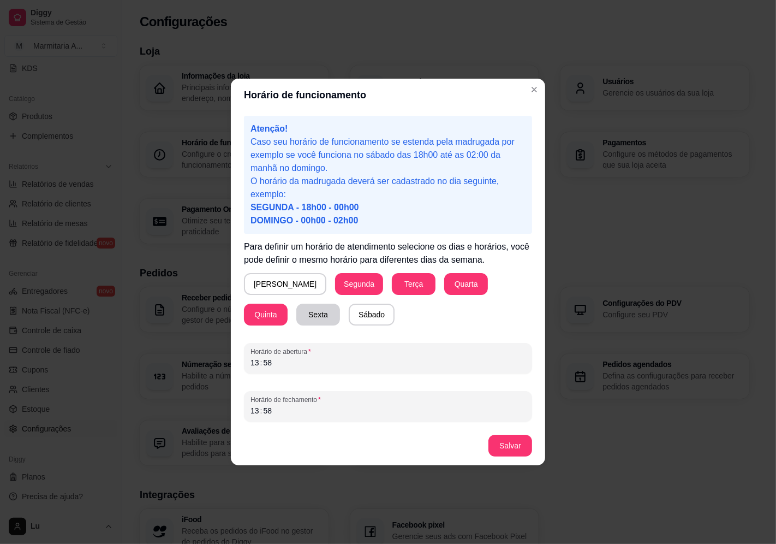
click at [296, 318] on button "Sexta" at bounding box center [318, 315] width 44 height 22
click at [349, 314] on button "Sábado" at bounding box center [372, 315] width 46 height 22
click at [237, 365] on div "Atenção! Caso seu horário de funcionamento se estenda pela madrugada por exempl…" at bounding box center [388, 268] width 314 height 314
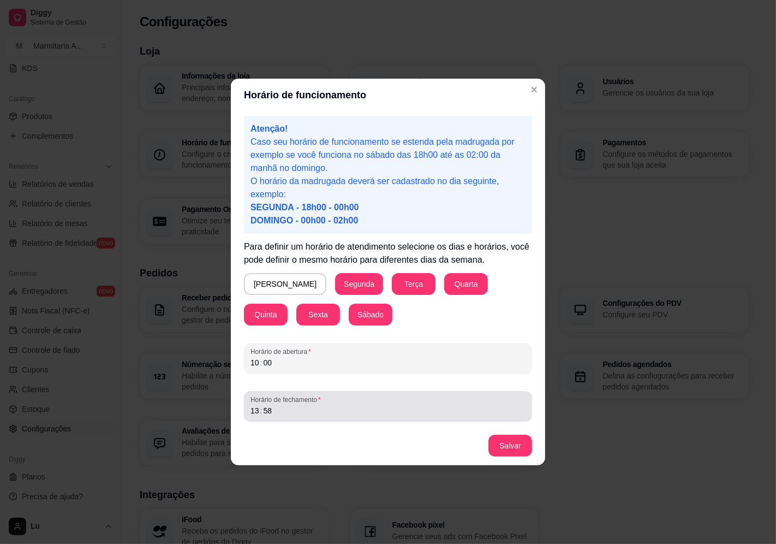
click at [379, 402] on span "Horário de fechamento" at bounding box center [388, 399] width 275 height 9
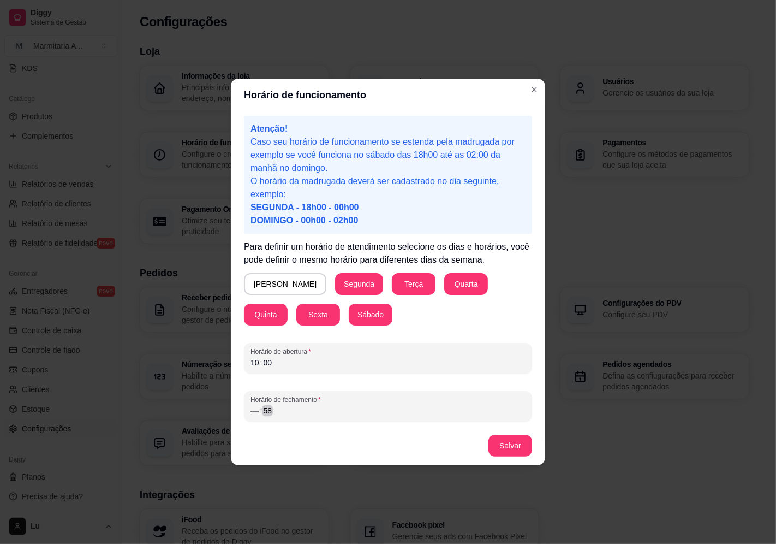
click at [274, 417] on div "–– : 58" at bounding box center [388, 410] width 275 height 13
click at [336, 287] on button "Segunda" at bounding box center [359, 284] width 46 height 21
click at [335, 287] on button "Segunda" at bounding box center [360, 284] width 50 height 22
click at [514, 444] on button "Salvar" at bounding box center [511, 446] width 44 height 22
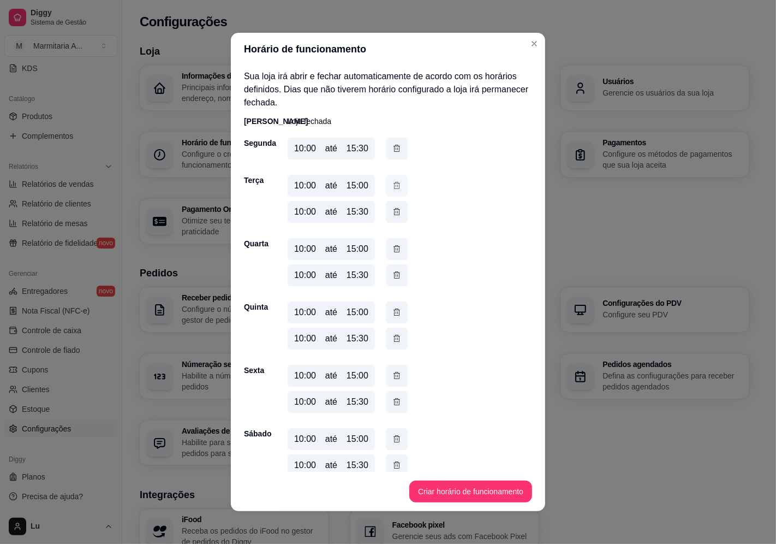
click at [393, 182] on icon "button" at bounding box center [397, 186] width 9 height 12
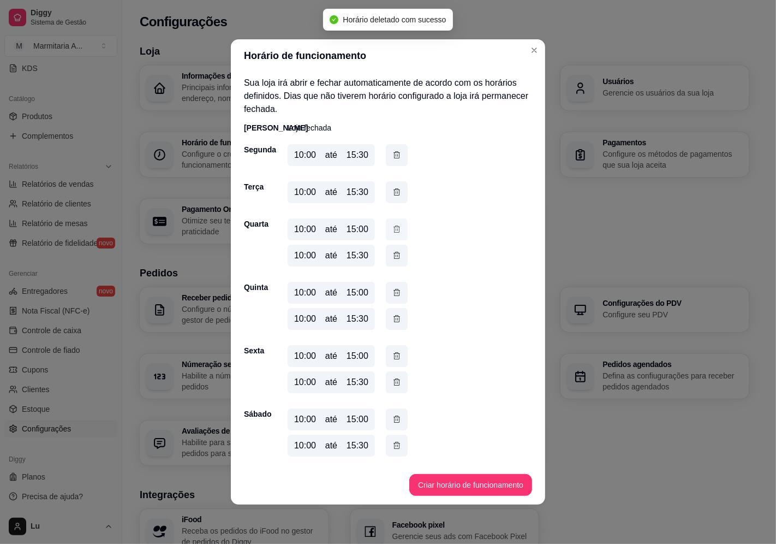
click at [388, 230] on button "button" at bounding box center [397, 229] width 22 height 22
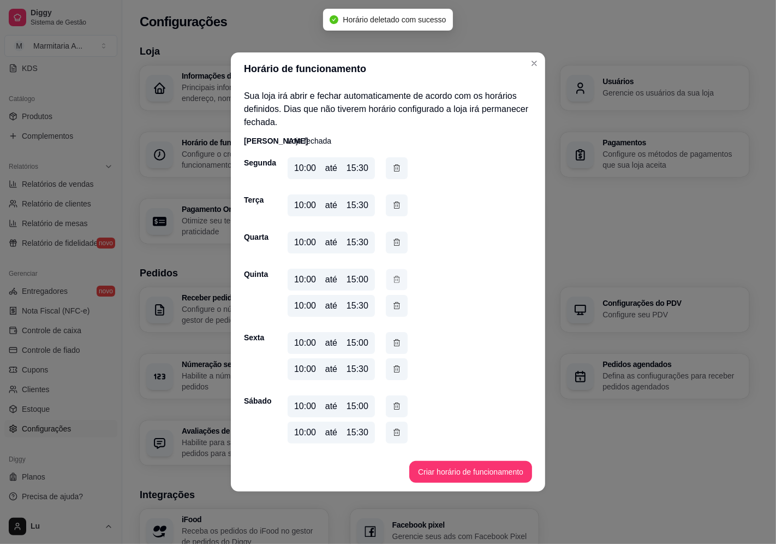
click at [395, 274] on icon "button" at bounding box center [397, 279] width 9 height 11
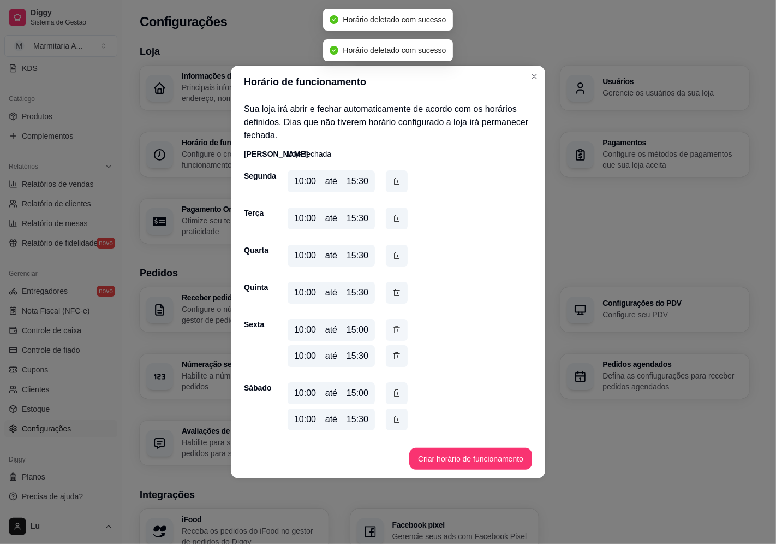
click at [395, 330] on icon "button" at bounding box center [397, 330] width 9 height 12
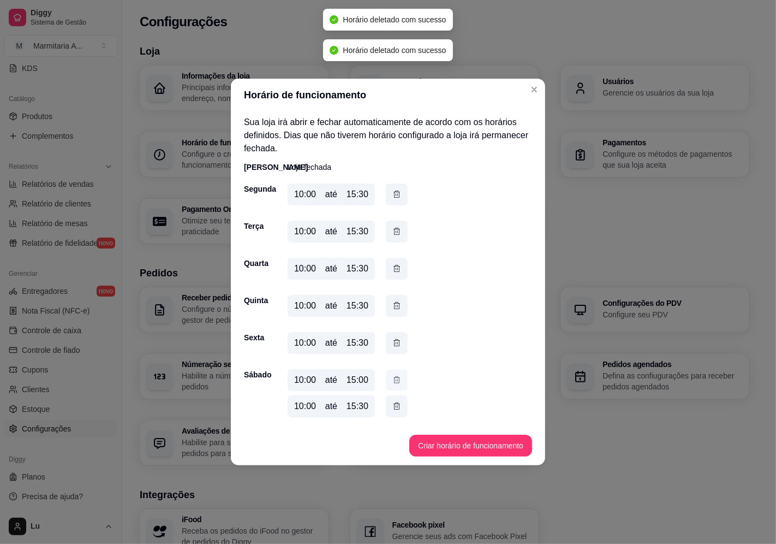
click at [395, 379] on icon "button" at bounding box center [397, 379] width 9 height 11
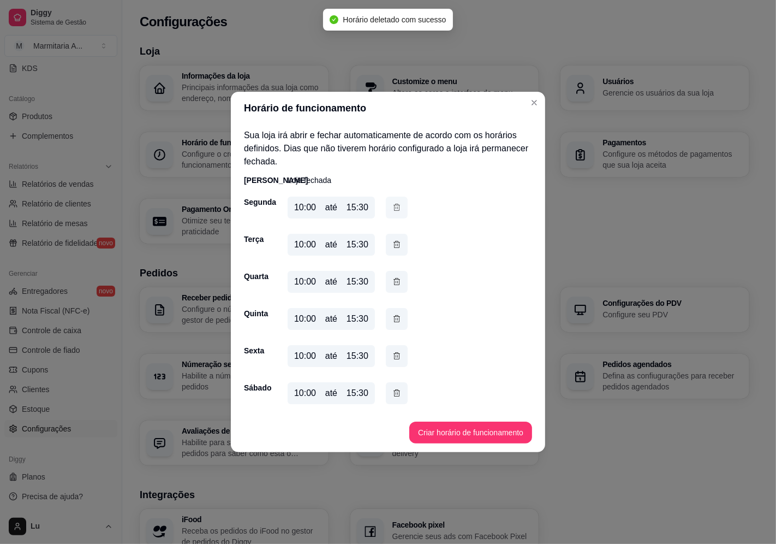
click at [394, 203] on icon "button" at bounding box center [397, 207] width 9 height 12
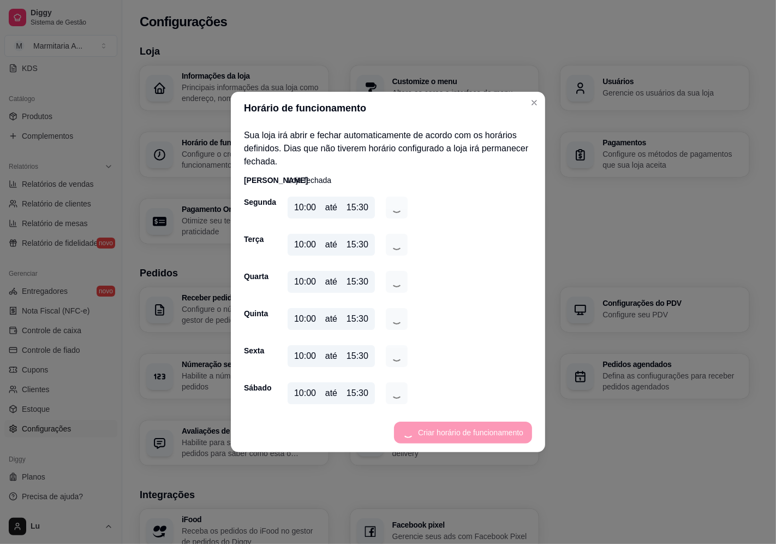
click at [495, 433] on footer "Criar horário de funcionamento" at bounding box center [388, 432] width 314 height 39
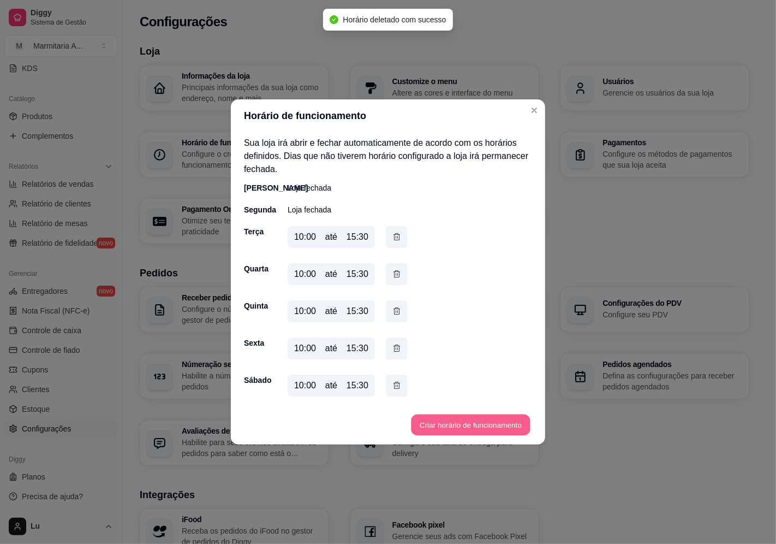
click at [511, 419] on button "Criar horário de funcionamento" at bounding box center [470, 424] width 119 height 21
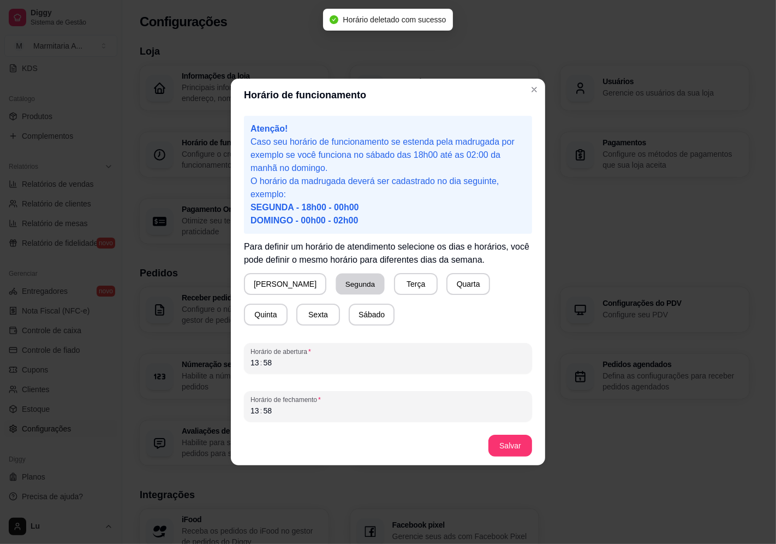
click at [337, 285] on button "Segunda" at bounding box center [360, 284] width 49 height 21
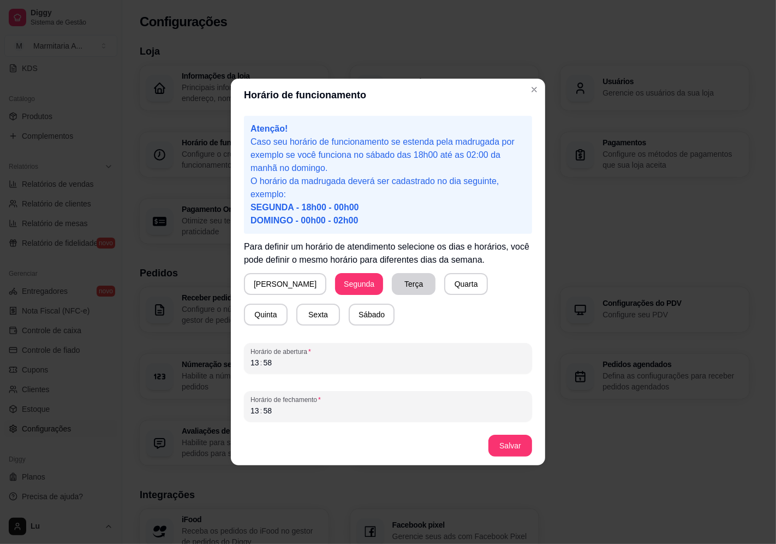
click at [392, 283] on button "Terça" at bounding box center [414, 284] width 44 height 22
click at [450, 271] on div "Atenção! Caso seu horário de funcionamento se estenda pela madrugada por exempl…" at bounding box center [388, 268] width 314 height 314
click at [451, 281] on button "Quarta" at bounding box center [466, 284] width 44 height 22
click at [287, 304] on button "Quinta" at bounding box center [266, 314] width 43 height 21
click at [297, 313] on button "Sexta" at bounding box center [318, 314] width 43 height 21
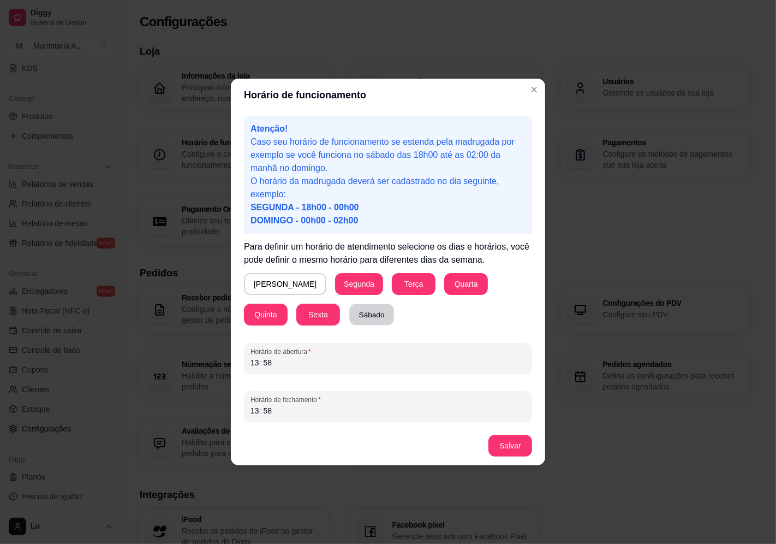
click at [349, 315] on button "Sábado" at bounding box center [371, 314] width 45 height 21
click at [243, 369] on div "Atenção! Caso seu horário de funcionamento se estenda pela madrugada por exempl…" at bounding box center [388, 268] width 314 height 314
click at [276, 413] on div "13 : 58" at bounding box center [388, 410] width 275 height 13
click at [501, 445] on button "Salvar" at bounding box center [510, 445] width 43 height 21
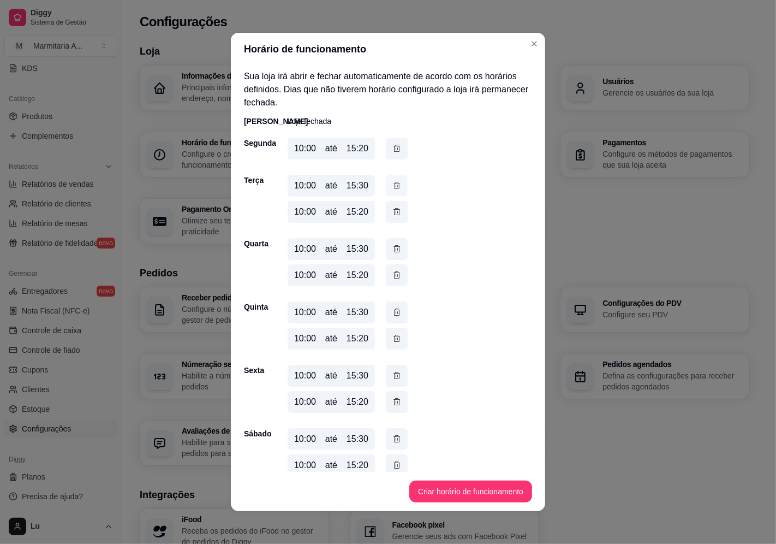
click at [393, 185] on icon "button" at bounding box center [397, 185] width 9 height 11
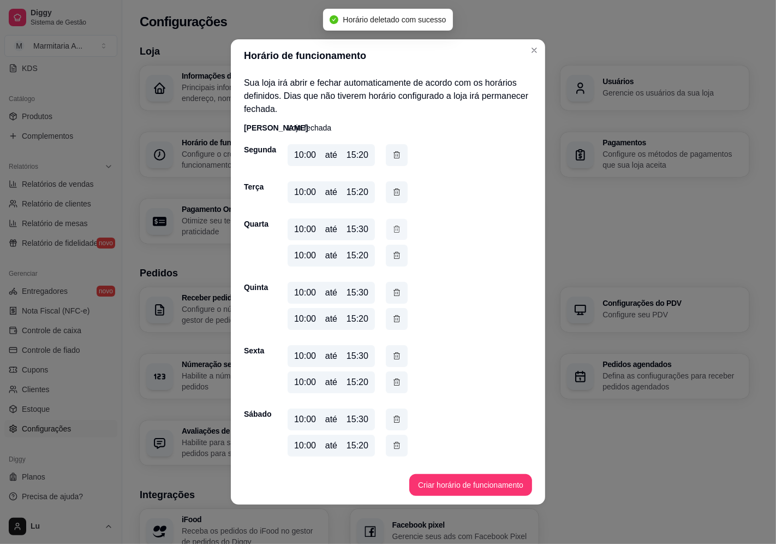
click at [397, 225] on icon "button" at bounding box center [397, 228] width 9 height 11
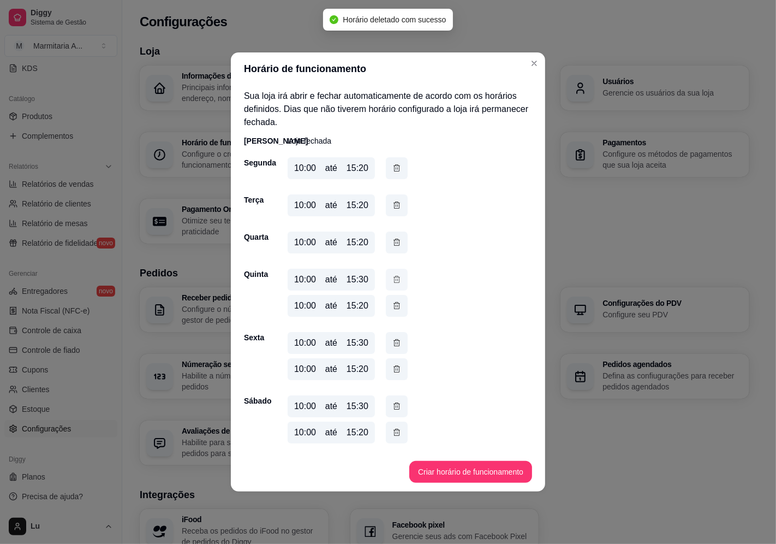
click at [397, 282] on icon "button" at bounding box center [397, 280] width 9 height 12
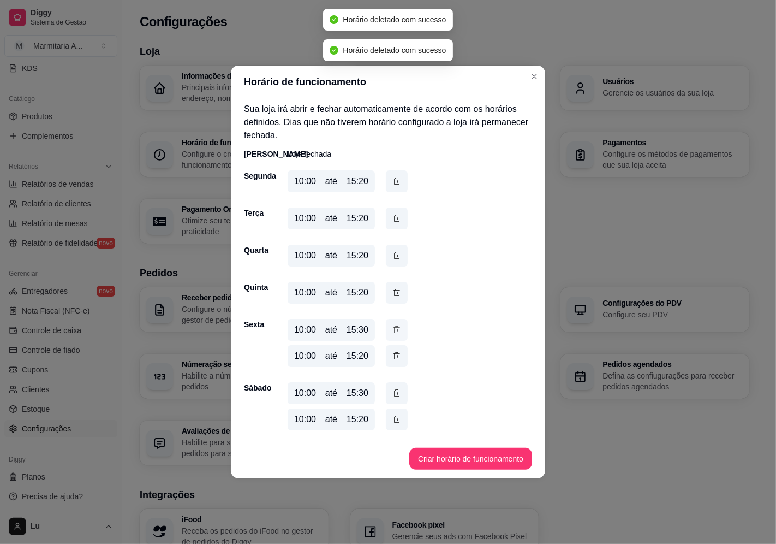
click at [395, 330] on icon "button" at bounding box center [397, 330] width 9 height 12
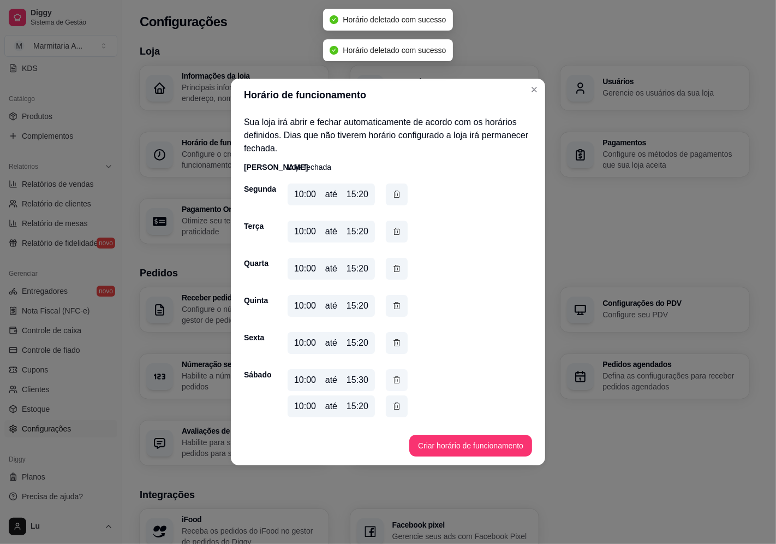
click at [396, 377] on icon "button" at bounding box center [397, 379] width 7 height 7
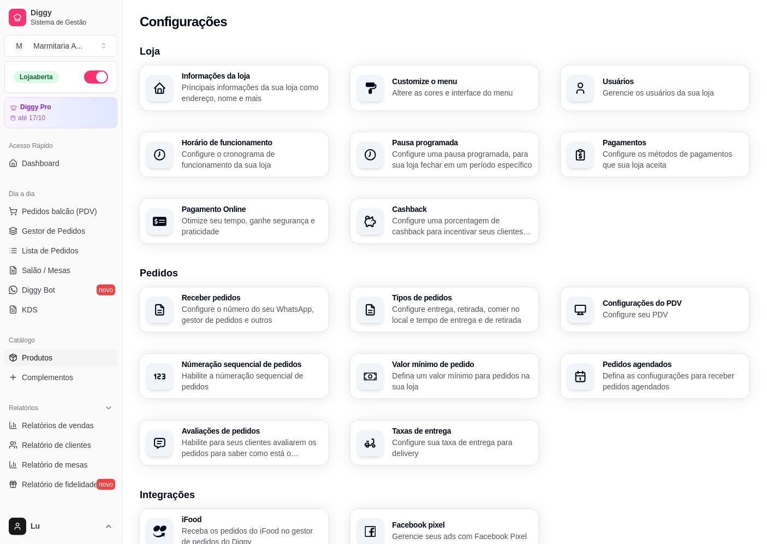
click at [72, 366] on link "Produtos" at bounding box center [60, 357] width 113 height 17
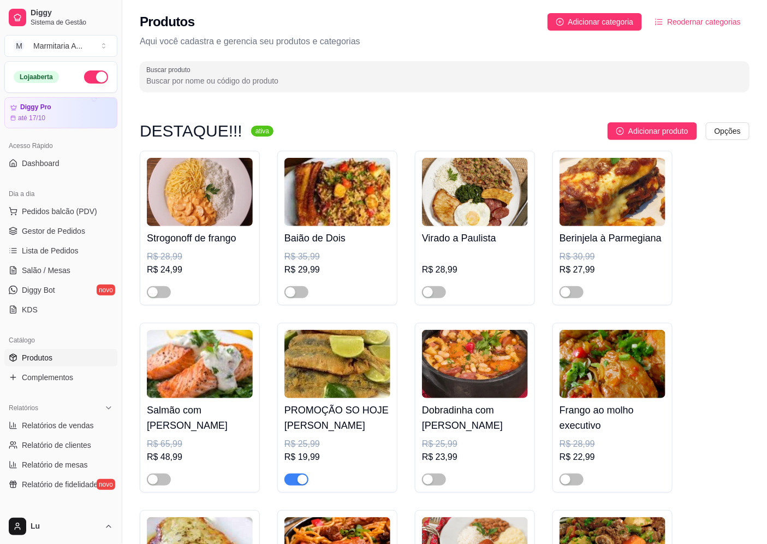
click at [300, 80] on input "Buscar produto" at bounding box center [444, 80] width 597 height 11
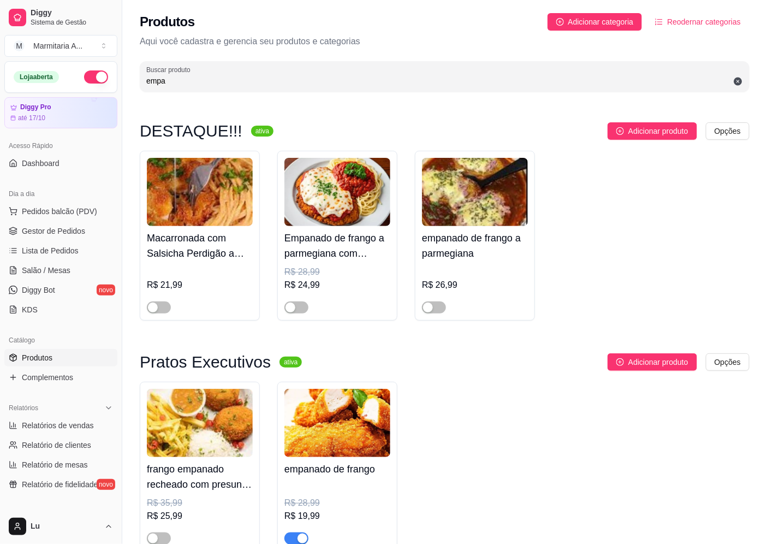
click at [301, 533] on div "button" at bounding box center [303, 538] width 10 height 10
drag, startPoint x: 181, startPoint y: 75, endPoint x: 141, endPoint y: 93, distance: 43.7
click at [144, 87] on div "Buscar produto empa" at bounding box center [445, 76] width 610 height 31
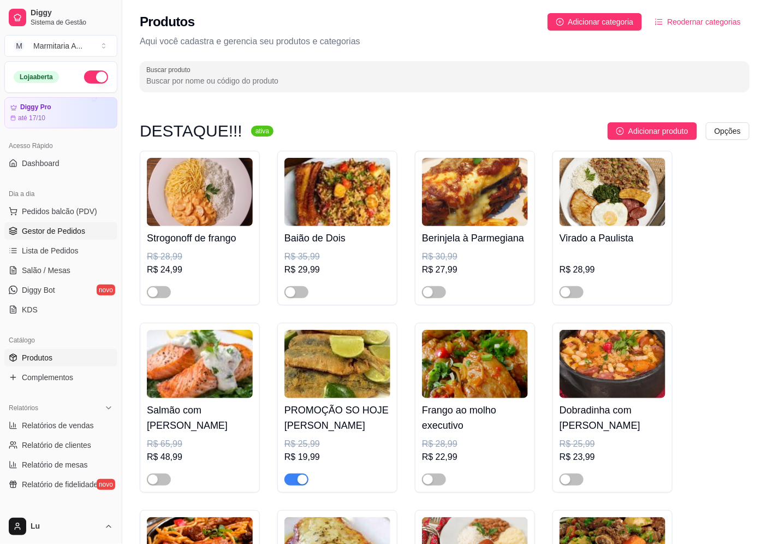
click at [88, 237] on link "Gestor de Pedidos" at bounding box center [60, 230] width 113 height 17
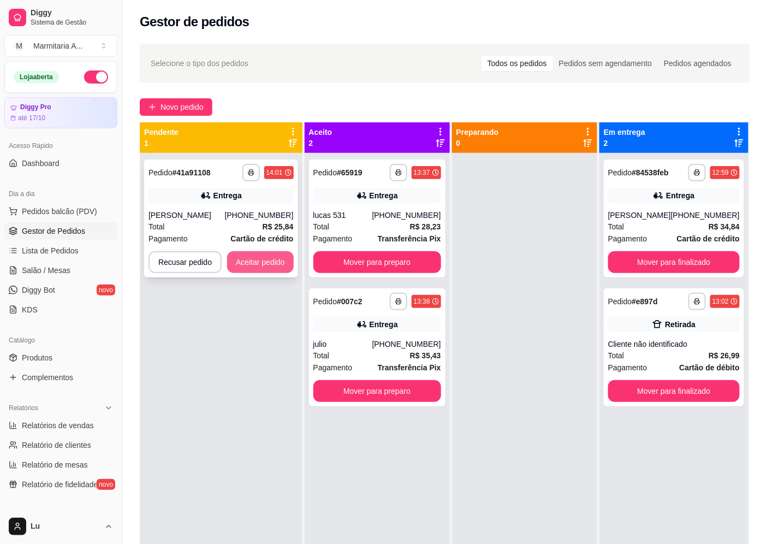
click at [274, 260] on button "Aceitar pedido" at bounding box center [260, 262] width 67 height 22
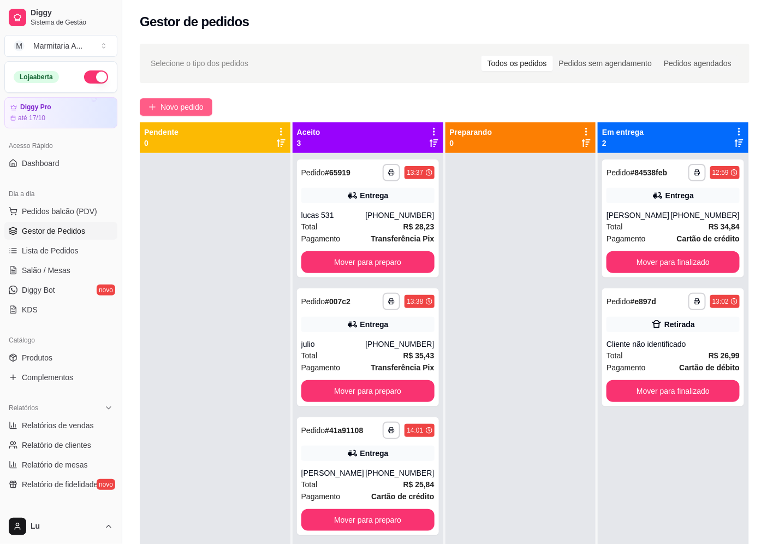
click at [181, 101] on span "Novo pedido" at bounding box center [182, 107] width 43 height 12
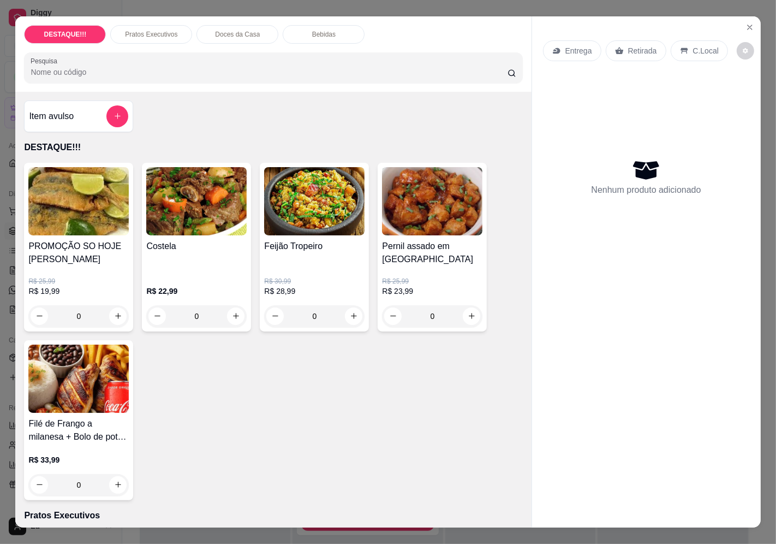
drag, startPoint x: 597, startPoint y: 41, endPoint x: 579, endPoint y: 45, distance: 18.5
click at [594, 40] on div "Entrega Retirada C.Local" at bounding box center [635, 50] width 185 height 21
click at [579, 45] on p "Entrega" at bounding box center [579, 50] width 27 height 11
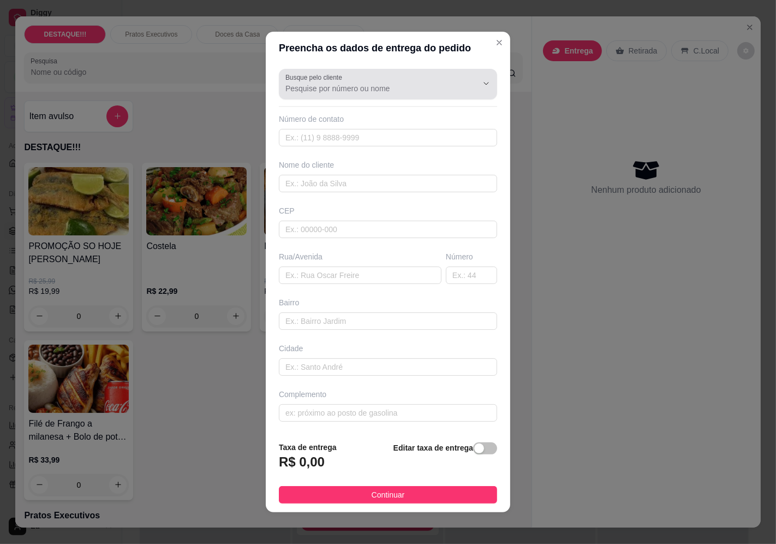
click at [407, 130] on body "**********" at bounding box center [383, 272] width 767 height 544
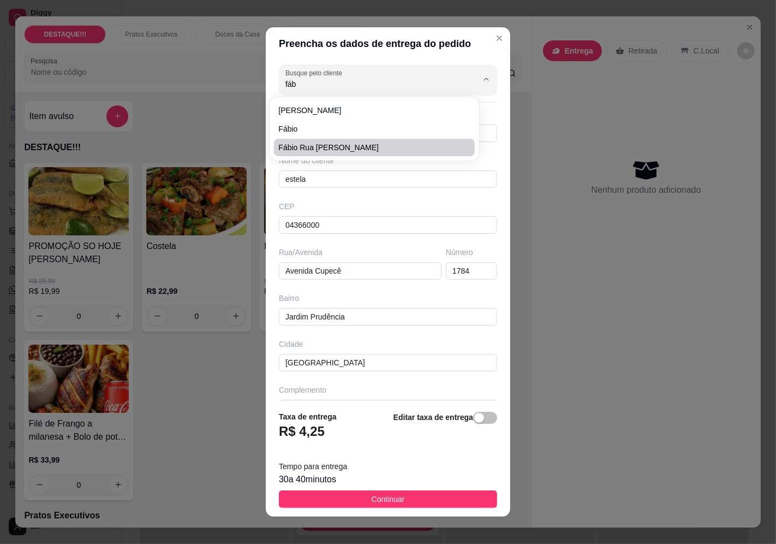
click at [389, 148] on span "Fábio Rua [PERSON_NAME]" at bounding box center [368, 147] width 181 height 11
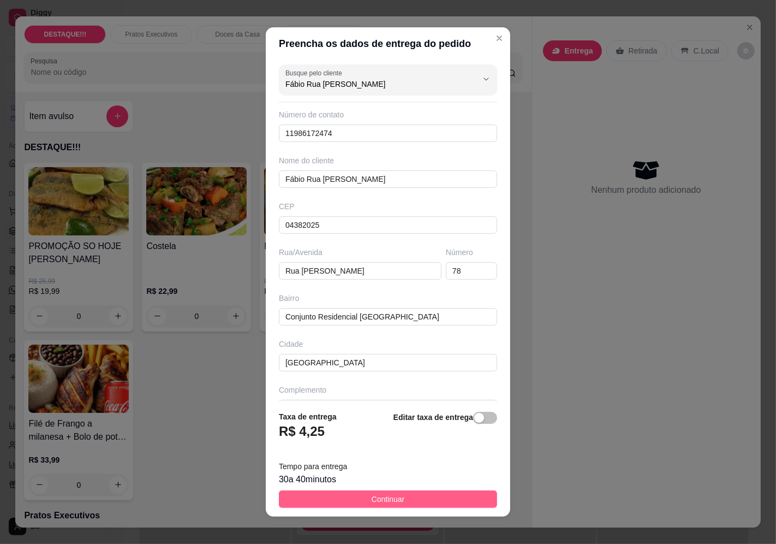
click at [452, 500] on button "Continuar" at bounding box center [388, 498] width 218 height 17
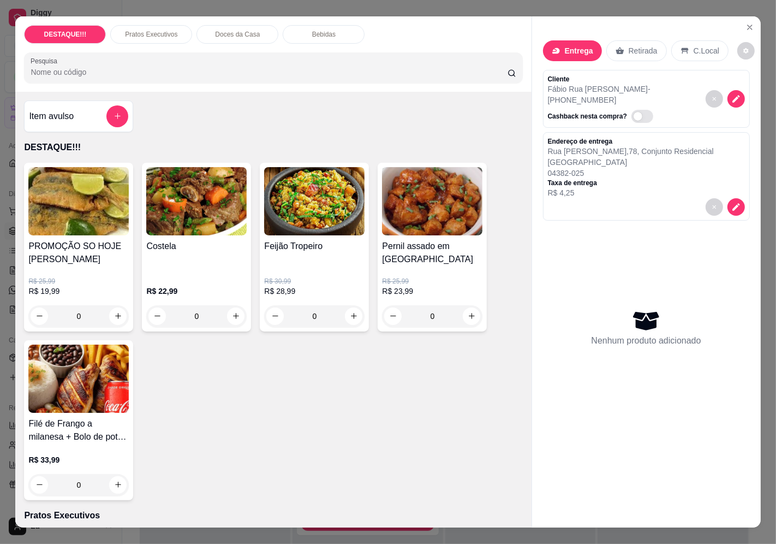
click at [198, 217] on img at bounding box center [196, 201] width 100 height 68
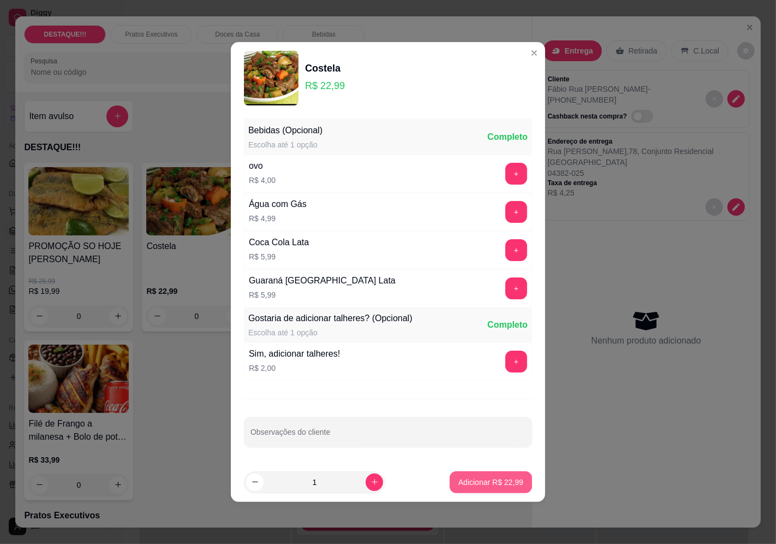
click at [491, 479] on p "Adicionar R$ 22,99" at bounding box center [491, 482] width 65 height 11
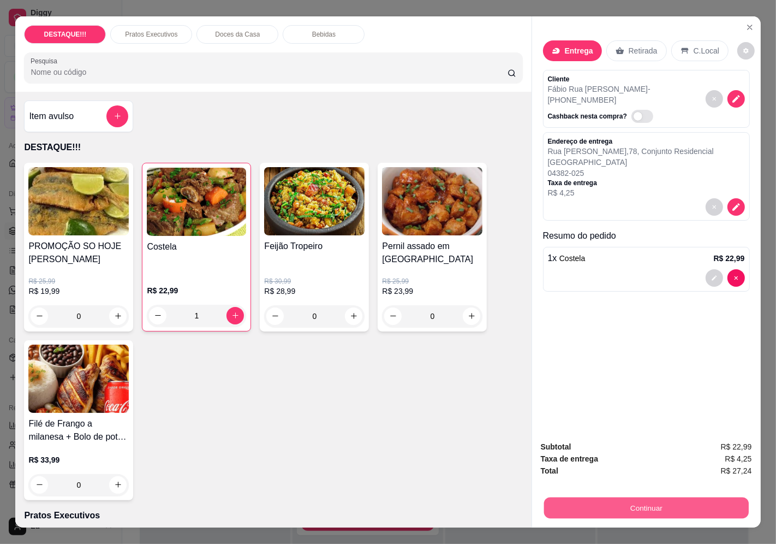
click at [646, 503] on button "Continuar" at bounding box center [646, 507] width 205 height 21
click at [449, 225] on div "Débito" at bounding box center [463, 231] width 28 height 14
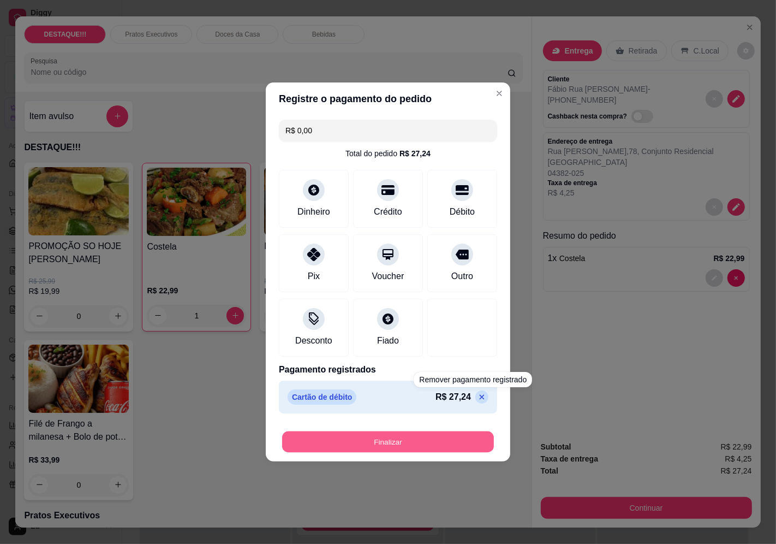
click at [462, 433] on button "Finalizar" at bounding box center [388, 441] width 212 height 21
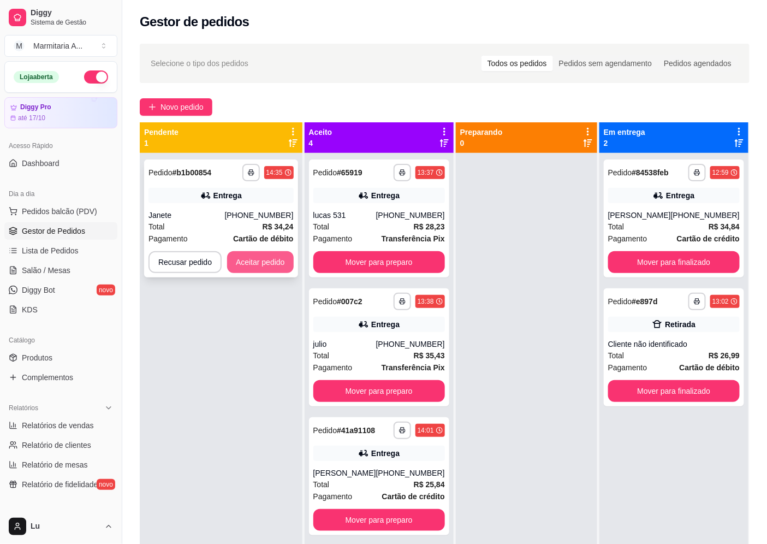
click at [239, 260] on button "Aceitar pedido" at bounding box center [260, 262] width 67 height 22
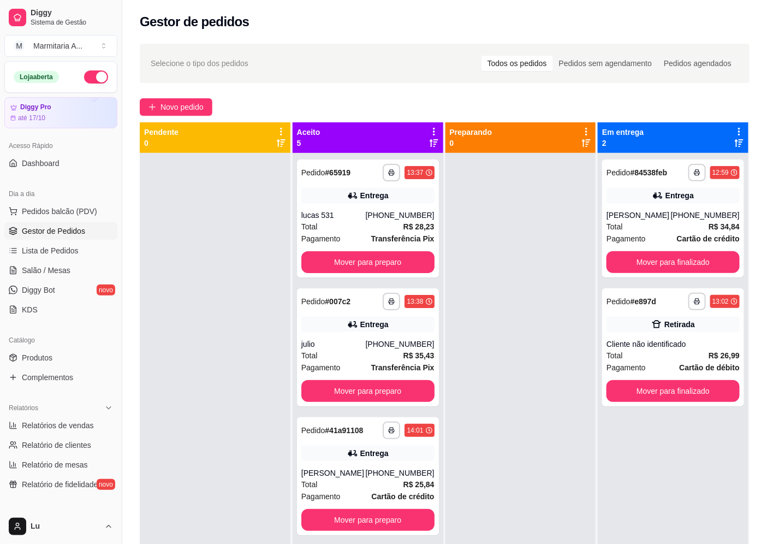
click at [179, 96] on div "**********" at bounding box center [444, 358] width 645 height 642
click at [183, 101] on button "Novo pedido" at bounding box center [176, 106] width 73 height 17
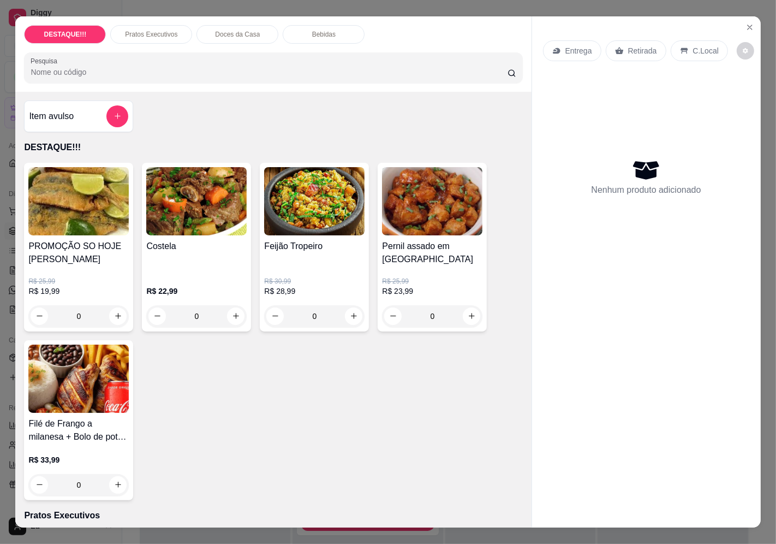
click at [242, 284] on div "Costela R$ 22,99 0" at bounding box center [196, 247] width 109 height 169
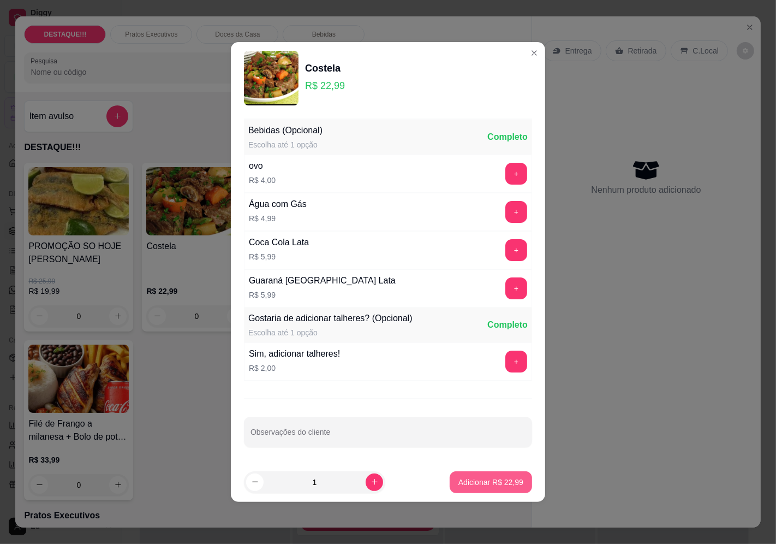
click at [488, 485] on p "Adicionar R$ 22,99" at bounding box center [491, 482] width 65 height 11
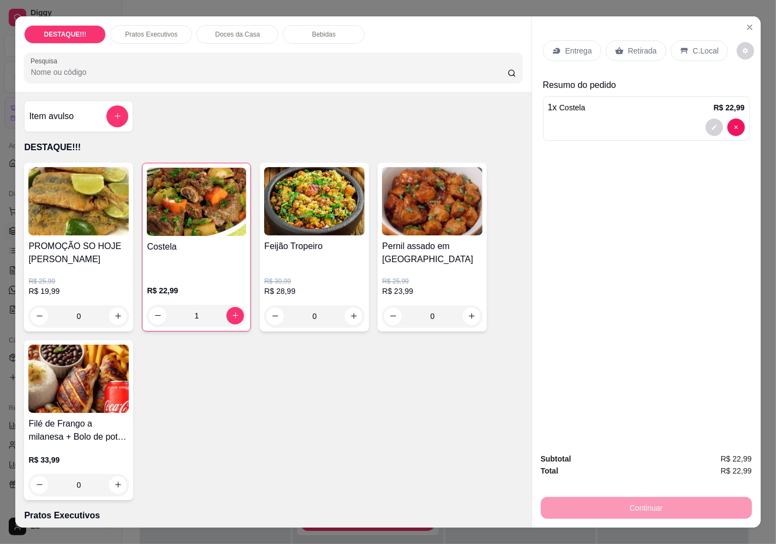
click at [573, 49] on p "Entrega" at bounding box center [579, 50] width 27 height 11
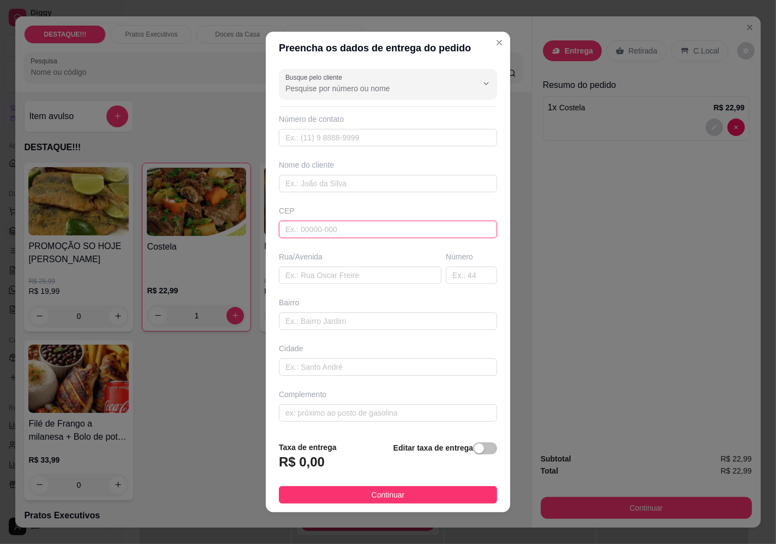
click at [324, 224] on input "text" at bounding box center [388, 229] width 218 height 17
paste input "04337090"
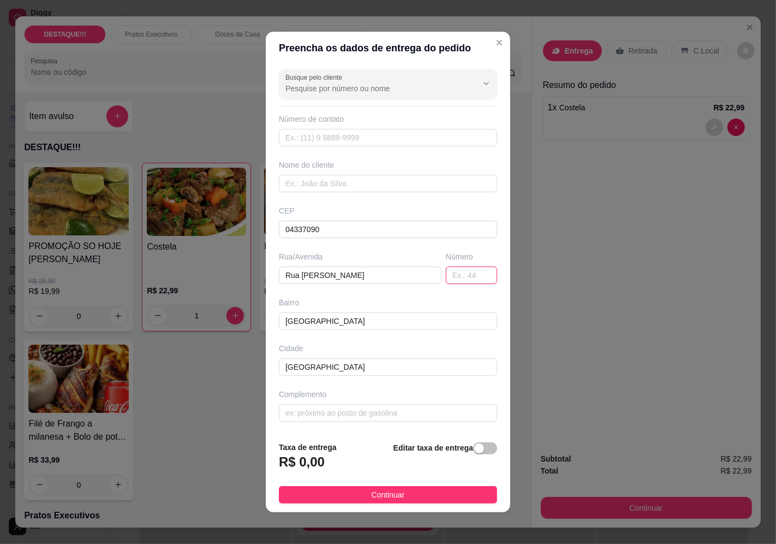
click at [464, 277] on input "text" at bounding box center [471, 274] width 51 height 17
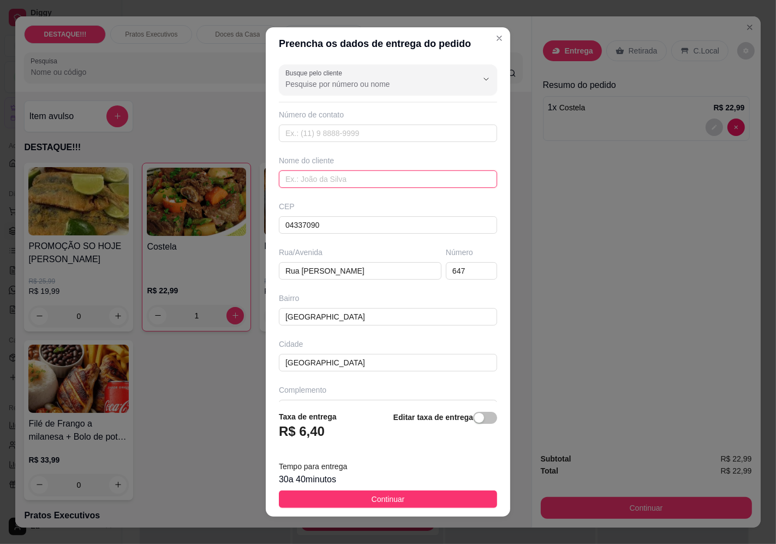
click at [384, 180] on input "text" at bounding box center [388, 178] width 218 height 17
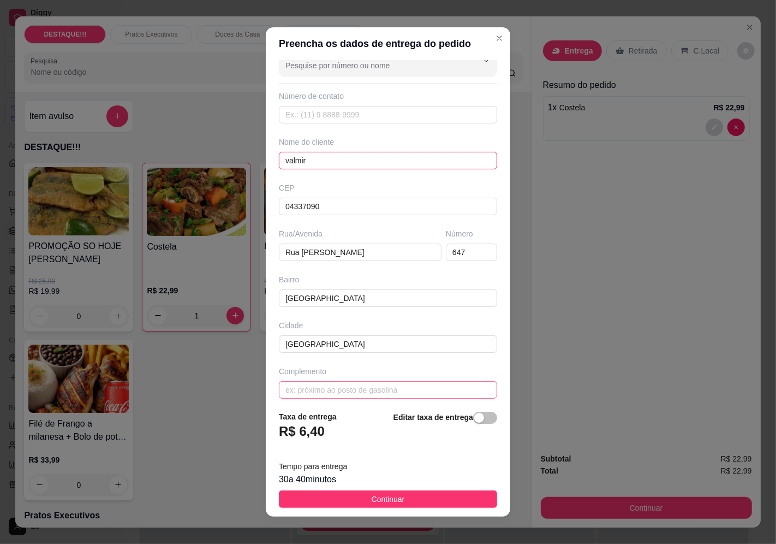
scroll to position [26, 0]
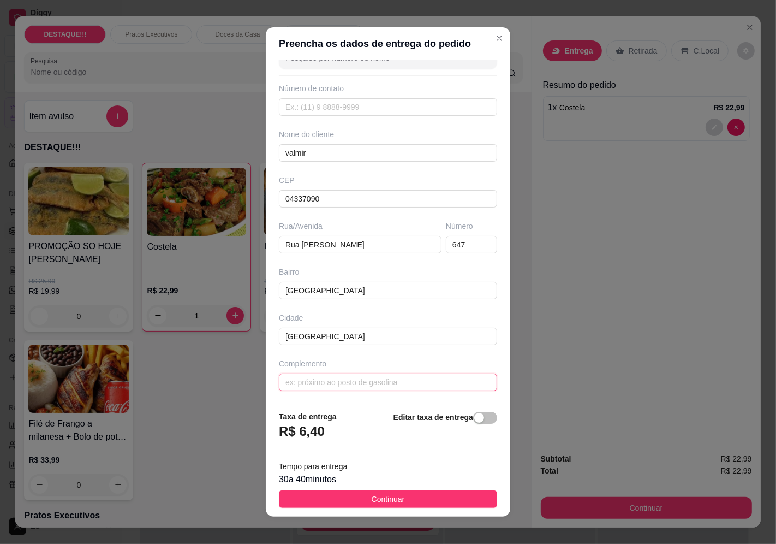
click at [339, 385] on input "text" at bounding box center [388, 381] width 218 height 17
drag, startPoint x: 440, startPoint y: 493, endPoint x: 510, endPoint y: 500, distance: 70.2
click at [441, 492] on button "Continuar" at bounding box center [388, 498] width 218 height 17
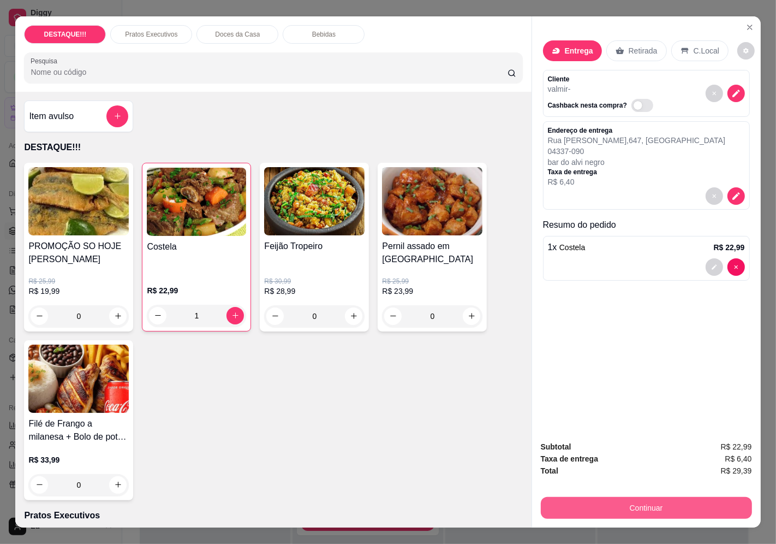
click at [669, 505] on button "Continuar" at bounding box center [646, 508] width 211 height 22
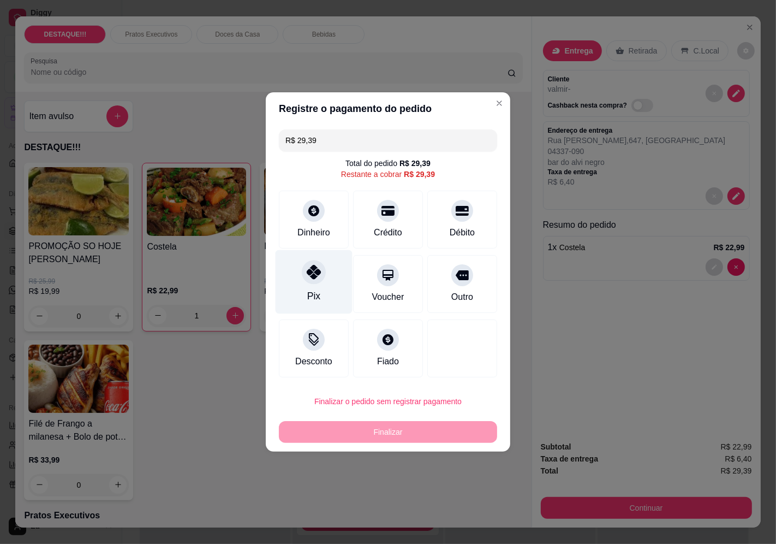
click at [309, 291] on div "Pix" at bounding box center [313, 296] width 13 height 14
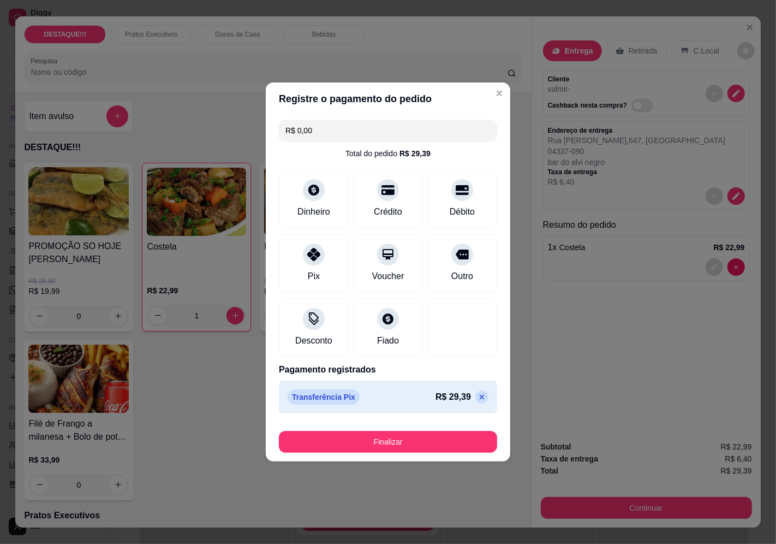
click at [417, 450] on button "Finalizar" at bounding box center [388, 442] width 218 height 22
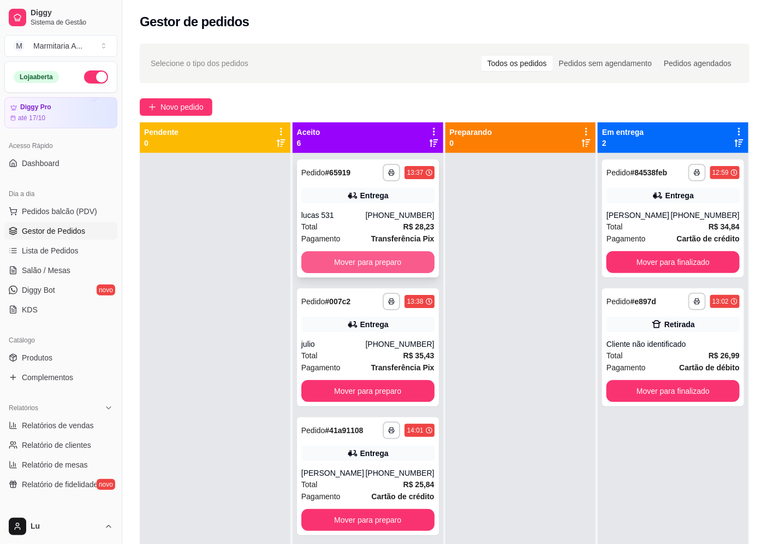
click at [407, 269] on button "Mover para preparo" at bounding box center [367, 262] width 133 height 22
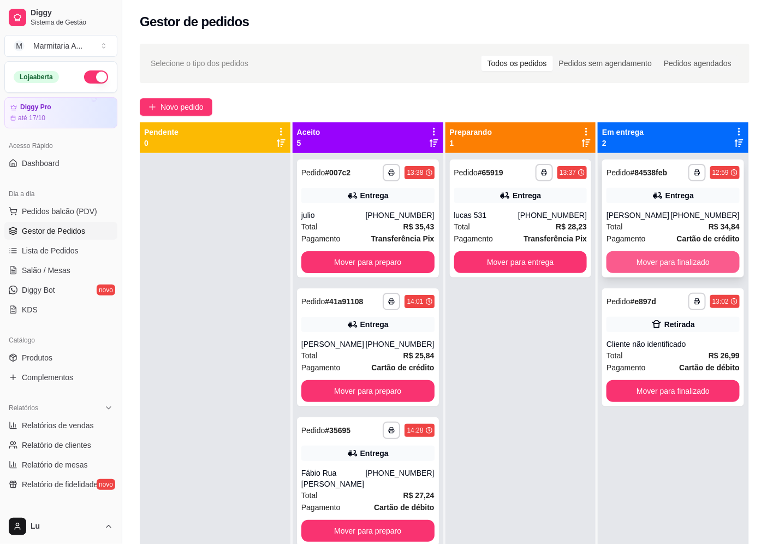
click at [665, 258] on button "Mover para finalizado" at bounding box center [673, 262] width 133 height 22
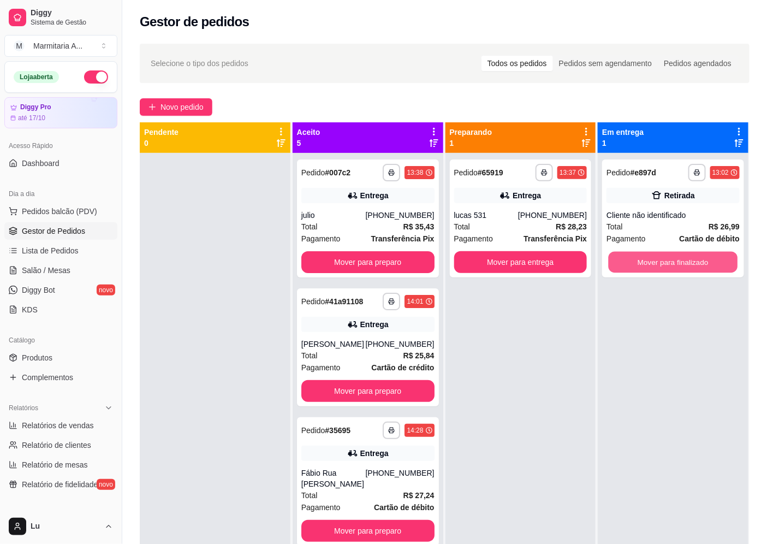
click at [665, 258] on button "Mover para finalizado" at bounding box center [673, 262] width 129 height 21
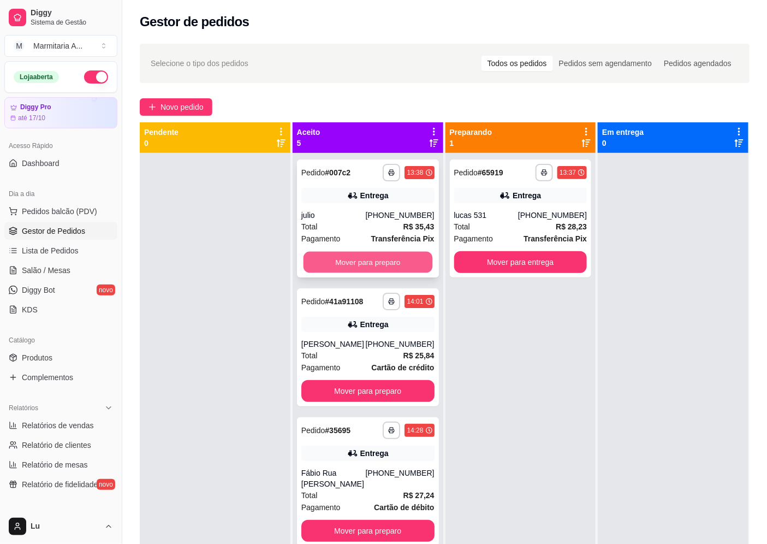
click at [391, 258] on button "Mover para preparo" at bounding box center [367, 262] width 129 height 21
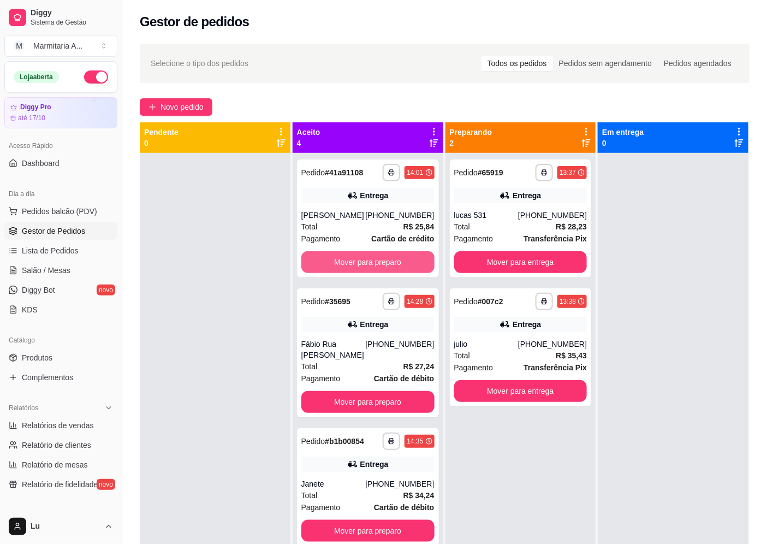
click at [391, 258] on button "Mover para preparo" at bounding box center [367, 262] width 133 height 22
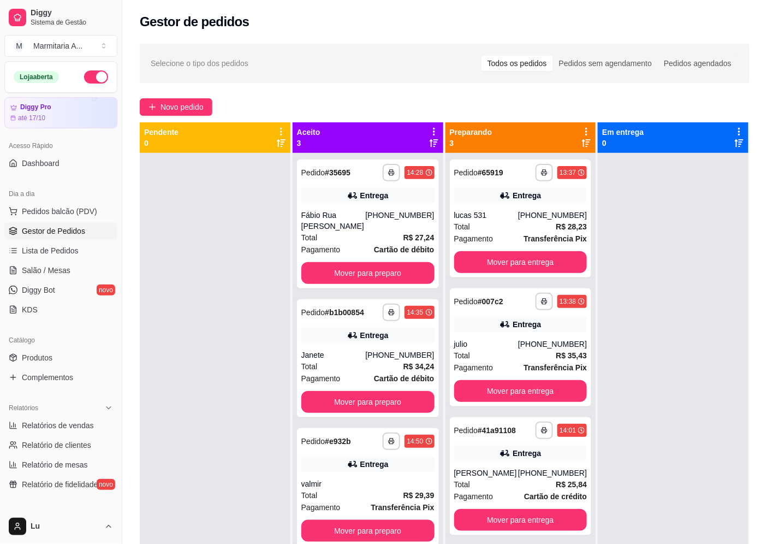
click at [391, 258] on div "**********" at bounding box center [368, 223] width 142 height 129
click at [412, 278] on button "Mover para preparo" at bounding box center [367, 273] width 129 height 21
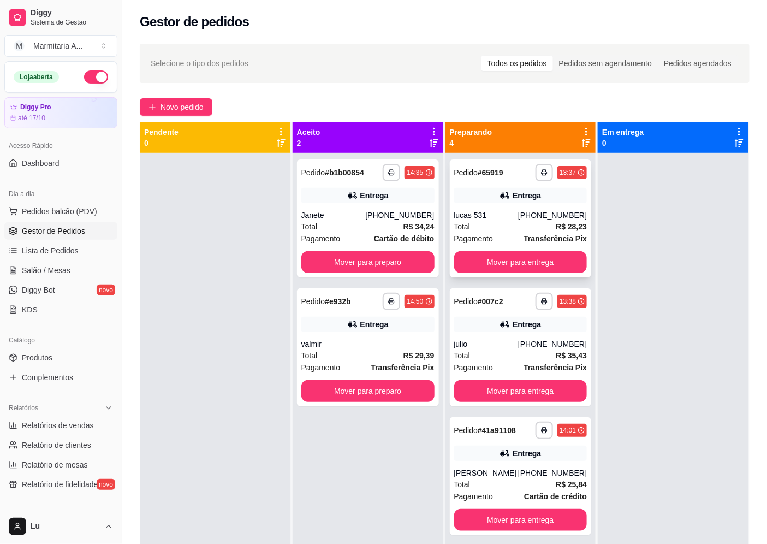
click at [563, 222] on strong "R$ 28,23" at bounding box center [571, 226] width 31 height 9
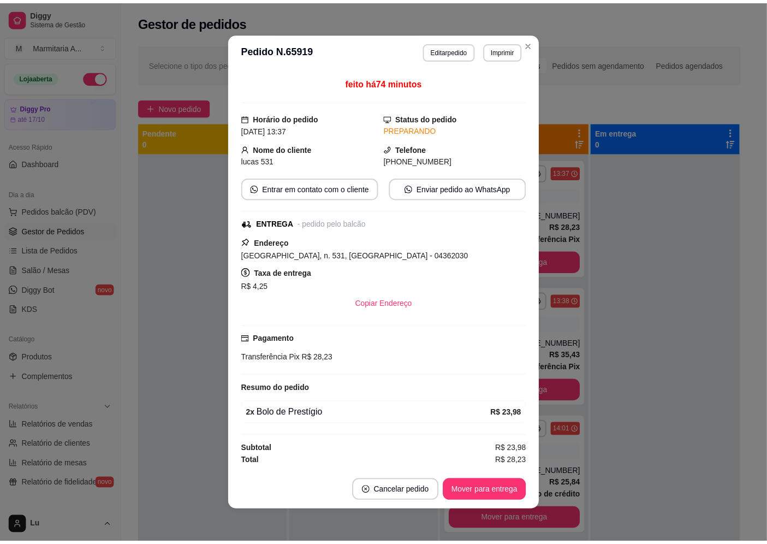
scroll to position [73, 0]
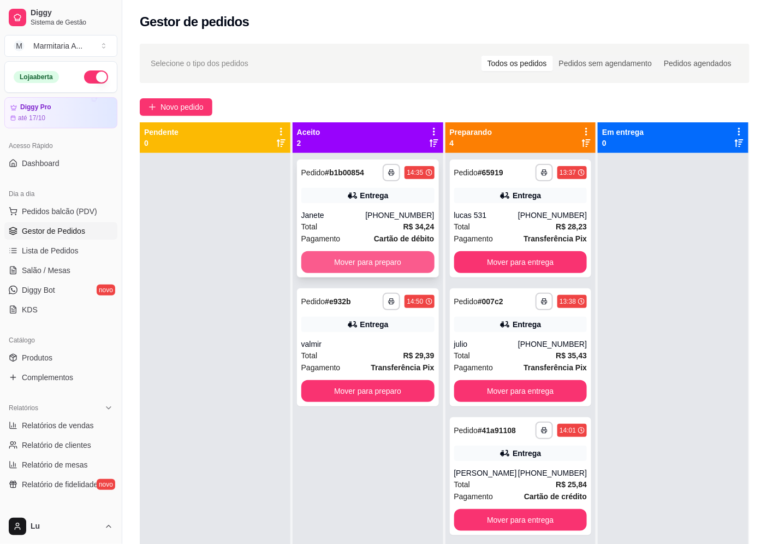
click at [407, 268] on button "Mover para preparo" at bounding box center [367, 262] width 133 height 22
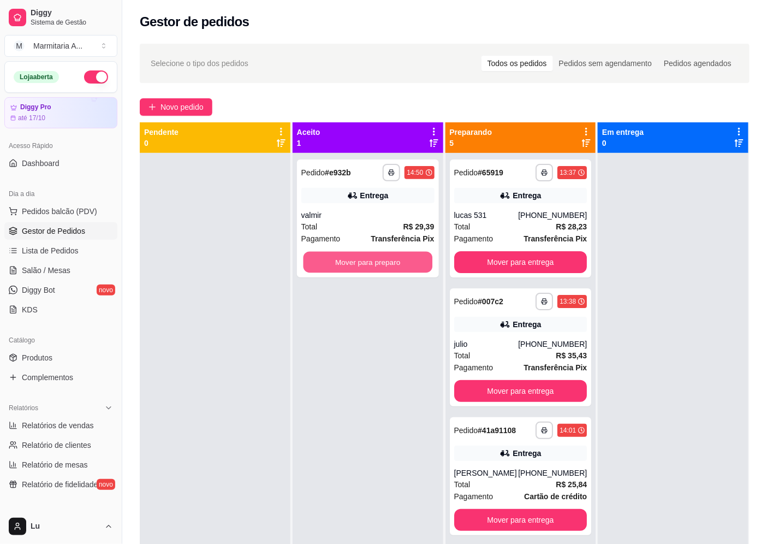
click at [407, 268] on button "Mover para preparo" at bounding box center [367, 262] width 129 height 21
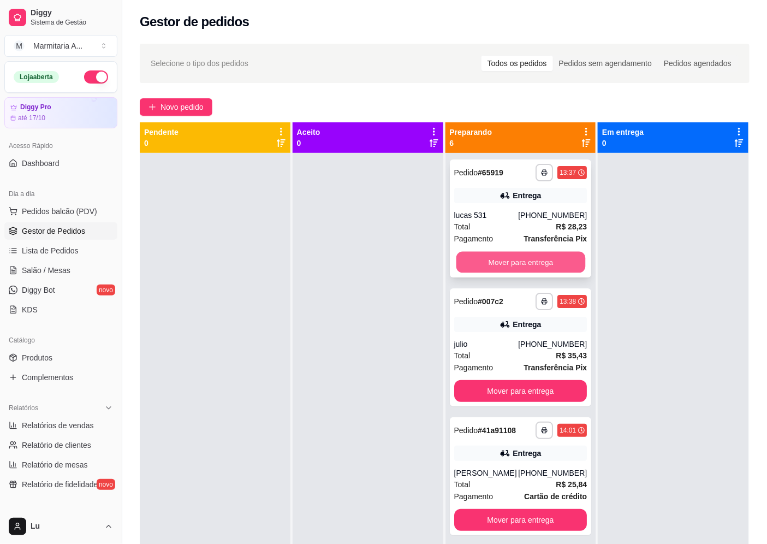
click at [520, 257] on button "Mover para entrega" at bounding box center [520, 262] width 129 height 21
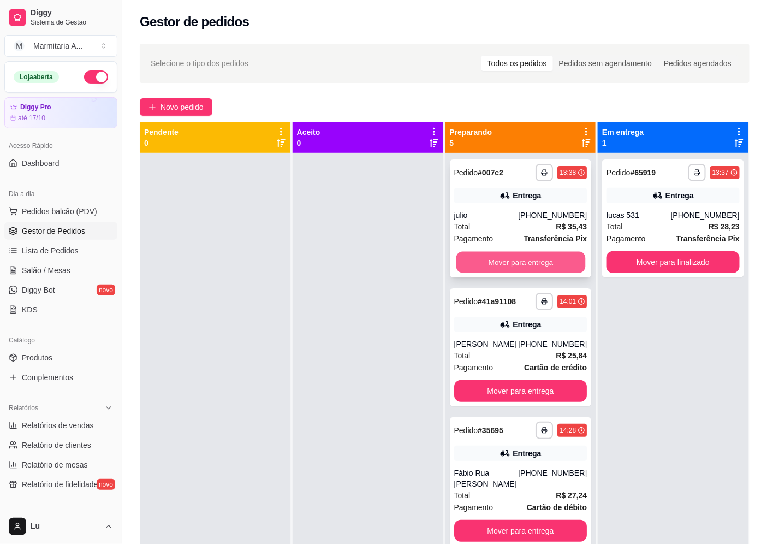
click at [527, 260] on button "Mover para entrega" at bounding box center [520, 262] width 129 height 21
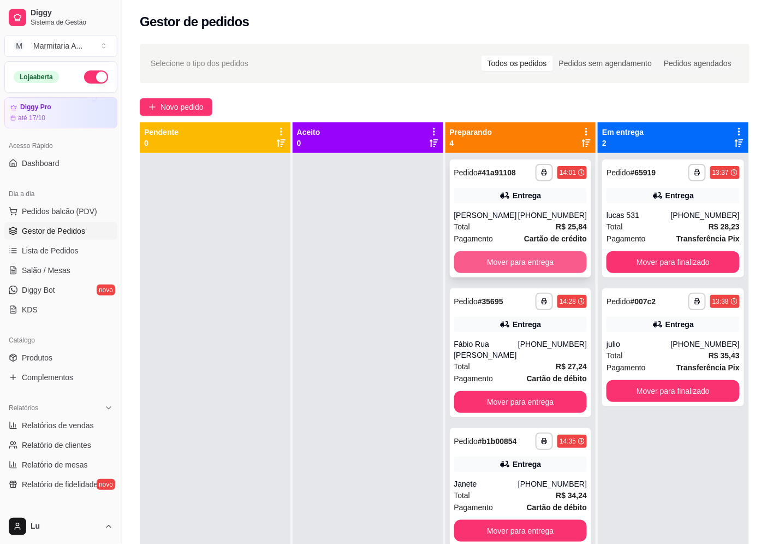
click at [538, 263] on button "Mover para entrega" at bounding box center [520, 262] width 133 height 22
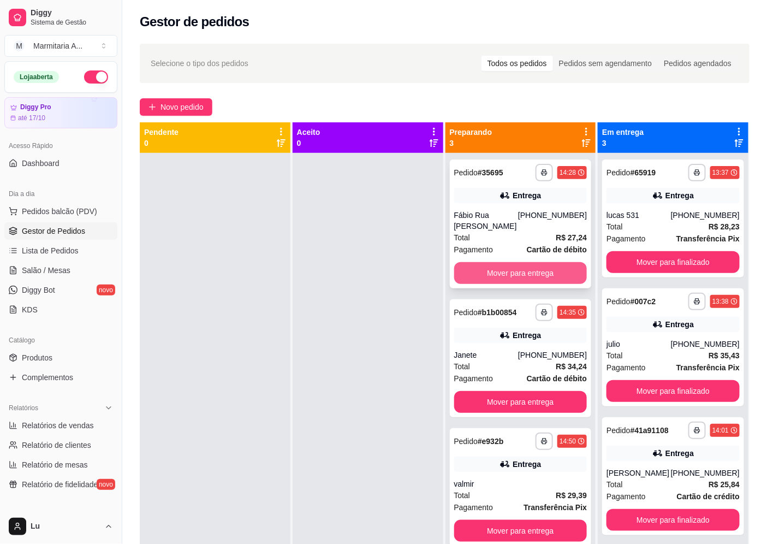
click at [539, 264] on button "Mover para entrega" at bounding box center [520, 273] width 133 height 22
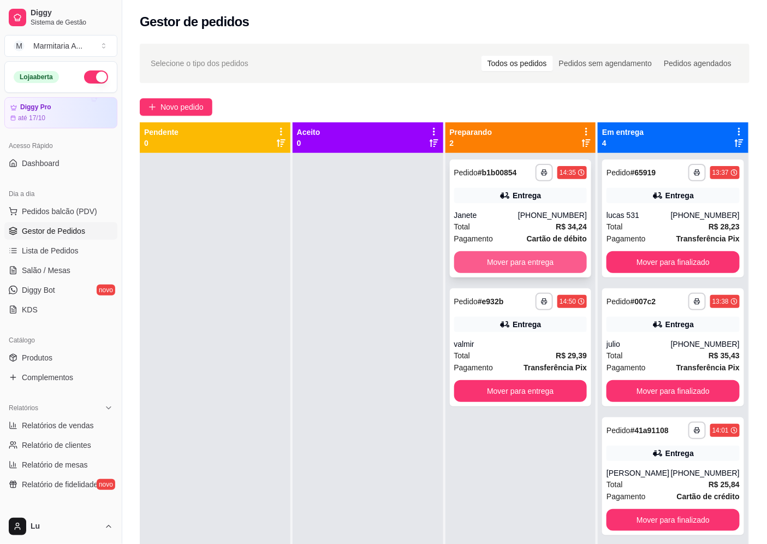
click at [547, 269] on button "Mover para entrega" at bounding box center [520, 262] width 133 height 22
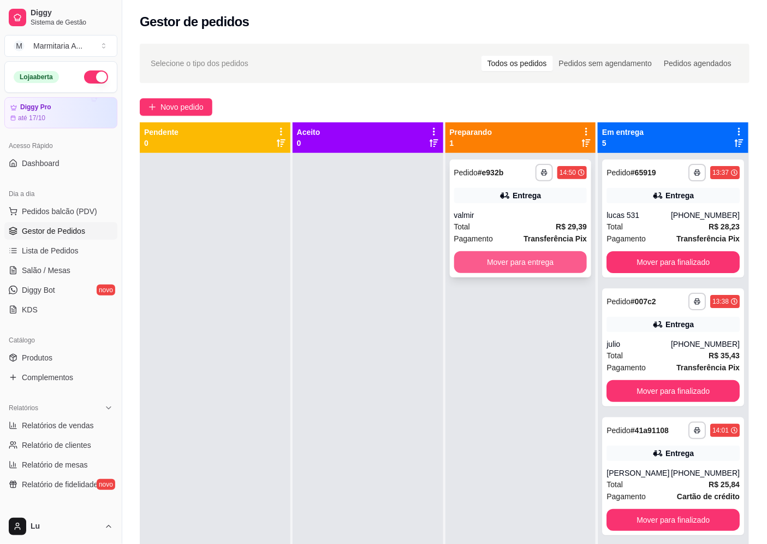
click at [559, 265] on button "Mover para entrega" at bounding box center [520, 262] width 133 height 22
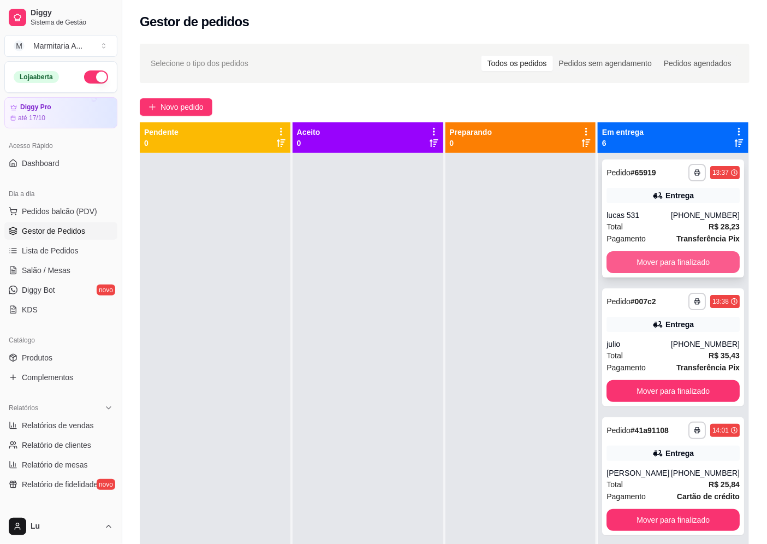
click at [645, 263] on button "Mover para finalizado" at bounding box center [673, 262] width 133 height 22
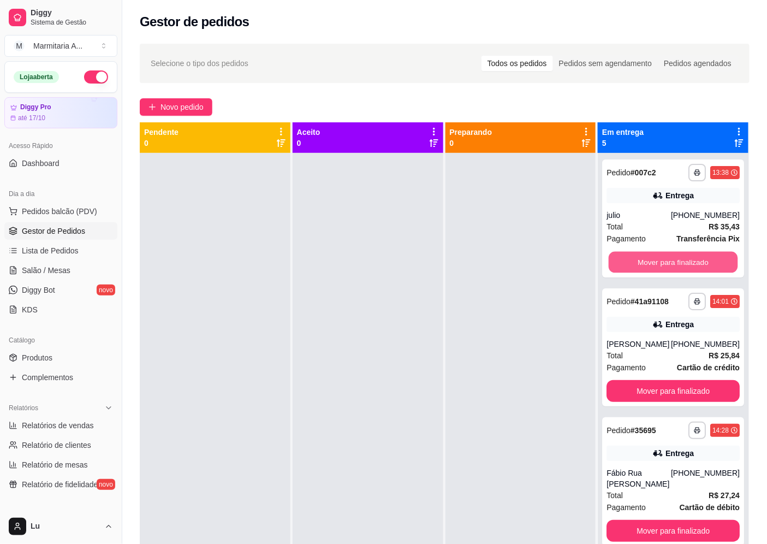
click at [645, 263] on button "Mover para finalizado" at bounding box center [673, 262] width 129 height 21
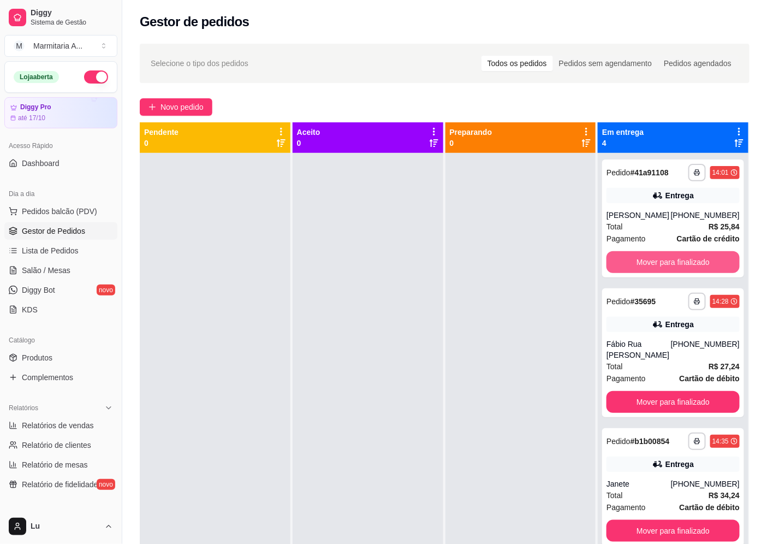
click at [645, 263] on button "Mover para finalizado" at bounding box center [673, 262] width 133 height 22
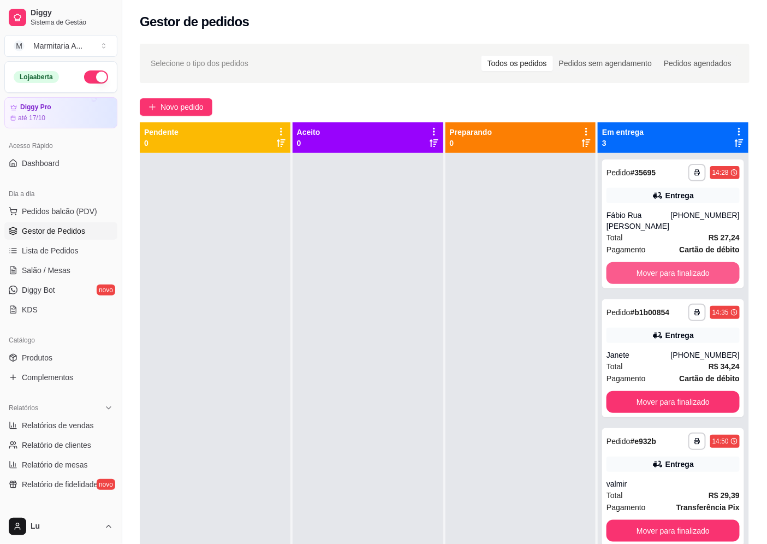
click at [645, 263] on button "Mover para finalizado" at bounding box center [673, 273] width 133 height 22
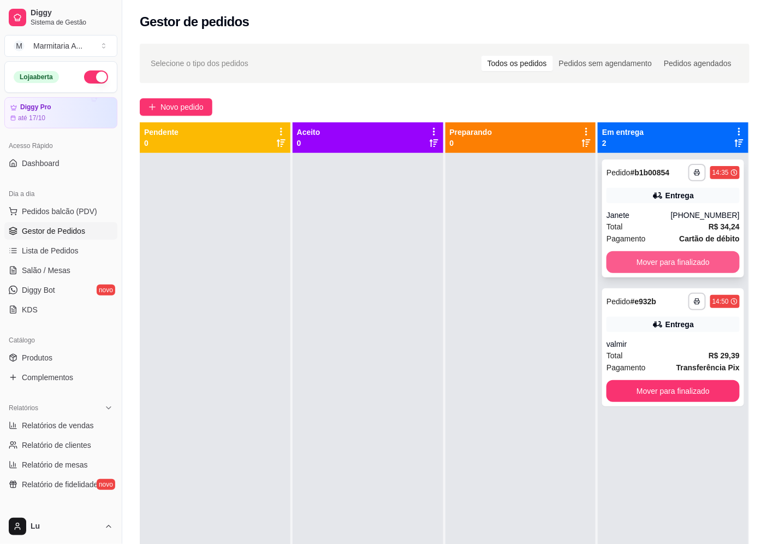
click at [648, 268] on button "Mover para finalizado" at bounding box center [673, 262] width 133 height 22
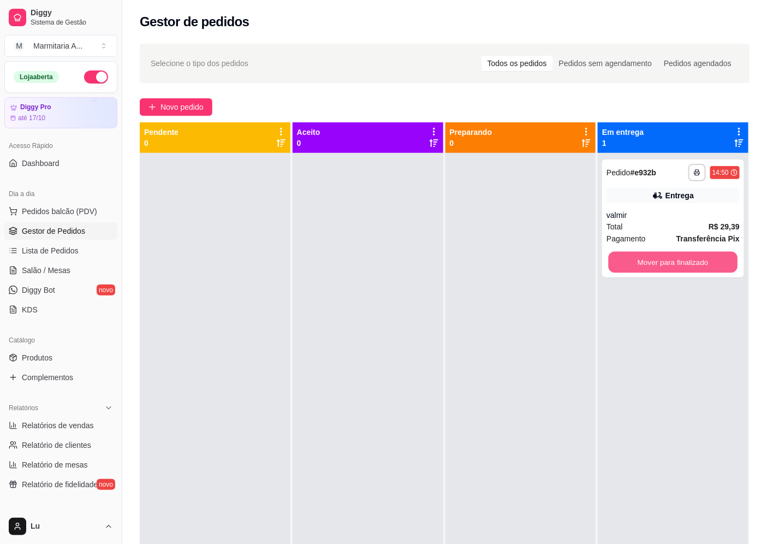
click at [648, 268] on button "Mover para finalizado" at bounding box center [673, 262] width 129 height 21
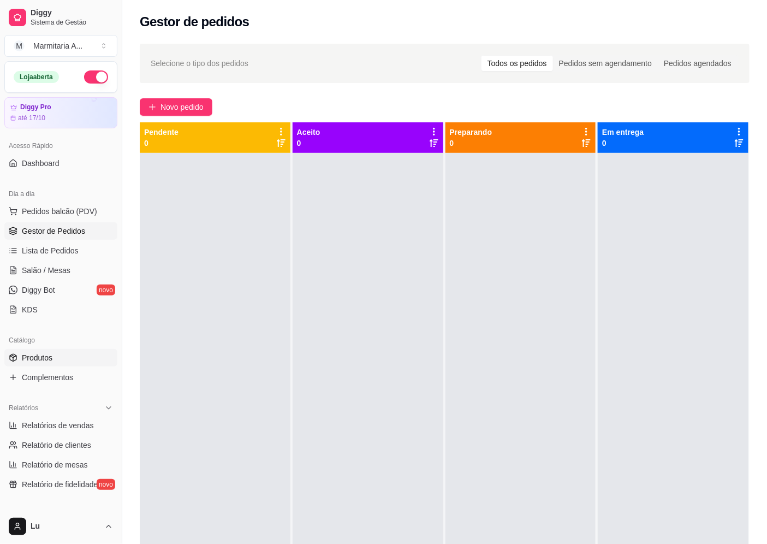
click at [74, 358] on link "Produtos" at bounding box center [60, 357] width 113 height 17
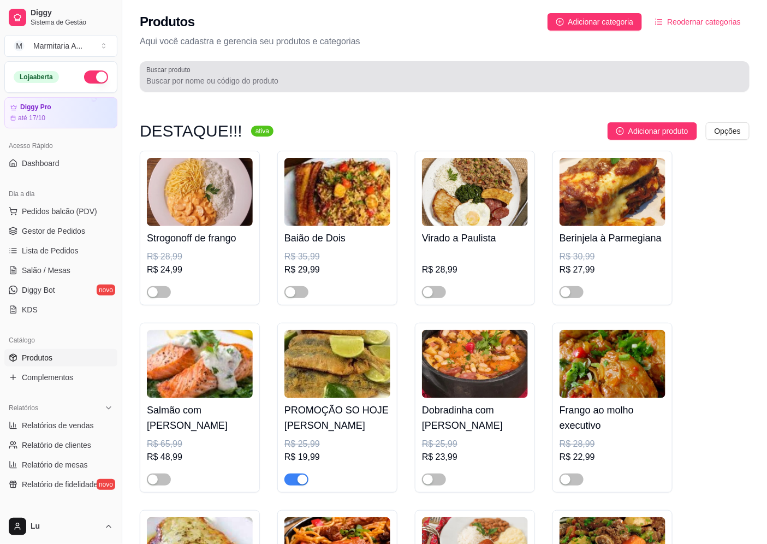
click at [394, 79] on input "Buscar produto" at bounding box center [444, 80] width 597 height 11
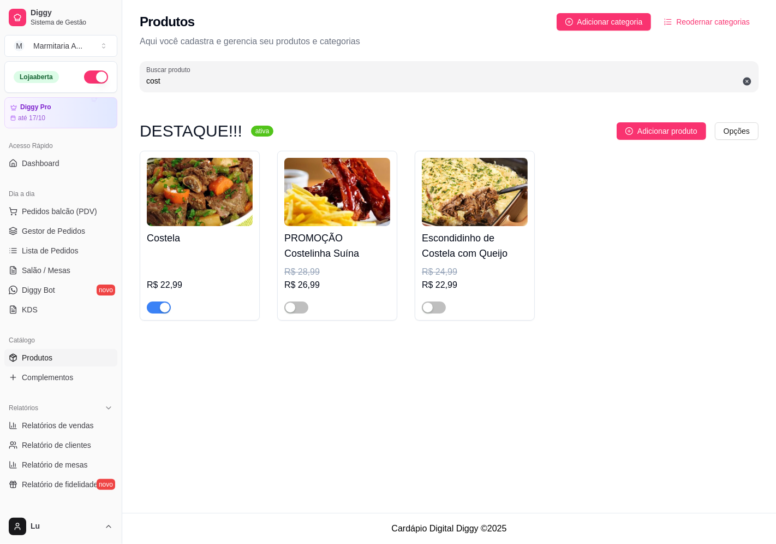
click at [164, 308] on div "button" at bounding box center [165, 307] width 10 height 10
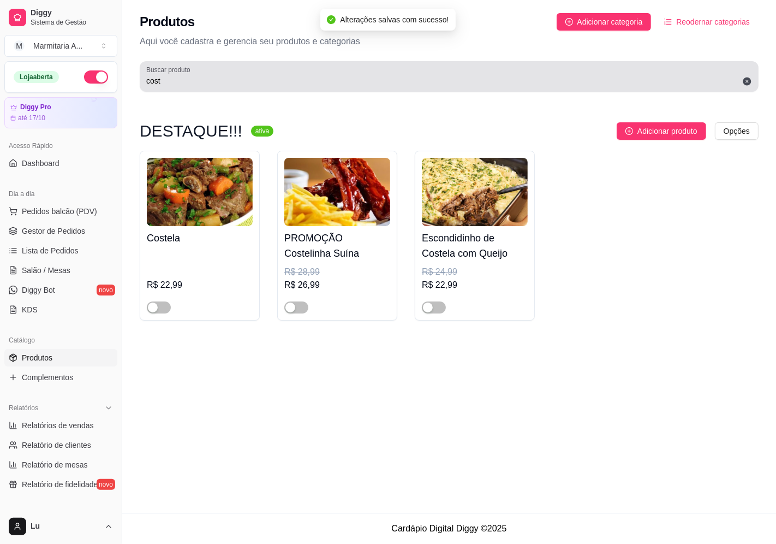
drag, startPoint x: 182, startPoint y: 78, endPoint x: 63, endPoint y: 80, distance: 119.1
click at [63, 80] on div "Diggy Sistema de Gestão M Marmitaria A ... Loja aberta Diggy Pro até 17/10 Aces…" at bounding box center [388, 272] width 776 height 544
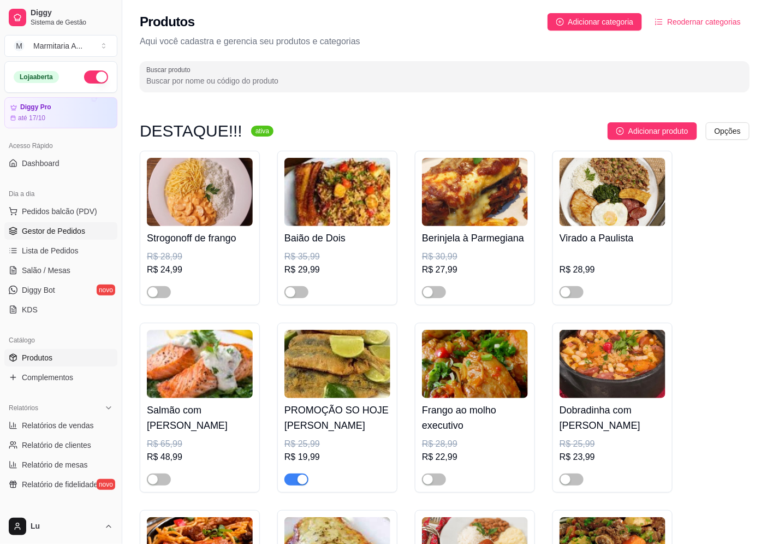
click at [84, 229] on link "Gestor de Pedidos" at bounding box center [60, 230] width 113 height 17
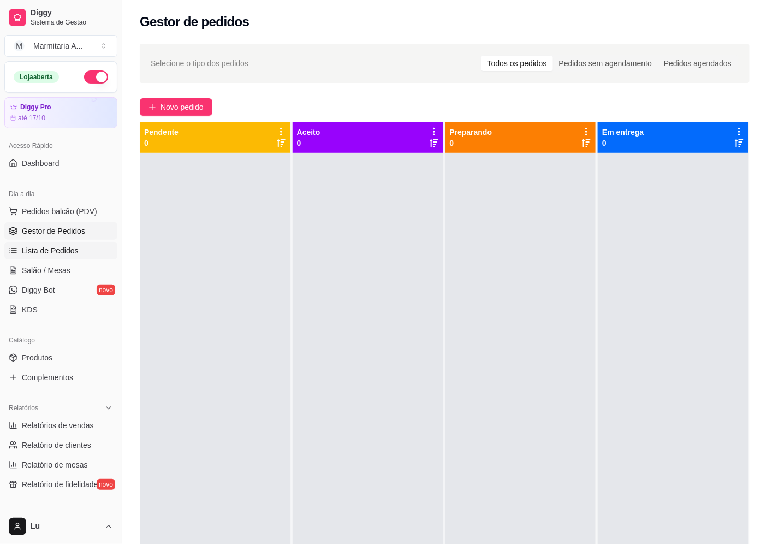
click at [75, 257] on link "Lista de Pedidos" at bounding box center [60, 250] width 113 height 17
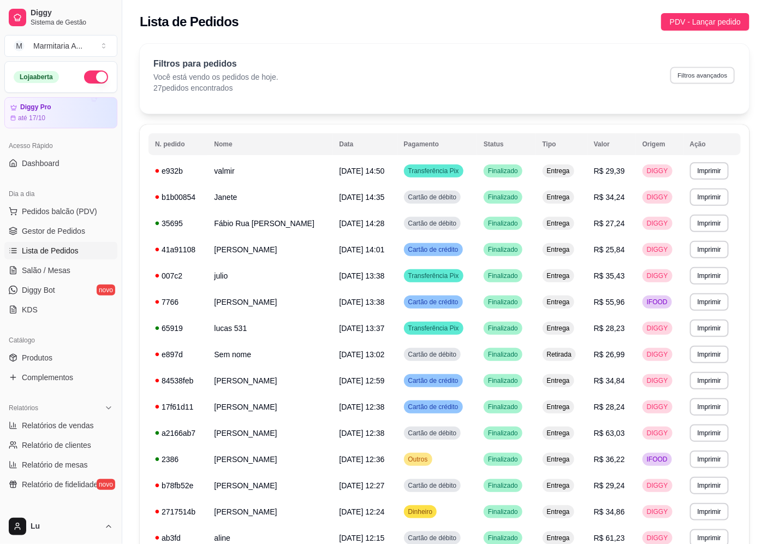
click at [723, 74] on button "Filtros avançados" at bounding box center [702, 75] width 64 height 17
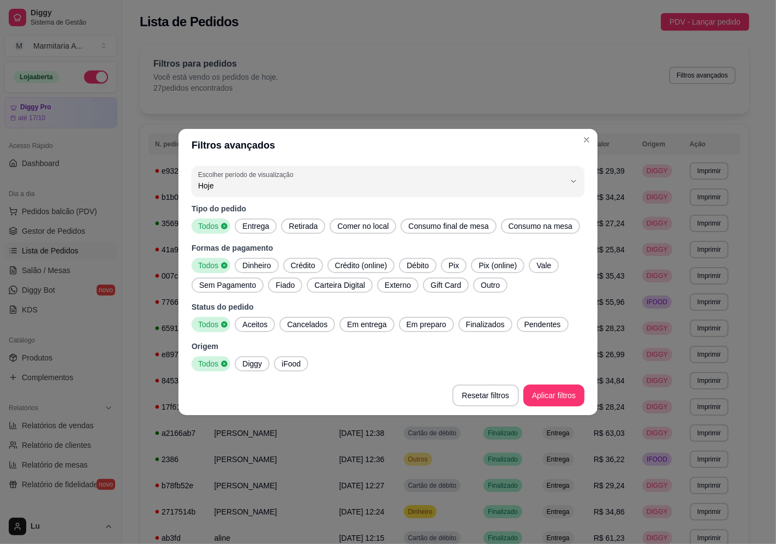
click at [448, 263] on span "Pix" at bounding box center [453, 265] width 19 height 11
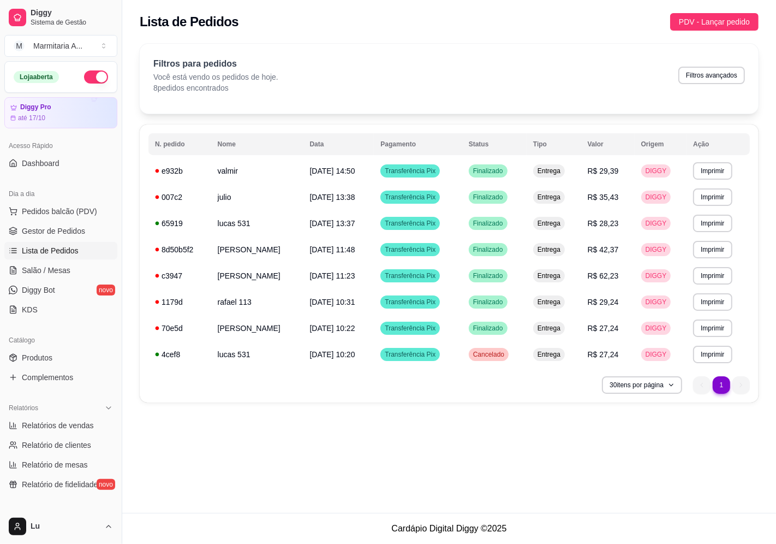
click at [503, 451] on div "**********" at bounding box center [449, 256] width 654 height 513
click at [732, 79] on button "Filtros avançados" at bounding box center [712, 75] width 64 height 17
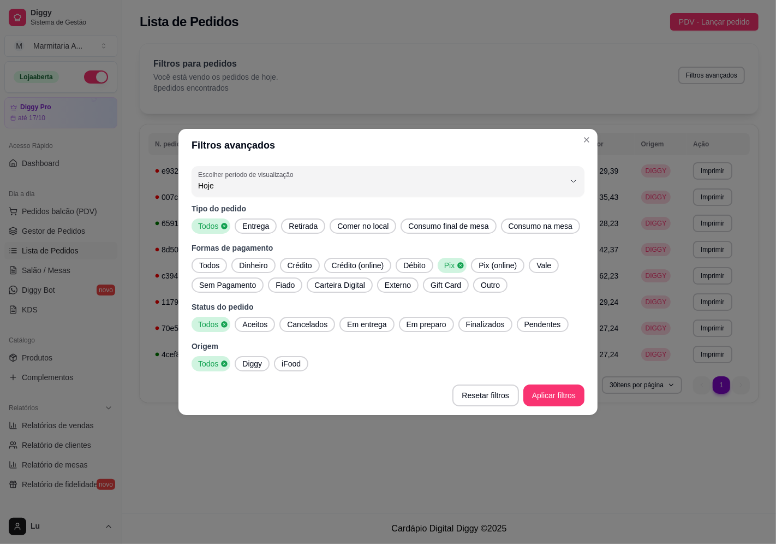
drag, startPoint x: 209, startPoint y: 262, endPoint x: 215, endPoint y: 265, distance: 7.3
click at [209, 262] on span "Todos" at bounding box center [209, 265] width 29 height 11
click at [452, 265] on span "Pix" at bounding box center [453, 265] width 19 height 11
click at [216, 266] on span "Todos" at bounding box center [209, 265] width 29 height 11
click at [266, 266] on span "Dinheiro" at bounding box center [256, 265] width 37 height 11
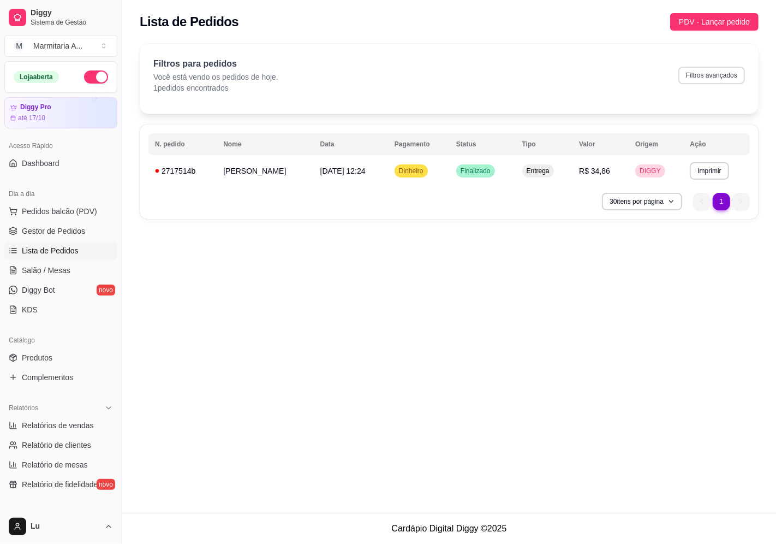
click at [736, 69] on button "Filtros avançados" at bounding box center [712, 75] width 67 height 17
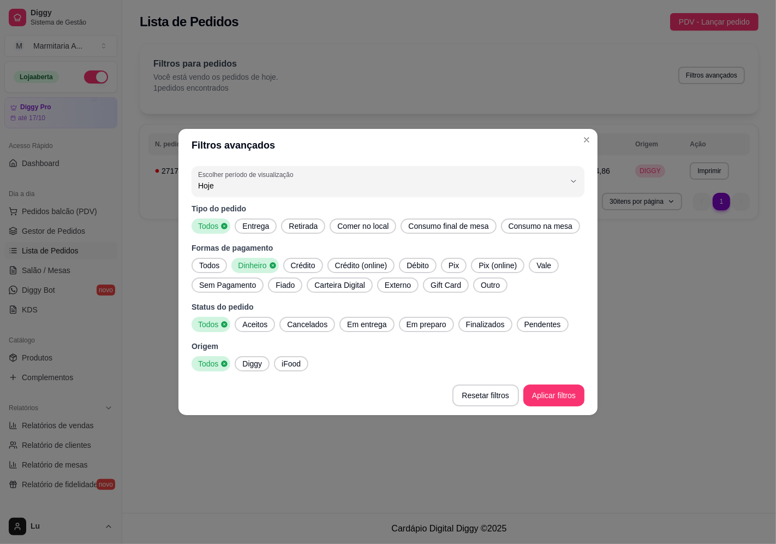
click at [219, 270] on span "Todos" at bounding box center [209, 265] width 29 height 11
click at [282, 367] on span "iFood" at bounding box center [291, 363] width 28 height 11
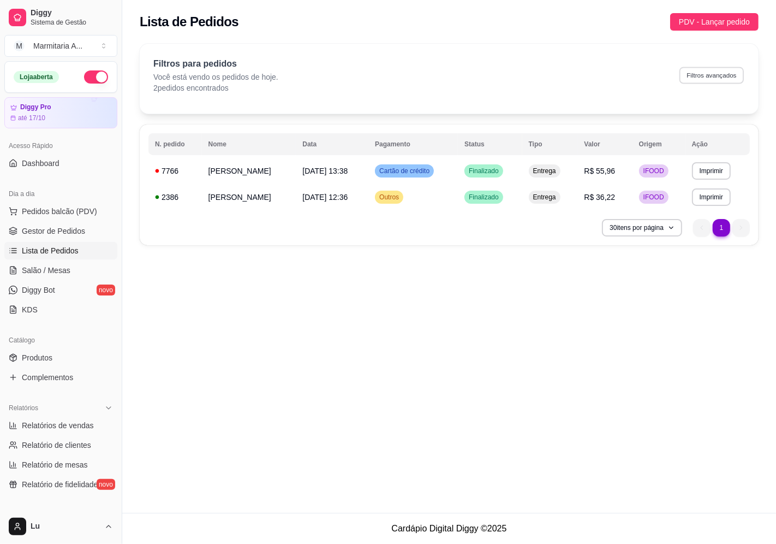
click at [730, 69] on button "Filtros avançados" at bounding box center [712, 75] width 64 height 17
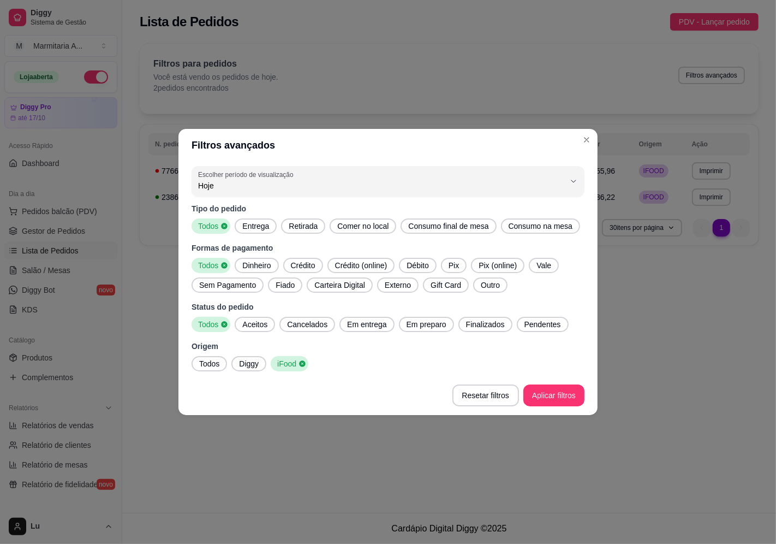
click at [449, 268] on span "Pix" at bounding box center [453, 265] width 19 height 11
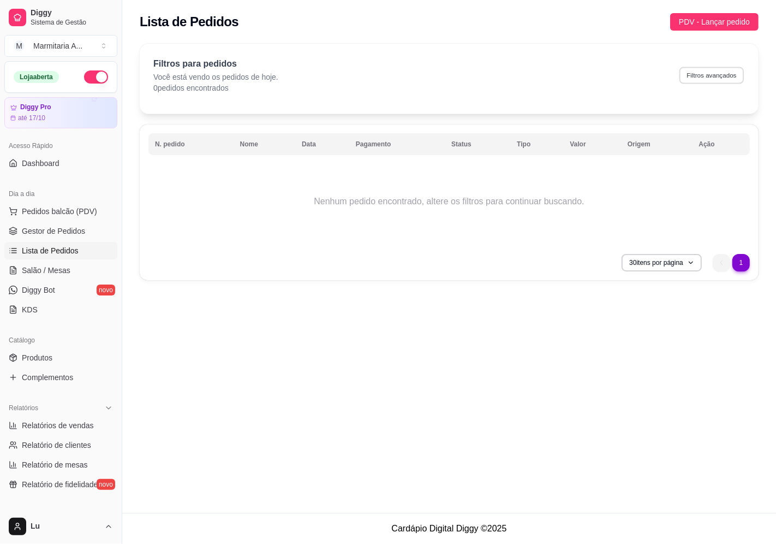
click at [735, 73] on button "Filtros avançados" at bounding box center [712, 75] width 64 height 17
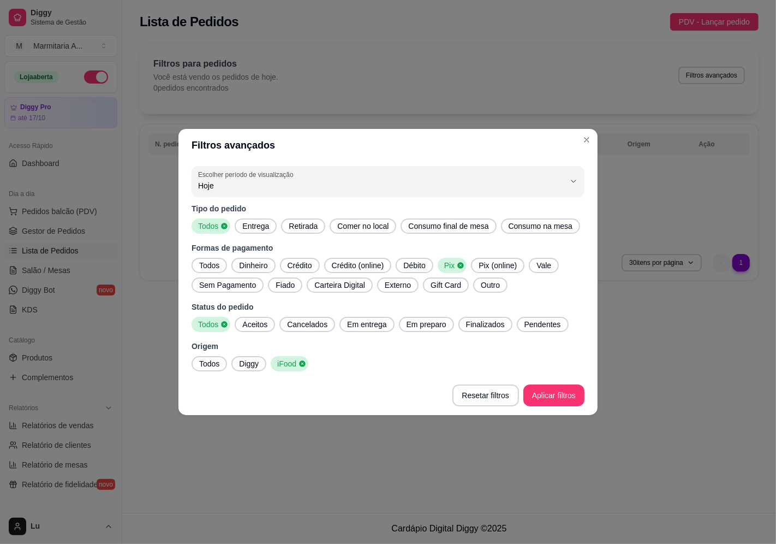
click at [211, 364] on span "Todos" at bounding box center [209, 363] width 29 height 11
click at [204, 266] on span "Todos" at bounding box center [209, 265] width 29 height 11
click at [444, 262] on span "Pix" at bounding box center [453, 265] width 19 height 11
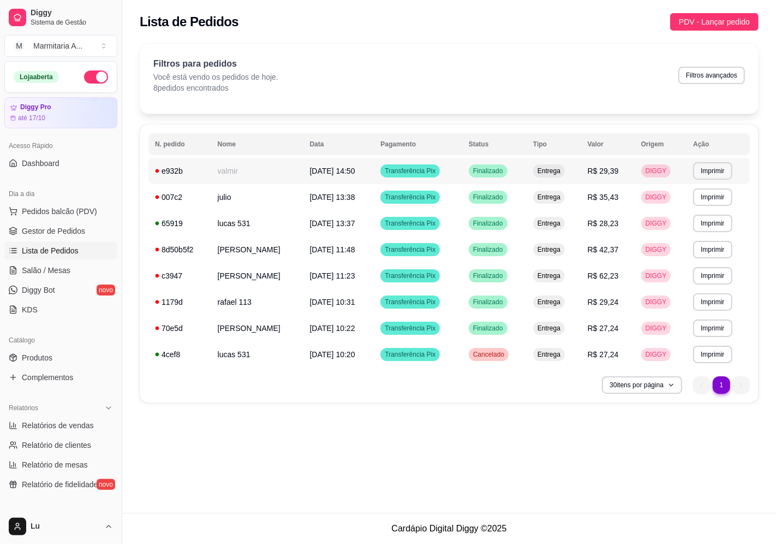
click at [236, 170] on td "valmir" at bounding box center [257, 171] width 92 height 26
click at [718, 67] on button "Filtros avançados" at bounding box center [712, 75] width 64 height 17
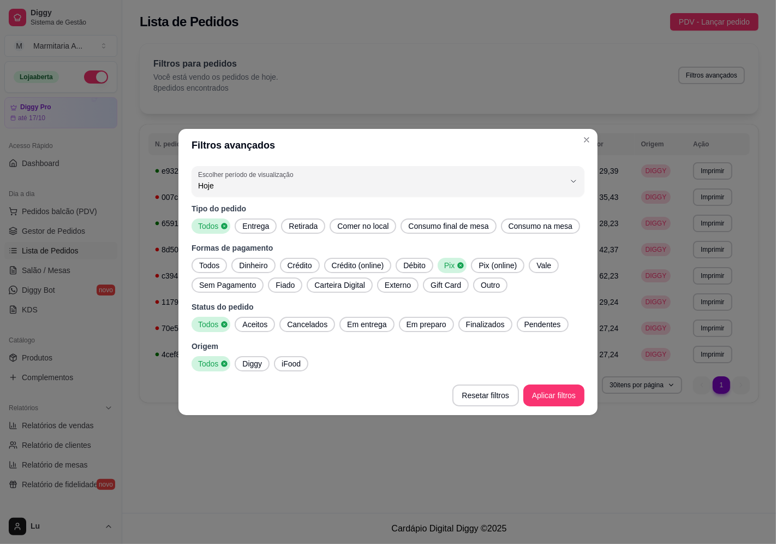
click at [448, 265] on span "Pix" at bounding box center [448, 265] width 17 height 11
drag, startPoint x: 209, startPoint y: 262, endPoint x: 219, endPoint y: 261, distance: 10.4
click at [209, 261] on span "Todos" at bounding box center [209, 265] width 29 height 11
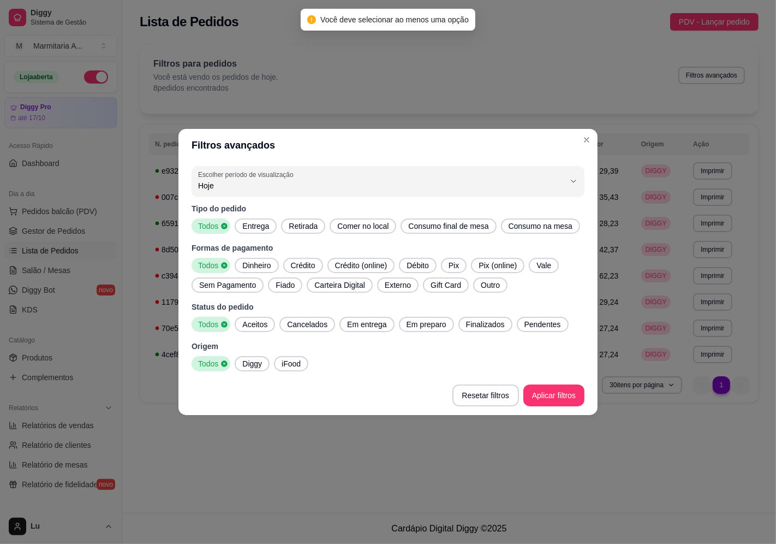
click at [261, 260] on span "Dinheiro" at bounding box center [256, 265] width 37 height 11
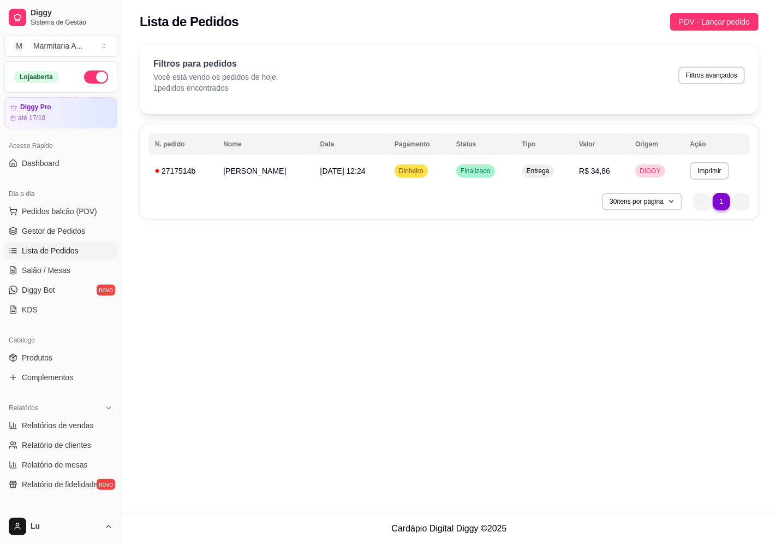
click at [541, 375] on div "**********" at bounding box center [449, 256] width 654 height 513
click at [52, 423] on span "Relatórios de vendas" at bounding box center [58, 425] width 72 height 11
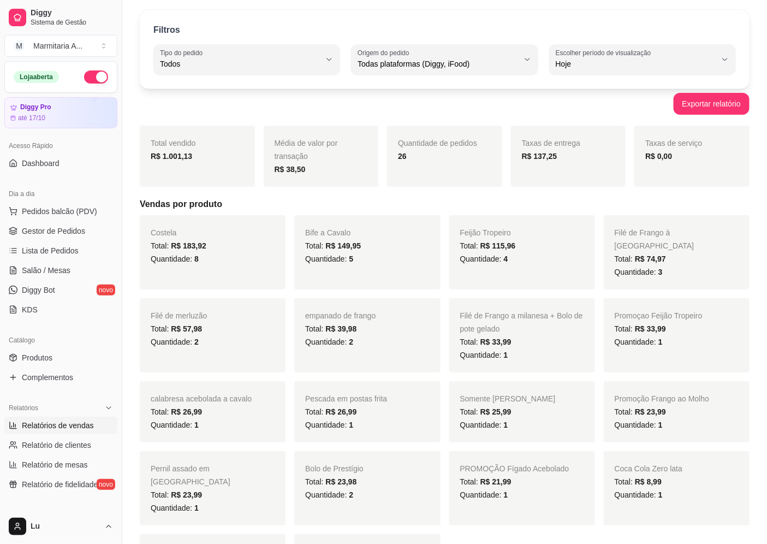
scroll to position [61, 0]
